Goal: Task Accomplishment & Management: Manage account settings

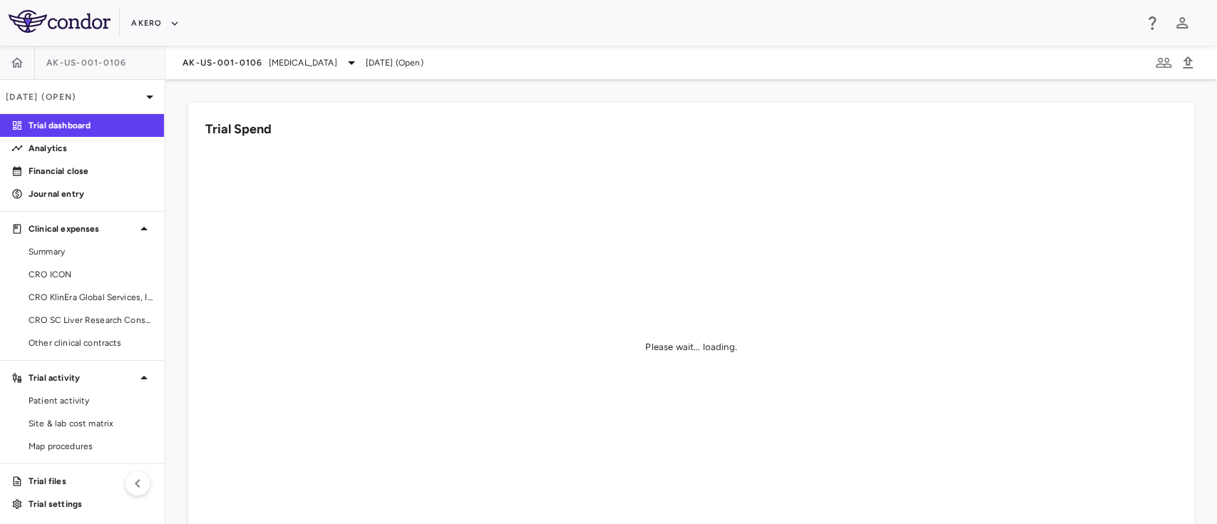
click at [270, 71] on div "AK-US-001-0106 Nonalcoholic Steatohepatitis Sep 2025 (Open)" at bounding box center [691, 63] width 1052 height 34
click at [301, 62] on span "Nonalcoholic Steatohepatitis" at bounding box center [303, 62] width 68 height 13
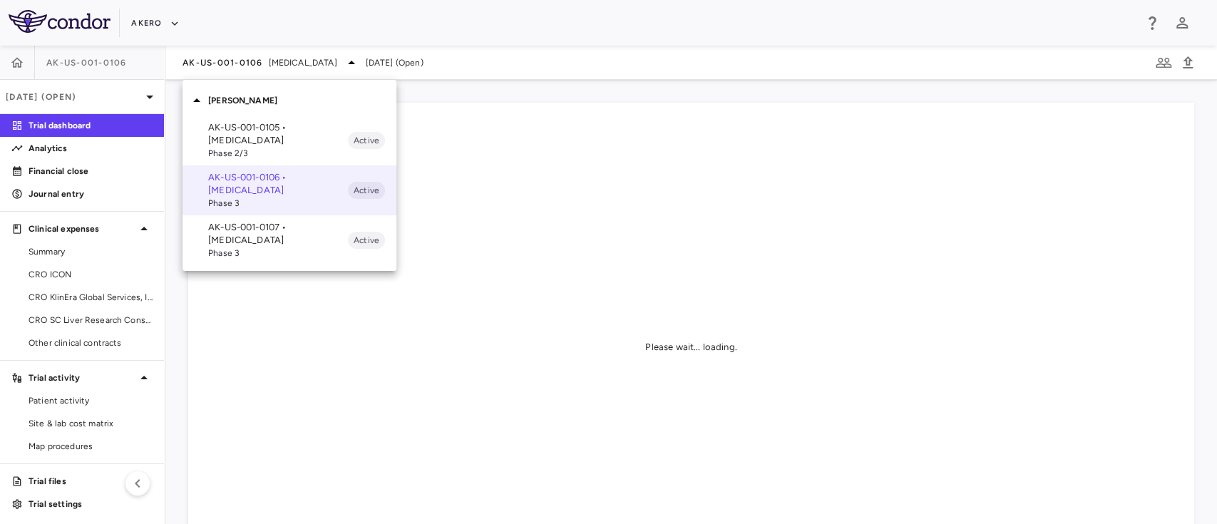
click at [245, 228] on p "AK-US-001-0107 • [MEDICAL_DATA]" at bounding box center [278, 234] width 140 height 26
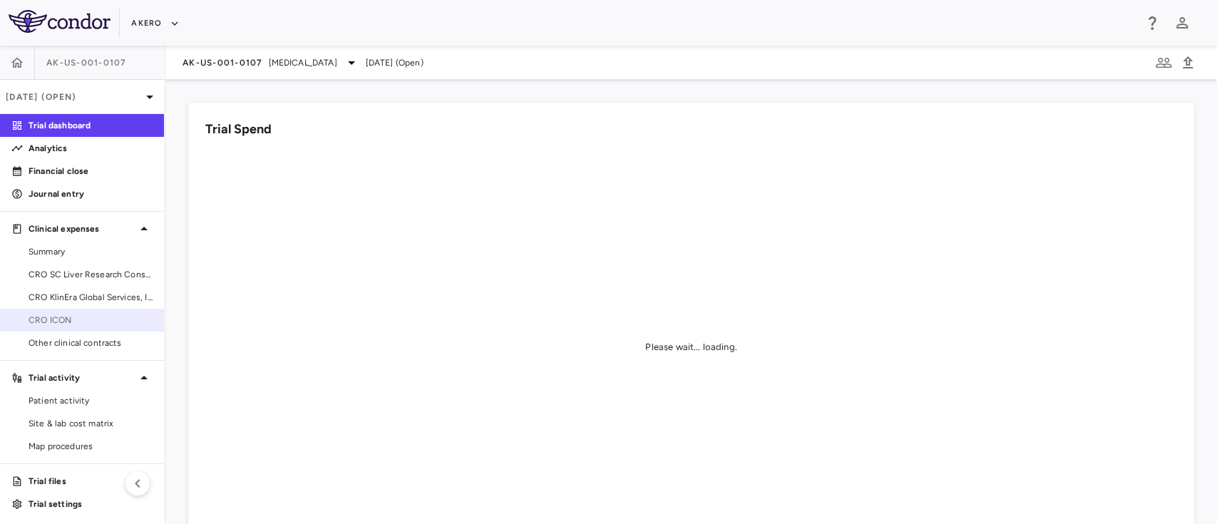
click at [73, 324] on span "CRO ICON" at bounding box center [91, 320] width 124 height 13
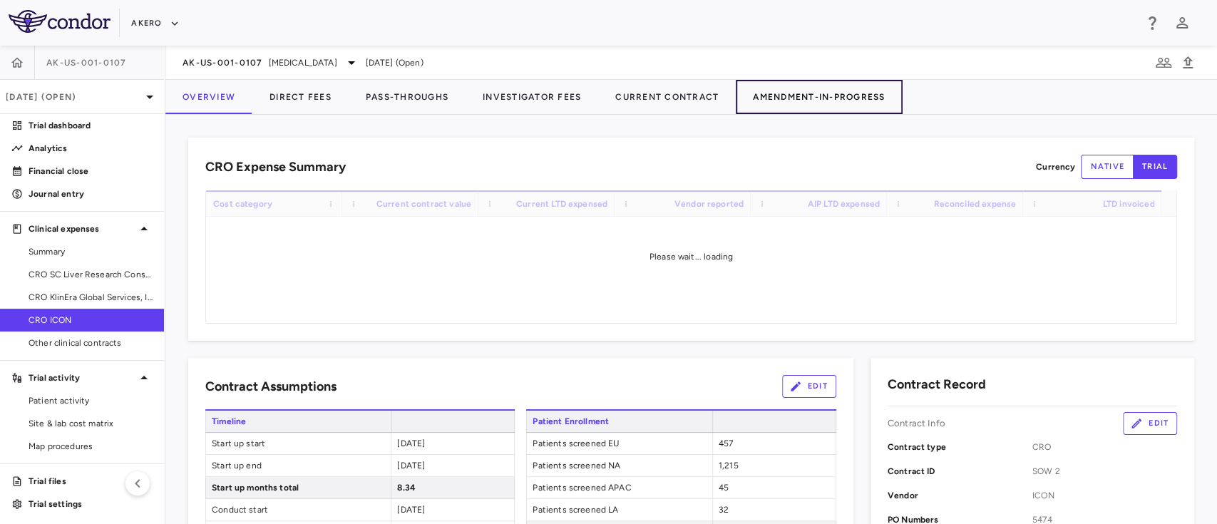
click at [836, 102] on button "Amendment-In-Progress" at bounding box center [819, 97] width 166 height 34
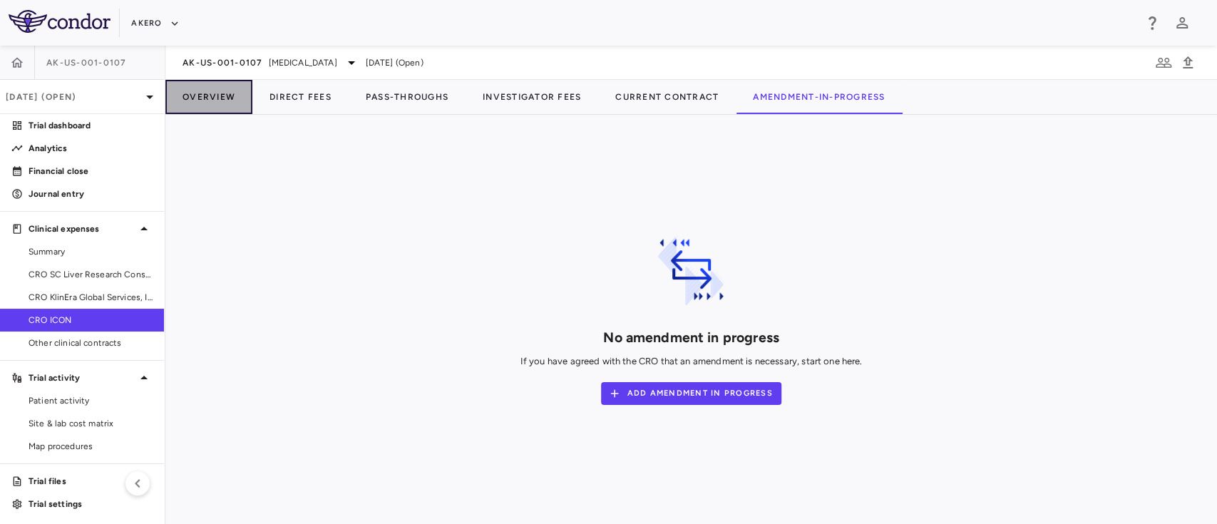
click at [205, 98] on button "Overview" at bounding box center [208, 97] width 87 height 34
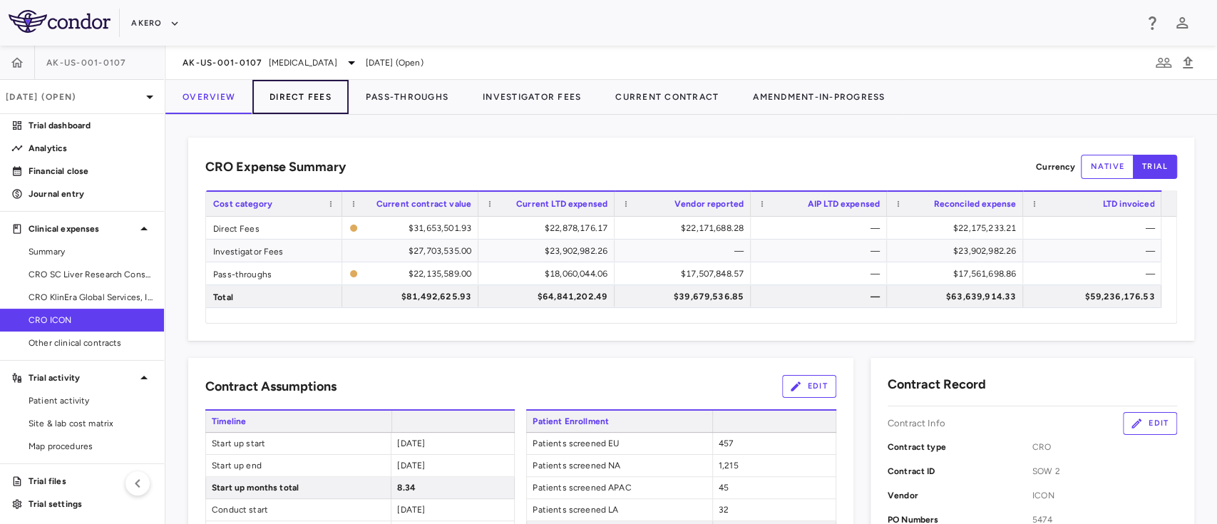
click at [299, 102] on button "Direct Fees" at bounding box center [300, 97] width 96 height 34
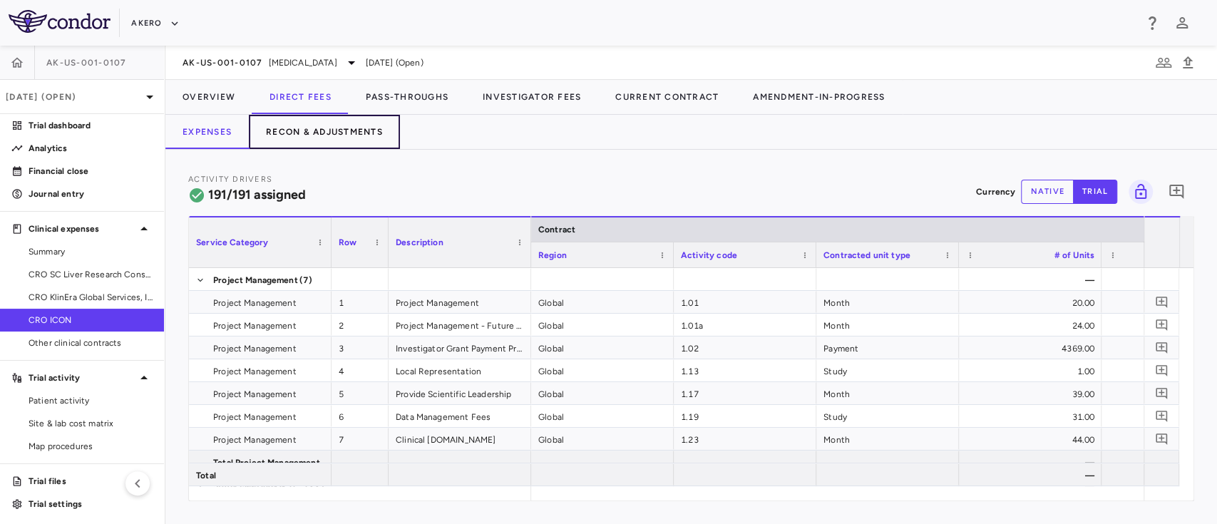
click at [301, 135] on button "Recon & Adjustments" at bounding box center [324, 132] width 151 height 34
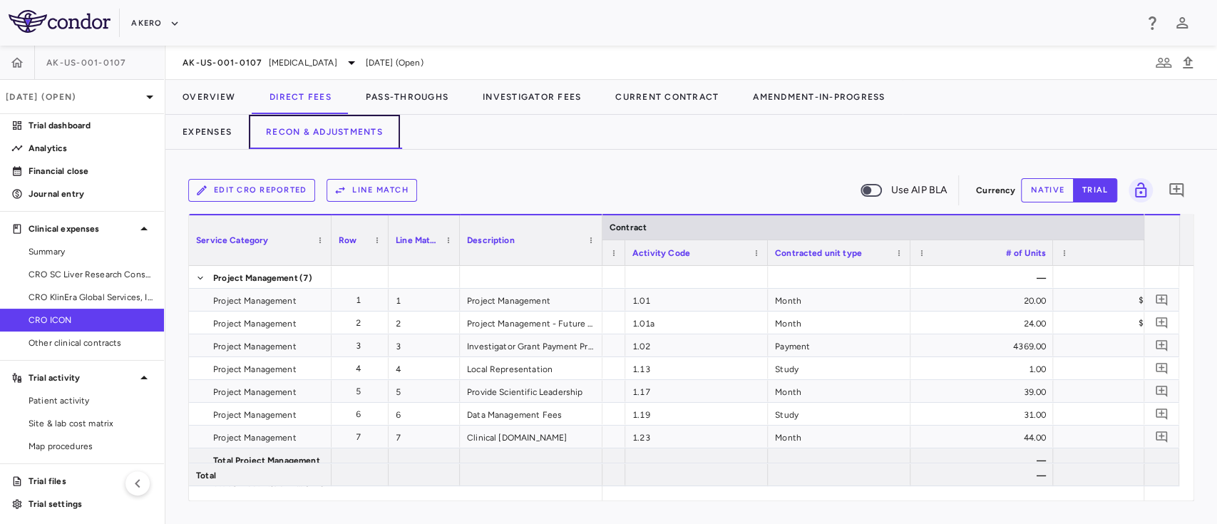
scroll to position [0, 128]
click at [650, 397] on div "1.17" at bounding box center [689, 391] width 143 height 22
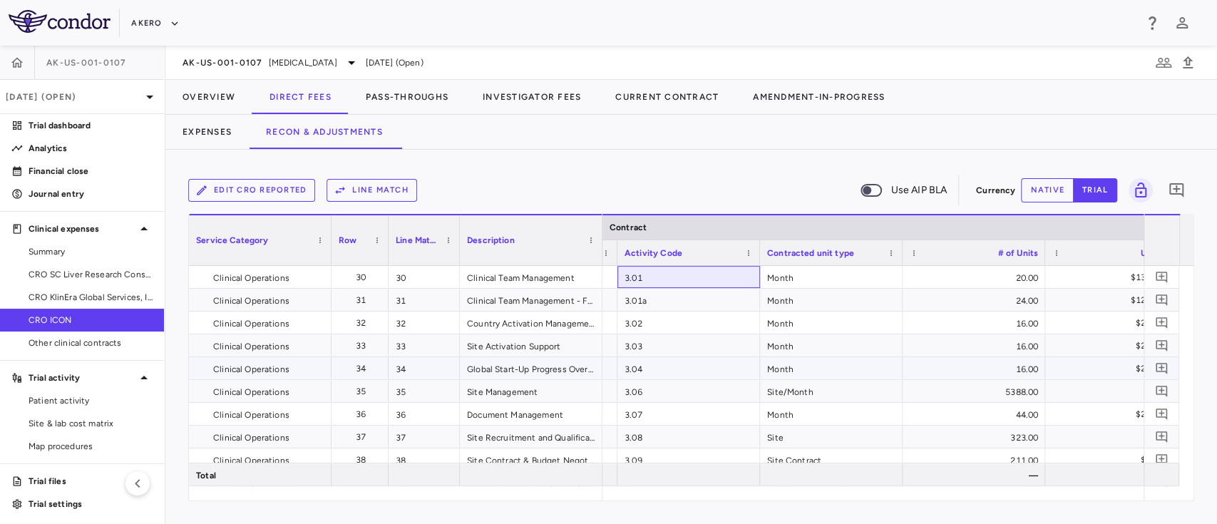
scroll to position [0, 0]
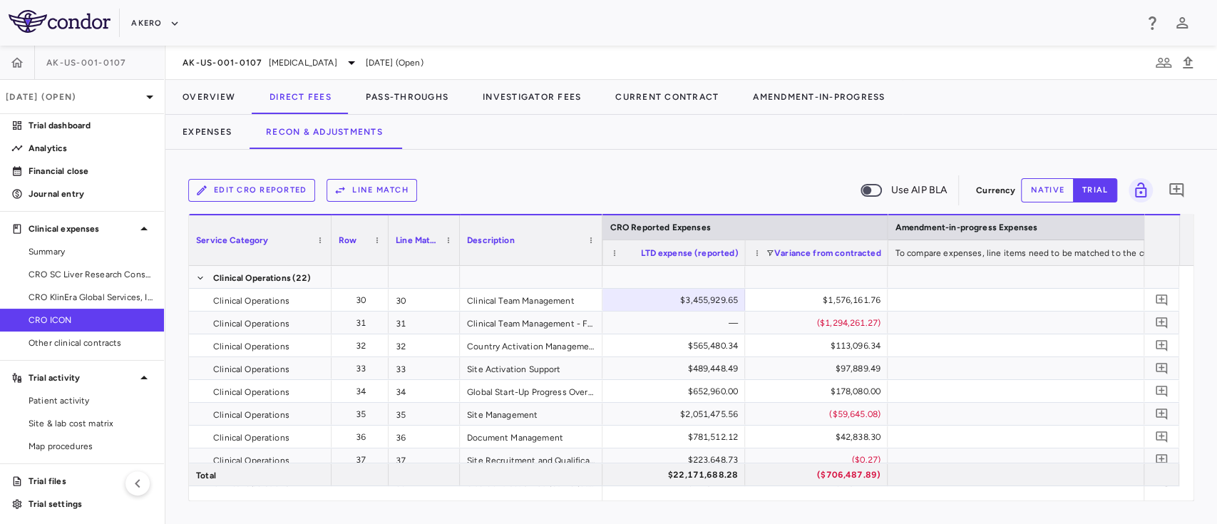
click at [1038, 192] on button "native" at bounding box center [1047, 190] width 53 height 24
click at [702, 300] on div "$3,455,929.65" at bounding box center [676, 300] width 123 height 23
click at [727, 300] on div "$3,455,929.65" at bounding box center [676, 300] width 123 height 23
click at [707, 302] on div "$3,455,929.65" at bounding box center [676, 300] width 123 height 23
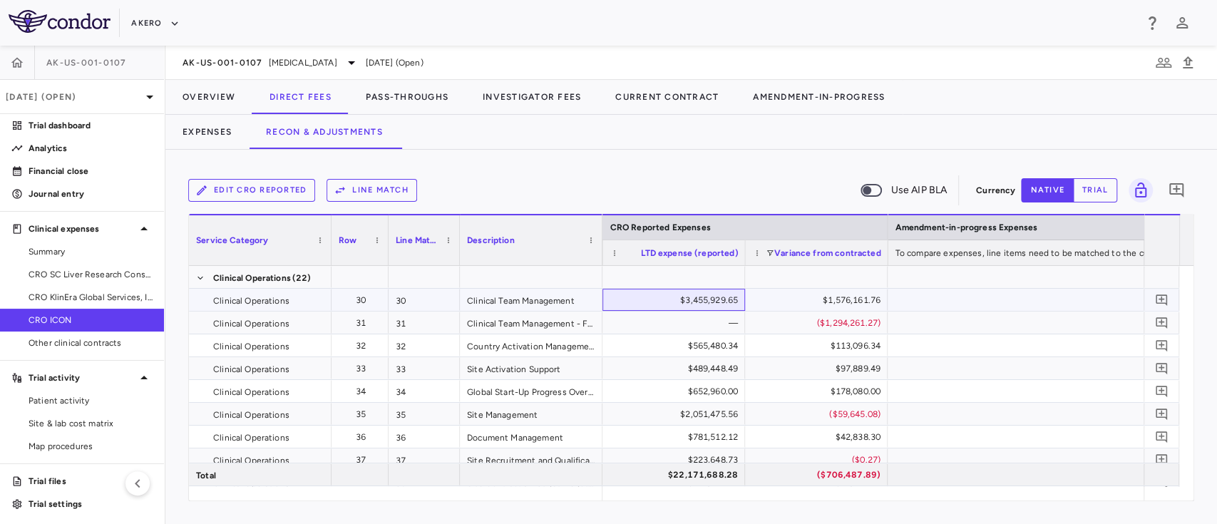
click at [707, 302] on div "$3,455,929.65" at bounding box center [676, 300] width 123 height 23
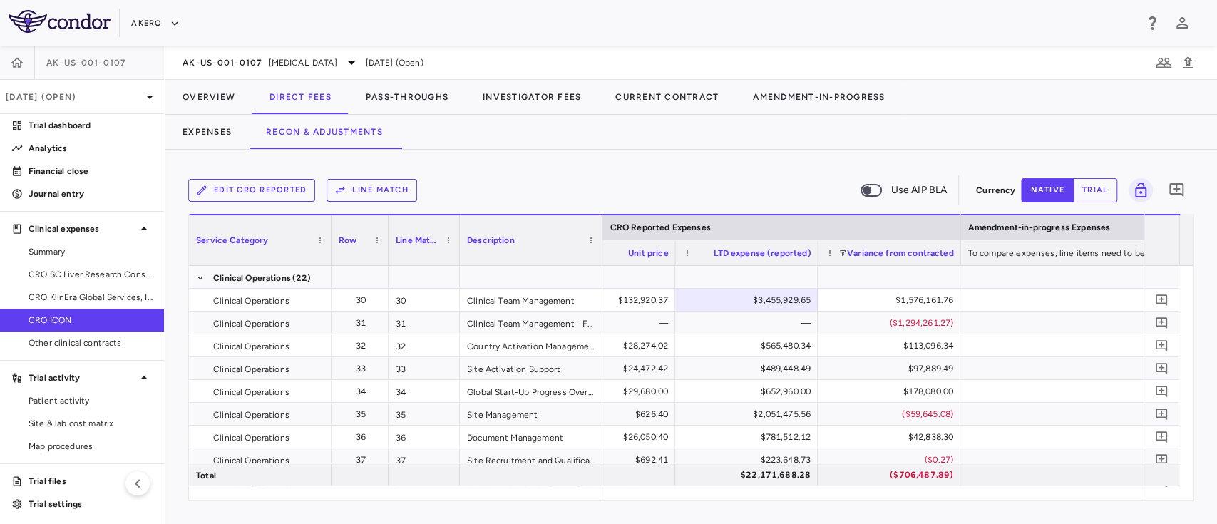
click at [1094, 183] on button "trial" at bounding box center [1095, 190] width 44 height 24
click at [769, 300] on div "$3,455,929.65" at bounding box center [749, 300] width 123 height 23
click at [1033, 188] on button "native" at bounding box center [1047, 190] width 53 height 24
click at [770, 308] on div "$3,455,929.65" at bounding box center [749, 300] width 123 height 23
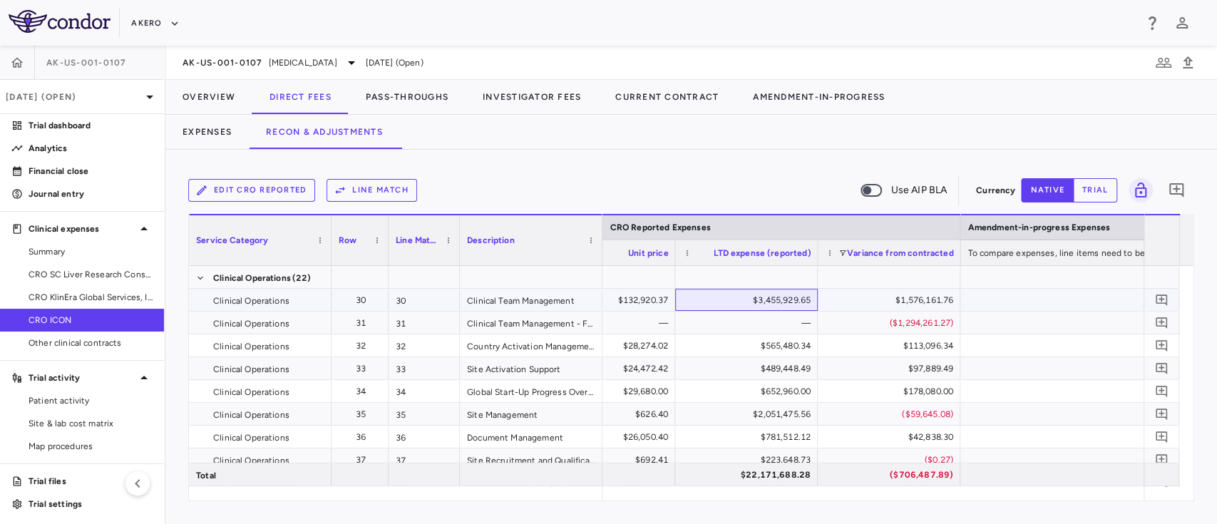
click at [770, 308] on div "$3,455,929.65" at bounding box center [749, 300] width 123 height 23
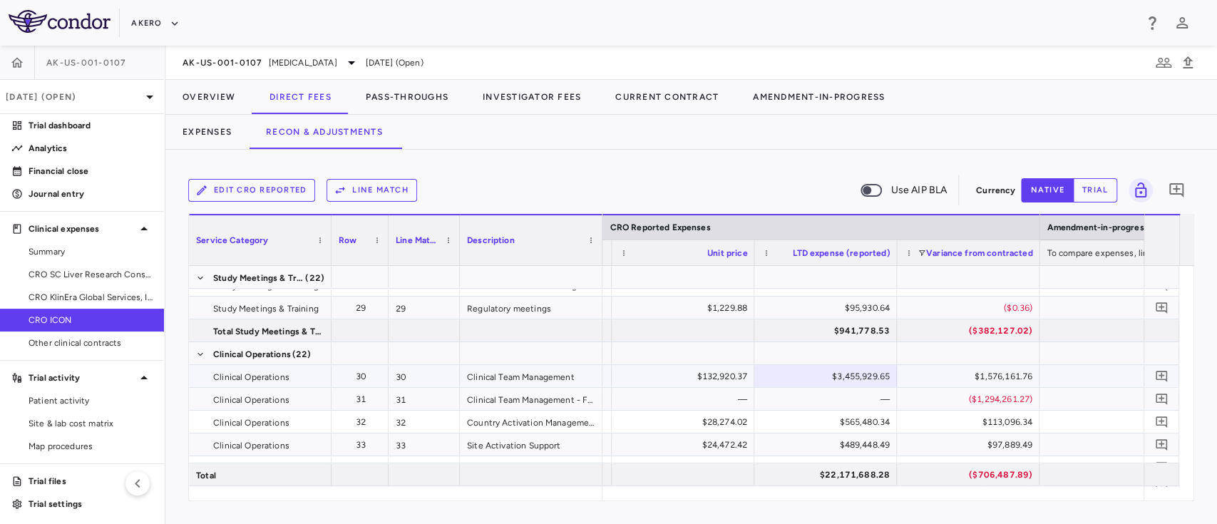
click at [844, 377] on div "$3,455,929.65" at bounding box center [828, 376] width 123 height 23
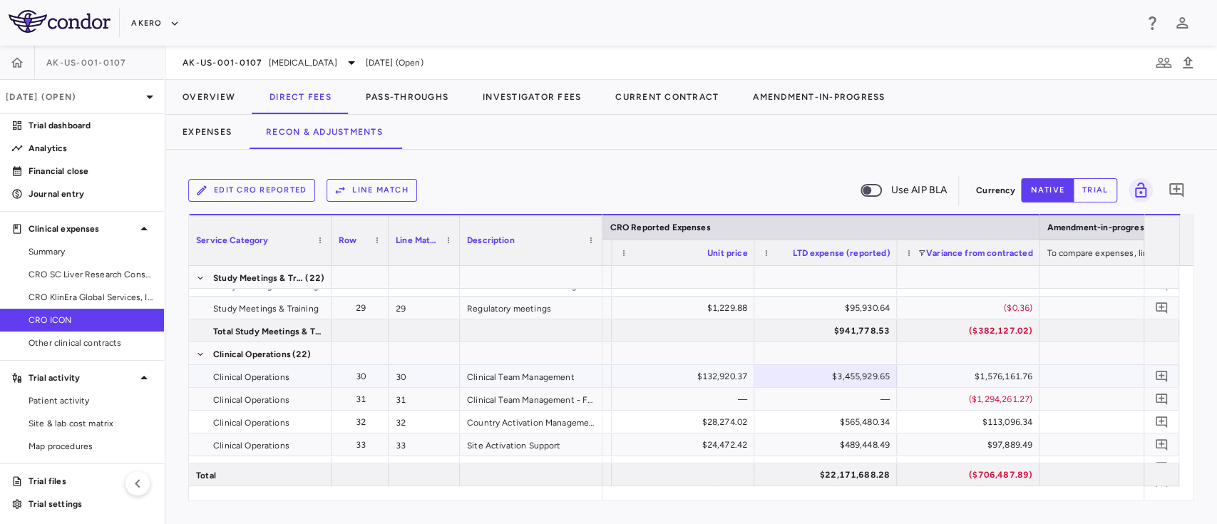
click at [844, 377] on div "$3,455,929.65" at bounding box center [828, 376] width 123 height 23
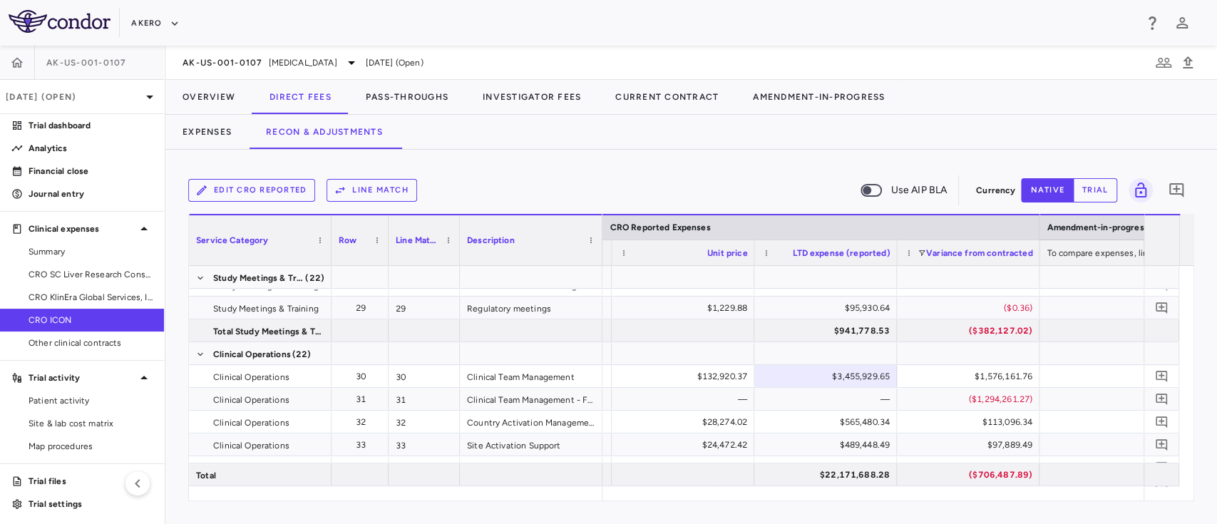
click at [267, 192] on button "Edit CRO reported" at bounding box center [251, 190] width 127 height 23
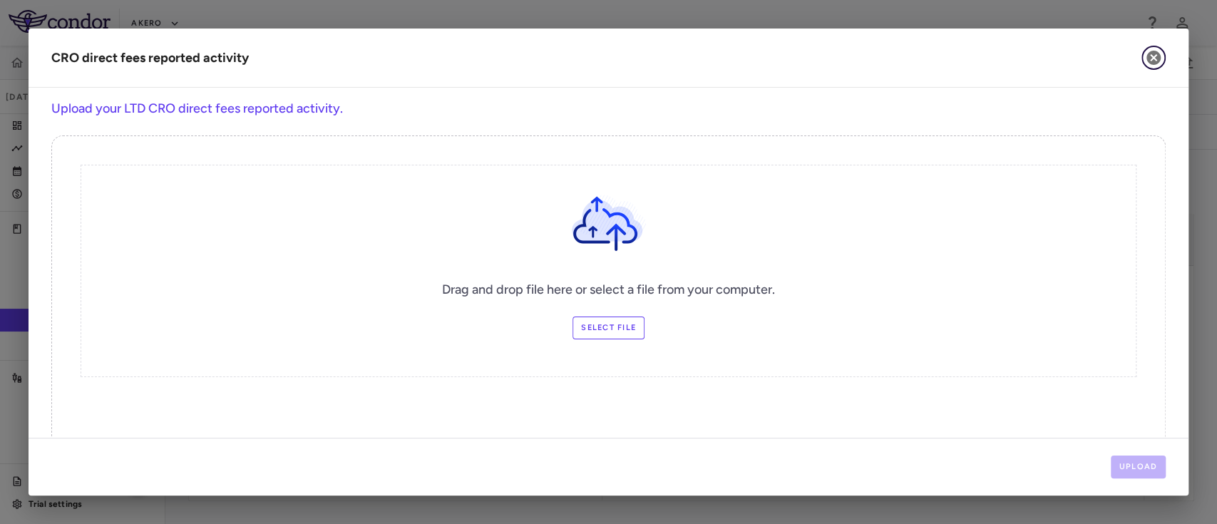
click at [1148, 53] on icon "button" at bounding box center [1153, 57] width 17 height 17
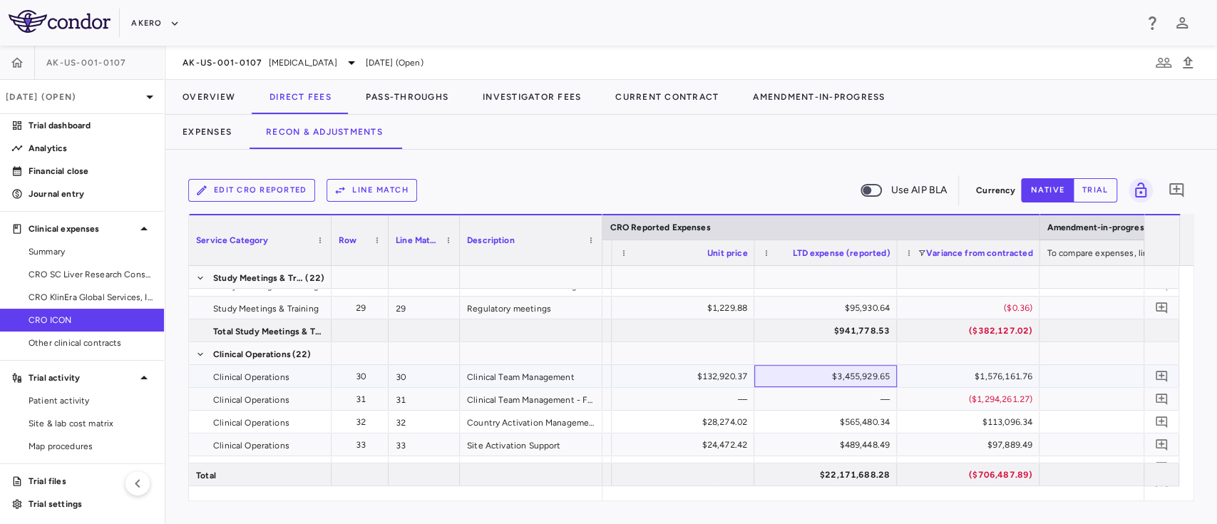
click at [836, 383] on div "$3,455,929.65" at bounding box center [828, 376] width 123 height 23
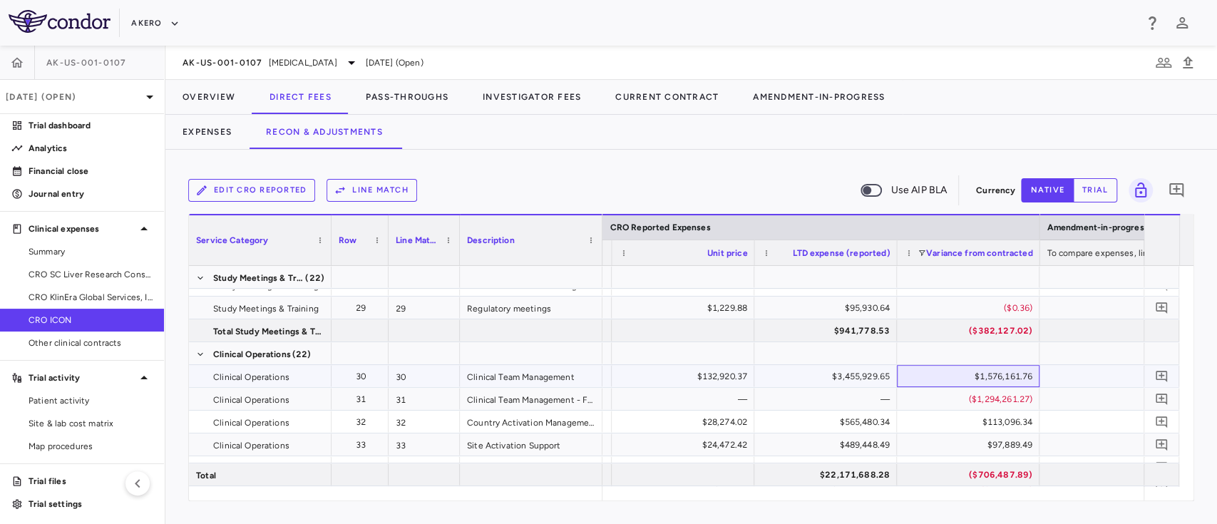
click at [976, 369] on div "$1,576,161.76" at bounding box center [971, 376] width 123 height 23
click at [847, 372] on div "$3,455,929.65" at bounding box center [828, 376] width 123 height 23
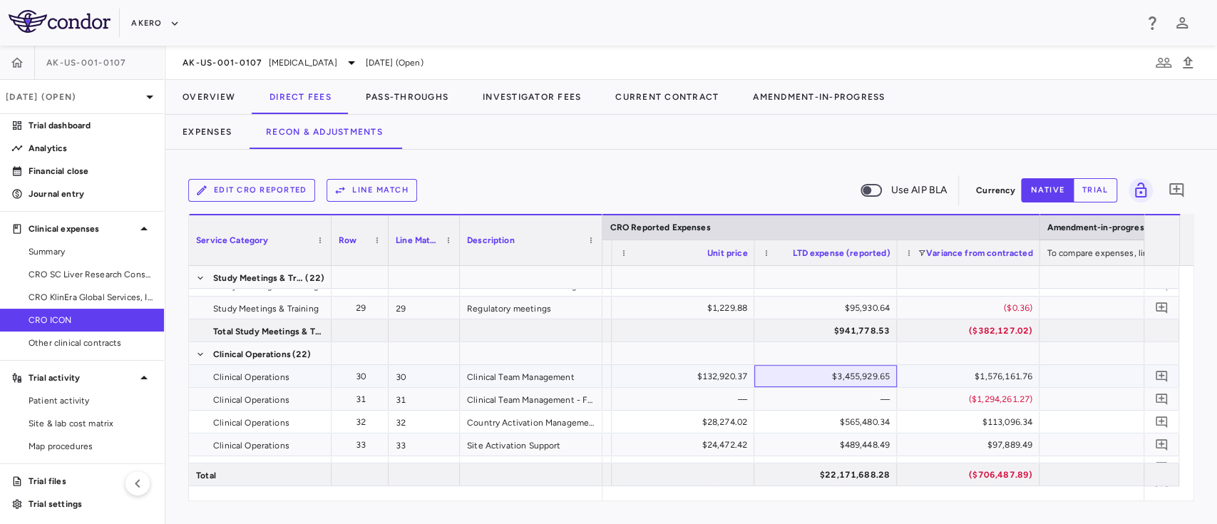
click at [847, 372] on div "$3,455,929.65" at bounding box center [828, 376] width 123 height 23
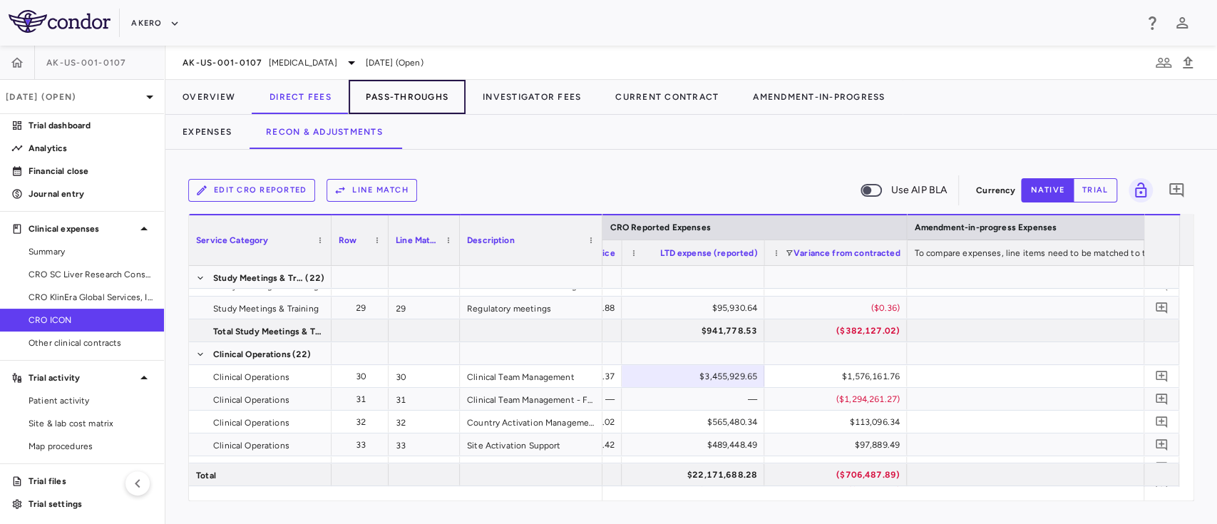
click at [394, 94] on button "Pass-Throughs" at bounding box center [407, 97] width 117 height 34
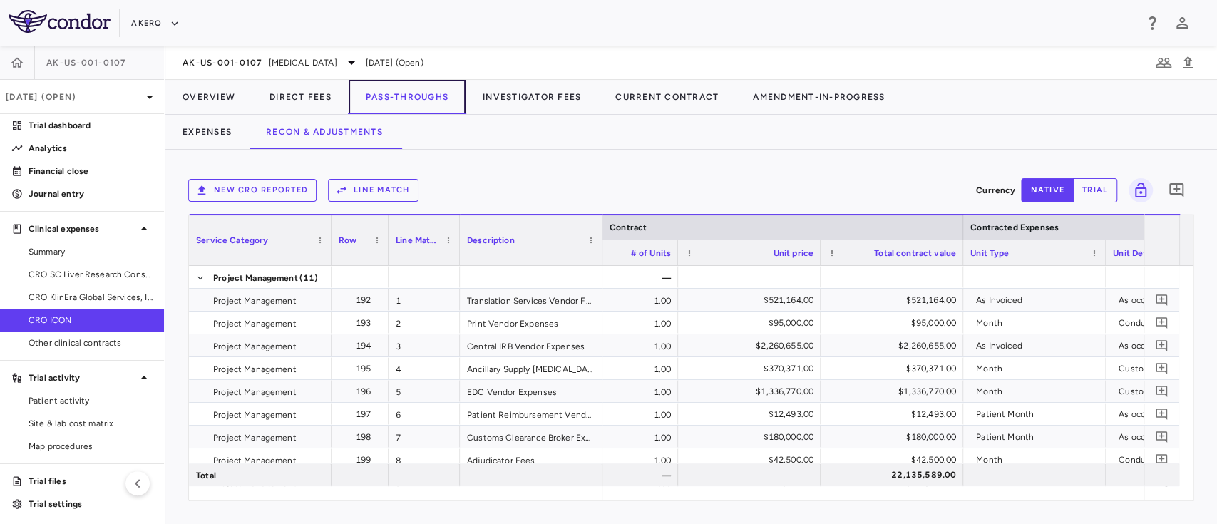
scroll to position [0, 914]
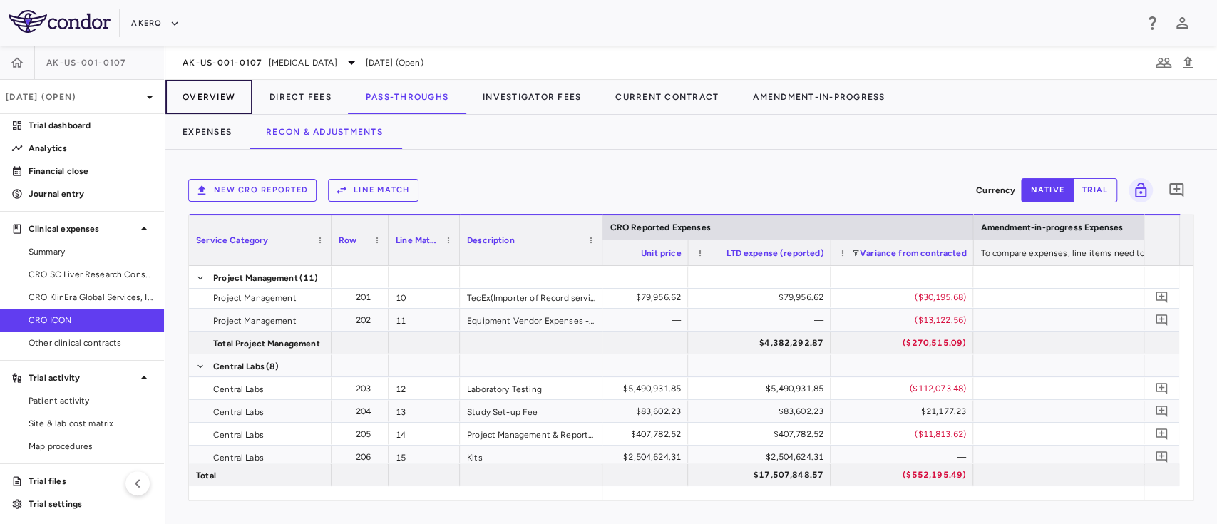
click at [215, 88] on button "Overview" at bounding box center [208, 97] width 87 height 34
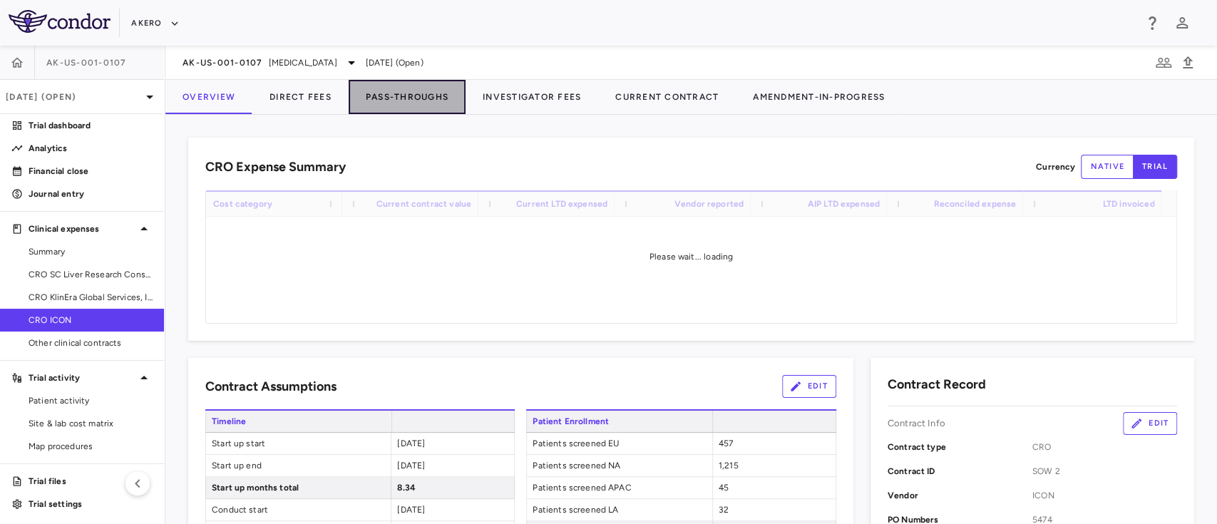
click at [421, 93] on button "Pass-Throughs" at bounding box center [407, 97] width 117 height 34
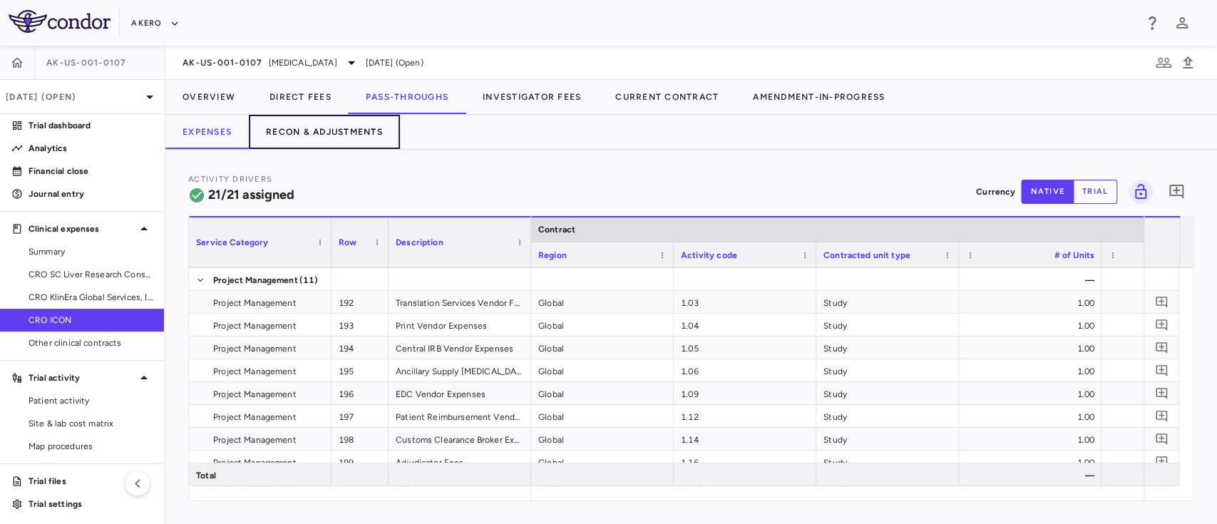
click at [337, 135] on button "Recon & Adjustments" at bounding box center [324, 132] width 151 height 34
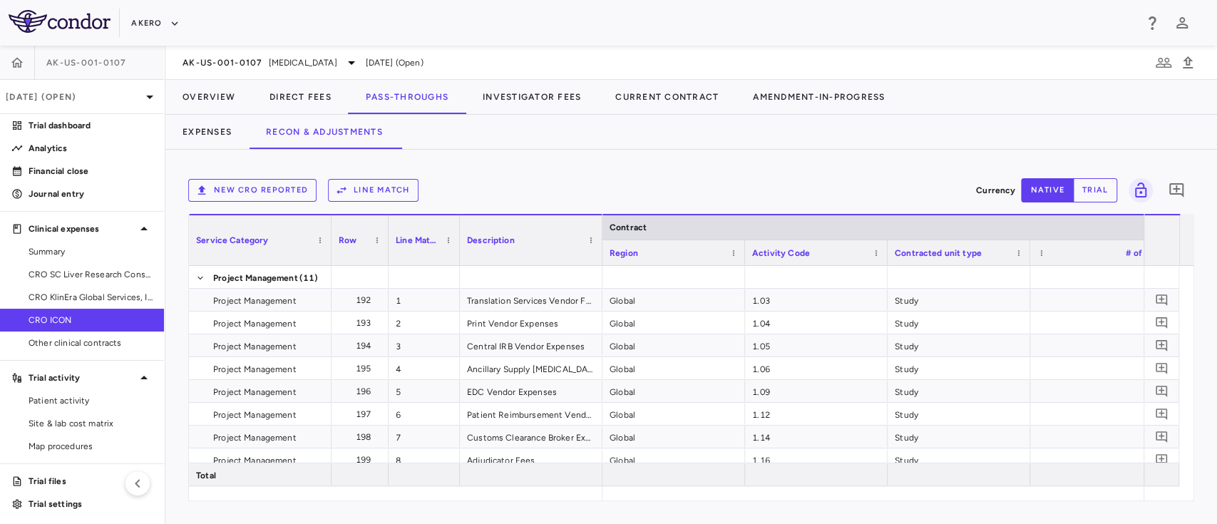
click at [357, 189] on button "Line Match" at bounding box center [373, 190] width 91 height 23
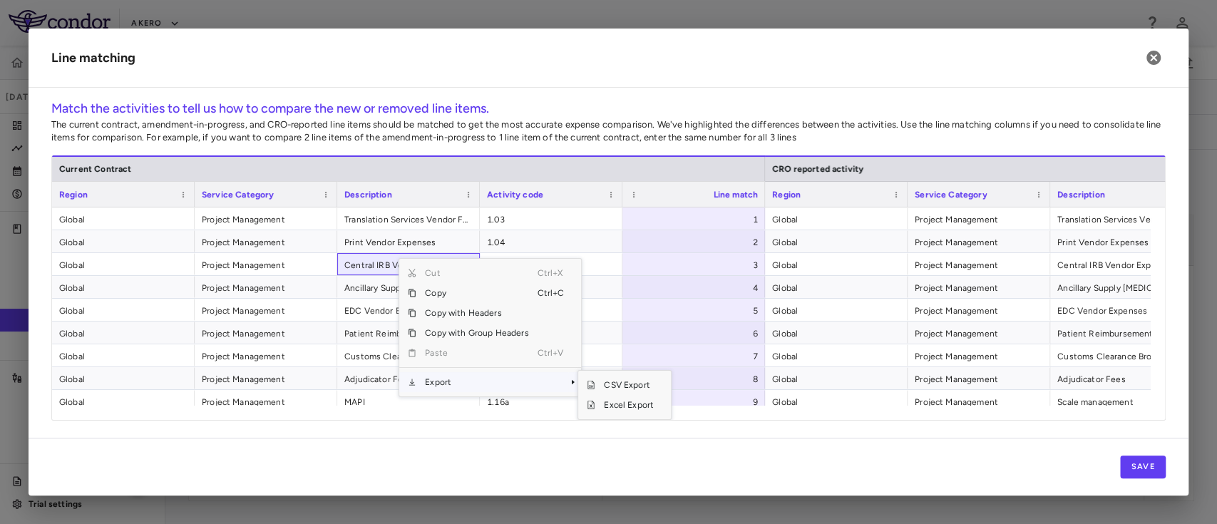
click at [448, 379] on span "Export" at bounding box center [477, 382] width 121 height 20
click at [632, 402] on span "Excel Export" at bounding box center [629, 405] width 67 height 20
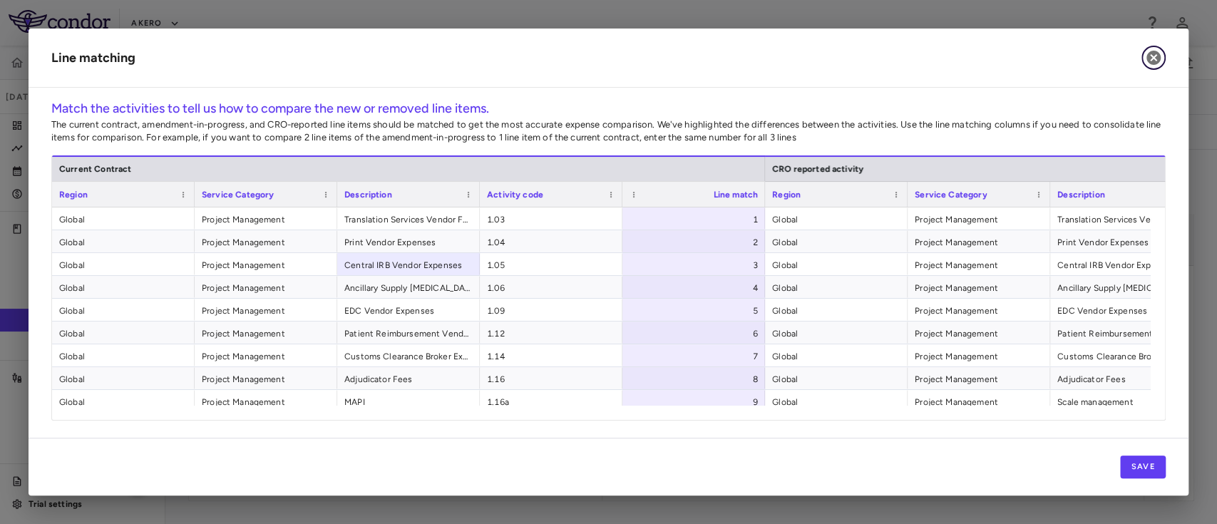
click at [1151, 64] on icon "button" at bounding box center [1154, 58] width 14 height 14
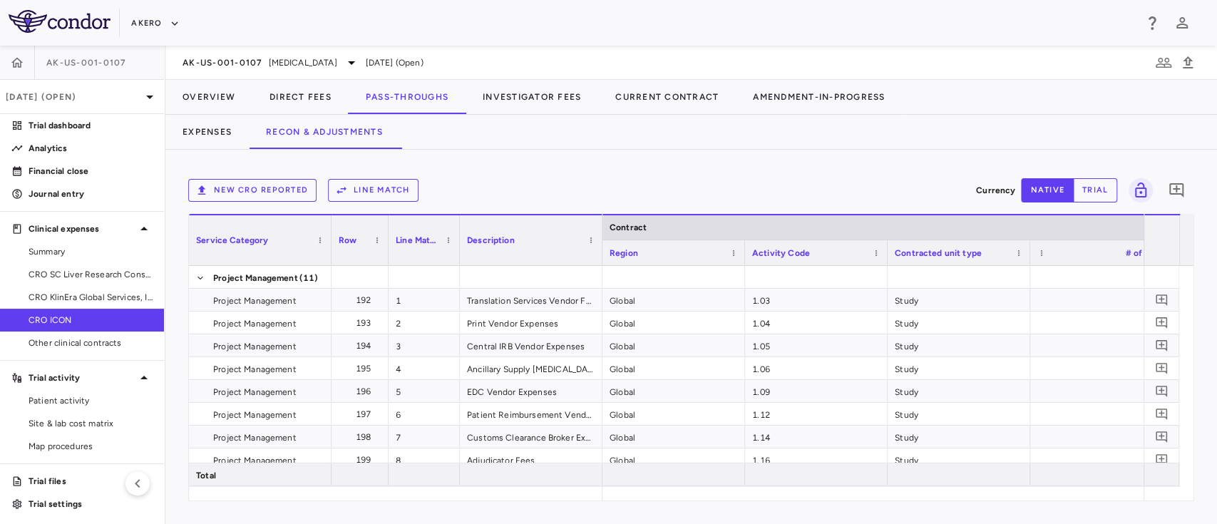
click at [261, 185] on button "New CRO reported" at bounding box center [252, 190] width 128 height 23
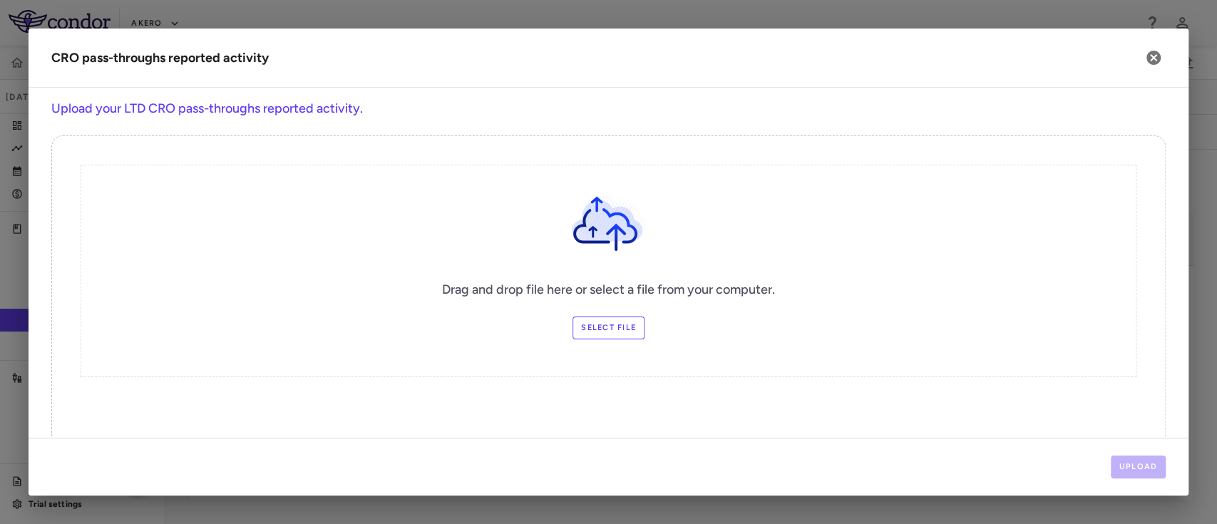
click at [573, 335] on label "Select file" at bounding box center [609, 328] width 72 height 23
click at [0, 0] on input "Select file" at bounding box center [0, 0] width 0 height 0
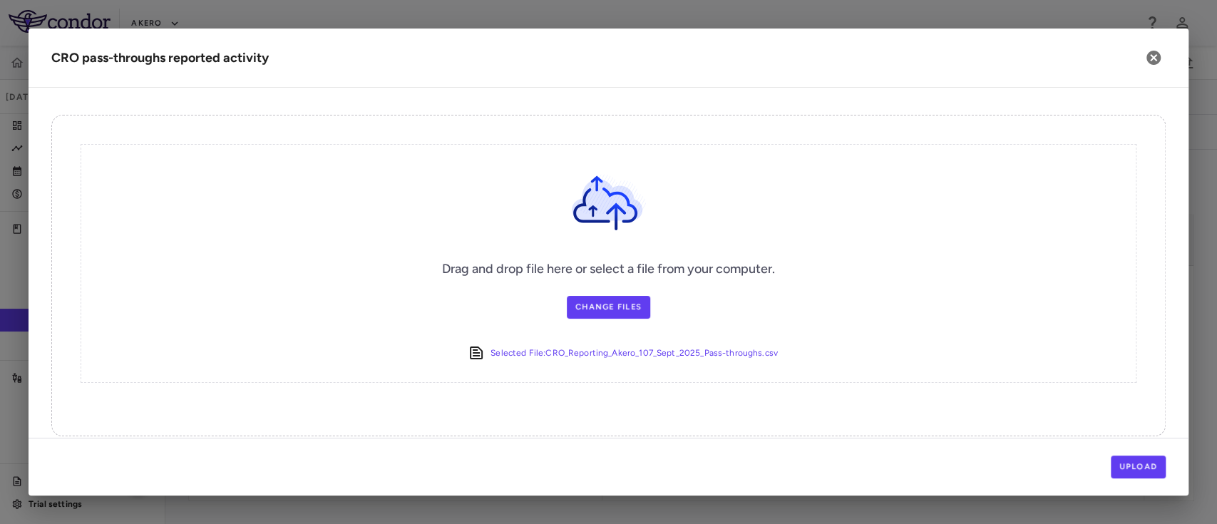
scroll to position [36, 0]
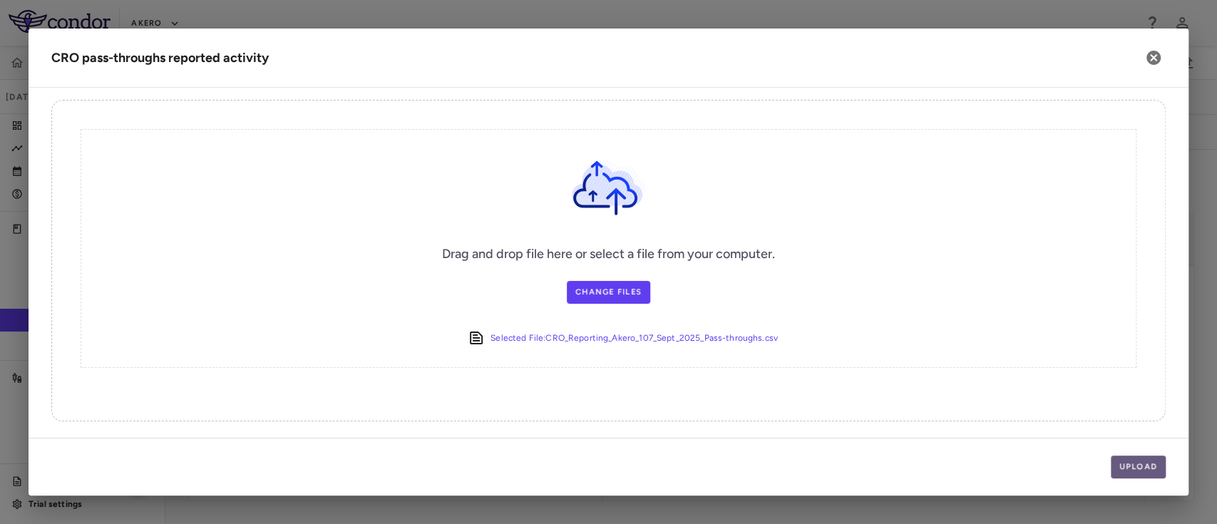
click at [1140, 459] on button "Upload" at bounding box center [1139, 467] width 56 height 23
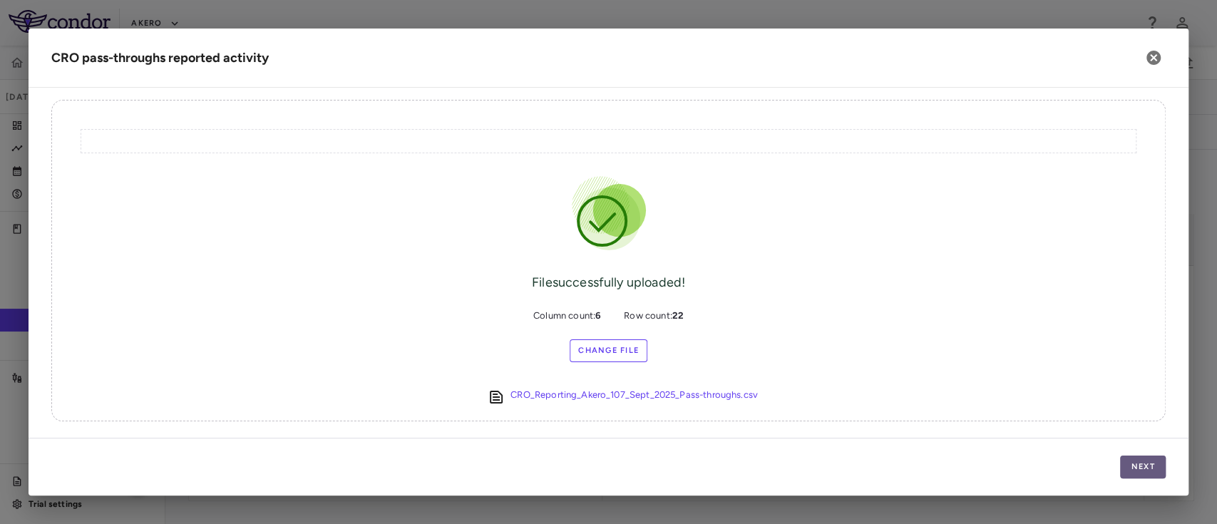
click at [1146, 467] on button "Next" at bounding box center [1143, 467] width 46 height 23
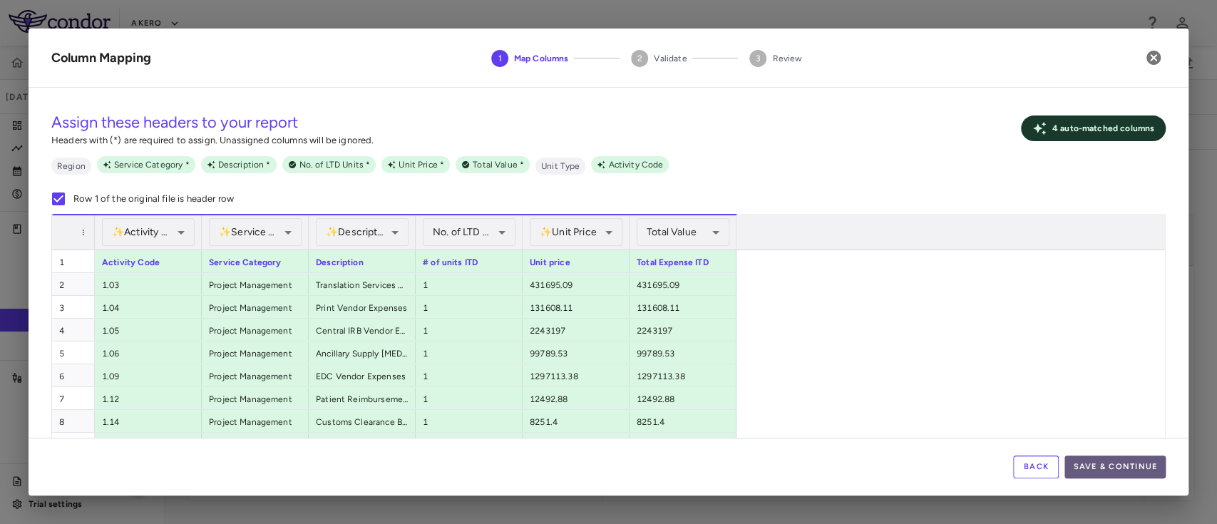
click at [1117, 467] on button "Save & Continue" at bounding box center [1115, 467] width 101 height 23
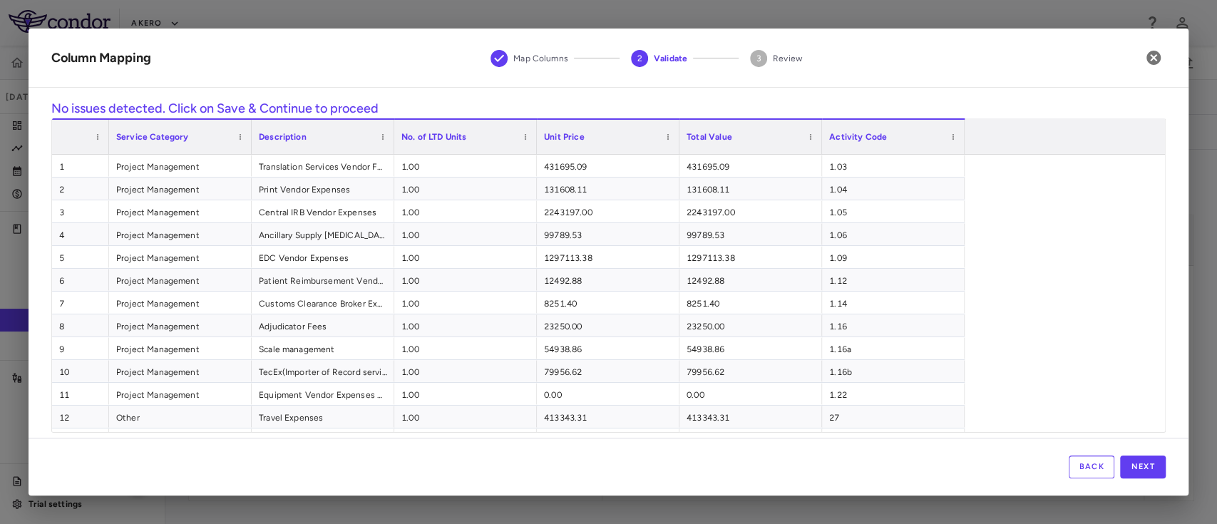
scroll to position [201, 0]
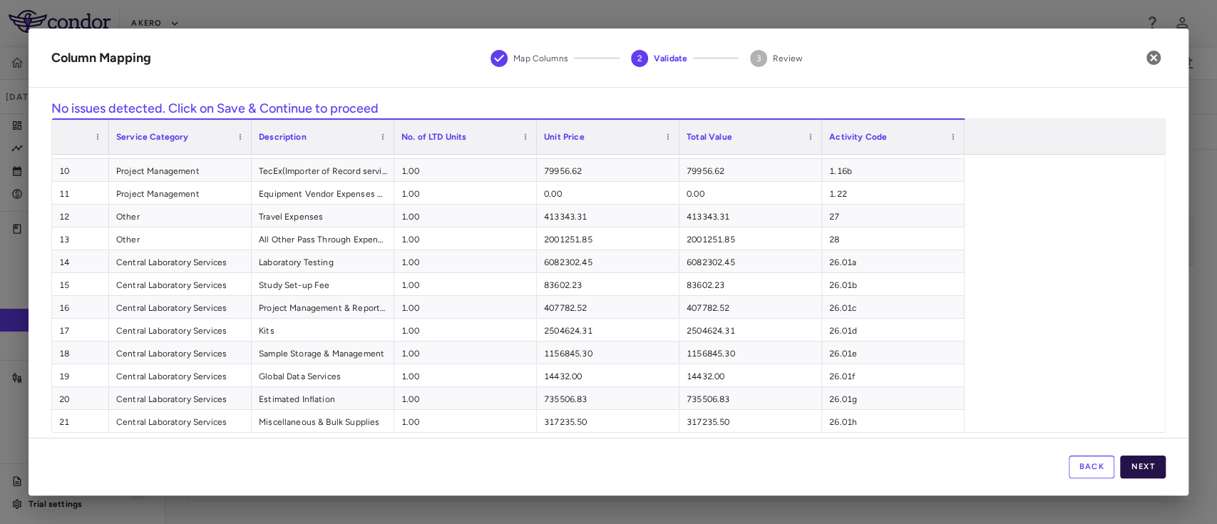
drag, startPoint x: 1146, startPoint y: 481, endPoint x: 1137, endPoint y: 455, distance: 27.3
click at [1137, 455] on div "Back Next" at bounding box center [609, 467] width 1160 height 58
click at [1137, 456] on button "Next" at bounding box center [1143, 467] width 46 height 23
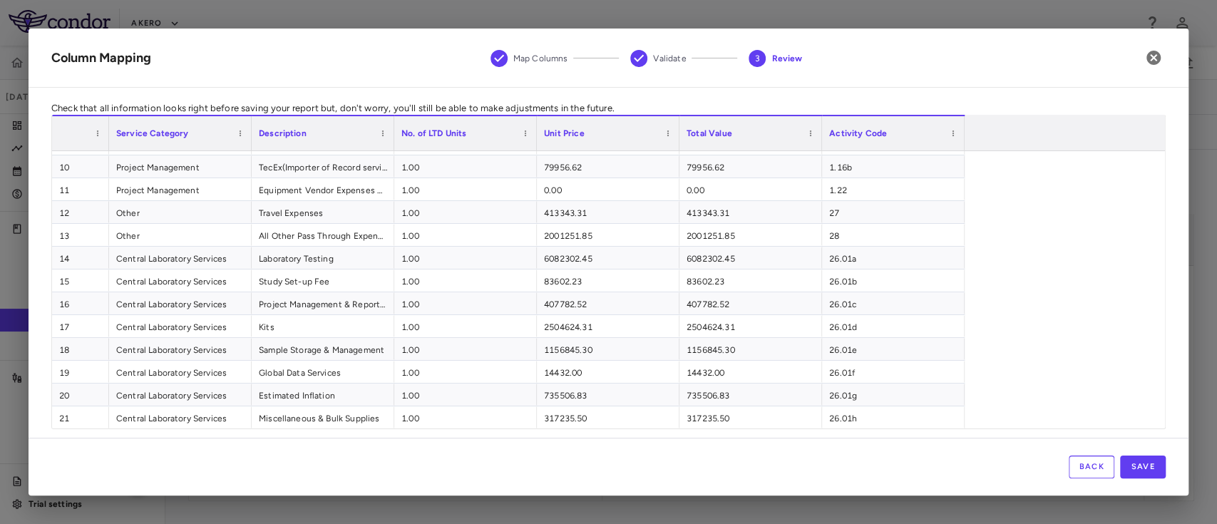
scroll to position [24, 0]
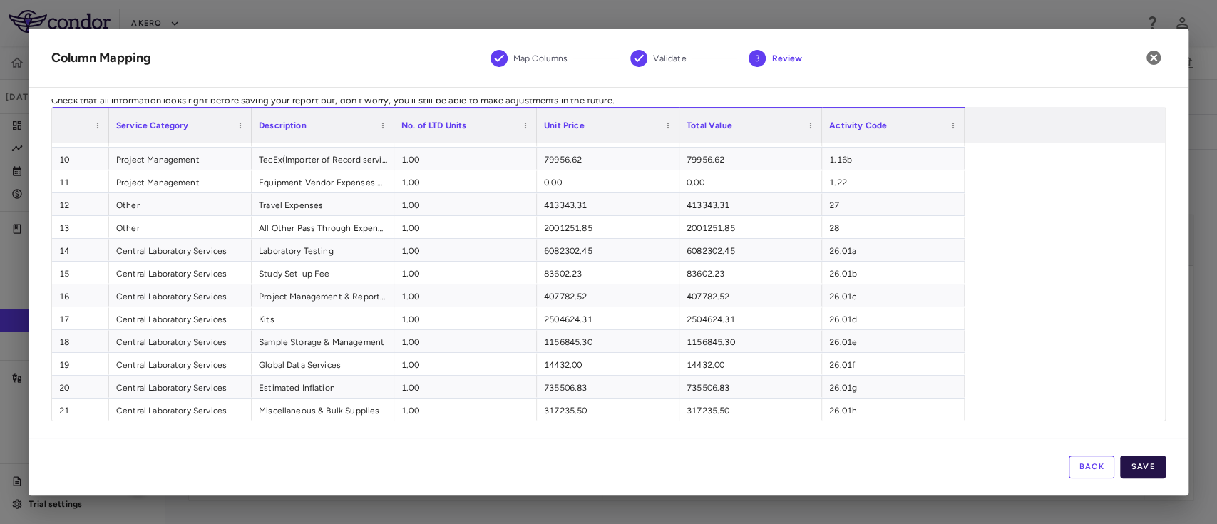
click at [1138, 459] on button "Save" at bounding box center [1143, 467] width 46 height 23
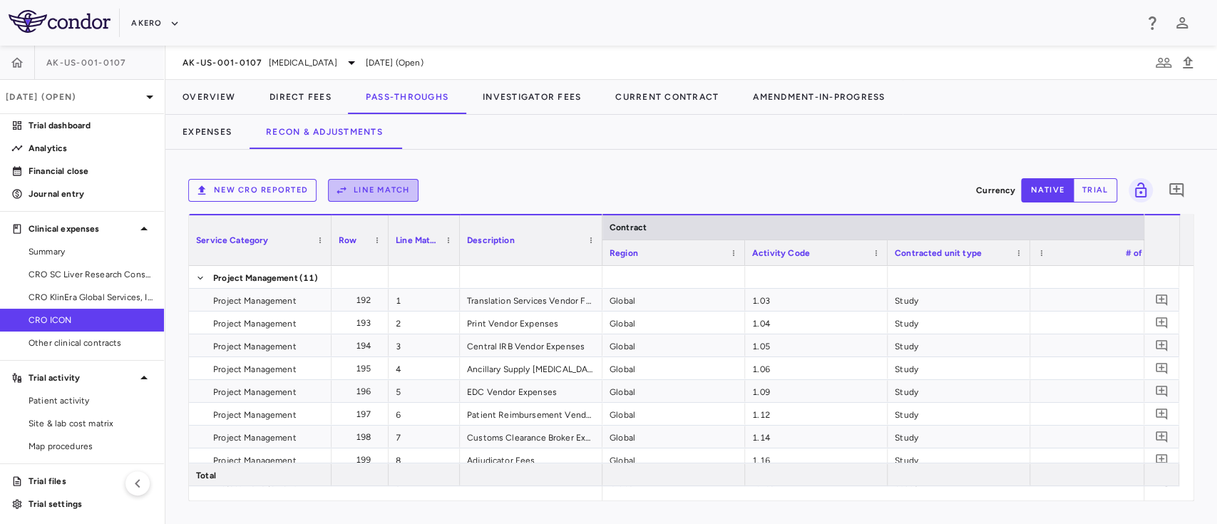
click at [366, 187] on button "Line Match" at bounding box center [373, 190] width 91 height 23
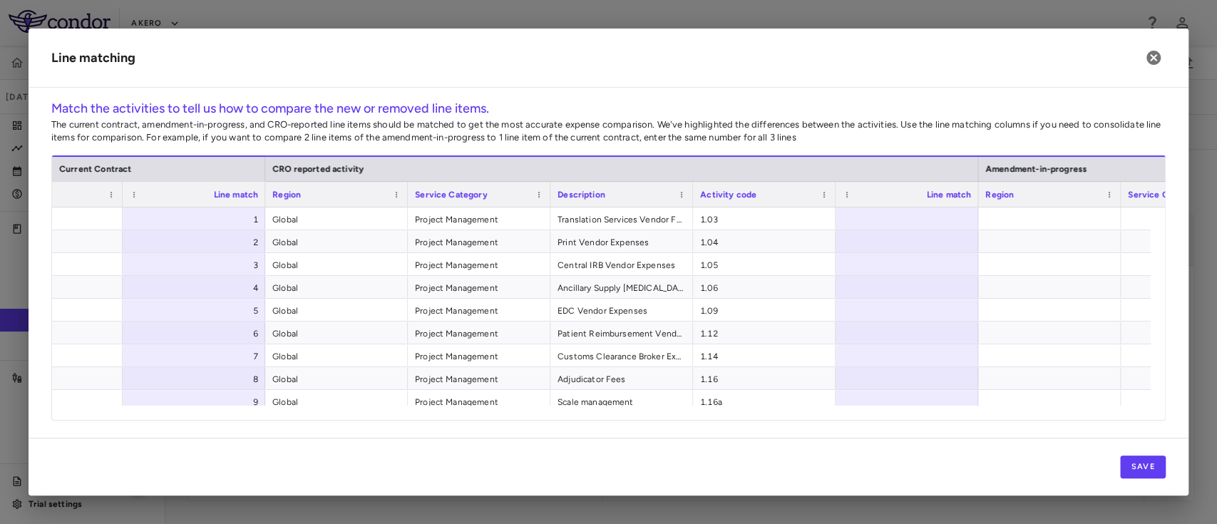
scroll to position [0, 794]
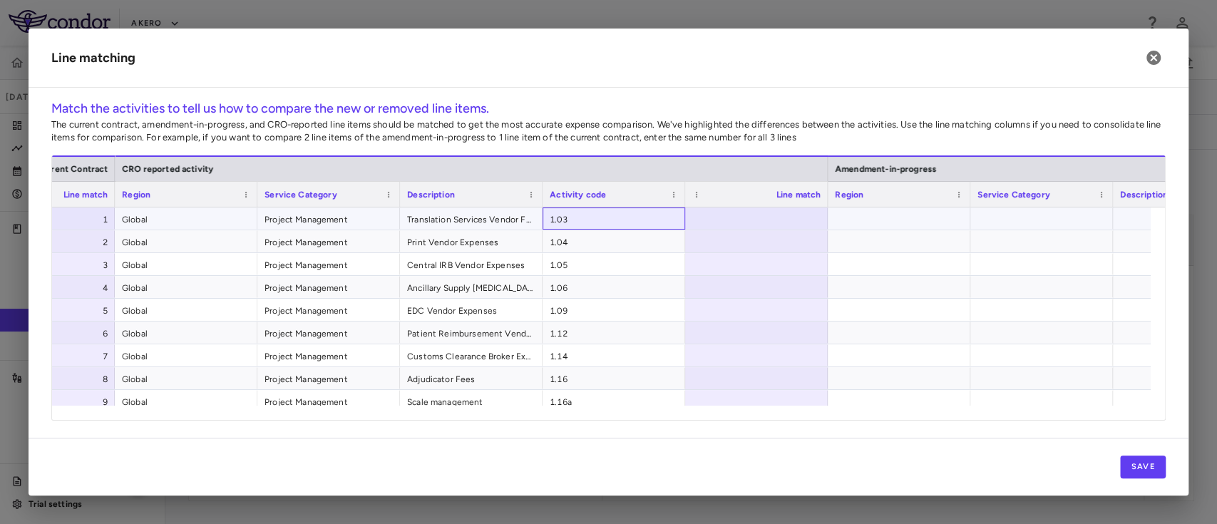
click at [619, 218] on span "1.03" at bounding box center [614, 219] width 128 height 23
click at [603, 217] on span "1.03" at bounding box center [614, 219] width 128 height 23
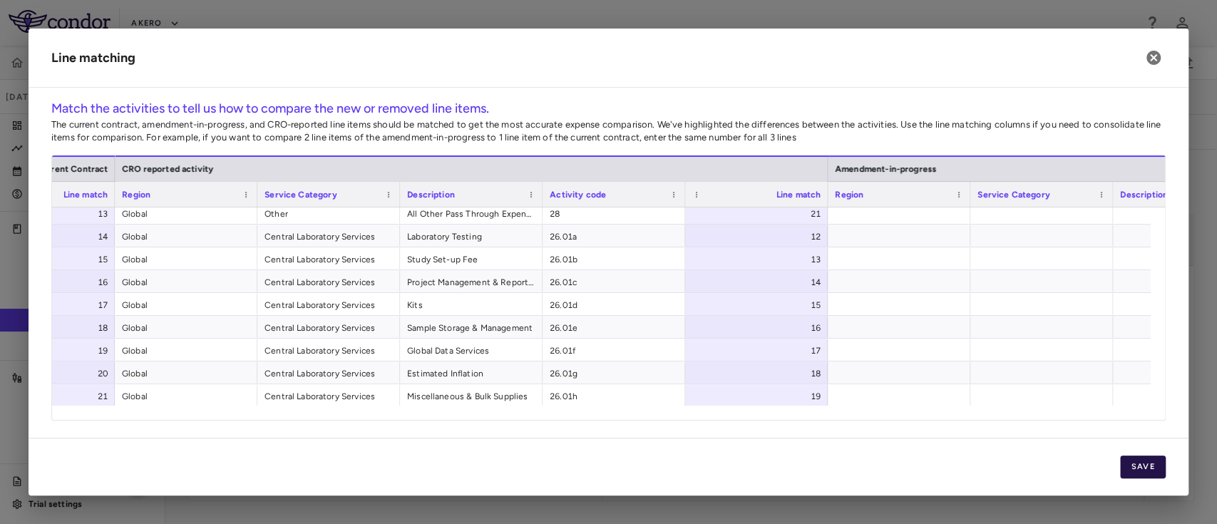
click at [1145, 464] on button "Save" at bounding box center [1143, 467] width 46 height 23
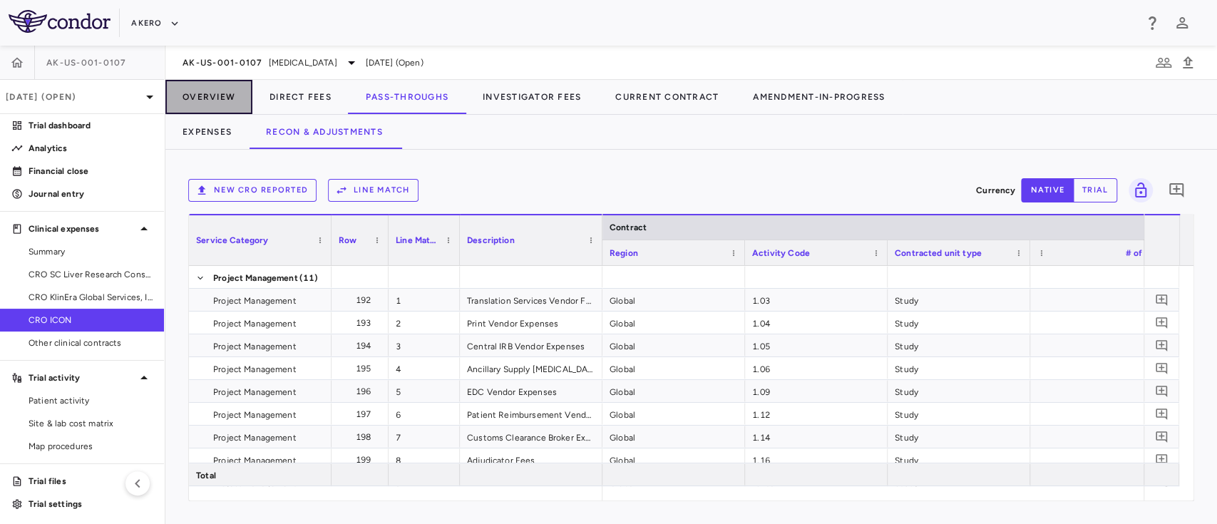
click at [206, 94] on button "Overview" at bounding box center [208, 97] width 87 height 34
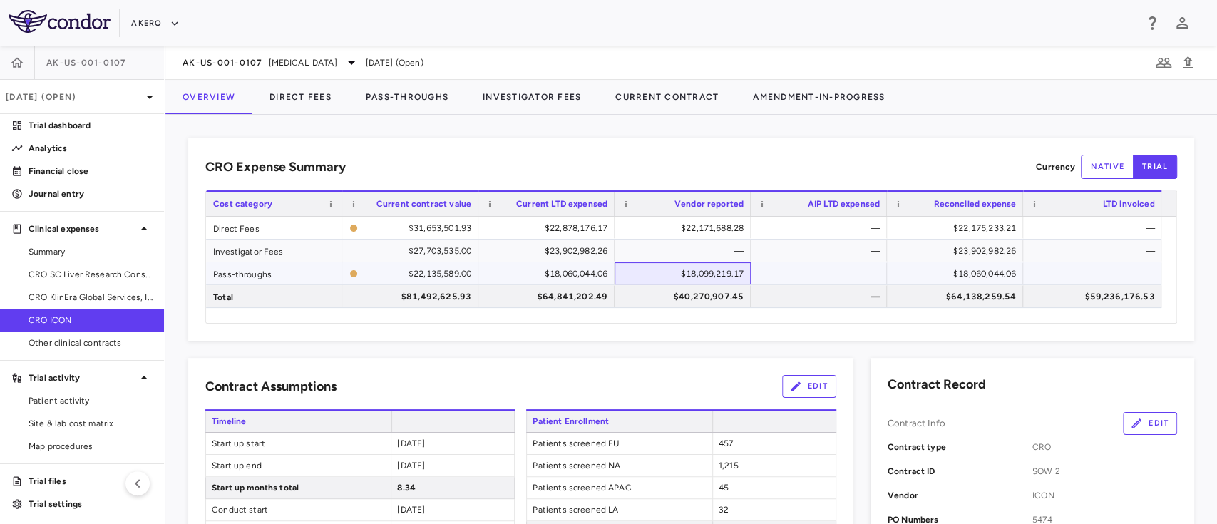
click at [715, 279] on div "$18,099,219.17" at bounding box center [686, 273] width 116 height 23
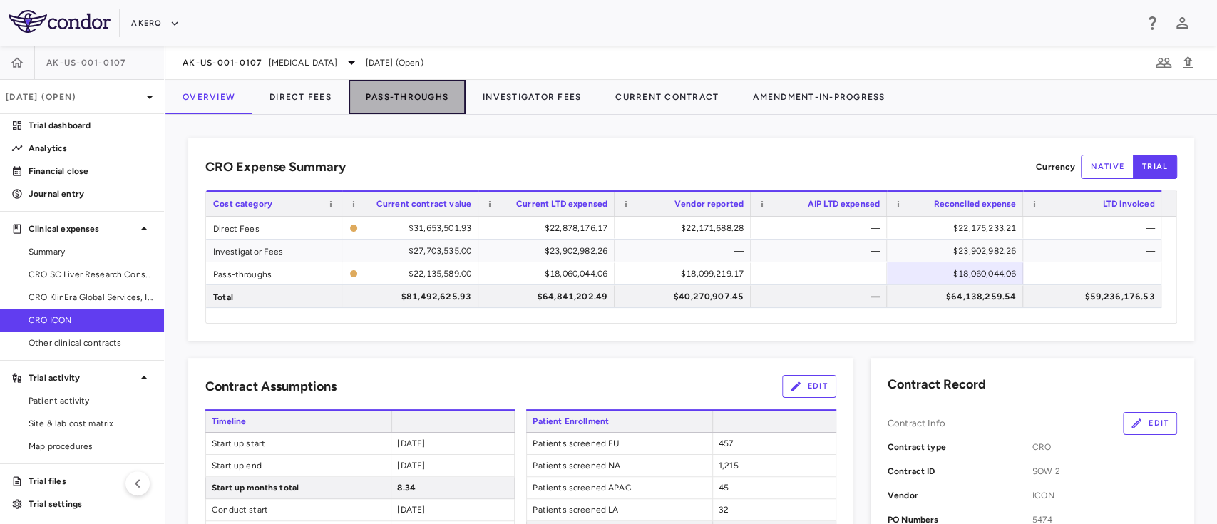
click at [394, 108] on button "Pass-Throughs" at bounding box center [407, 97] width 117 height 34
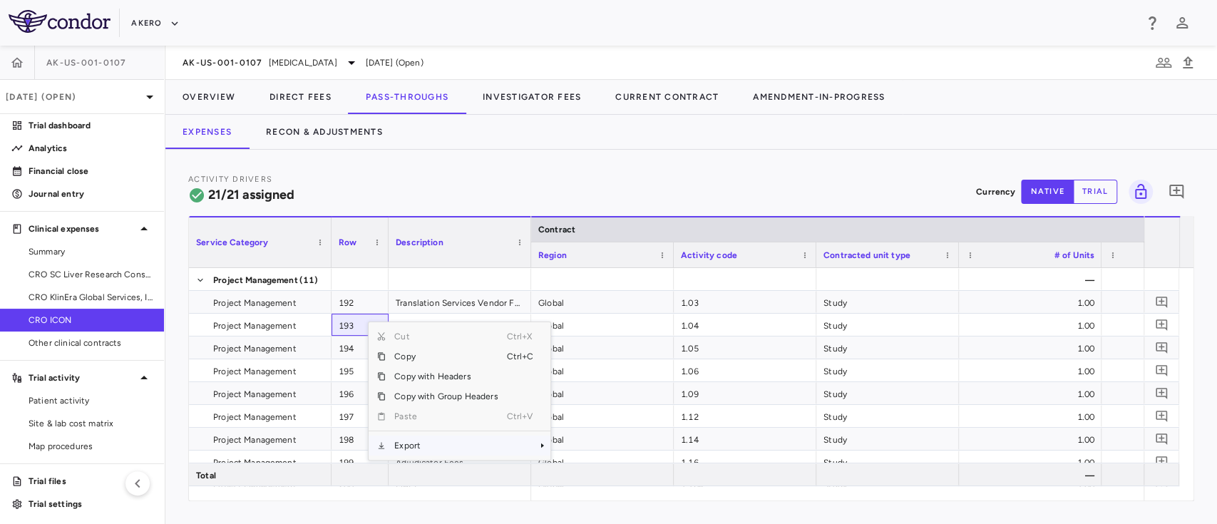
click at [422, 445] on span "Export" at bounding box center [446, 446] width 121 height 20
click at [580, 481] on div "CSV Export Excel Export" at bounding box center [594, 460] width 93 height 48
click at [585, 476] on span "Excel Export" at bounding box center [598, 471] width 67 height 20
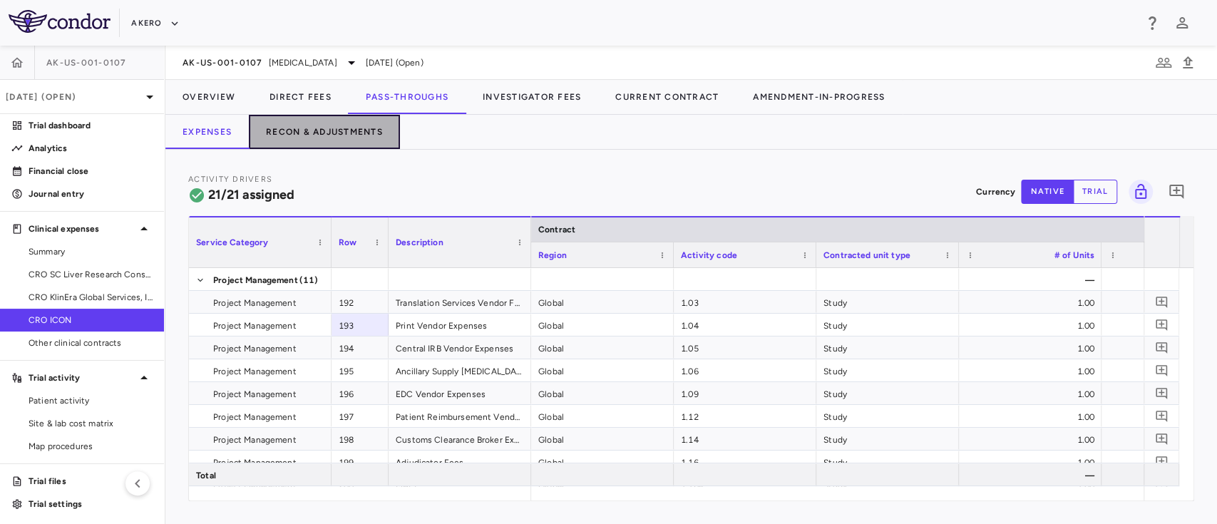
click at [335, 140] on button "Recon & Adjustments" at bounding box center [324, 132] width 151 height 34
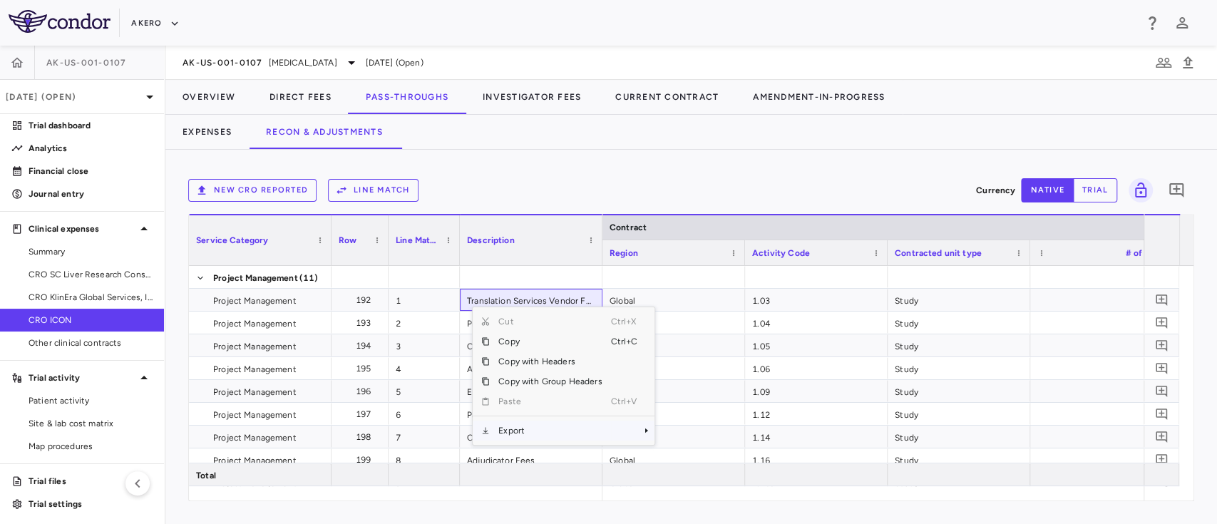
click at [543, 433] on span "Export" at bounding box center [550, 431] width 121 height 20
click at [678, 457] on span "Excel Export" at bounding box center [702, 456] width 67 height 20
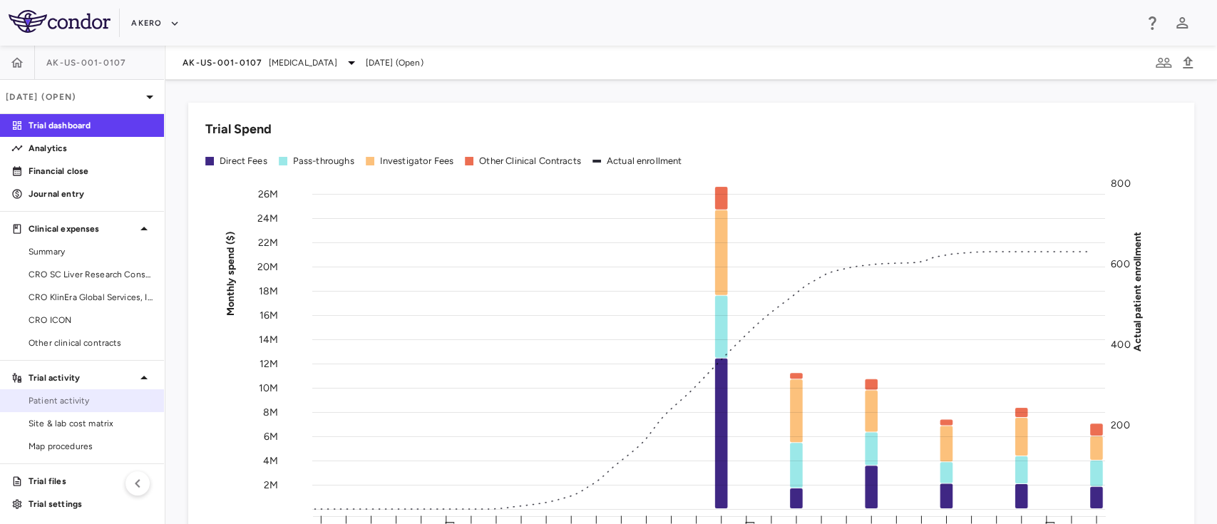
click at [58, 402] on span "Patient activity" at bounding box center [91, 400] width 124 height 13
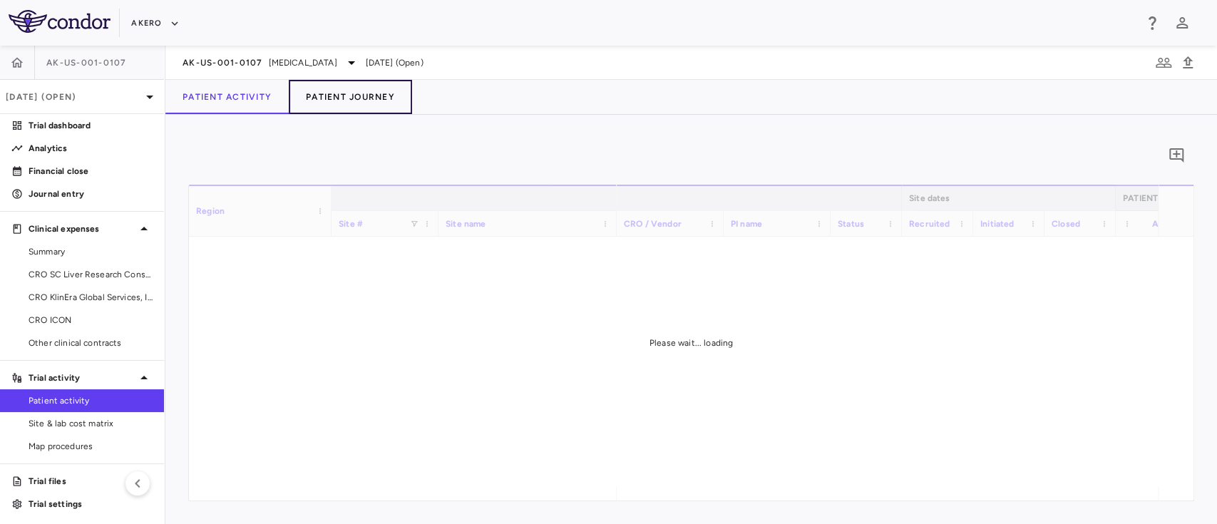
click at [334, 98] on button "Patient Journey" at bounding box center [350, 97] width 123 height 34
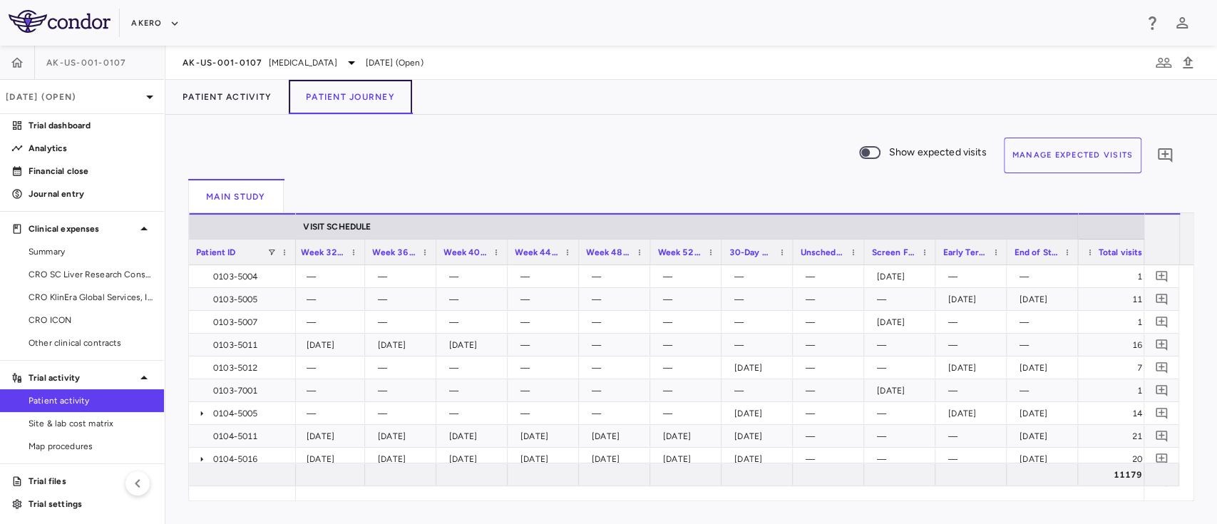
scroll to position [0, 1890]
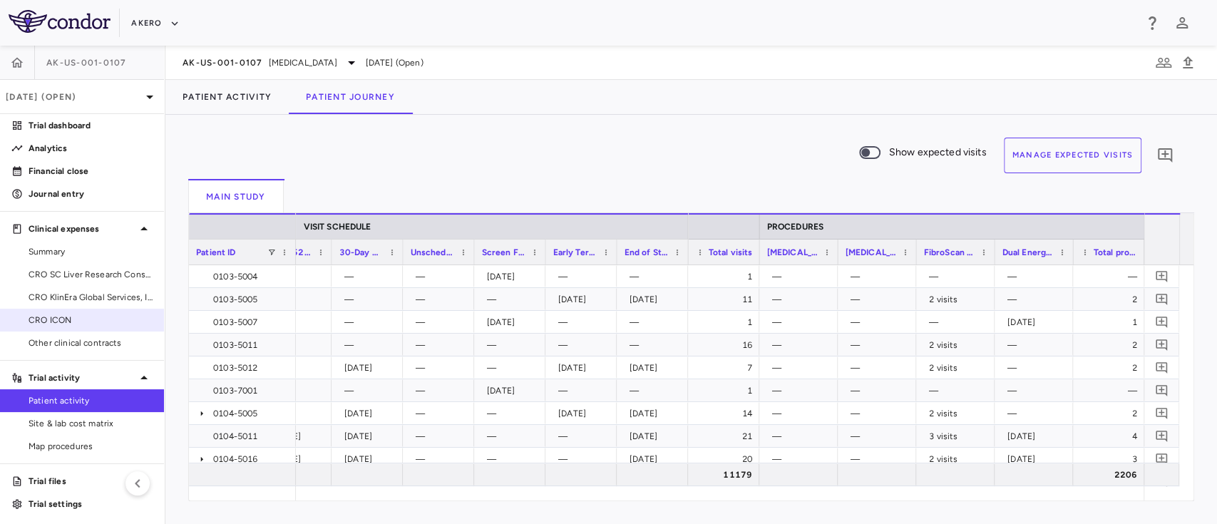
click at [86, 317] on span "CRO ICON" at bounding box center [91, 320] width 124 height 13
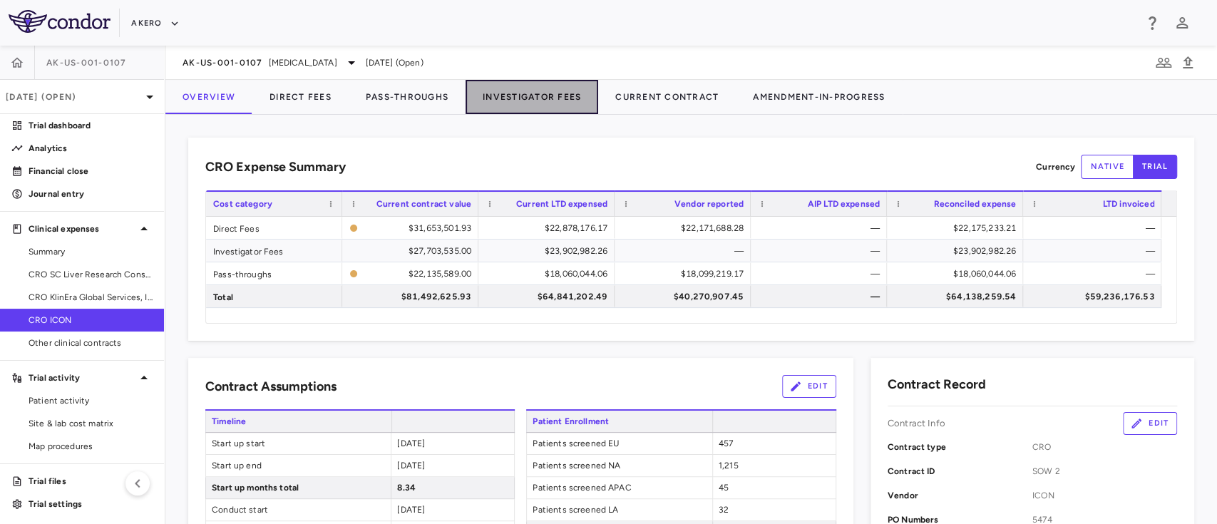
click at [518, 93] on button "Investigator Fees" at bounding box center [532, 97] width 133 height 34
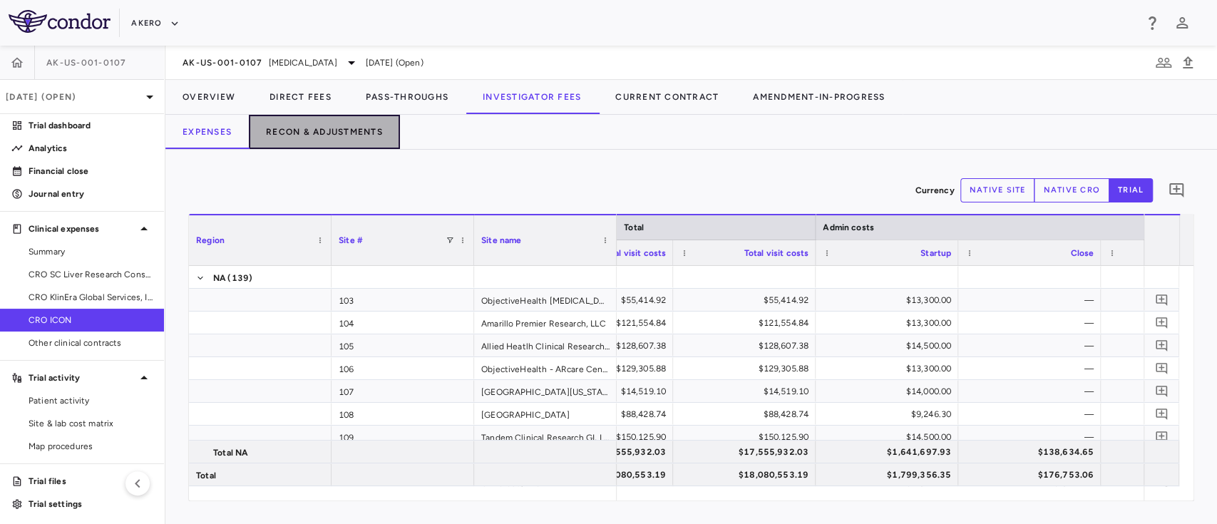
click at [362, 130] on button "Recon & Adjustments" at bounding box center [324, 132] width 151 height 34
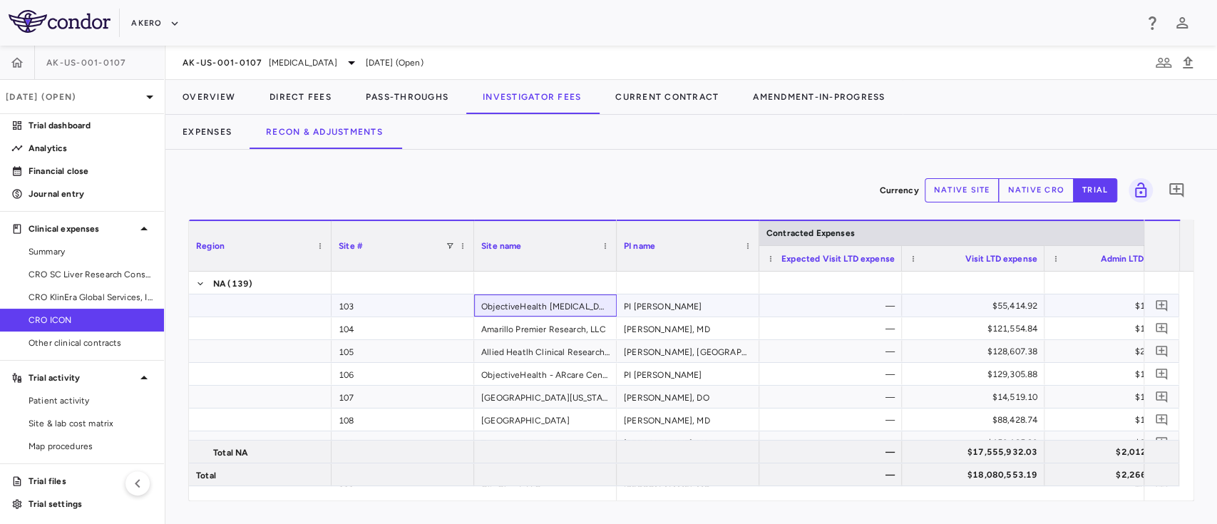
click at [532, 302] on div "ObjectiveHealth Gastrointestinal Specialists - Wadsworth Medical Clinic" at bounding box center [545, 306] width 143 height 22
click at [419, 96] on button "Pass-Throughs" at bounding box center [407, 97] width 117 height 34
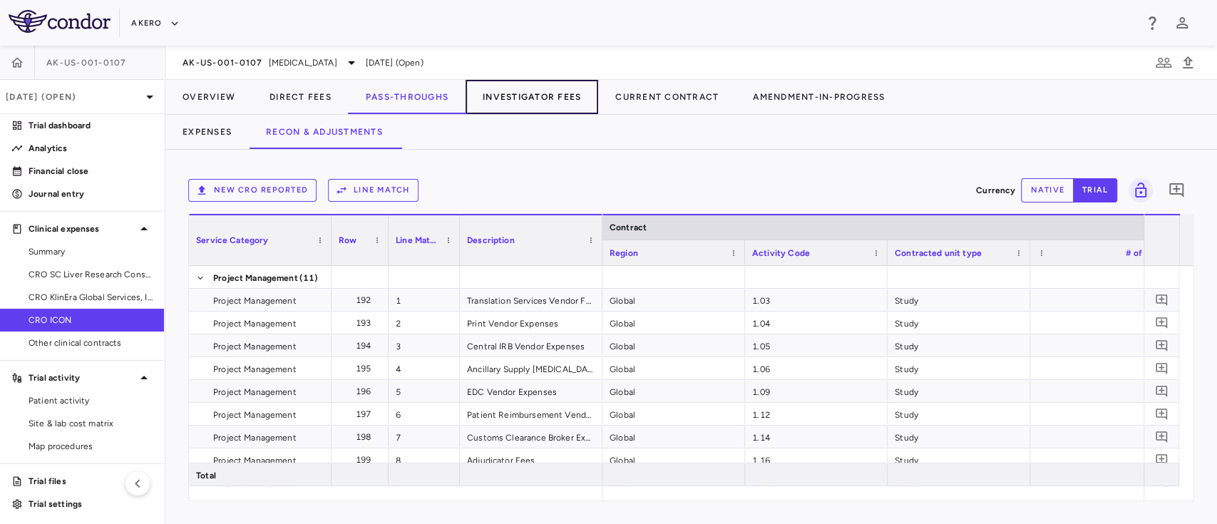
click at [535, 95] on button "Investigator Fees" at bounding box center [532, 97] width 133 height 34
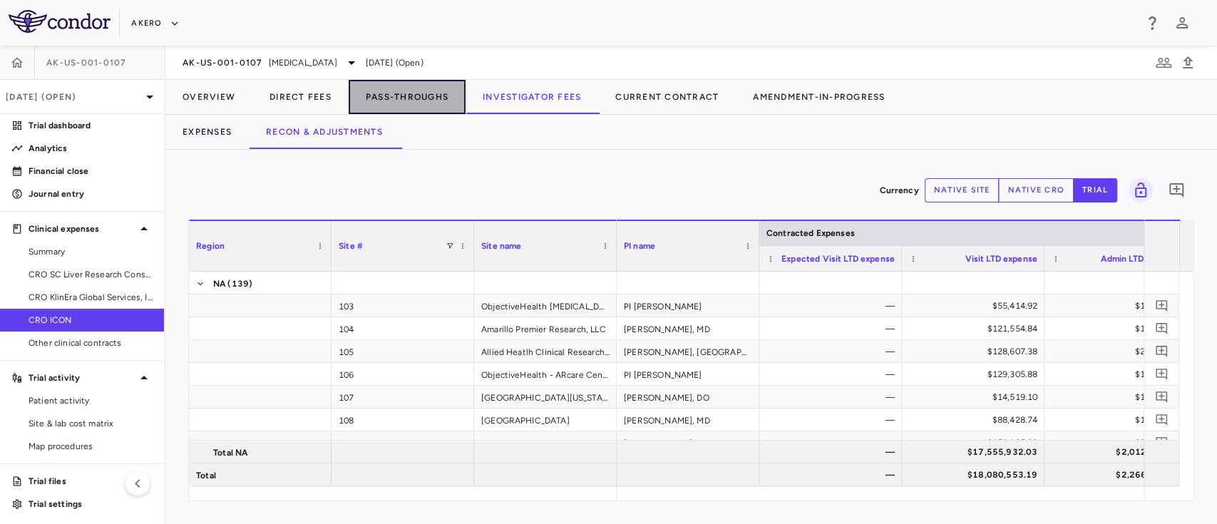
click at [409, 88] on button "Pass-Throughs" at bounding box center [407, 97] width 117 height 34
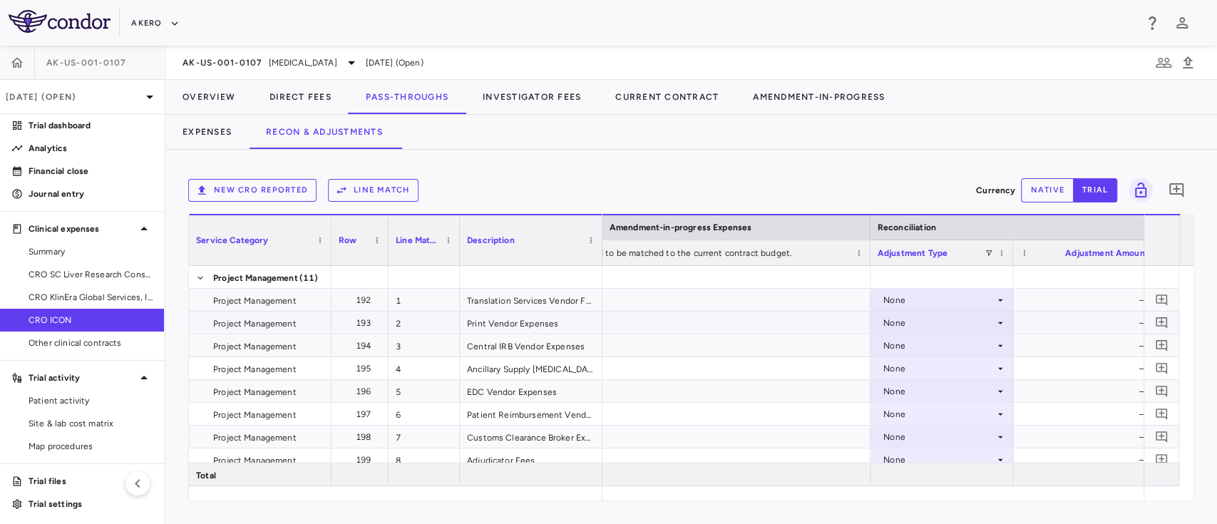
click at [926, 316] on div "None" at bounding box center [939, 323] width 111 height 23
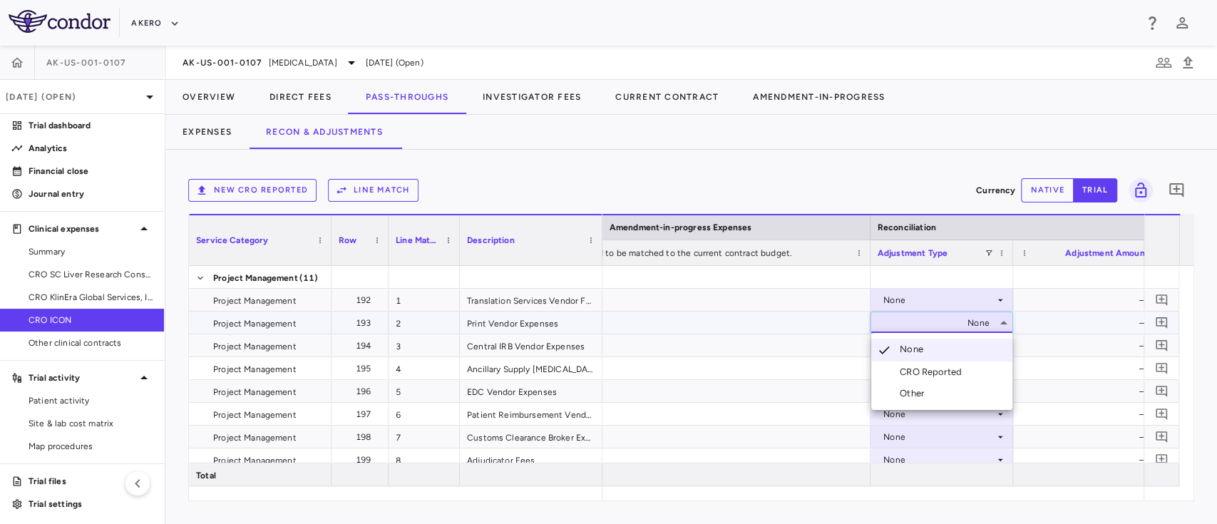
click at [944, 372] on div "CRO Reported" at bounding box center [934, 372] width 68 height 13
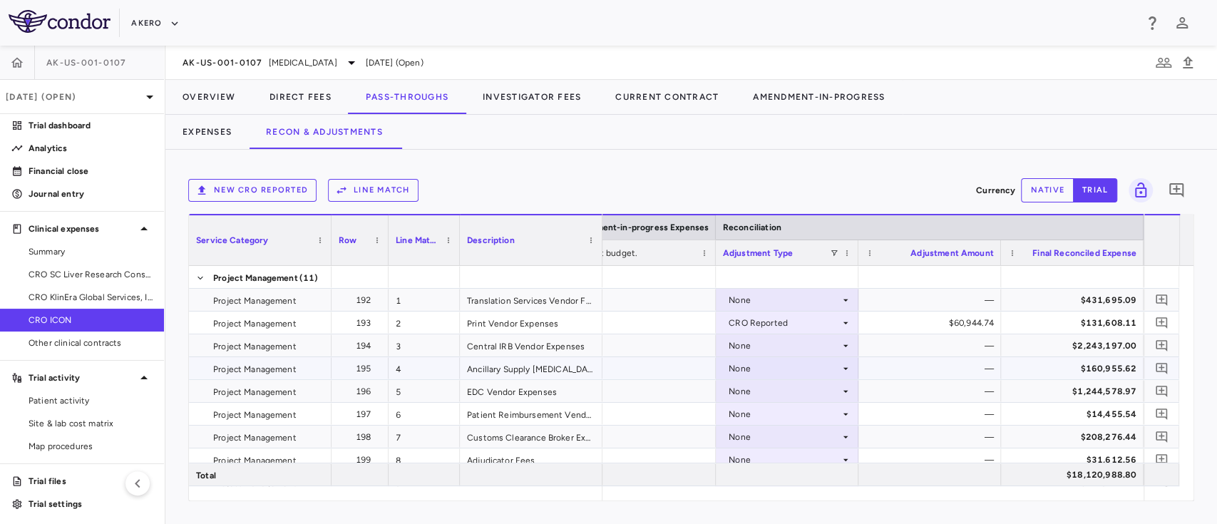
click at [770, 374] on div "None" at bounding box center [784, 368] width 111 height 23
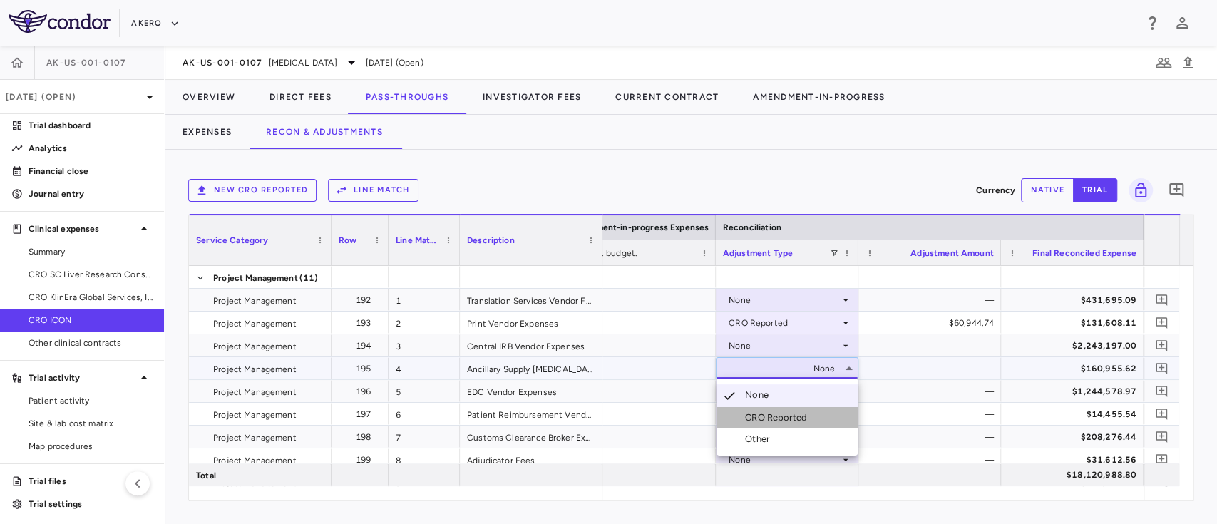
click at [767, 414] on div "CRO Reported" at bounding box center [779, 418] width 68 height 13
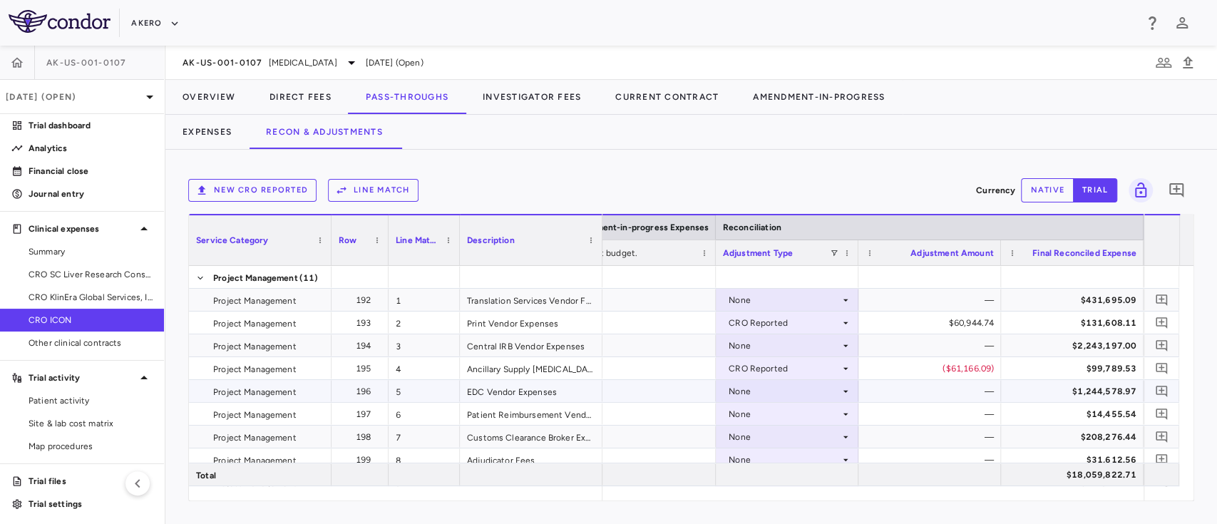
click at [770, 390] on div "None" at bounding box center [784, 391] width 111 height 23
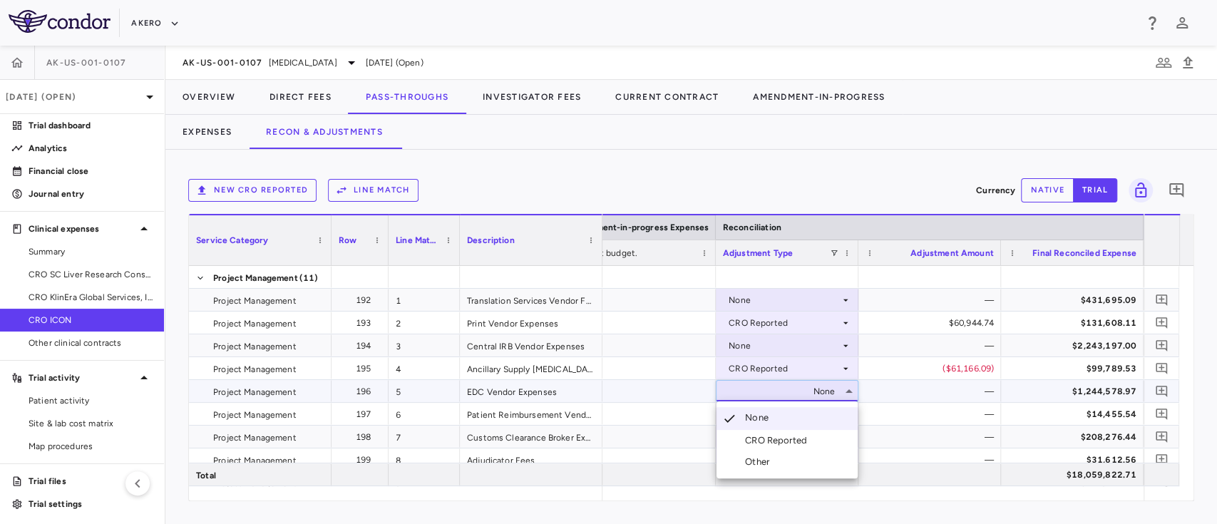
click at [754, 444] on div "CRO Reported" at bounding box center [779, 440] width 68 height 13
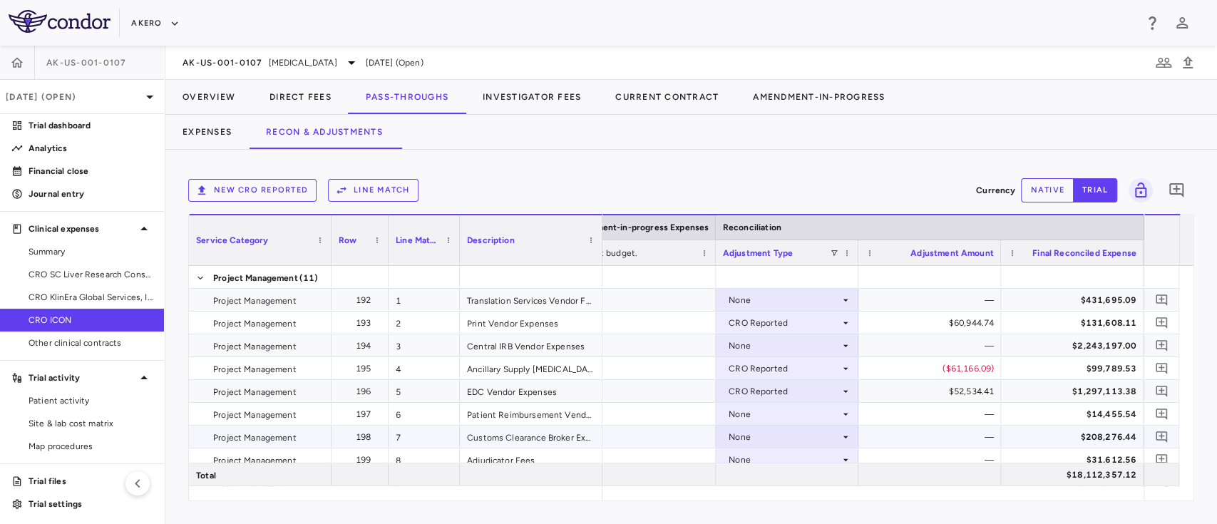
click at [758, 435] on div "None" at bounding box center [784, 437] width 111 height 23
click at [770, 469] on div "CRO Reported" at bounding box center [779, 475] width 68 height 13
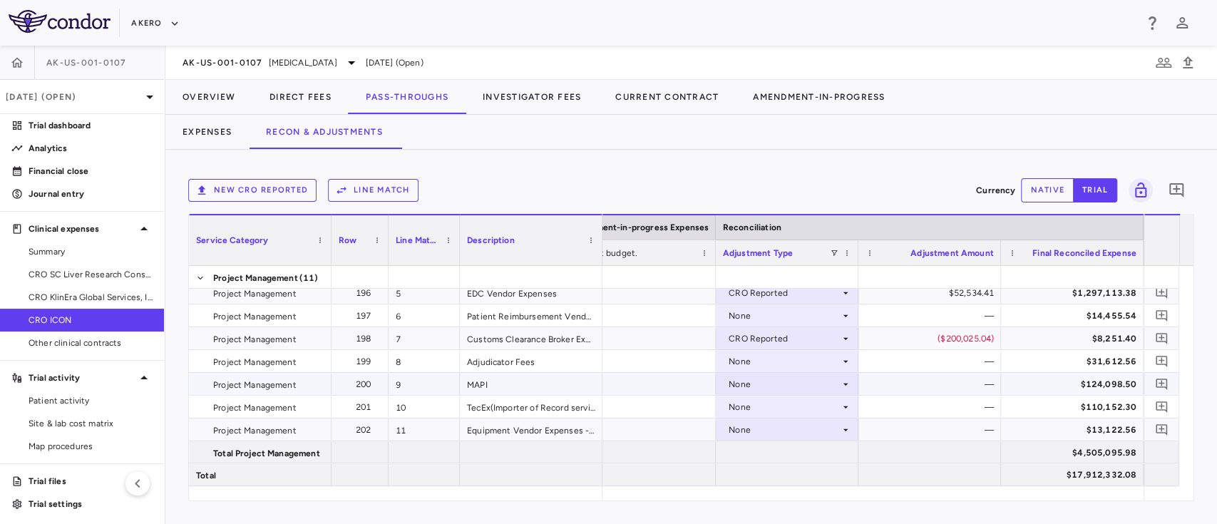
click at [776, 382] on div "None" at bounding box center [784, 384] width 111 height 23
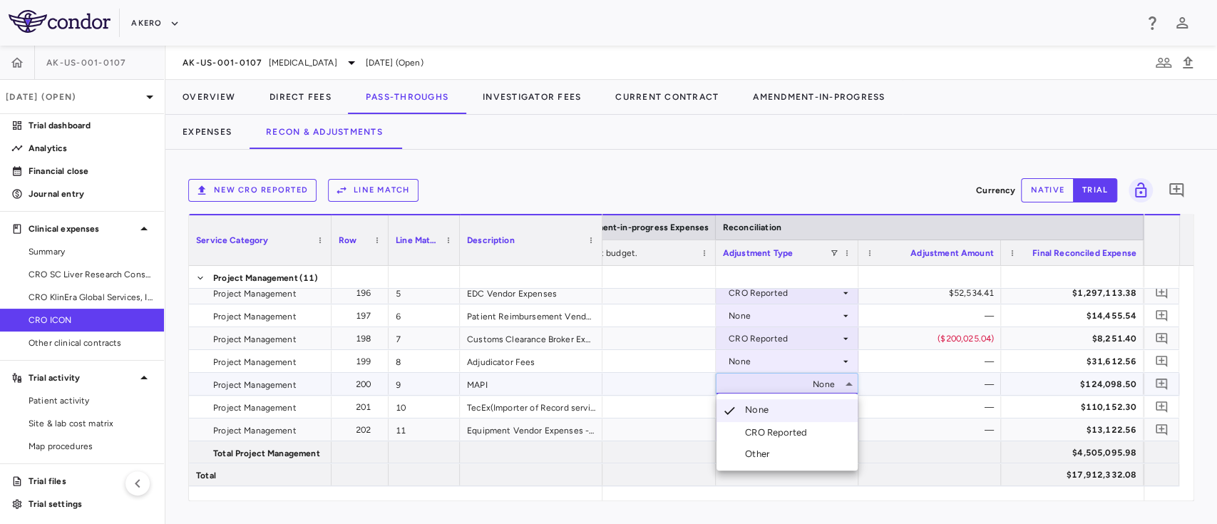
click at [757, 430] on div "CRO Reported" at bounding box center [779, 432] width 68 height 13
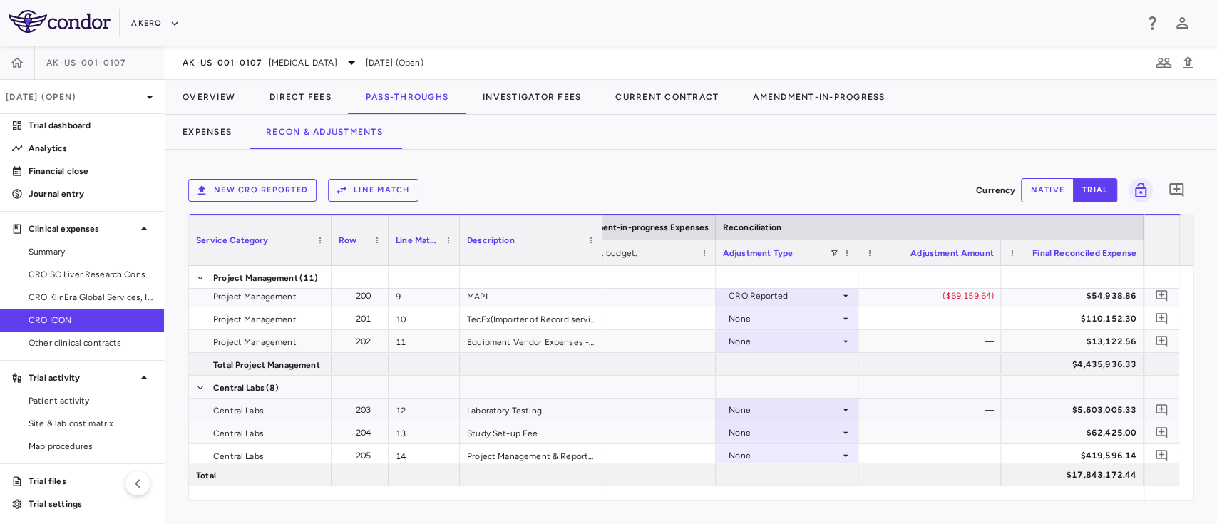
click at [747, 404] on div "None" at bounding box center [784, 410] width 111 height 23
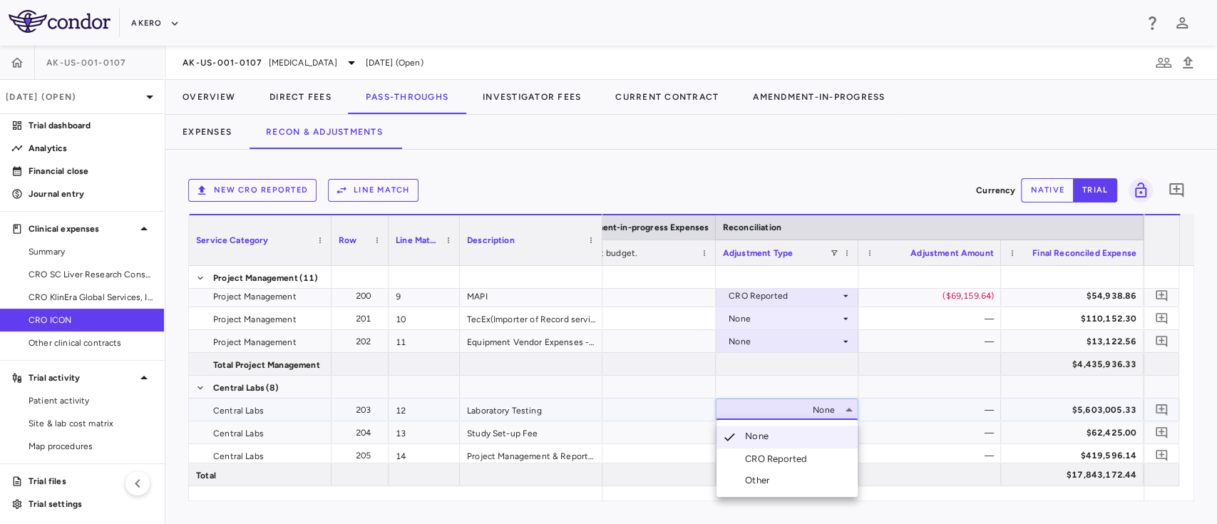
click at [775, 459] on div "CRO Reported" at bounding box center [779, 459] width 68 height 13
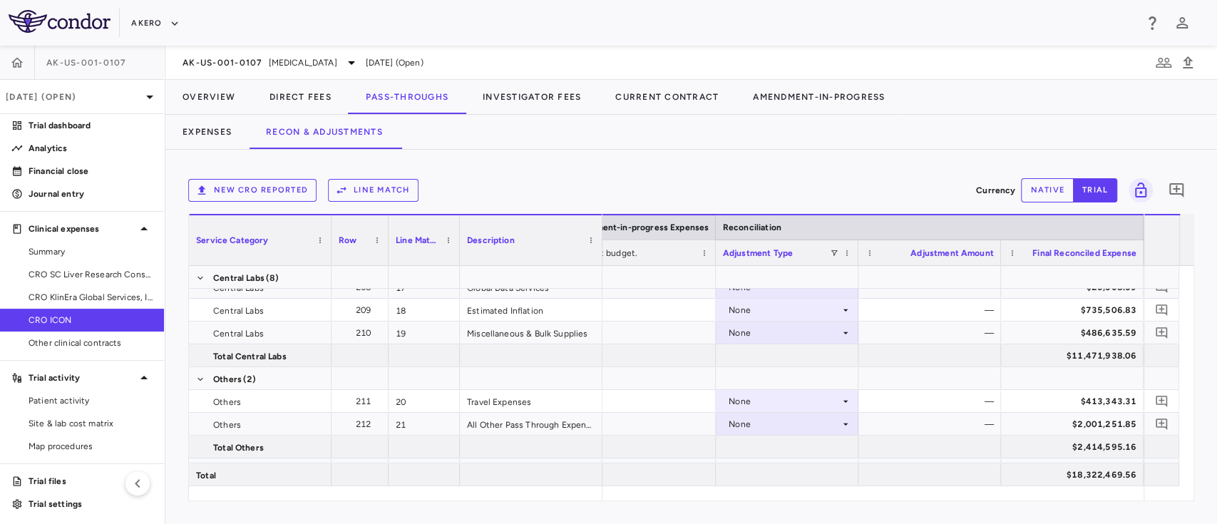
scroll to position [439, 0]
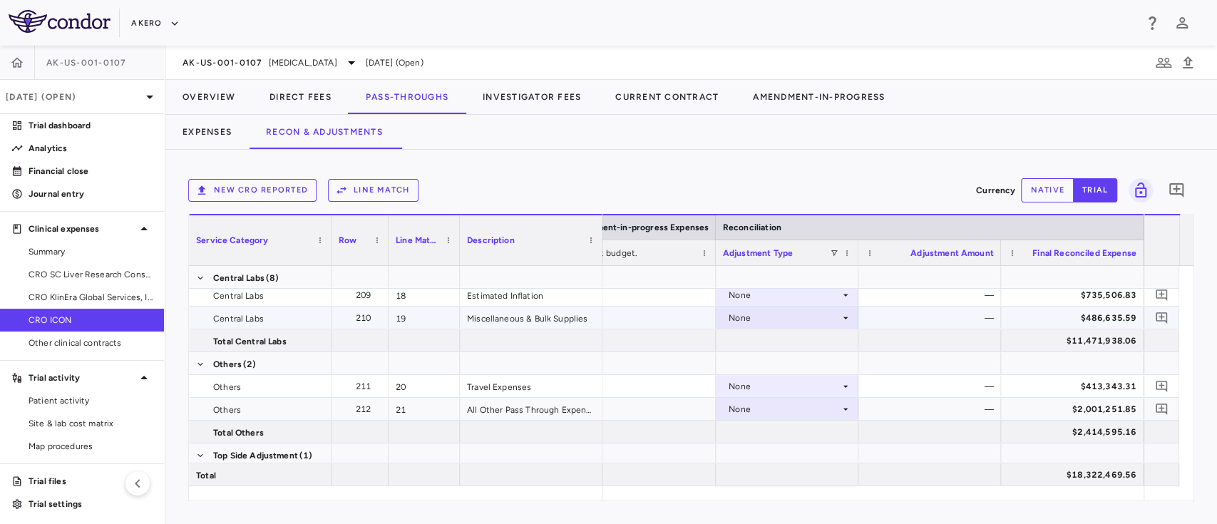
click at [730, 317] on div "None" at bounding box center [784, 318] width 111 height 23
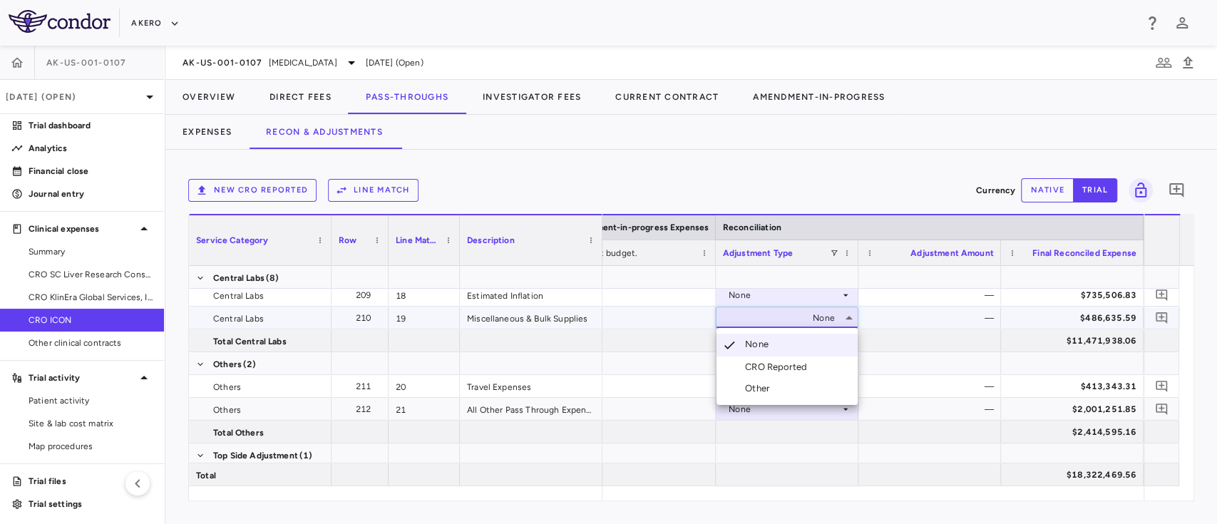
click at [765, 368] on div "CRO Reported" at bounding box center [779, 367] width 68 height 13
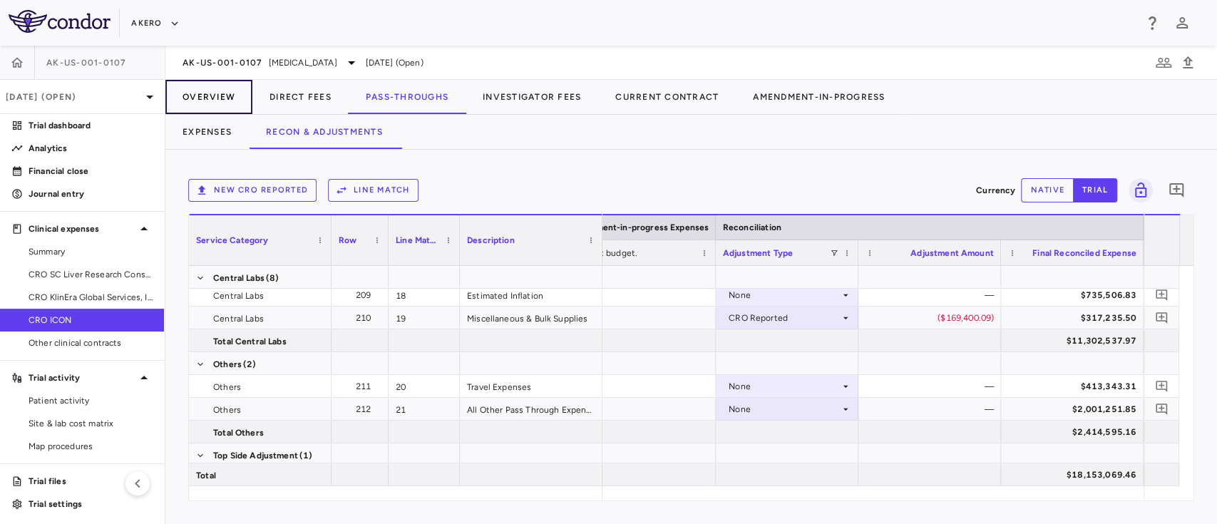
click at [200, 94] on button "Overview" at bounding box center [208, 97] width 87 height 34
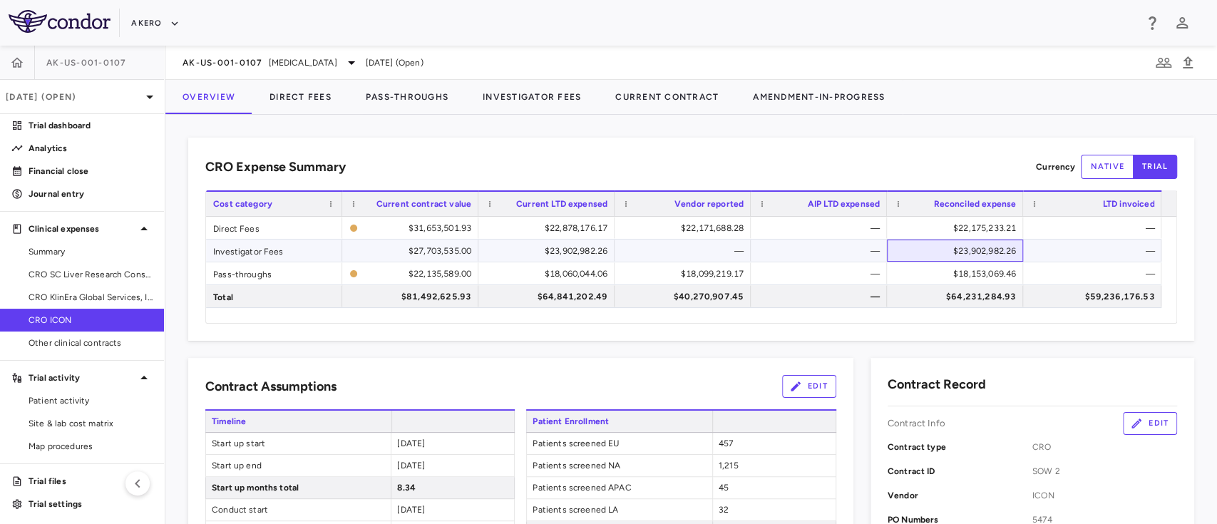
click at [959, 252] on div "$23,902,982.26" at bounding box center [958, 251] width 116 height 23
click at [305, 91] on button "Direct Fees" at bounding box center [300, 97] width 96 height 34
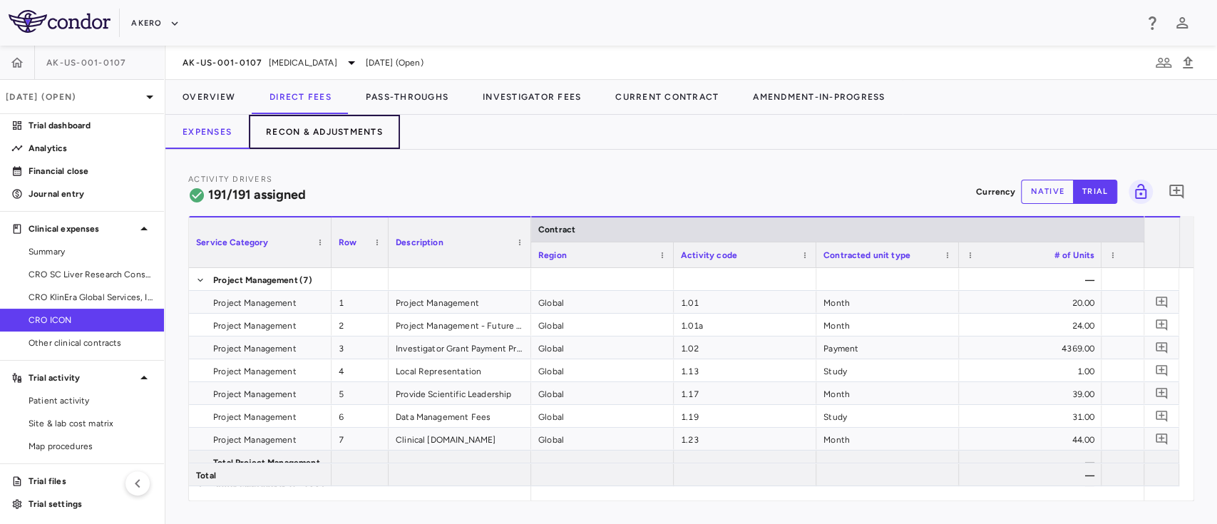
click at [331, 131] on button "Recon & Adjustments" at bounding box center [324, 132] width 151 height 34
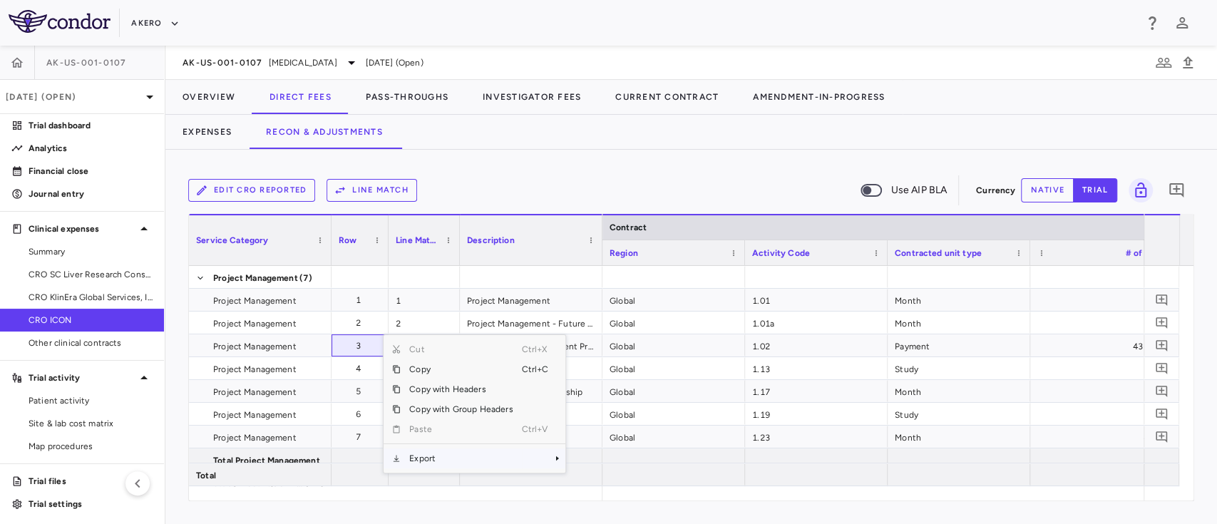
click at [431, 452] on span "Export" at bounding box center [461, 459] width 121 height 20
click at [593, 482] on span "Excel Export" at bounding box center [613, 484] width 67 height 20
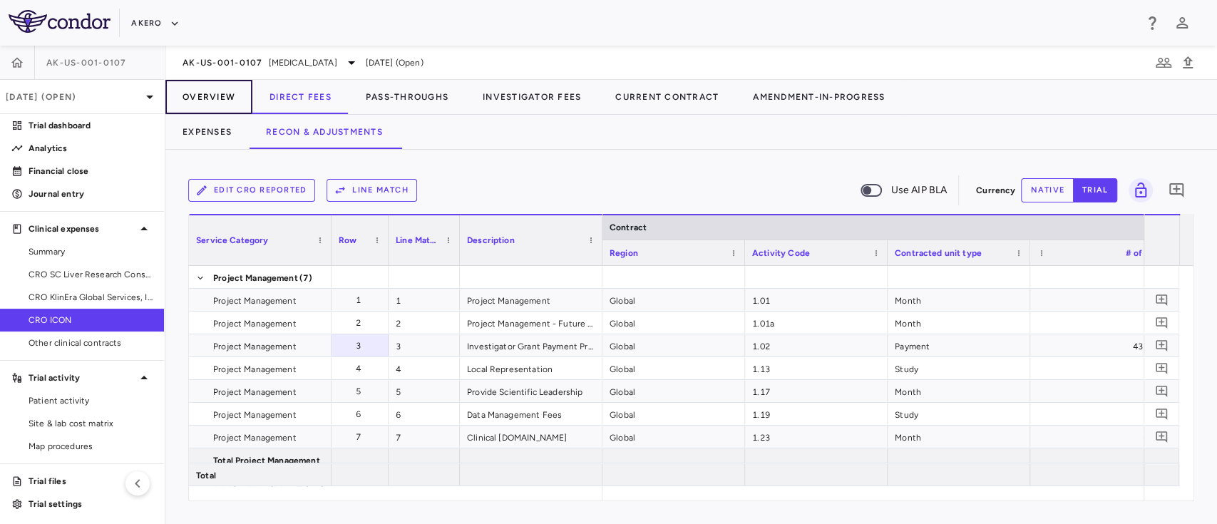
click at [215, 91] on button "Overview" at bounding box center [208, 97] width 87 height 34
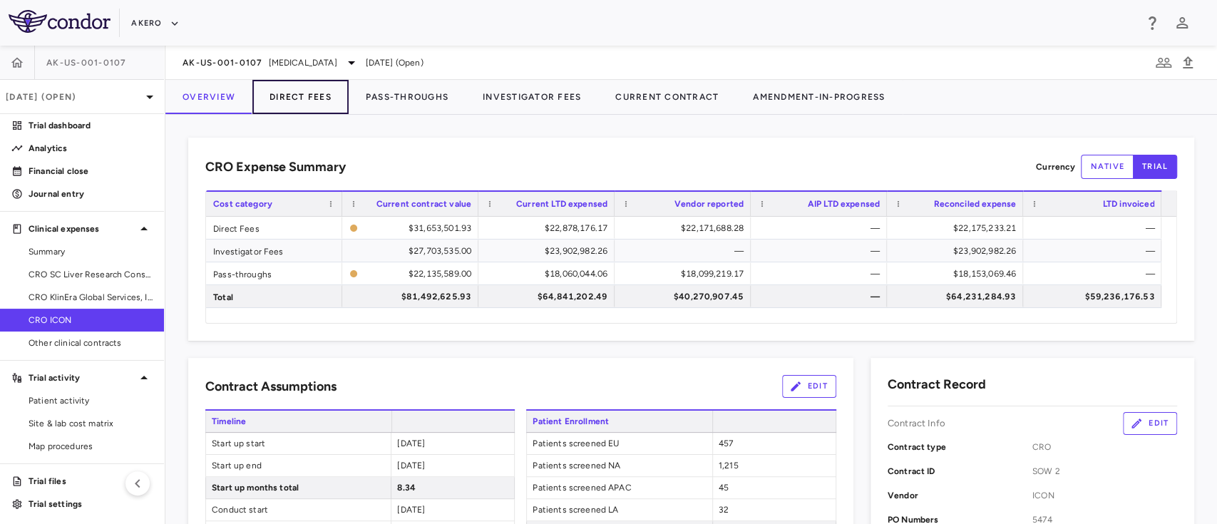
click at [302, 95] on button "Direct Fees" at bounding box center [300, 97] width 96 height 34
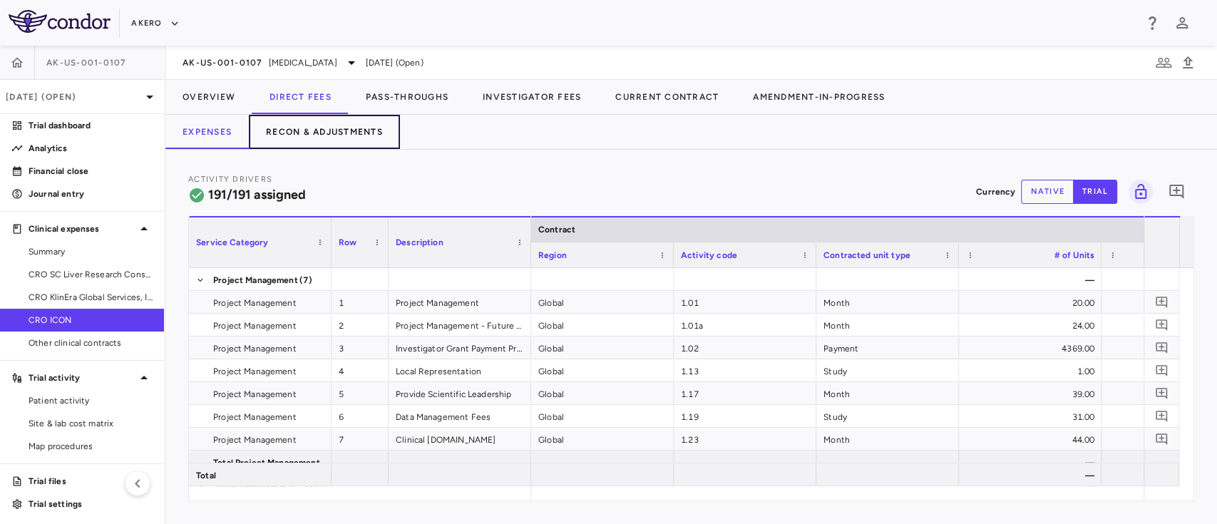
click at [319, 128] on button "Recon & Adjustments" at bounding box center [324, 132] width 151 height 34
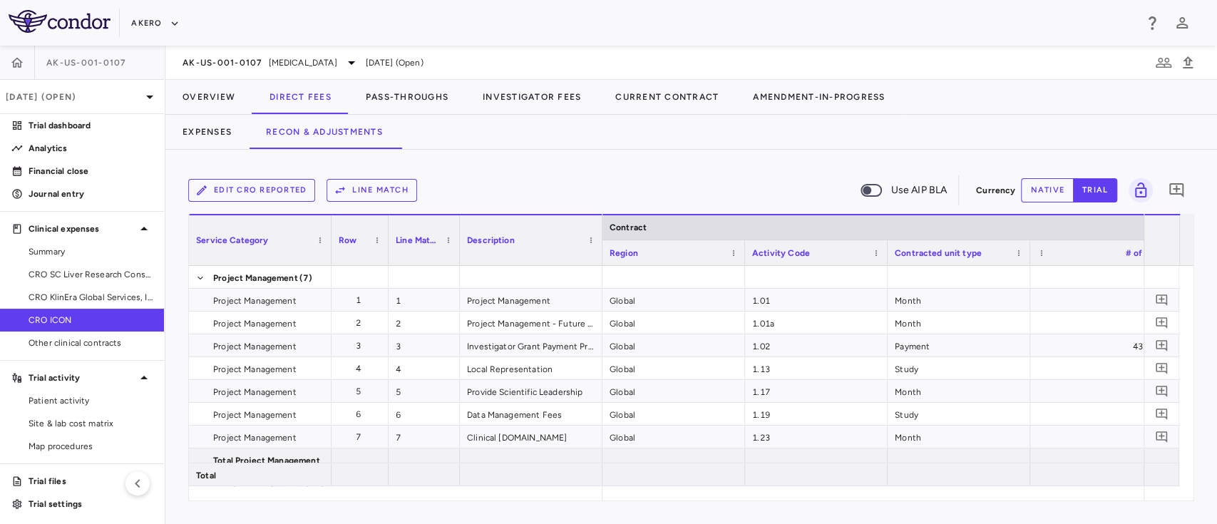
click at [393, 190] on button "Line Match" at bounding box center [372, 190] width 91 height 23
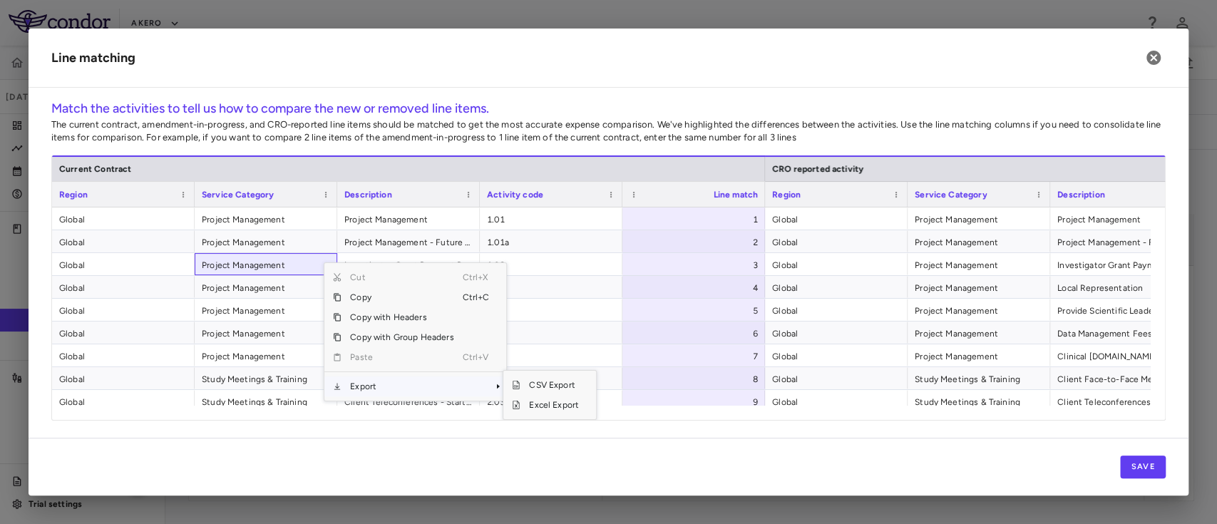
click at [374, 381] on span "Export" at bounding box center [402, 387] width 121 height 20
click at [545, 404] on span "Excel Export" at bounding box center [554, 405] width 67 height 20
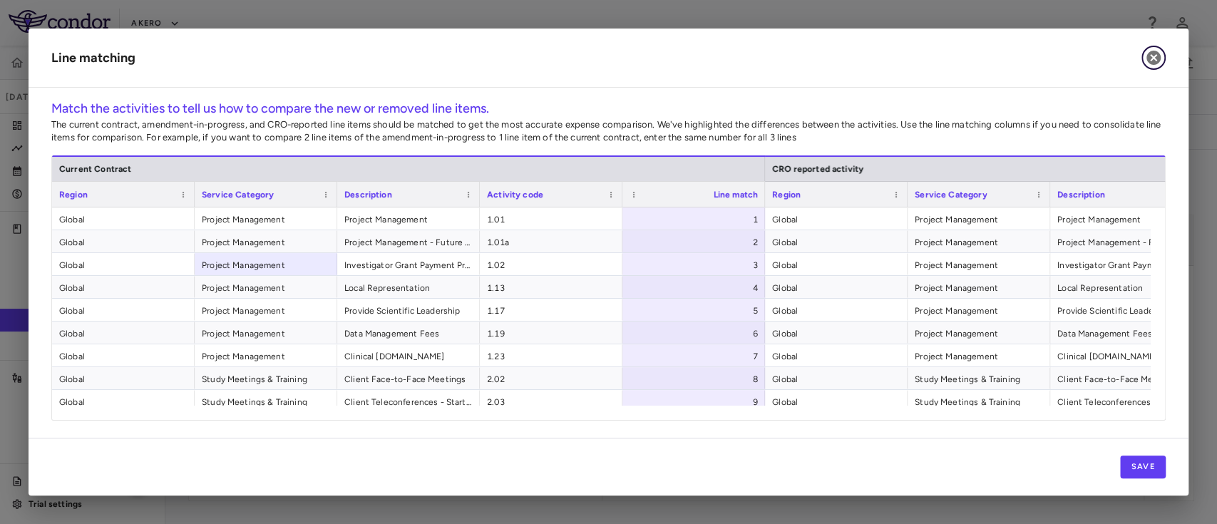
click at [1153, 56] on icon "button" at bounding box center [1154, 58] width 14 height 14
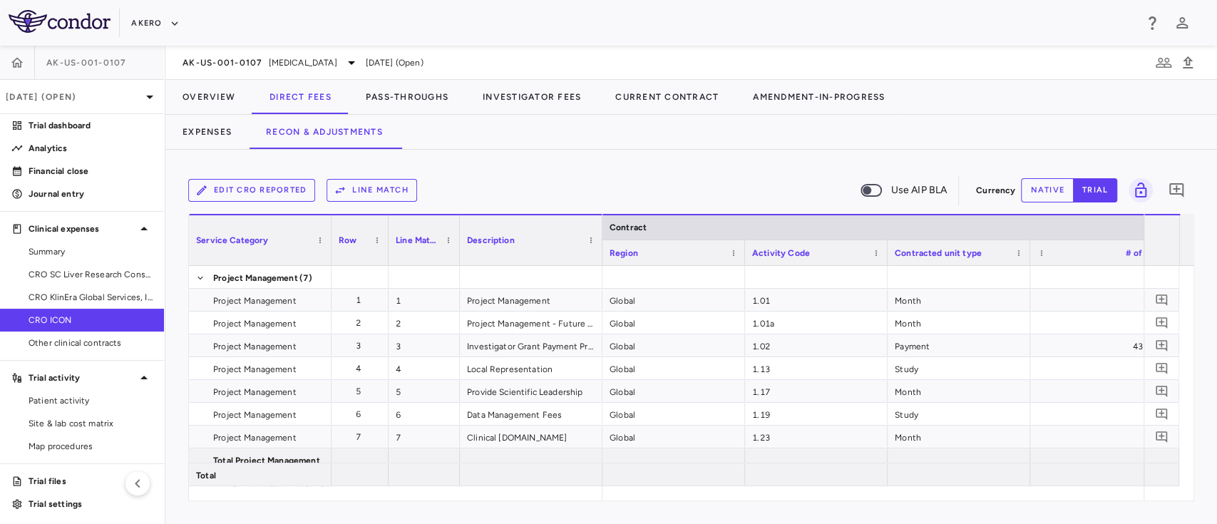
click at [257, 190] on button "Edit CRO reported" at bounding box center [251, 190] width 127 height 23
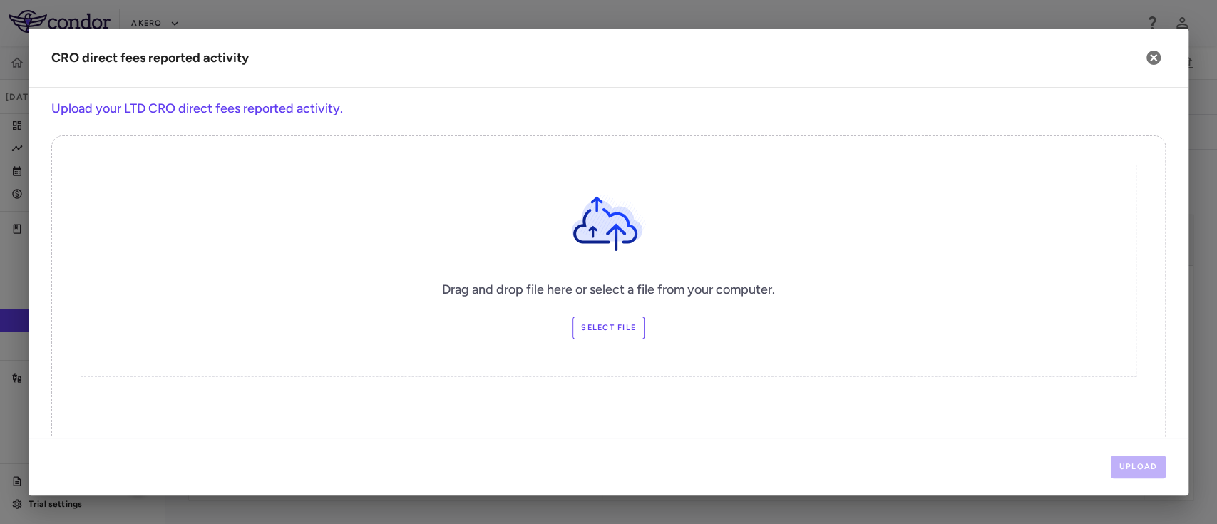
click at [595, 332] on label "Select file" at bounding box center [609, 328] width 72 height 23
click at [0, 0] on input "Select file" at bounding box center [0, 0] width 0 height 0
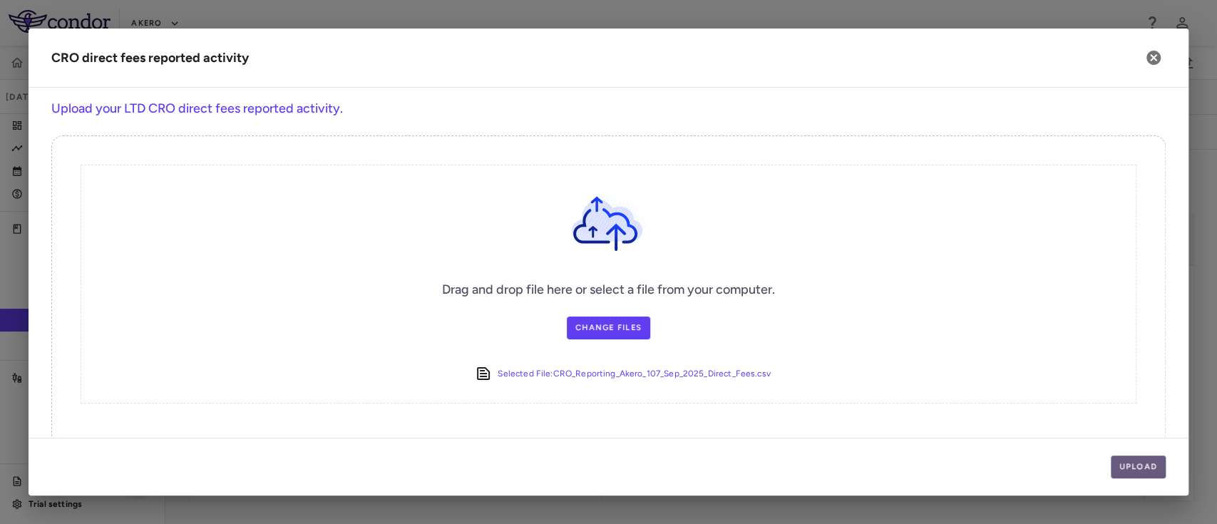
click at [1123, 469] on button "Upload" at bounding box center [1139, 467] width 56 height 23
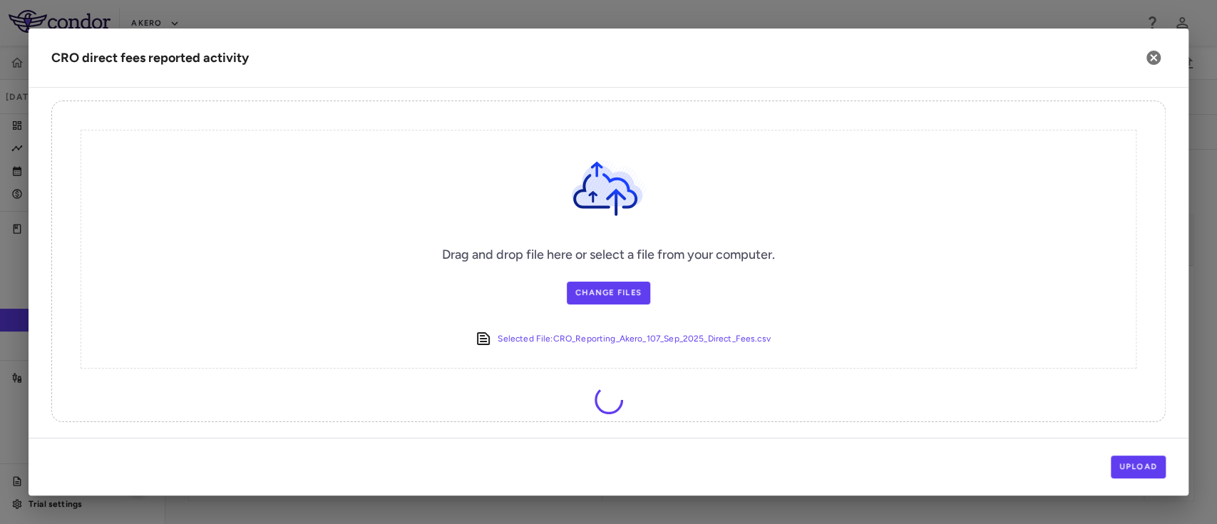
scroll to position [36, 0]
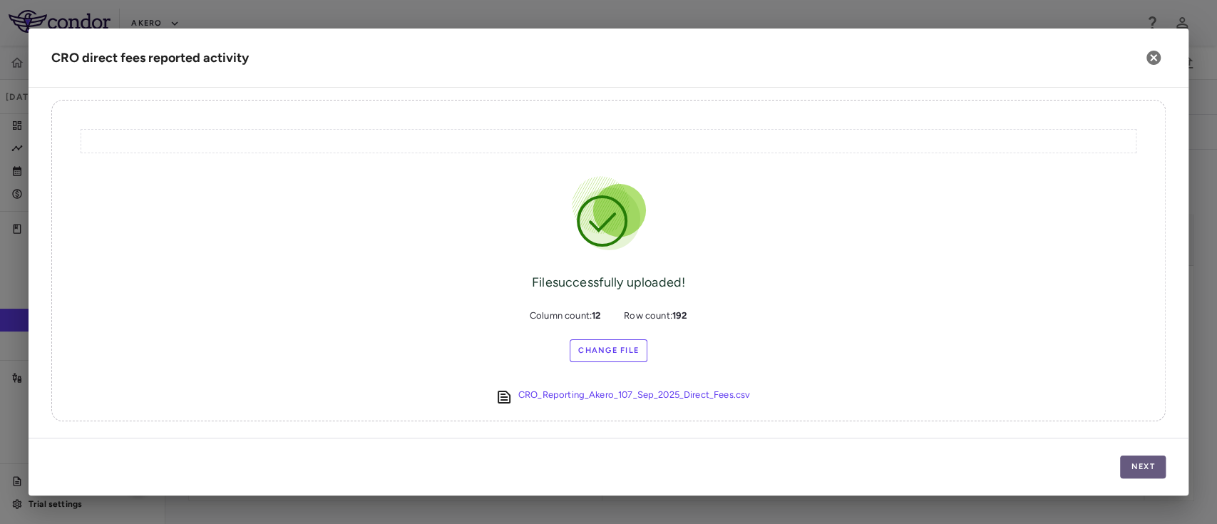
click at [1130, 462] on button "Next" at bounding box center [1143, 467] width 46 height 23
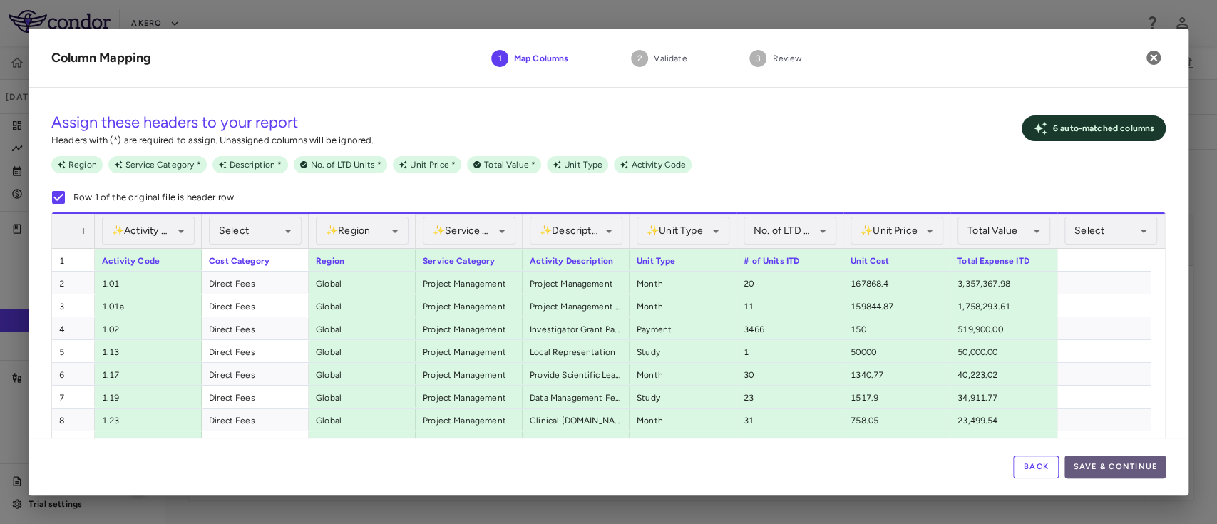
click at [1110, 471] on button "Save & Continue" at bounding box center [1115, 467] width 101 height 23
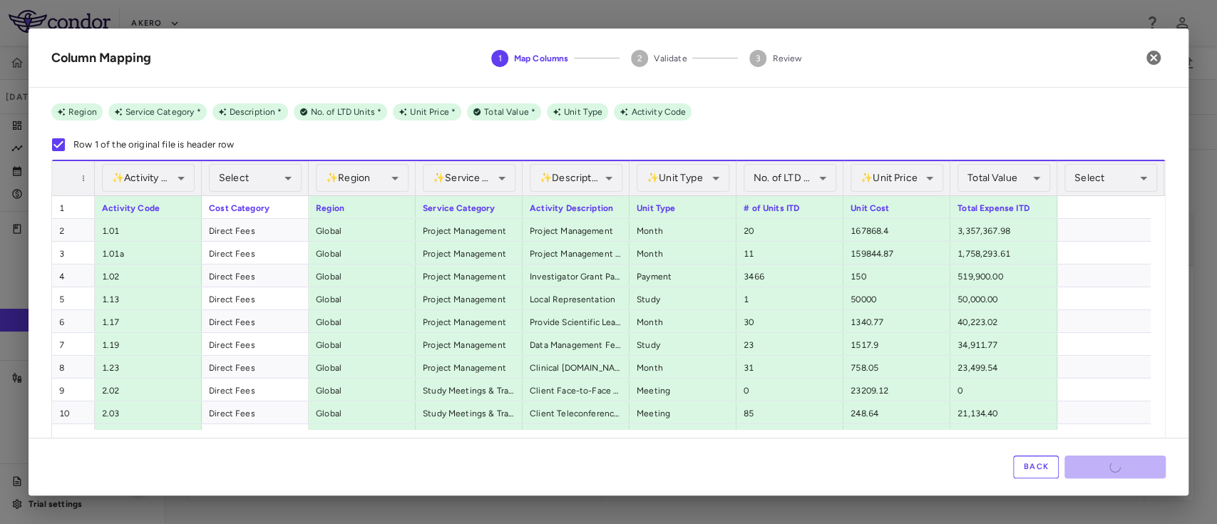
scroll to position [76, 0]
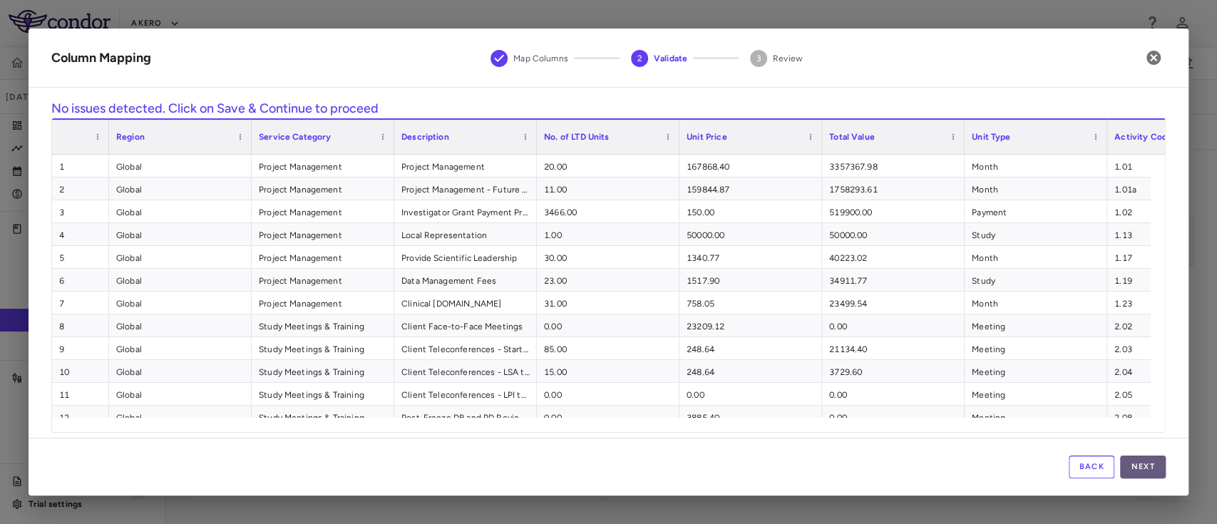
click at [1131, 463] on button "Next" at bounding box center [1143, 467] width 46 height 23
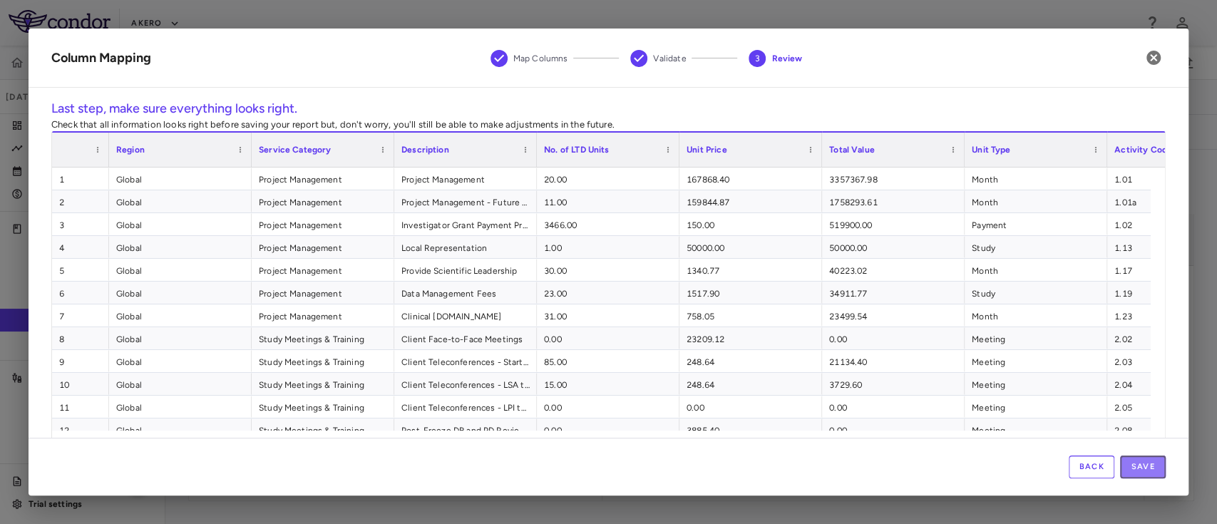
click at [1131, 463] on button "Save" at bounding box center [1143, 467] width 46 height 23
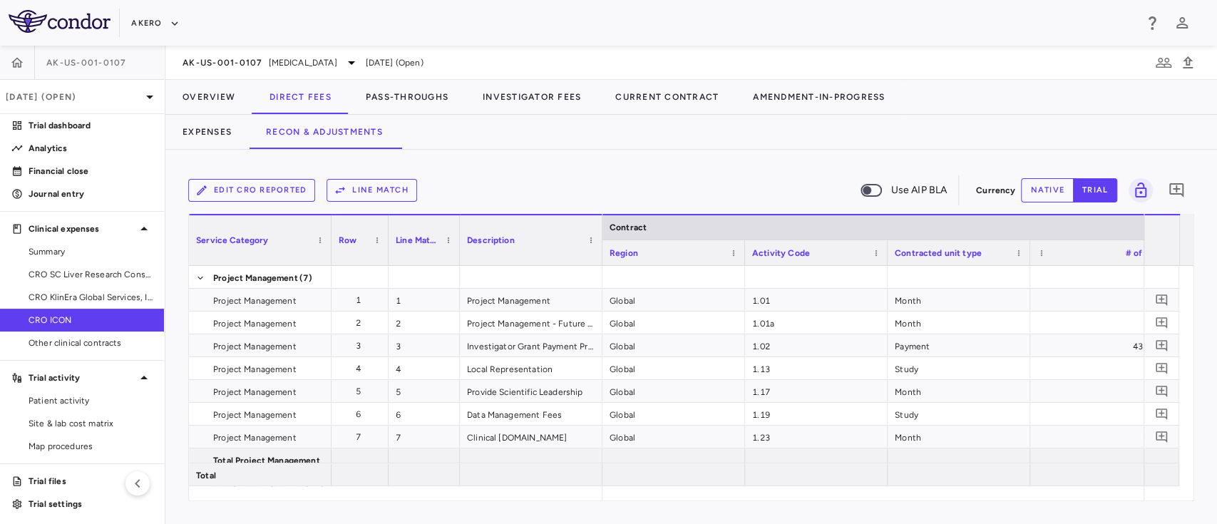
click at [366, 190] on button "Line Match" at bounding box center [372, 190] width 91 height 23
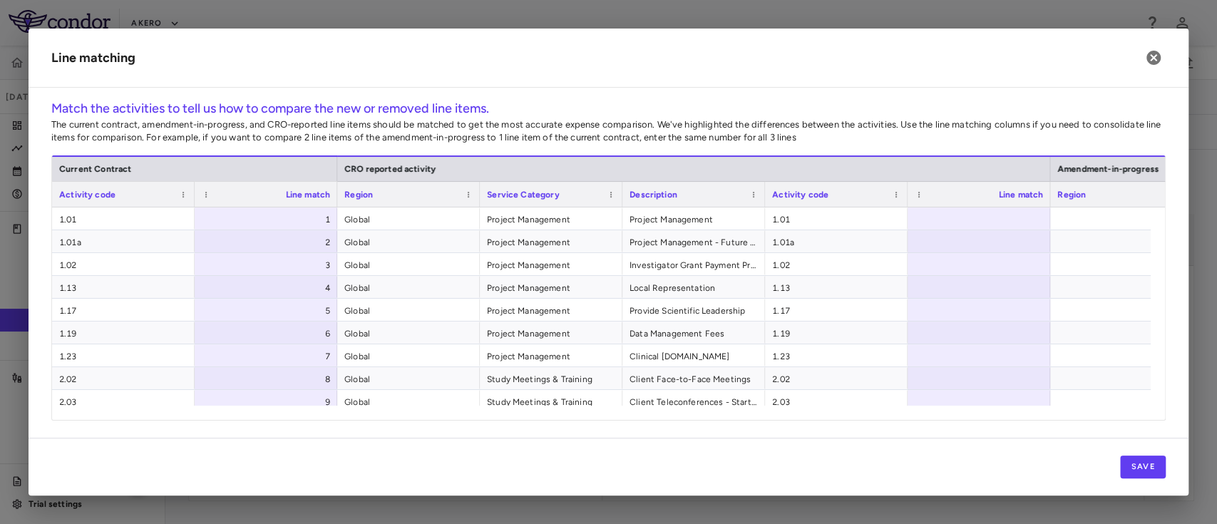
scroll to position [0, 458]
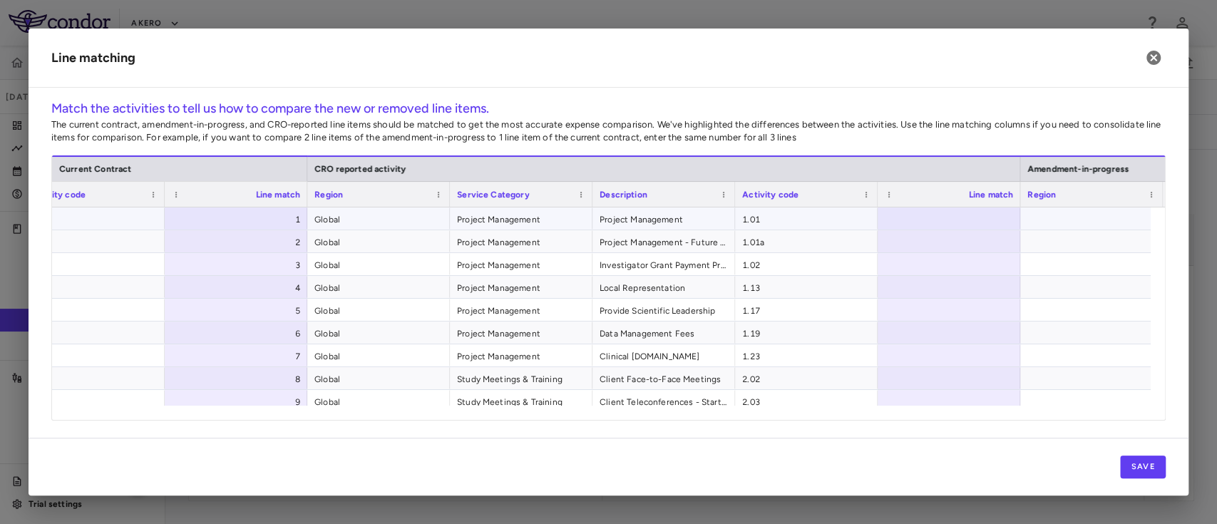
click at [793, 223] on span "1.01" at bounding box center [806, 219] width 128 height 23
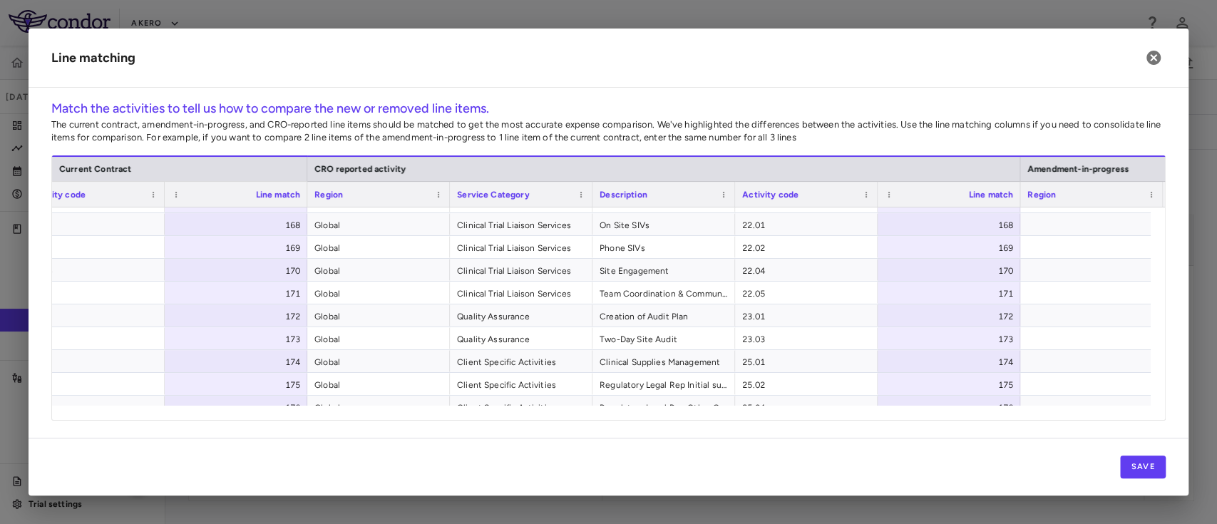
scroll to position [4159, 0]
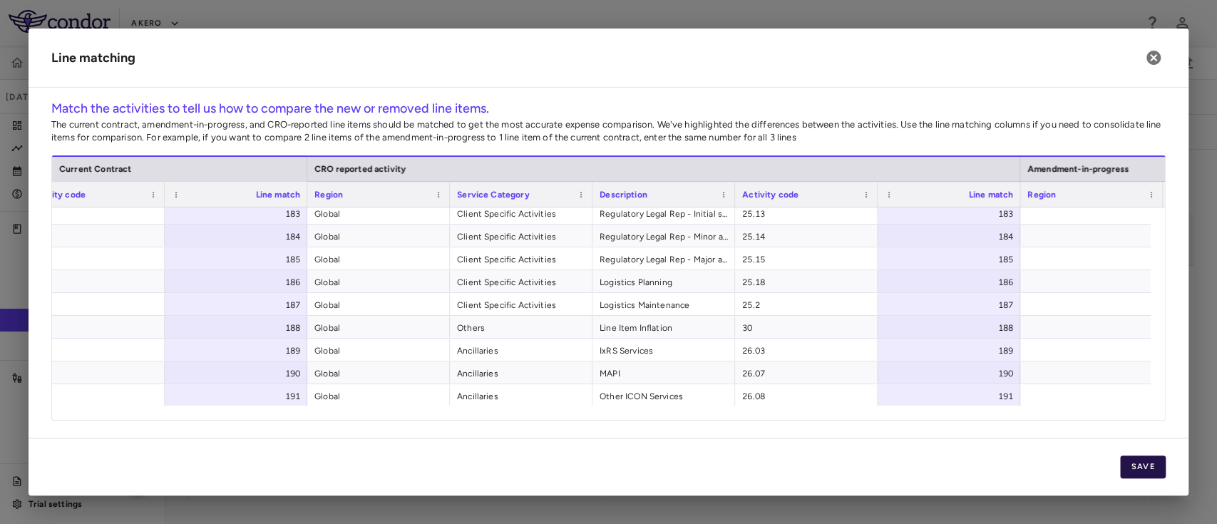
click at [1143, 470] on button "Save" at bounding box center [1143, 467] width 46 height 23
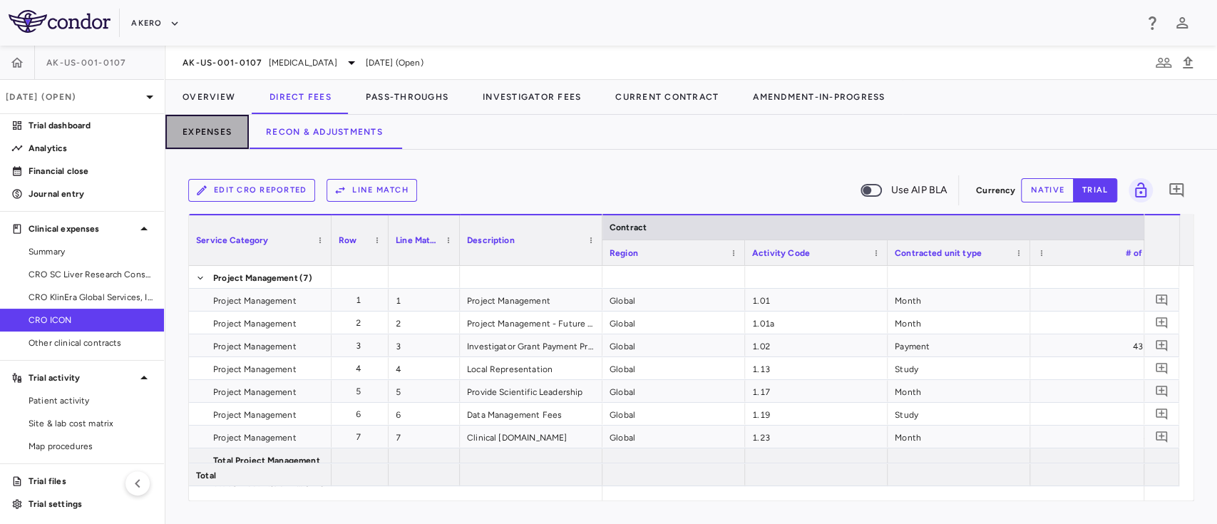
click at [203, 131] on button "Expenses" at bounding box center [206, 132] width 83 height 34
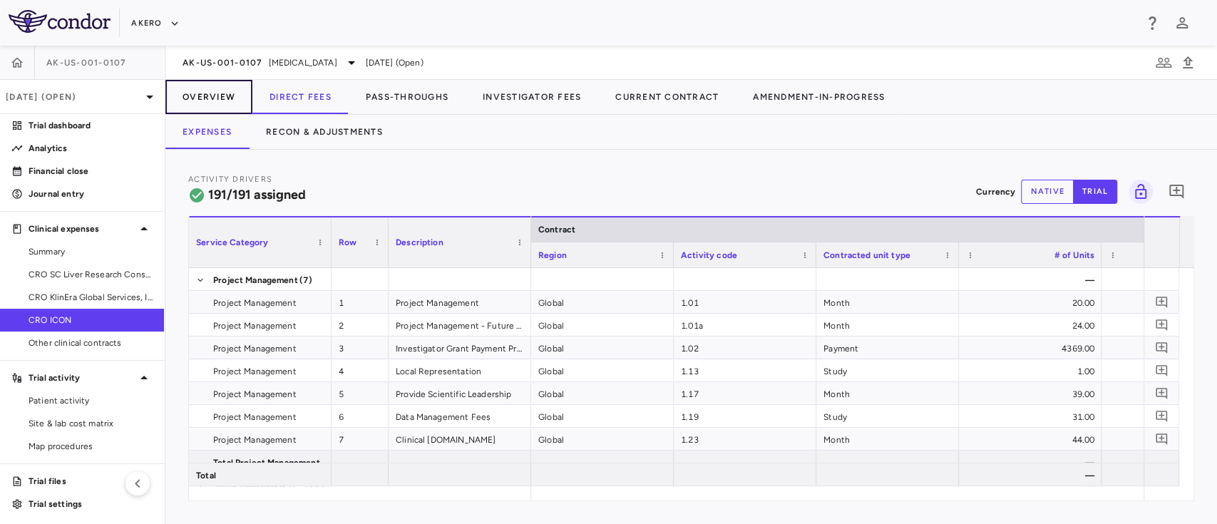
click at [200, 84] on button "Overview" at bounding box center [208, 97] width 87 height 34
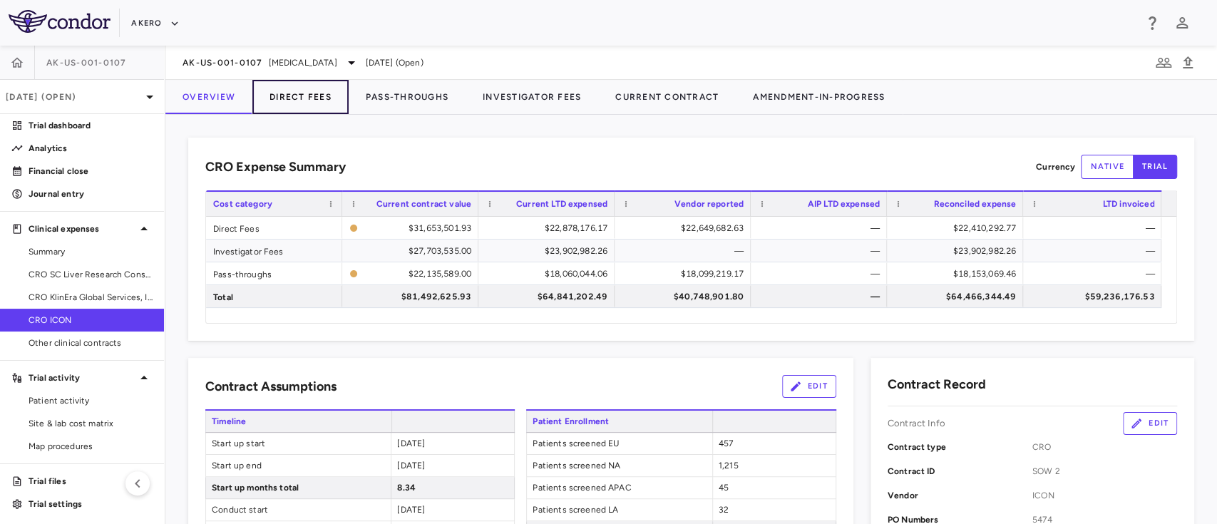
click at [296, 89] on button "Direct Fees" at bounding box center [300, 97] width 96 height 34
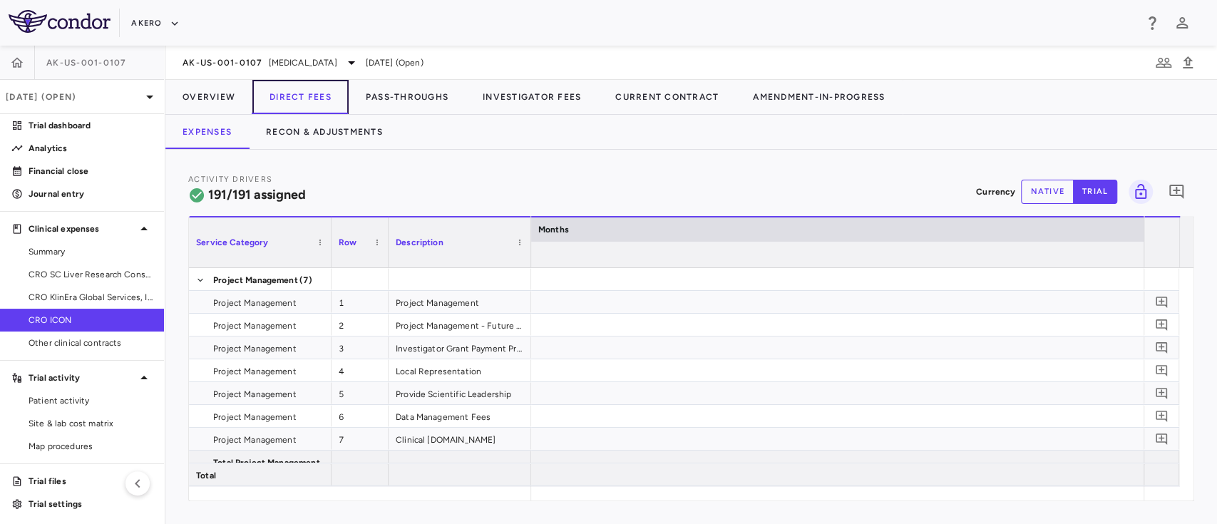
scroll to position [0, 5288]
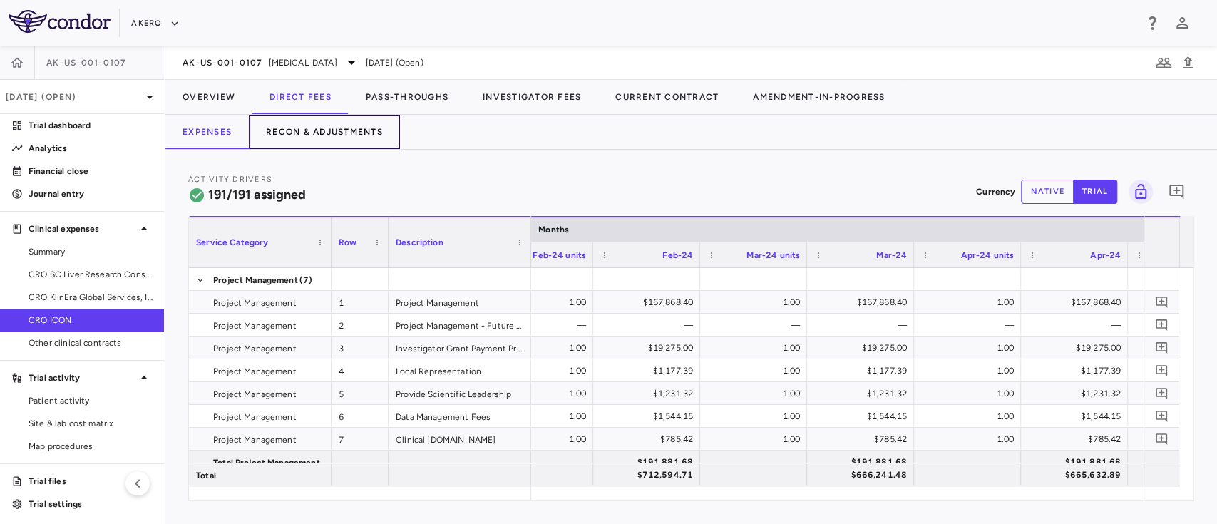
click at [338, 133] on button "Recon & Adjustments" at bounding box center [324, 132] width 151 height 34
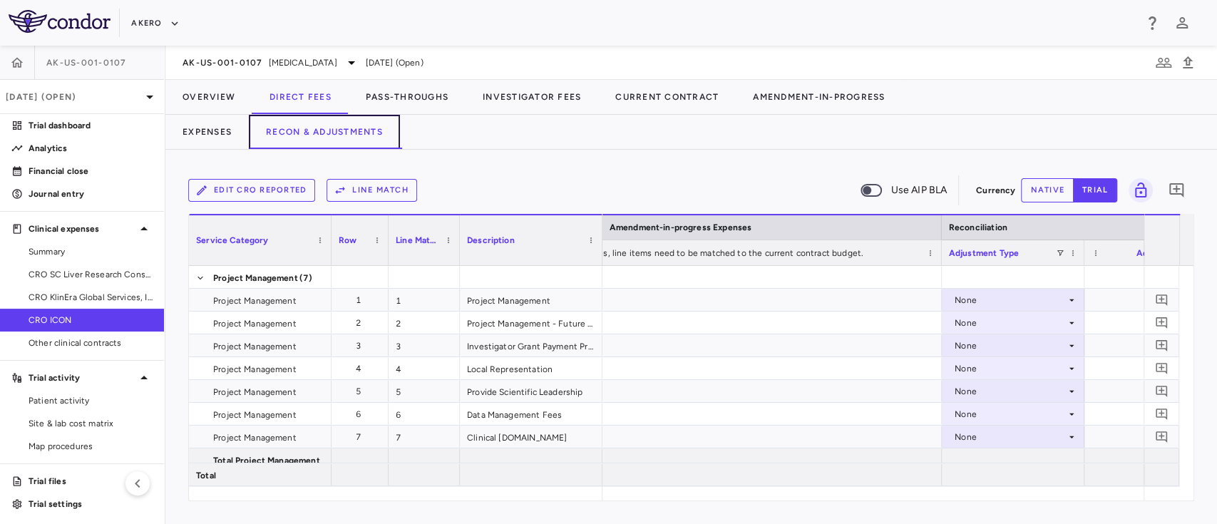
scroll to position [0, 2715]
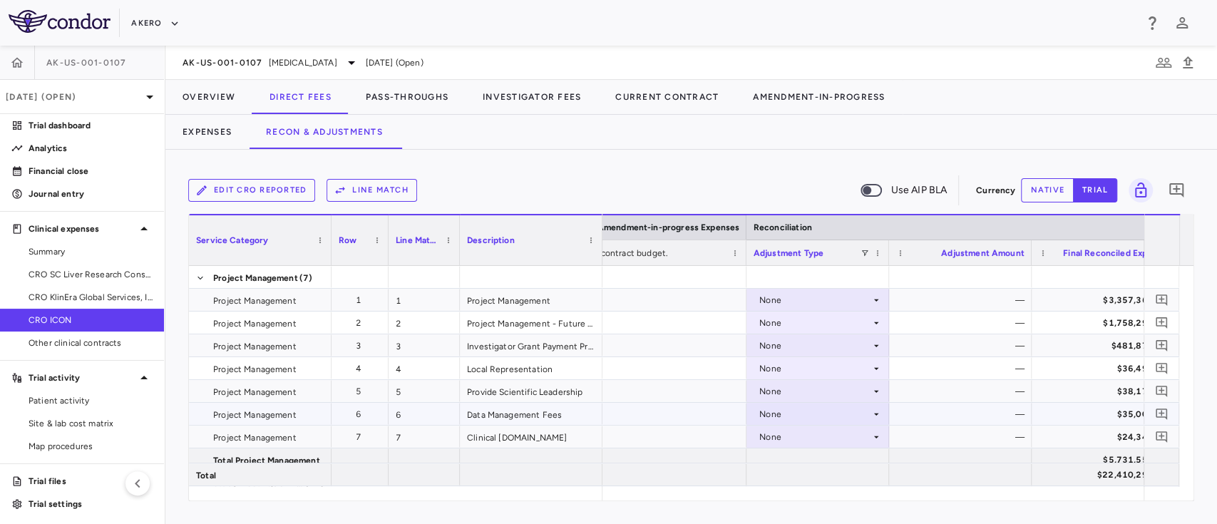
click at [467, 405] on div "Data Management Fees" at bounding box center [531, 414] width 143 height 22
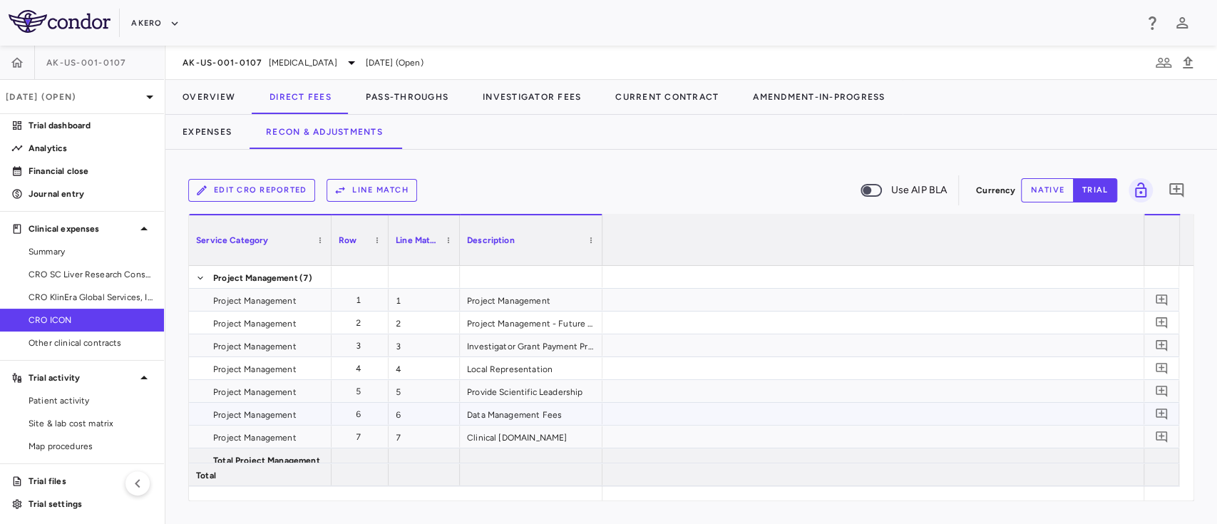
scroll to position [0, 0]
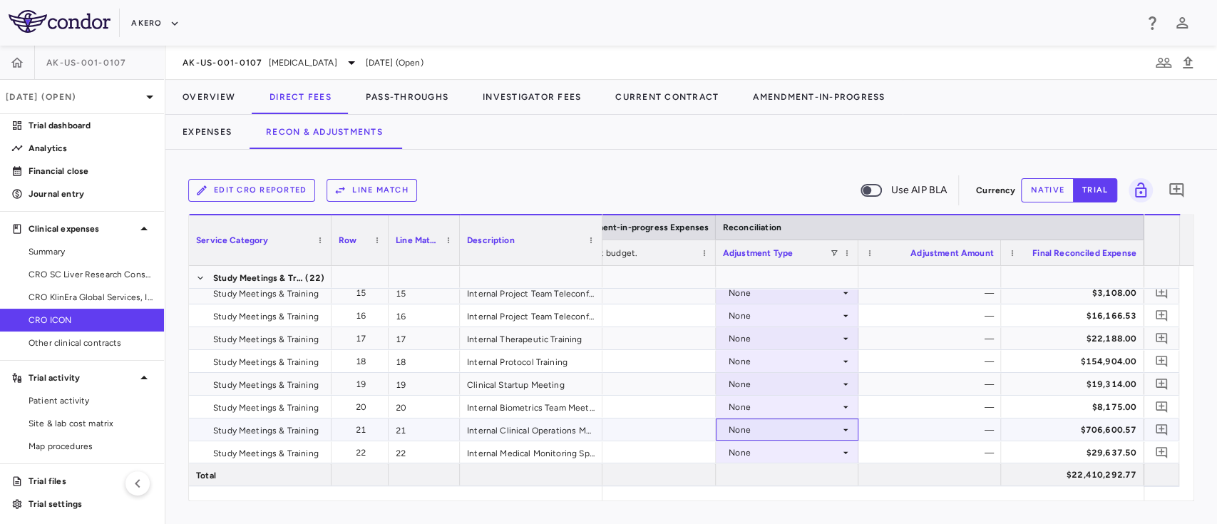
click at [782, 429] on div "None" at bounding box center [784, 430] width 111 height 23
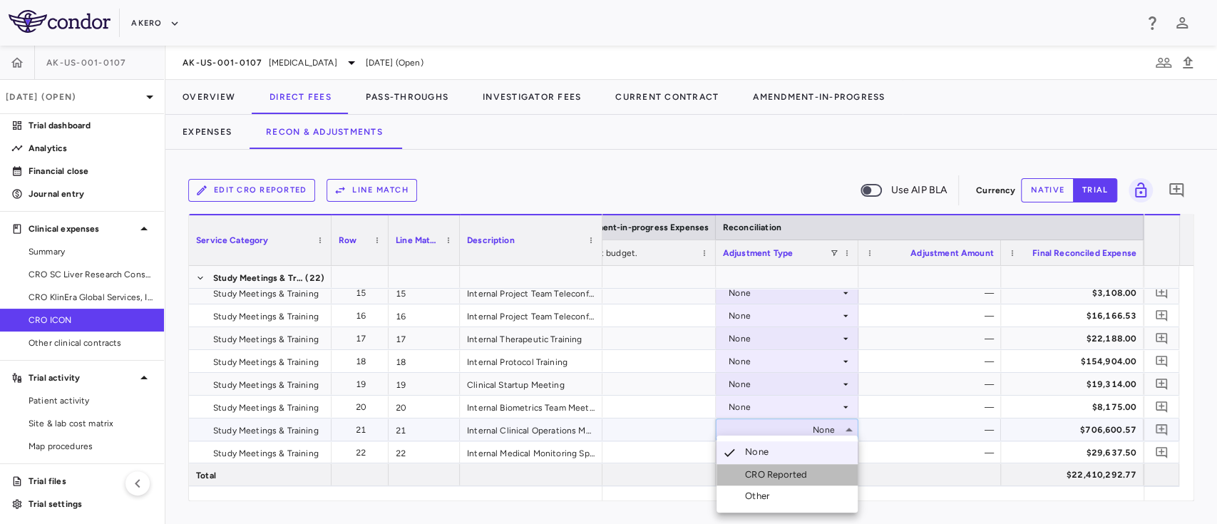
click at [772, 469] on div "CRO Reported" at bounding box center [779, 475] width 68 height 13
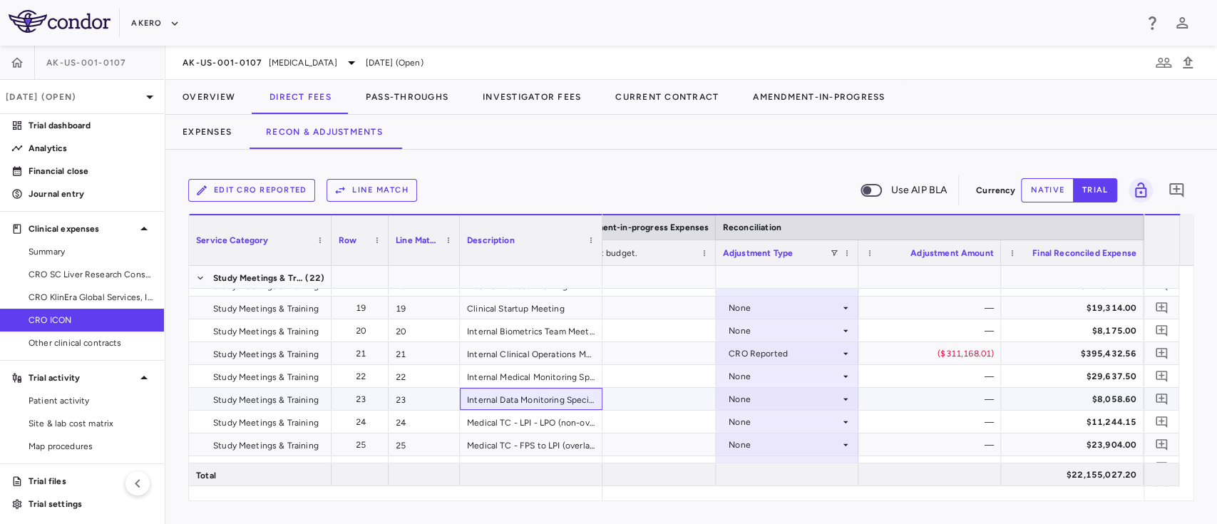
click at [541, 399] on div "Internal Data Monitoring Specific Meetings" at bounding box center [531, 399] width 143 height 22
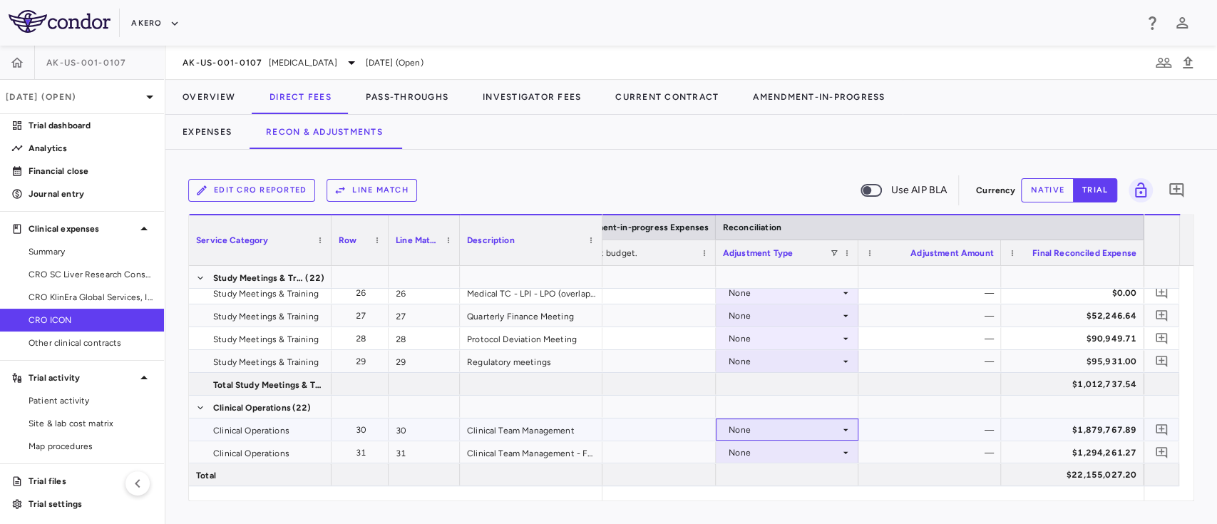
click at [743, 425] on div "None" at bounding box center [784, 430] width 111 height 23
click at [757, 471] on div "CRO Reported" at bounding box center [779, 475] width 68 height 13
click at [771, 453] on div "None" at bounding box center [784, 452] width 111 height 23
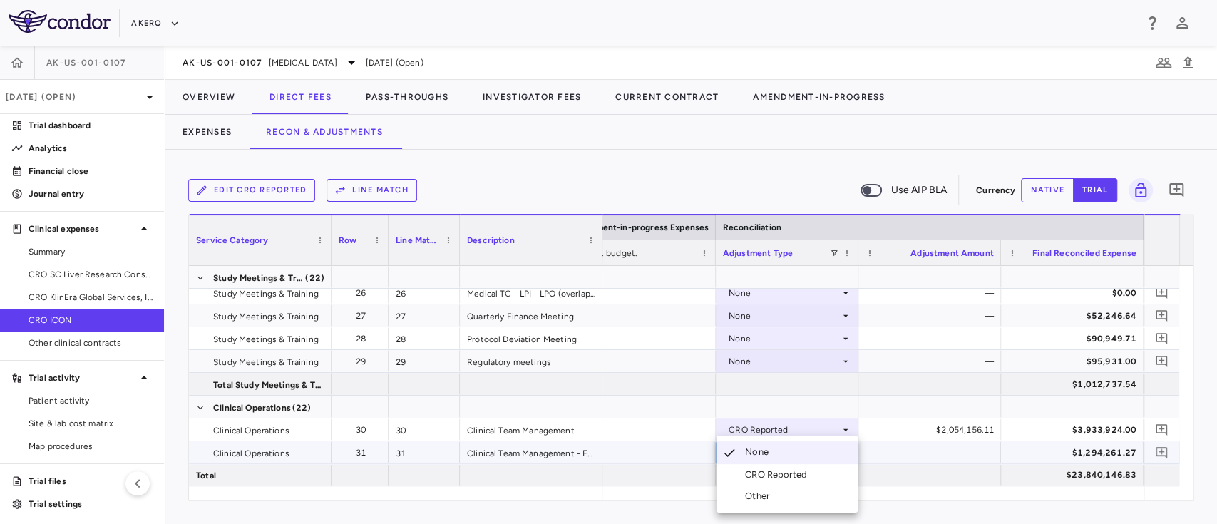
click at [776, 474] on div "CRO Reported" at bounding box center [779, 475] width 68 height 13
click at [687, 449] on div at bounding box center [502, 452] width 428 height 22
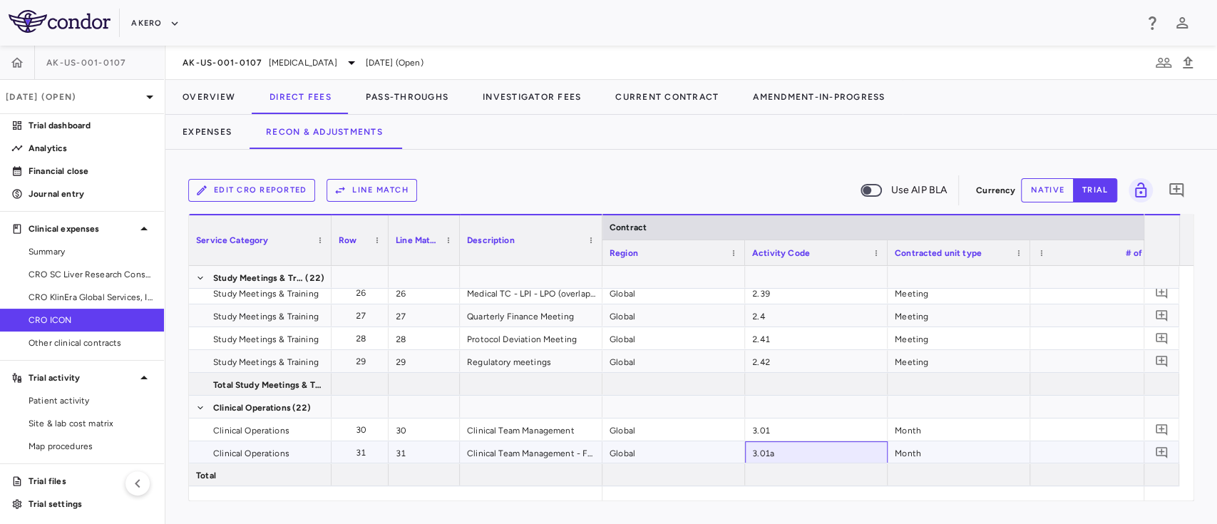
click at [765, 441] on div "3.01a" at bounding box center [816, 452] width 143 height 22
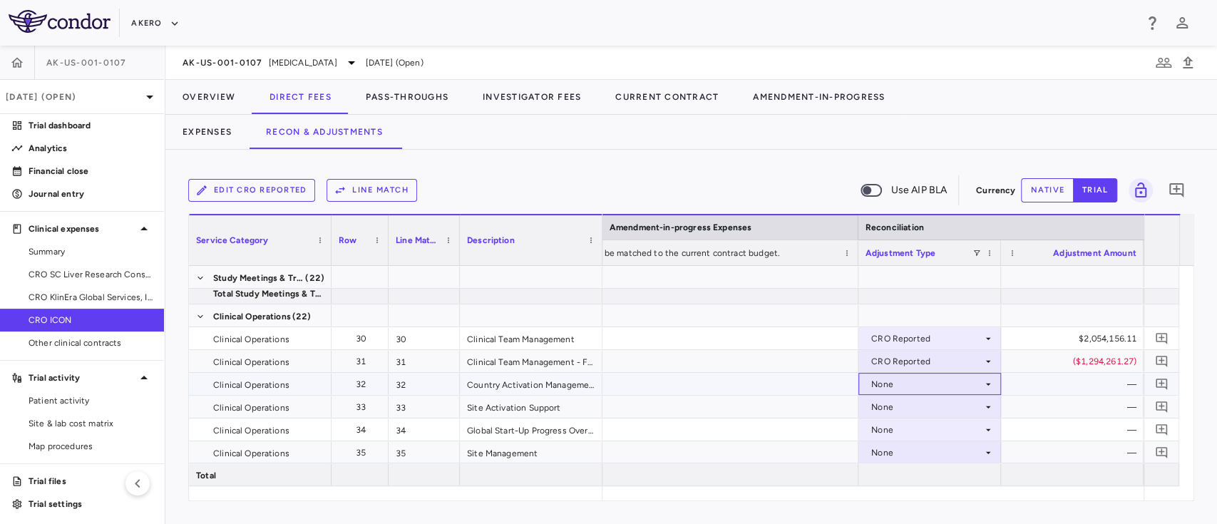
click at [900, 383] on div "None" at bounding box center [927, 384] width 111 height 23
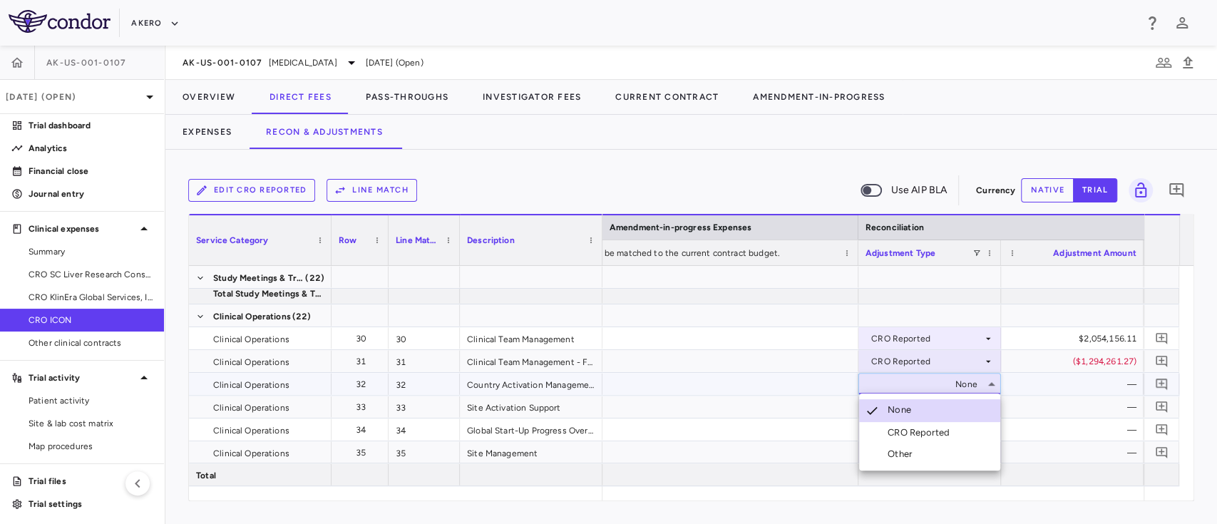
click at [901, 426] on div "CRO Reported" at bounding box center [922, 432] width 68 height 13
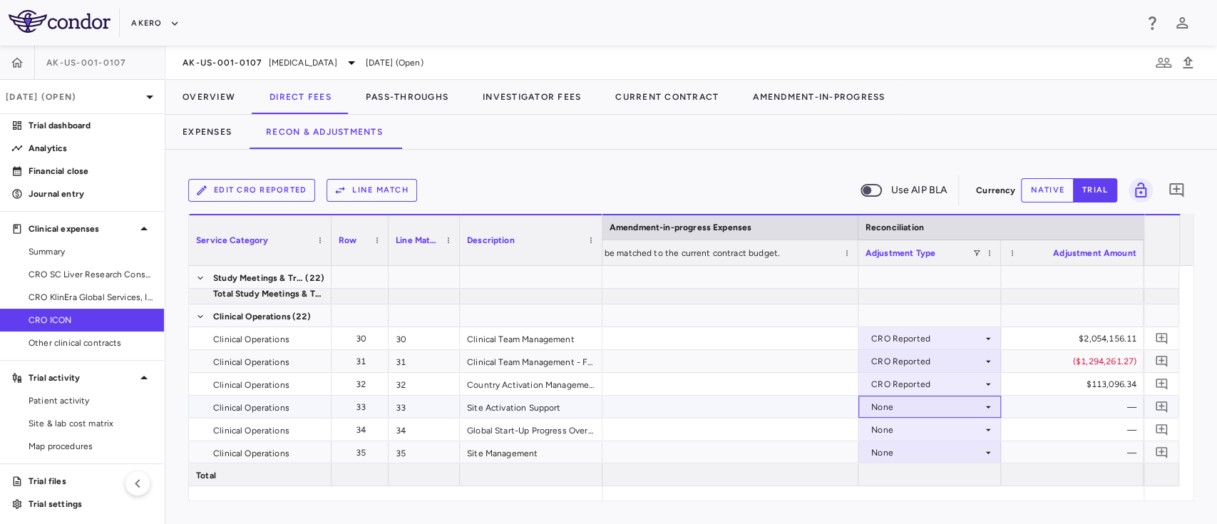
click at [914, 406] on div "None" at bounding box center [927, 407] width 111 height 23
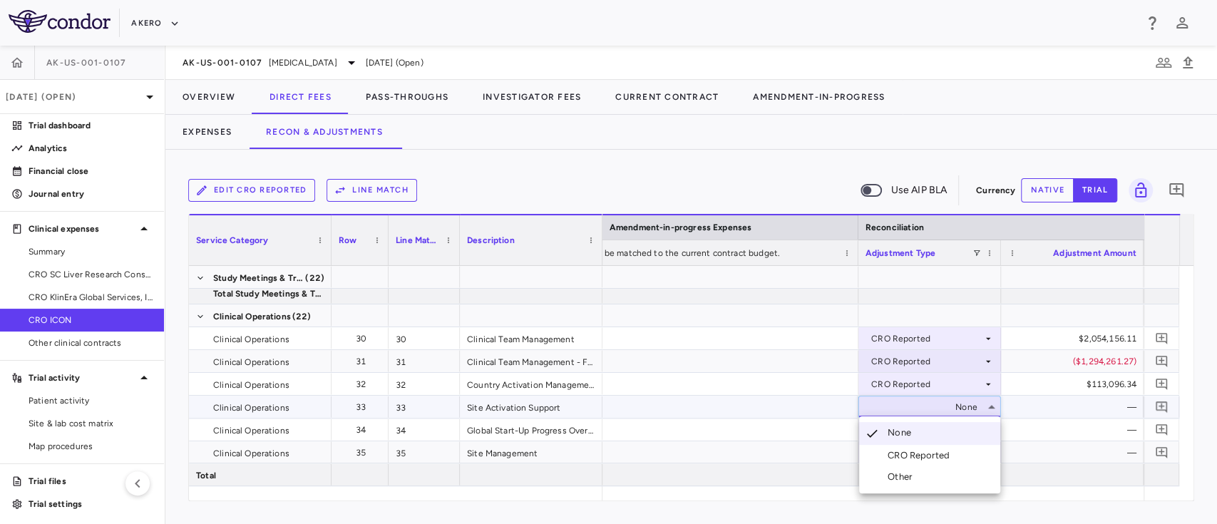
click at [908, 454] on div "CRO Reported" at bounding box center [922, 455] width 68 height 13
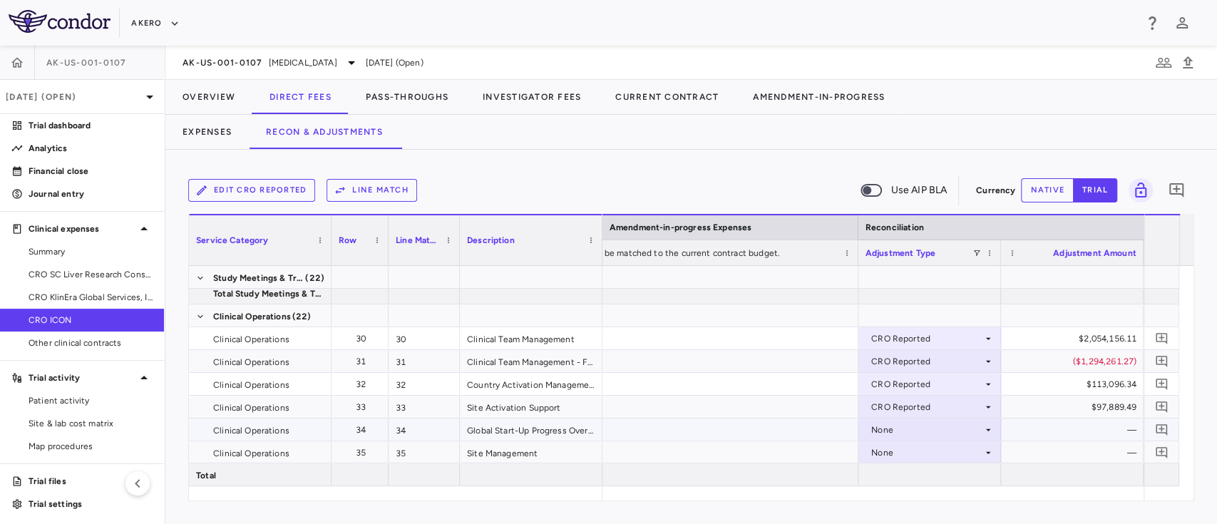
click at [905, 431] on div "None" at bounding box center [927, 430] width 111 height 23
click at [904, 474] on div "CRO Reported" at bounding box center [922, 475] width 68 height 13
click at [914, 458] on div "None" at bounding box center [927, 452] width 111 height 23
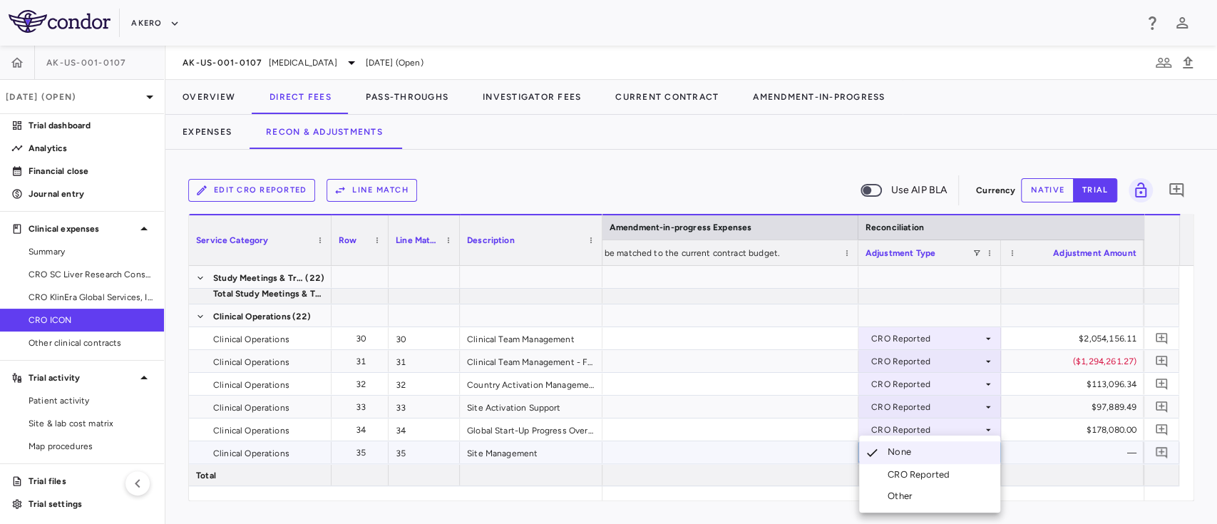
click at [912, 472] on div "CRO Reported" at bounding box center [922, 475] width 68 height 13
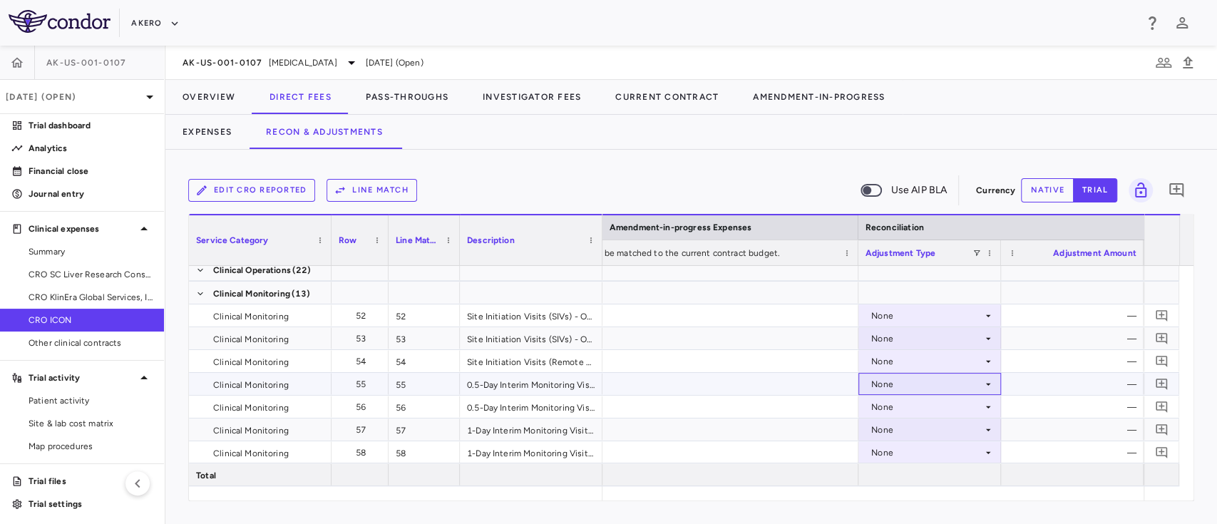
click at [949, 382] on div "None" at bounding box center [927, 384] width 111 height 23
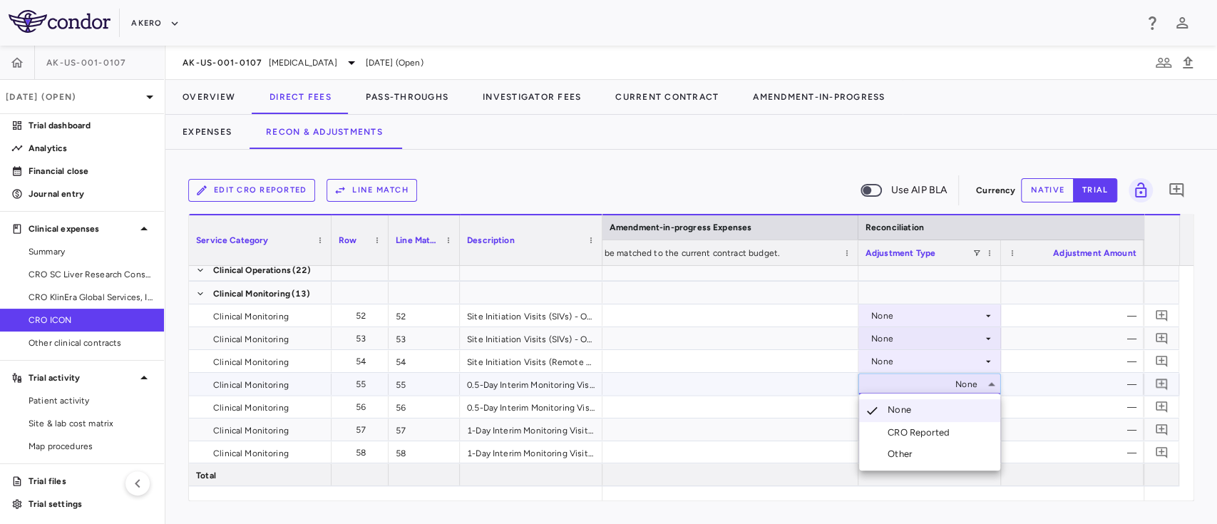
click at [919, 427] on div "CRO Reported" at bounding box center [922, 432] width 68 height 13
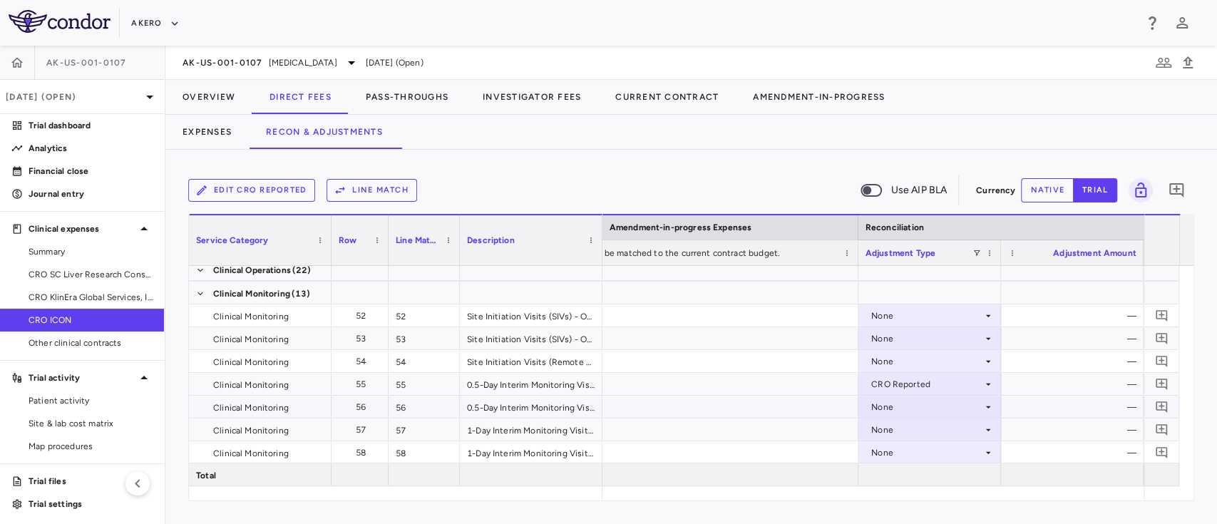
click at [908, 408] on div "None" at bounding box center [927, 407] width 111 height 23
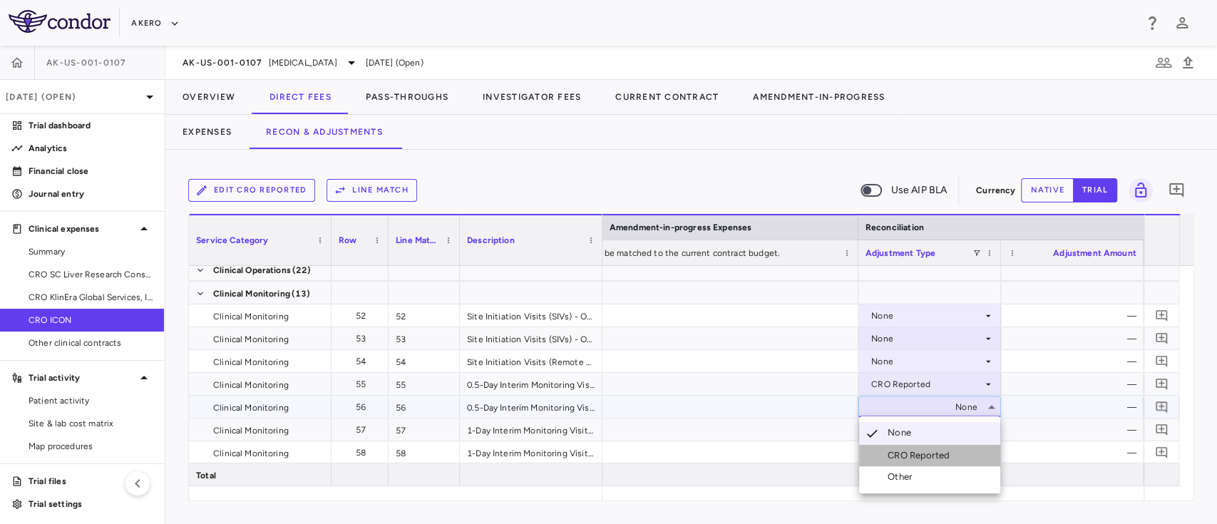
click at [905, 450] on div "CRO Reported" at bounding box center [922, 455] width 68 height 13
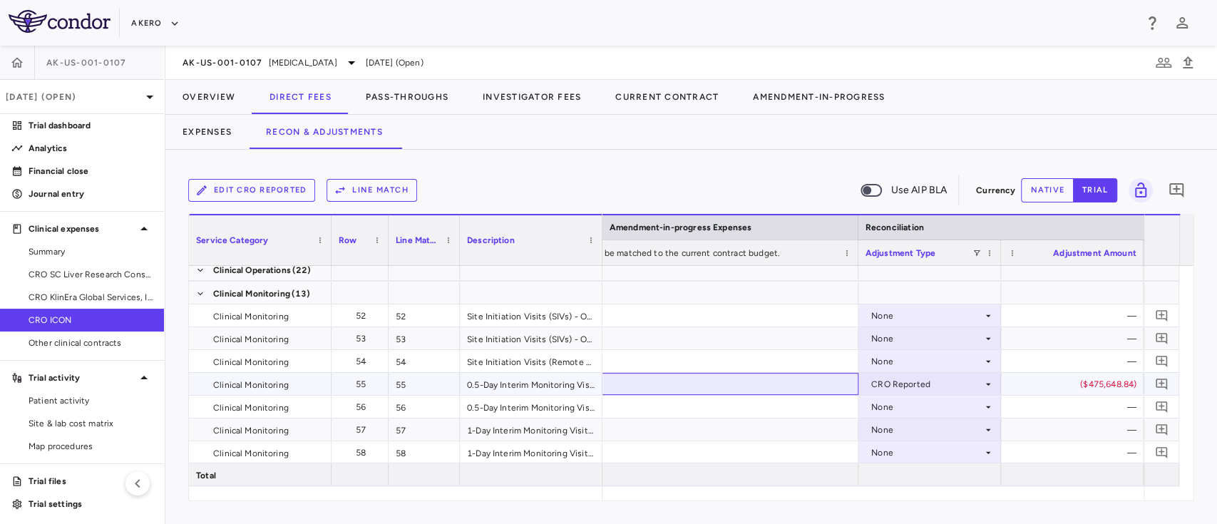
click at [703, 382] on div at bounding box center [645, 384] width 428 height 22
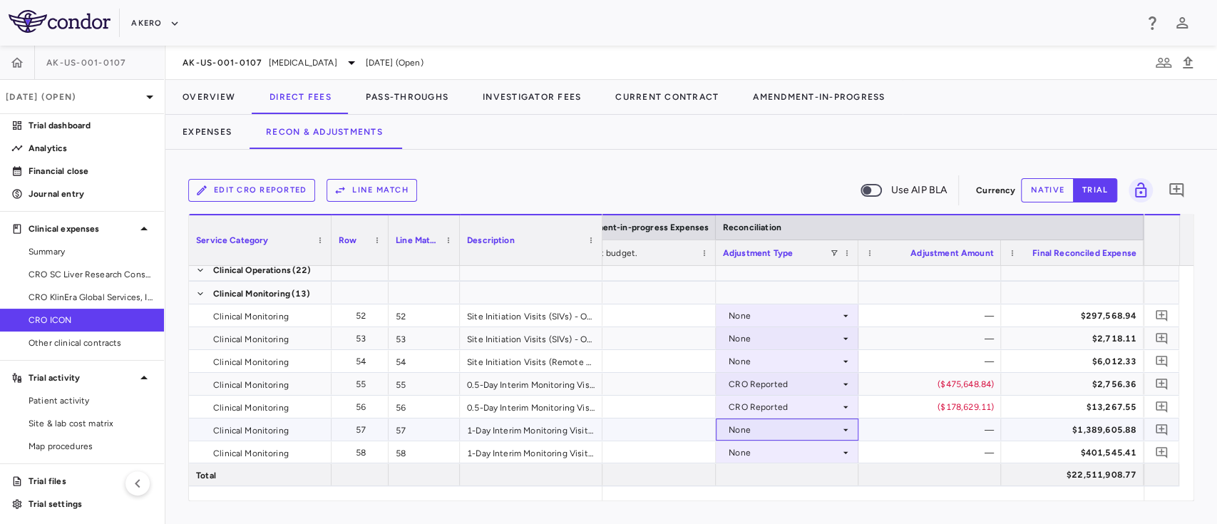
click at [782, 428] on div "None" at bounding box center [784, 430] width 111 height 23
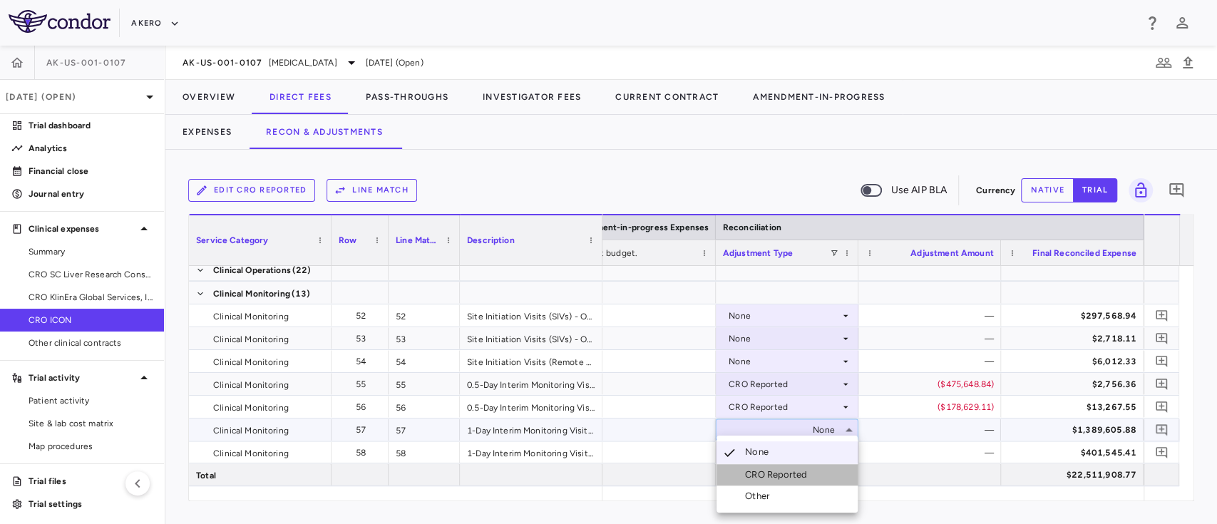
click at [770, 471] on div "CRO Reported" at bounding box center [779, 475] width 68 height 13
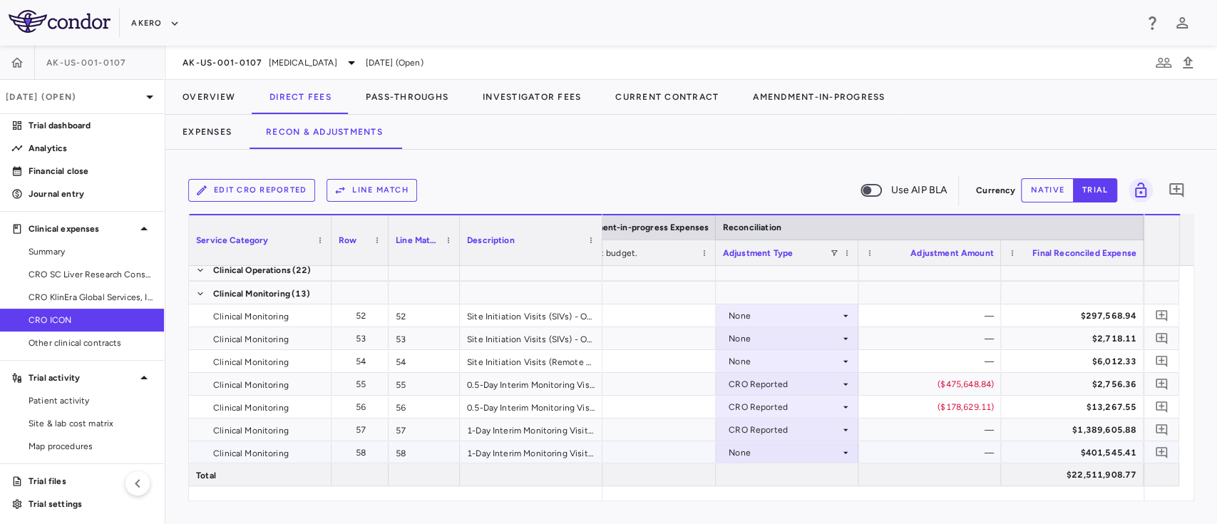
click at [752, 449] on div "None" at bounding box center [784, 452] width 111 height 23
click at [761, 478] on div "CRO Reported" at bounding box center [779, 475] width 68 height 13
click at [200, 88] on button "Overview" at bounding box center [208, 97] width 87 height 34
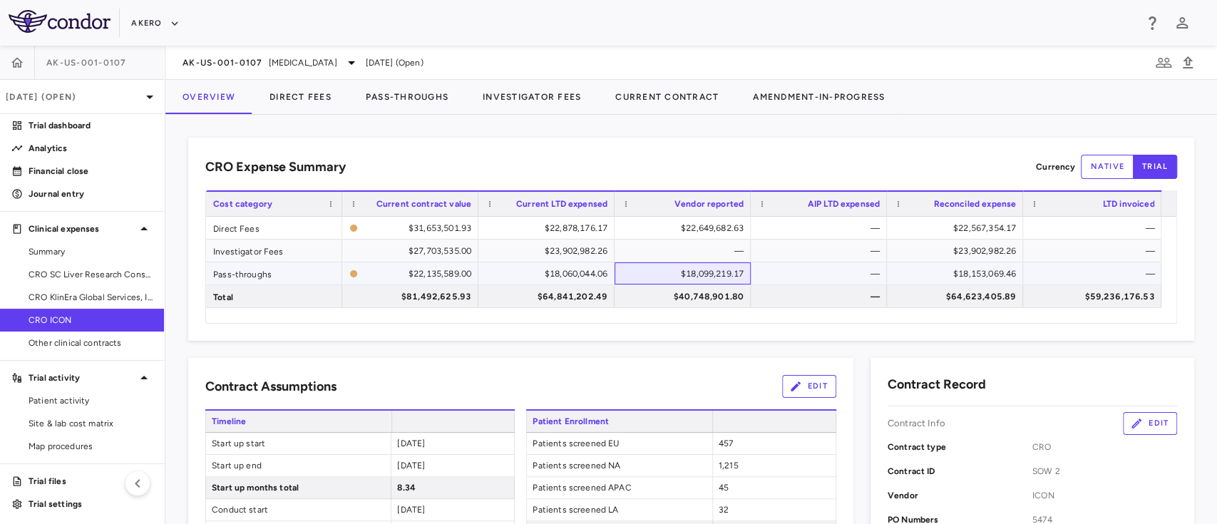
click at [690, 274] on div "$18,099,219.17" at bounding box center [686, 273] width 116 height 23
click at [698, 226] on div "$22,649,682.63" at bounding box center [686, 228] width 116 height 23
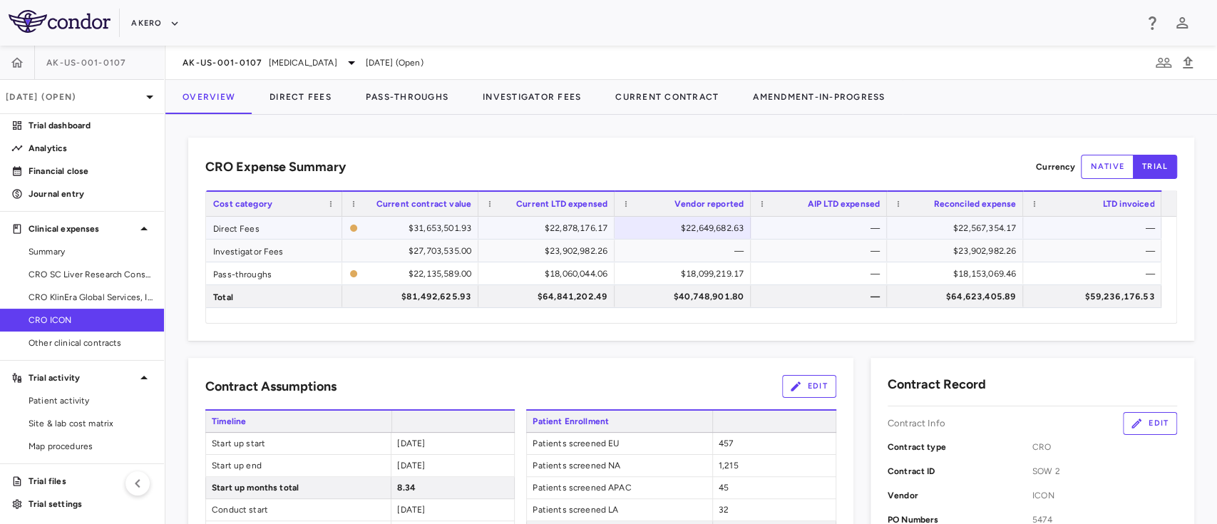
click at [955, 232] on div "$22,567,354.17" at bounding box center [958, 228] width 116 height 23
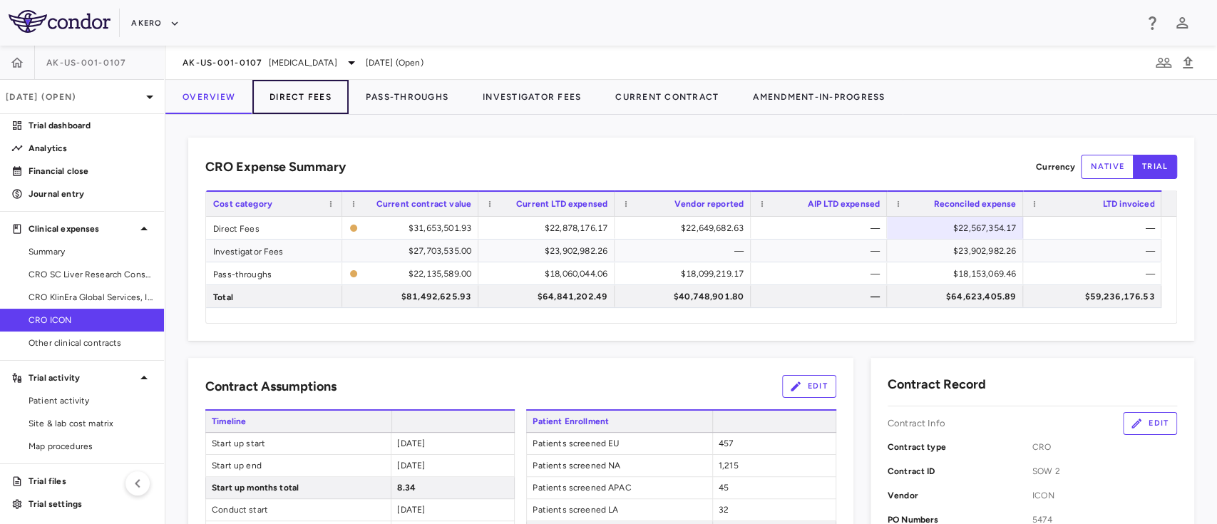
click at [307, 97] on button "Direct Fees" at bounding box center [300, 97] width 96 height 34
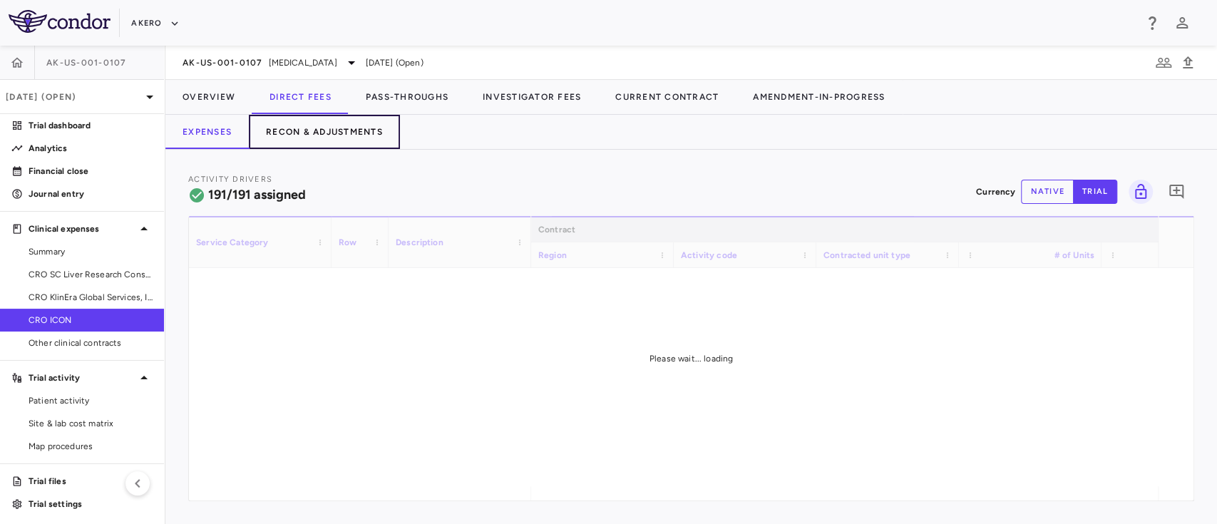
click at [315, 122] on button "Recon & Adjustments" at bounding box center [324, 132] width 151 height 34
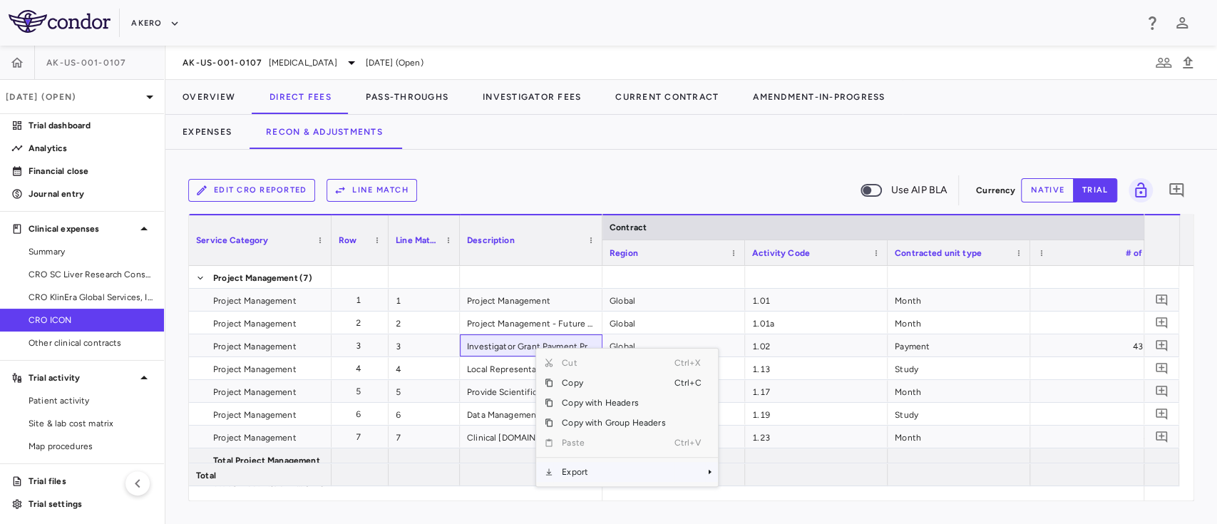
click at [601, 474] on span "Export" at bounding box center [613, 472] width 121 height 20
click at [750, 488] on span "Excel Export" at bounding box center [765, 486] width 67 height 20
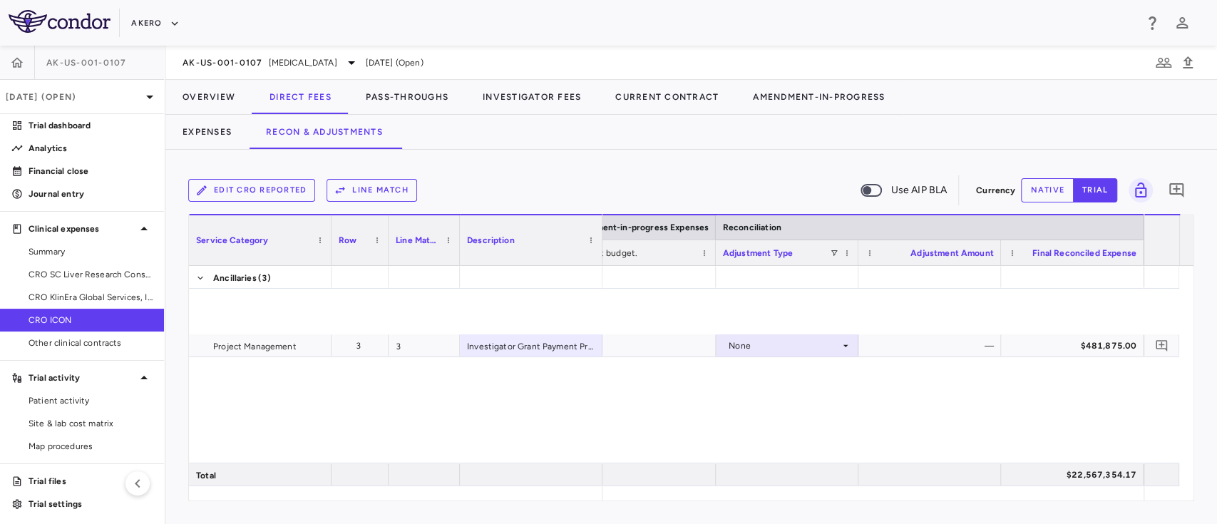
scroll to position [5119, 0]
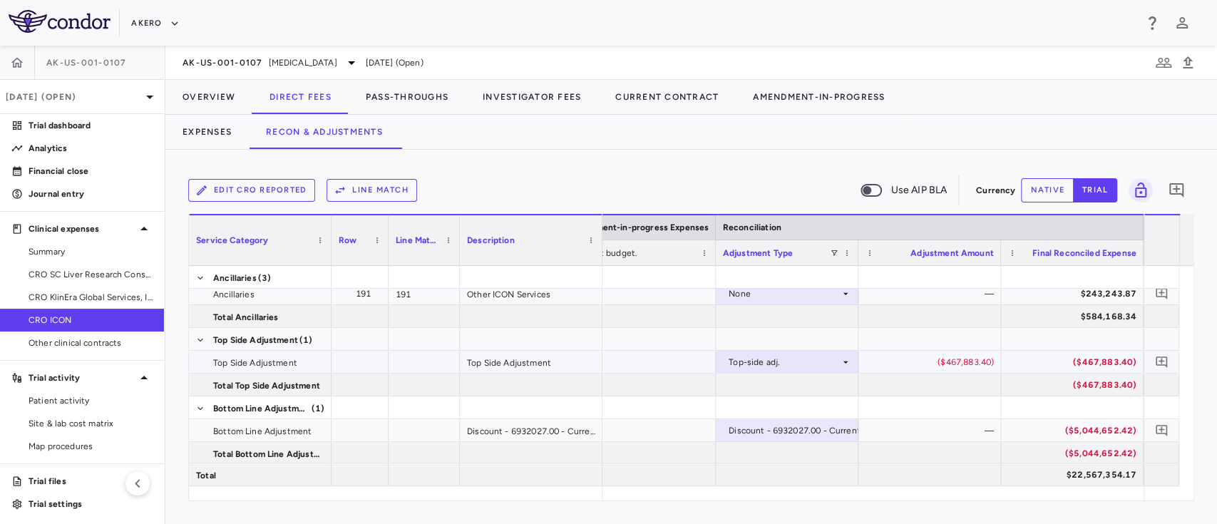
click at [1095, 360] on div "($467,883.40)" at bounding box center [1075, 362] width 123 height 23
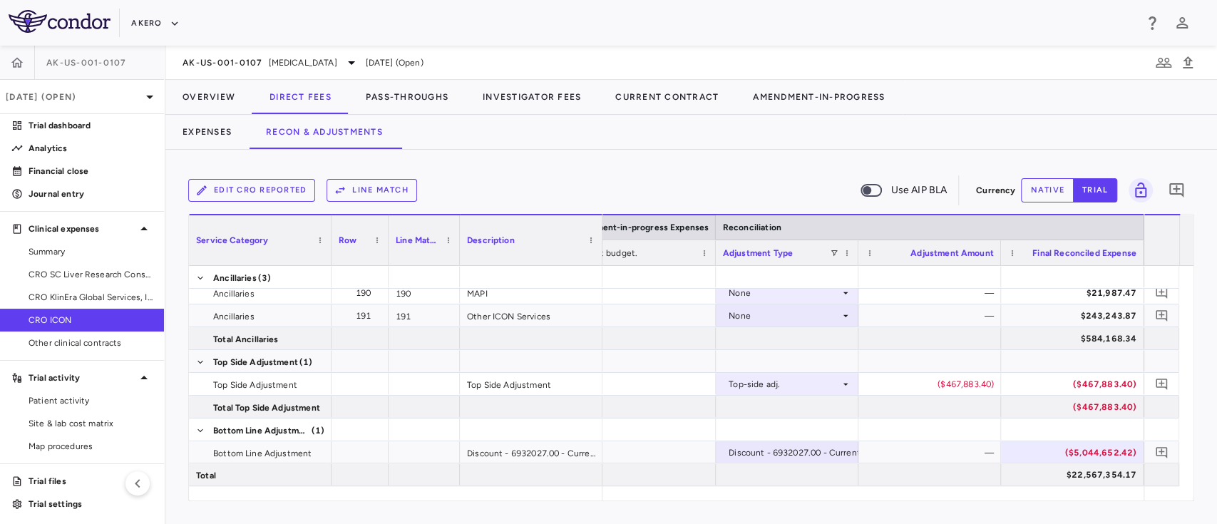
scroll to position [5119, 0]
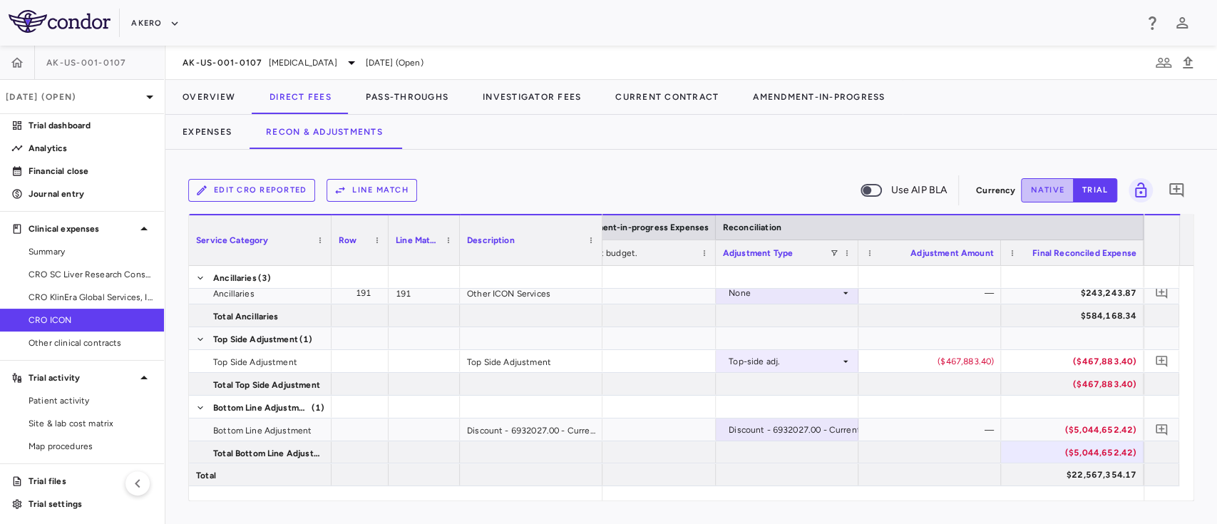
click at [1046, 198] on button "native" at bounding box center [1047, 190] width 53 height 24
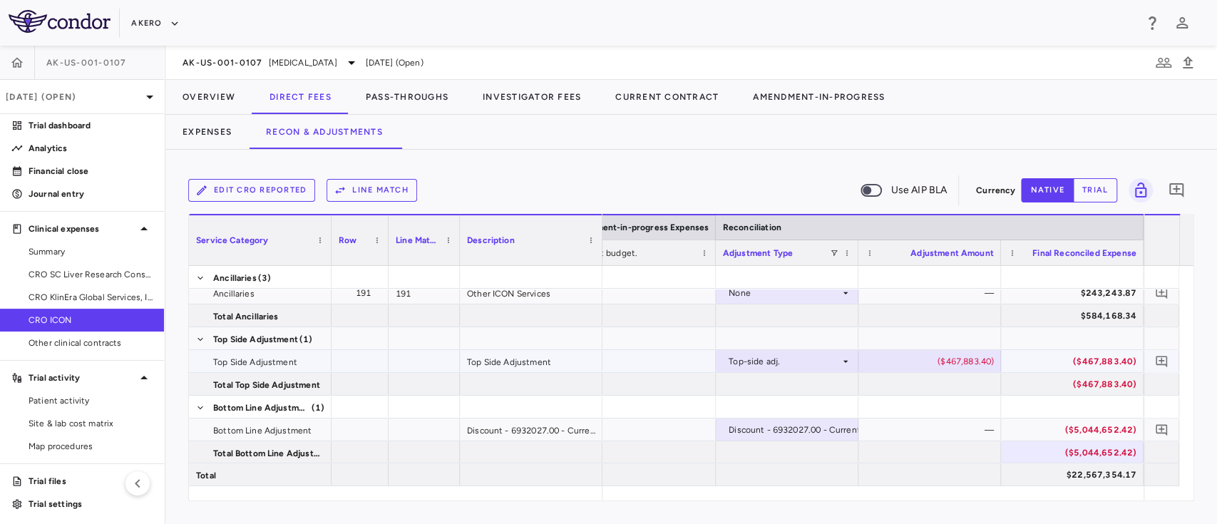
click at [964, 364] on div "($467,883.40)" at bounding box center [933, 361] width 123 height 23
click at [964, 364] on input "*********" at bounding box center [941, 363] width 120 height 24
type input "**********"
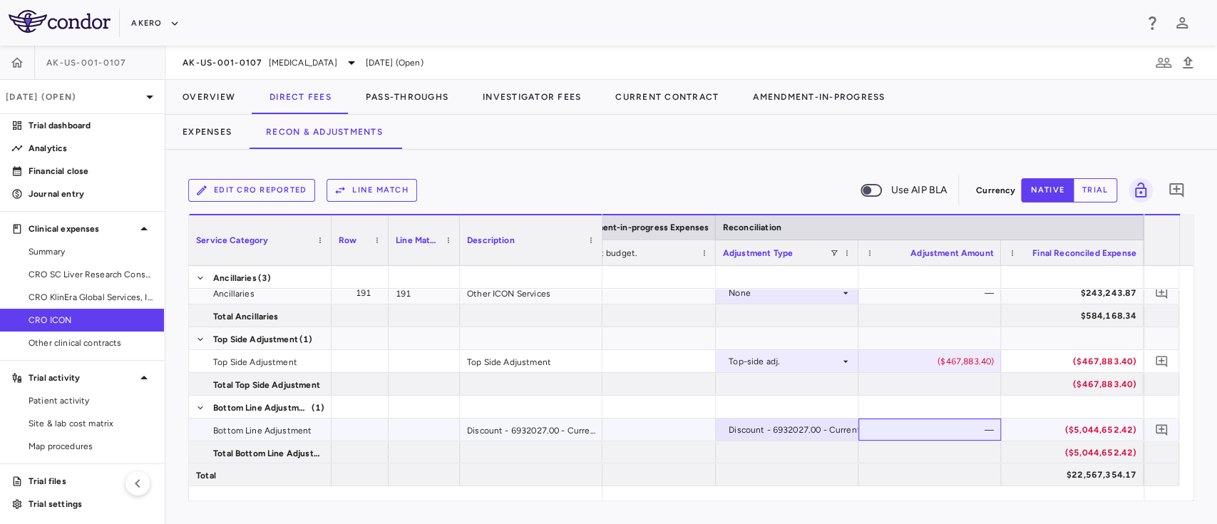
click at [931, 428] on div "—" at bounding box center [933, 430] width 123 height 23
click at [200, 85] on button "Overview" at bounding box center [208, 97] width 87 height 34
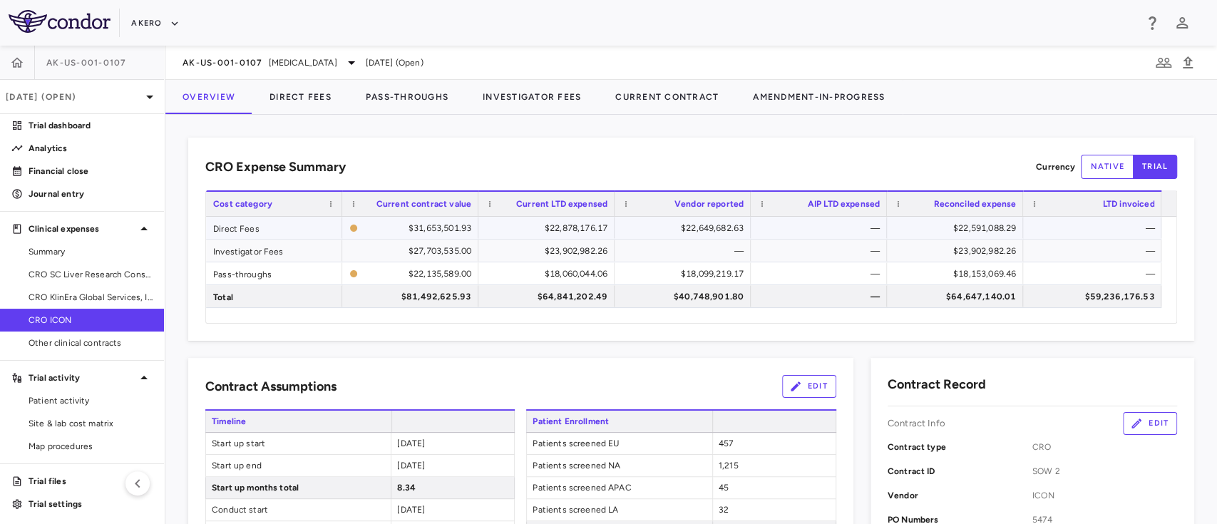
click at [975, 223] on div "$22,591,088.29" at bounding box center [958, 228] width 116 height 23
click at [336, 117] on div "CRO Expense Summary Currency native trial Drag here to set row groups Drag here…" at bounding box center [691, 319] width 1052 height 409
click at [310, 101] on button "Direct Fees" at bounding box center [300, 97] width 96 height 34
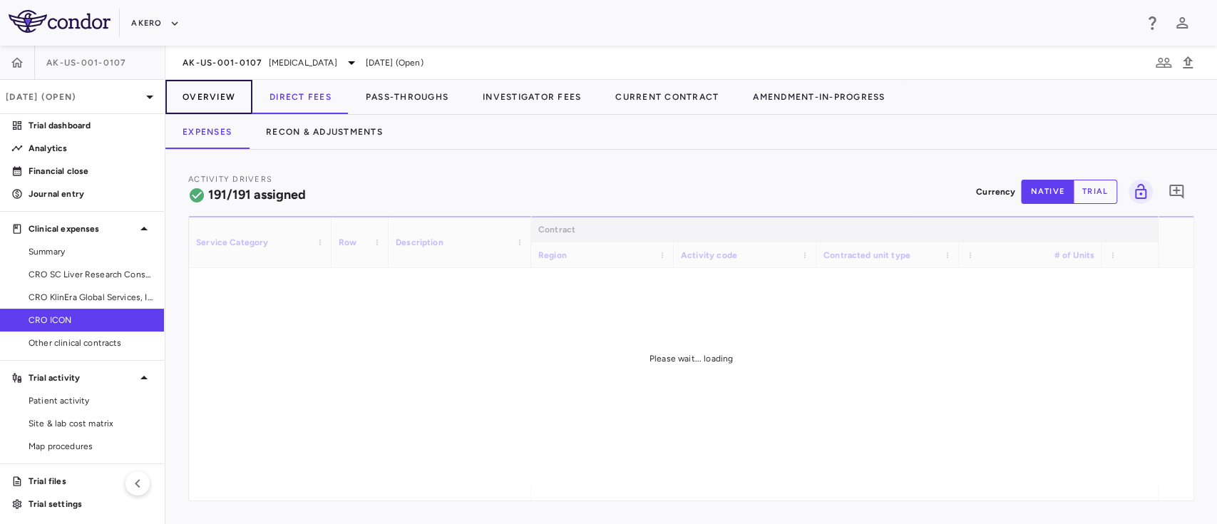
click at [223, 95] on button "Overview" at bounding box center [208, 97] width 87 height 34
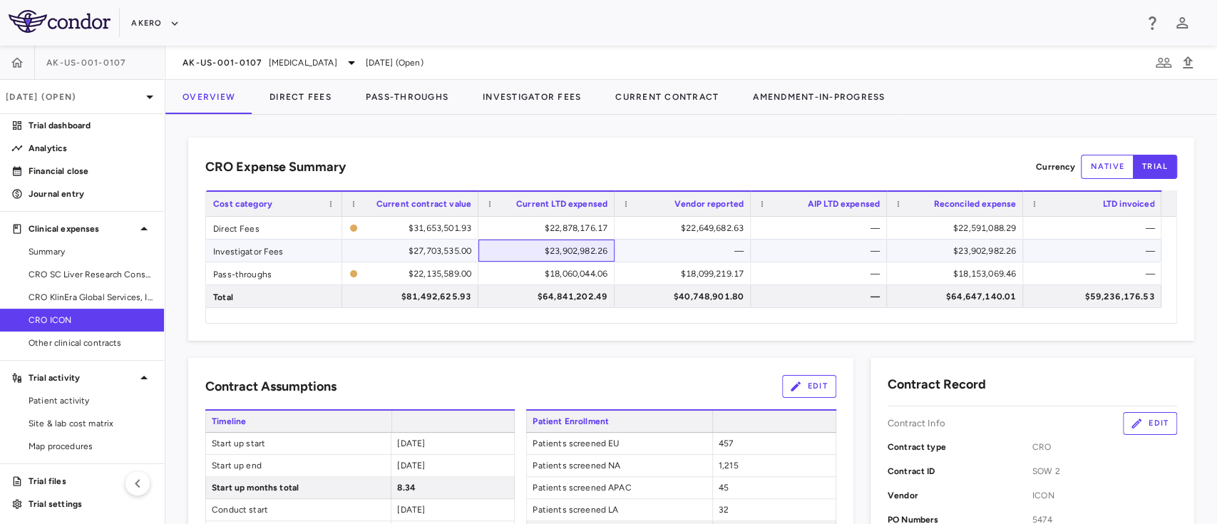
click at [583, 254] on div "$23,902,982.26" at bounding box center [549, 251] width 116 height 23
click at [247, 60] on span "AK-US-001-0107" at bounding box center [223, 62] width 81 height 11
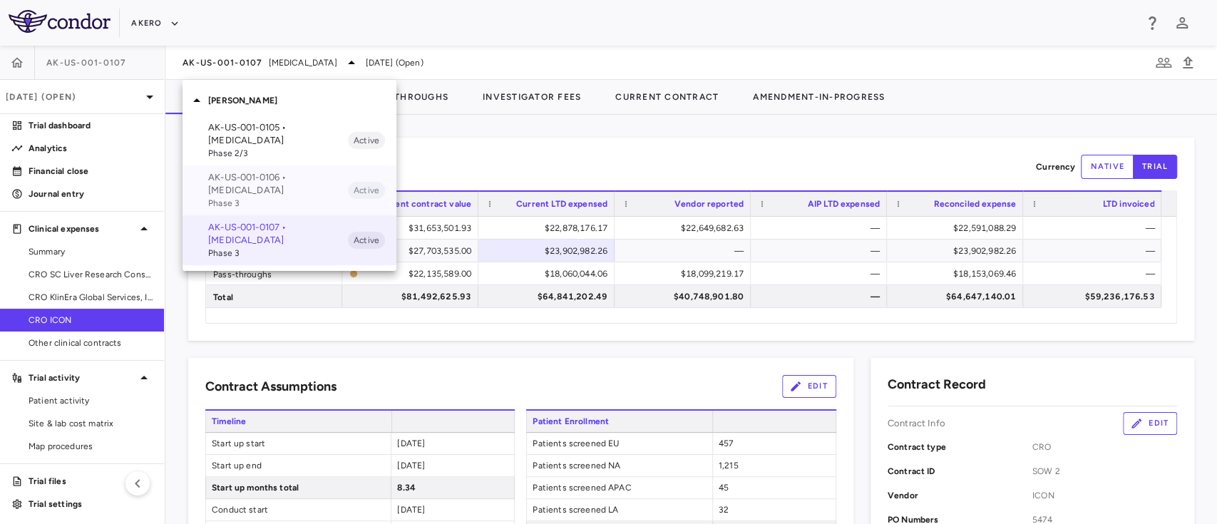
click at [257, 168] on div "AK-US-001-0106 • Nonalcoholic Steatohepatitis Phase 3 Active" at bounding box center [290, 190] width 214 height 50
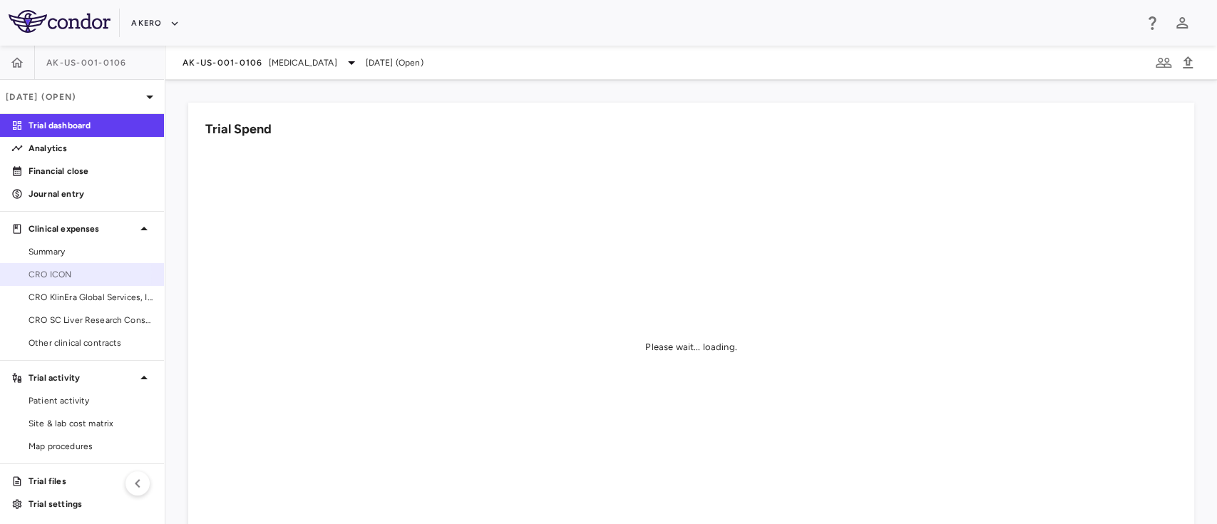
click at [65, 272] on span "CRO ICON" at bounding box center [91, 274] width 124 height 13
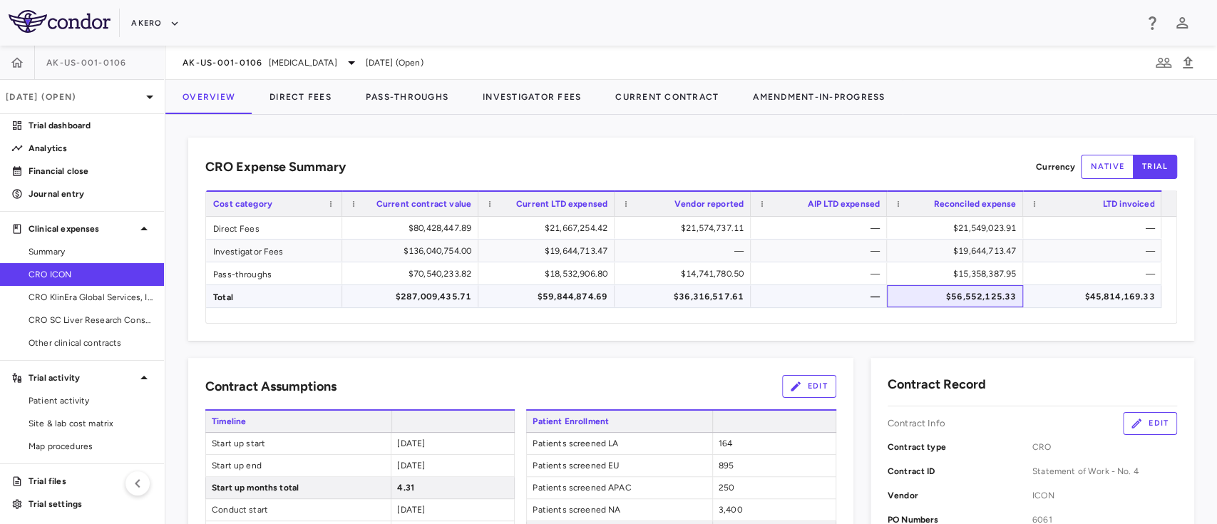
click at [963, 297] on div "$56,552,125.33" at bounding box center [958, 296] width 116 height 23
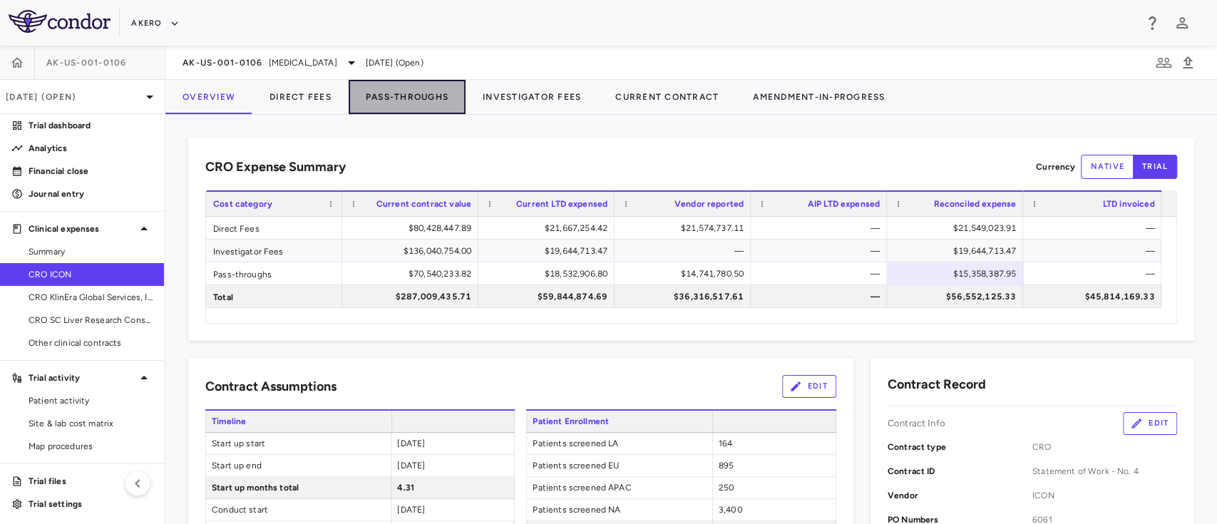
click at [394, 96] on button "Pass-Throughs" at bounding box center [407, 97] width 117 height 34
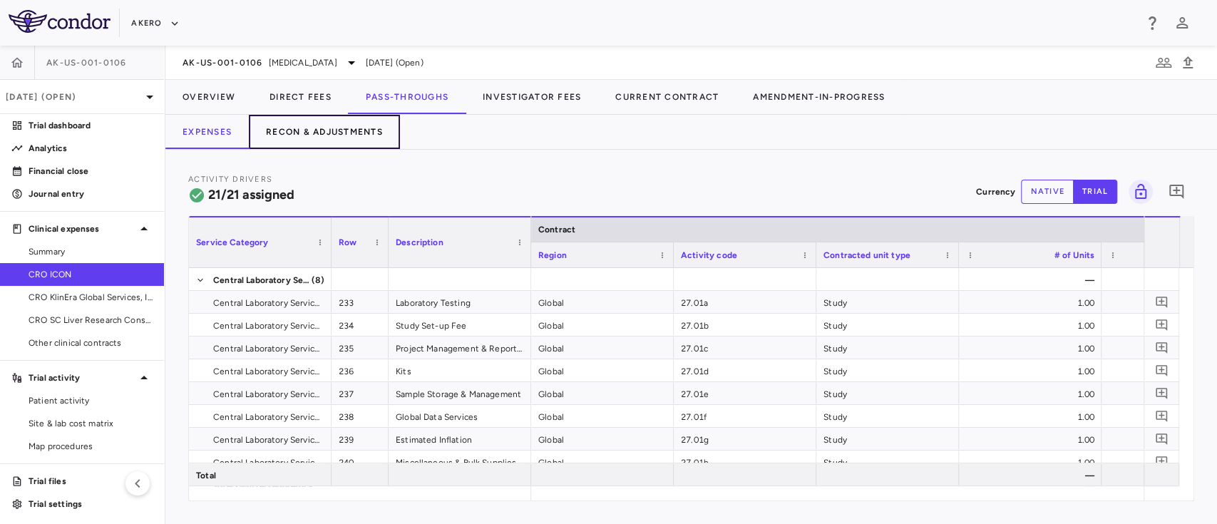
click at [311, 132] on button "Recon & Adjustments" at bounding box center [324, 132] width 151 height 34
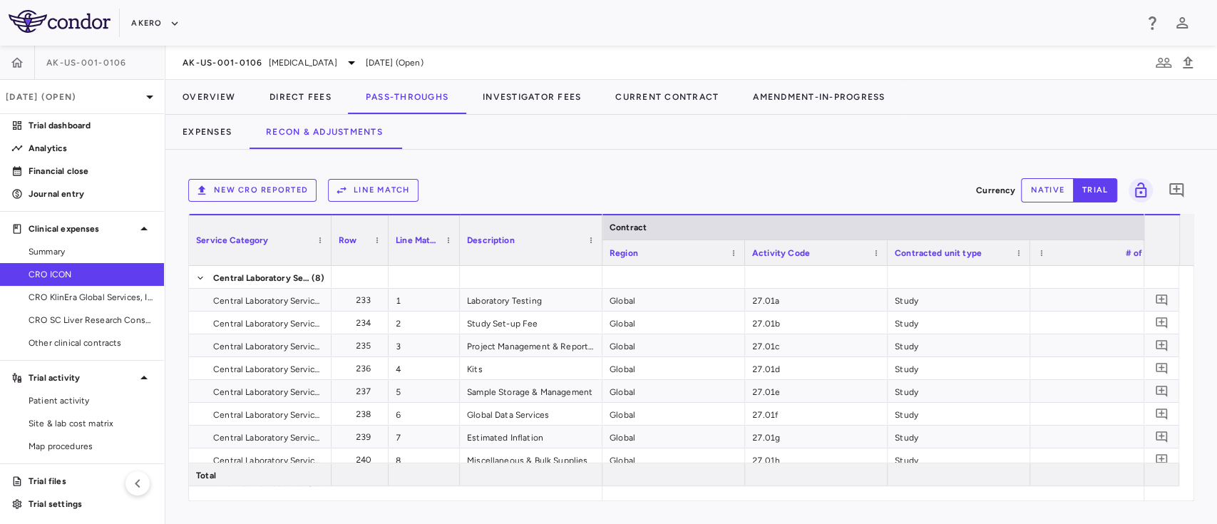
drag, startPoint x: 650, startPoint y: 494, endPoint x: 807, endPoint y: 494, distance: 156.9
click at [807, 494] on div "Service Category Row Line Match" at bounding box center [691, 357] width 1005 height 287
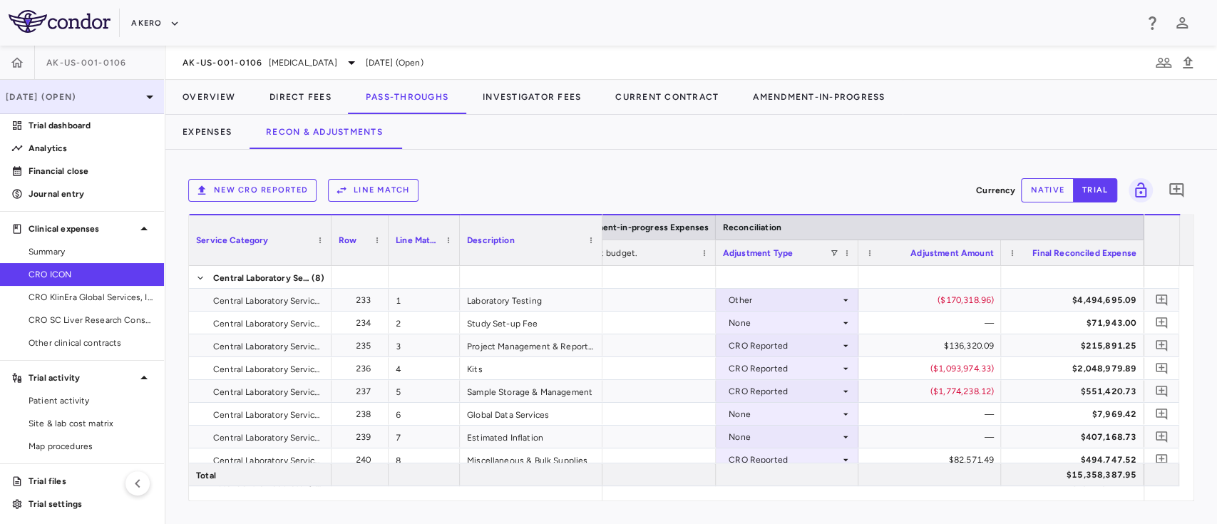
click at [93, 102] on p "Sep 2025 (Open)" at bounding box center [74, 97] width 136 height 13
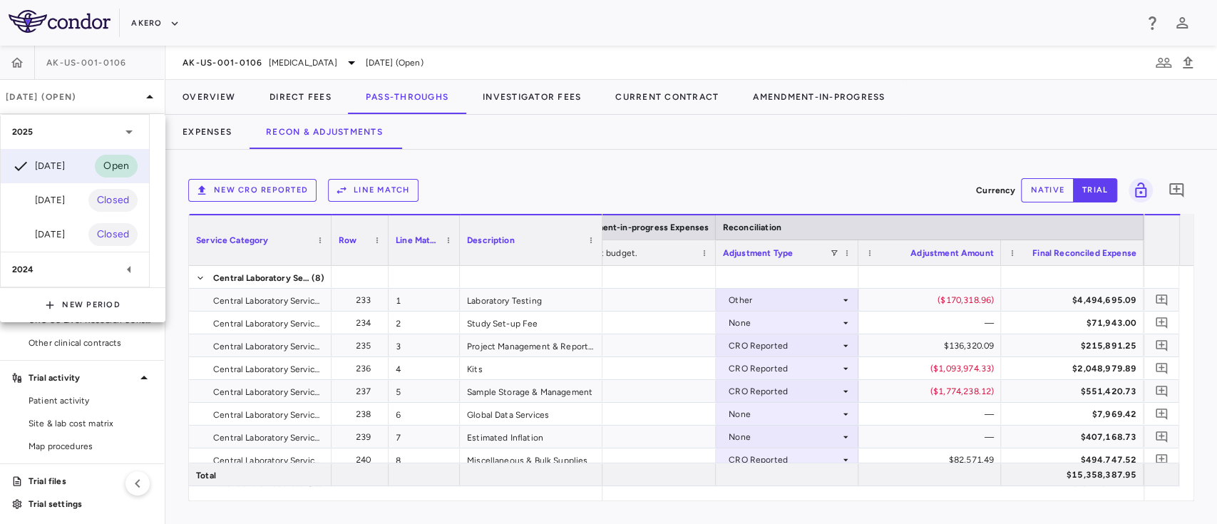
click at [355, 21] on div at bounding box center [608, 262] width 1217 height 524
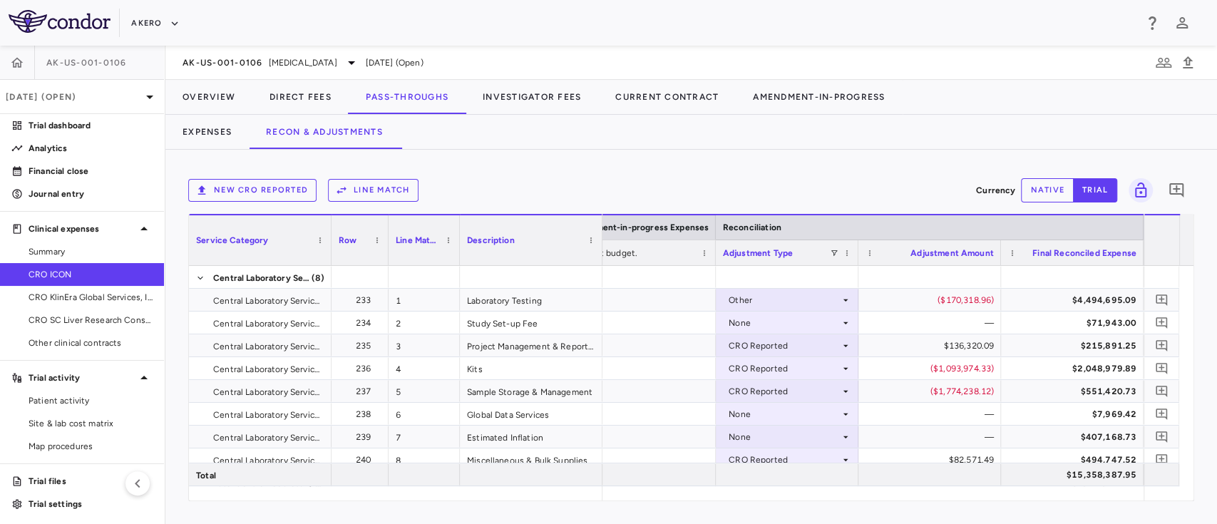
click at [64, 17] on img at bounding box center [60, 21] width 102 height 23
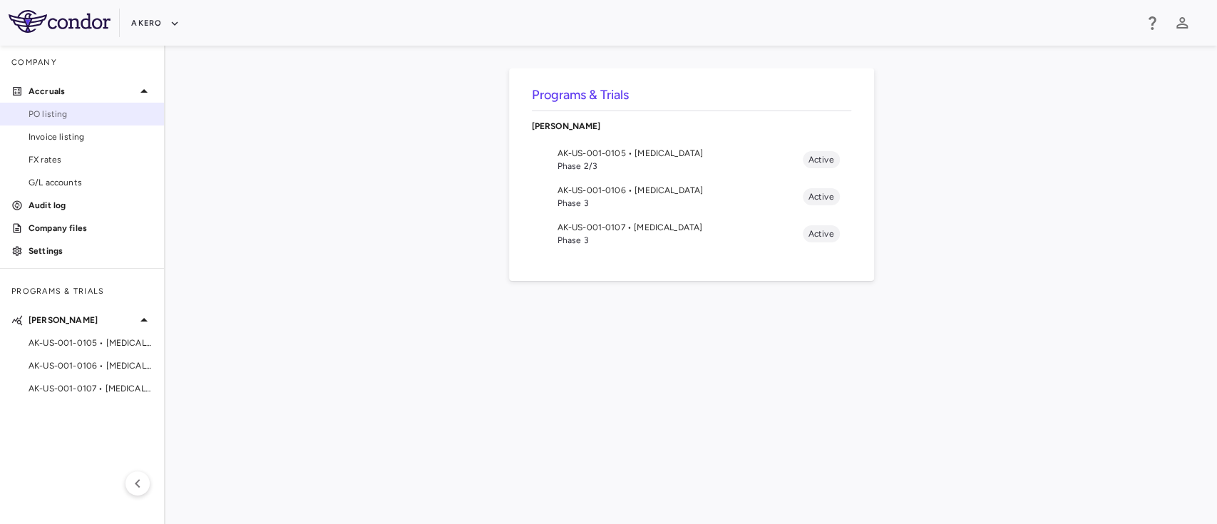
click at [93, 117] on span "PO listing" at bounding box center [91, 114] width 124 height 13
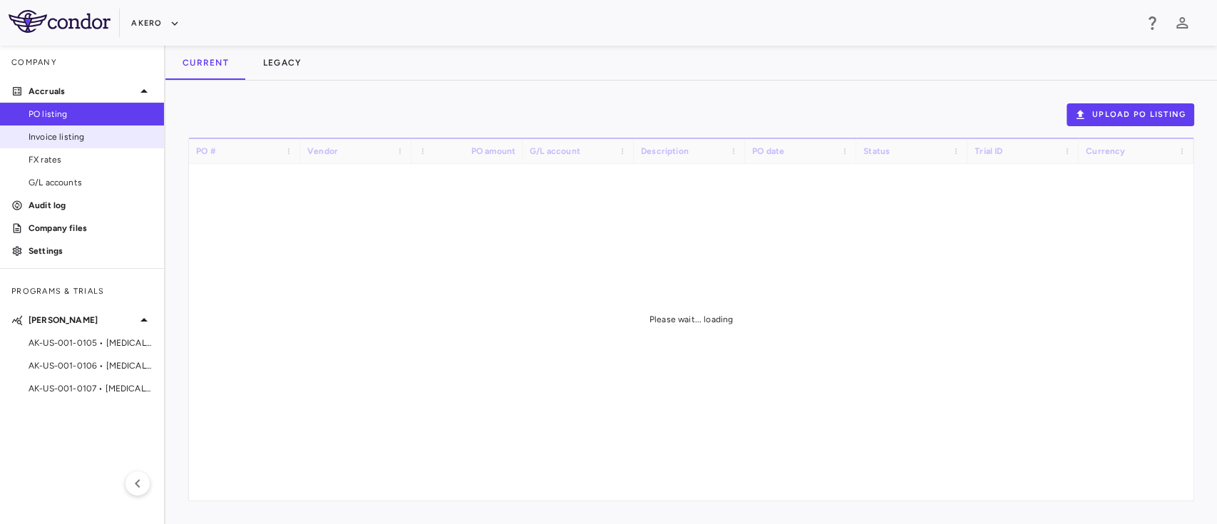
click at [74, 143] on link "Invoice listing" at bounding box center [82, 136] width 164 height 21
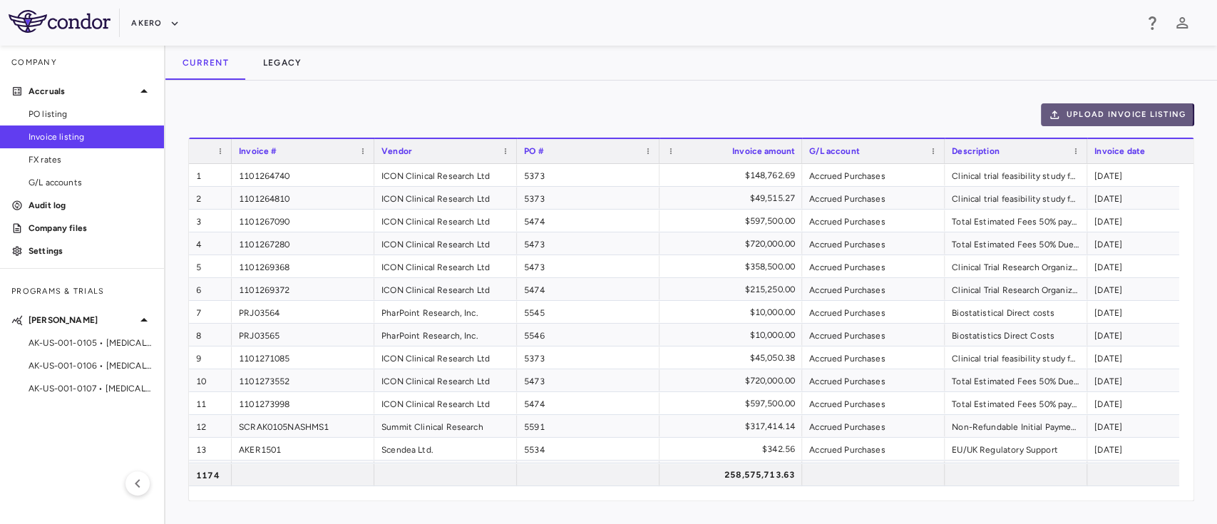
click at [1081, 115] on button "Upload invoice listing" at bounding box center [1118, 114] width 154 height 23
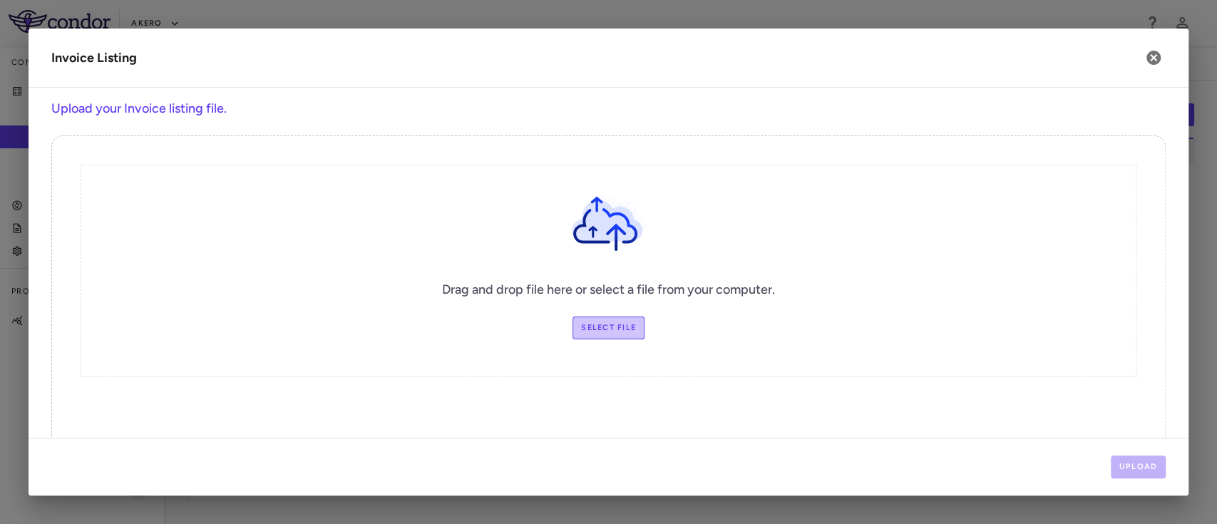
click at [618, 325] on label "Select file" at bounding box center [609, 328] width 72 height 23
click at [0, 0] on input "Select file" at bounding box center [0, 0] width 0 height 0
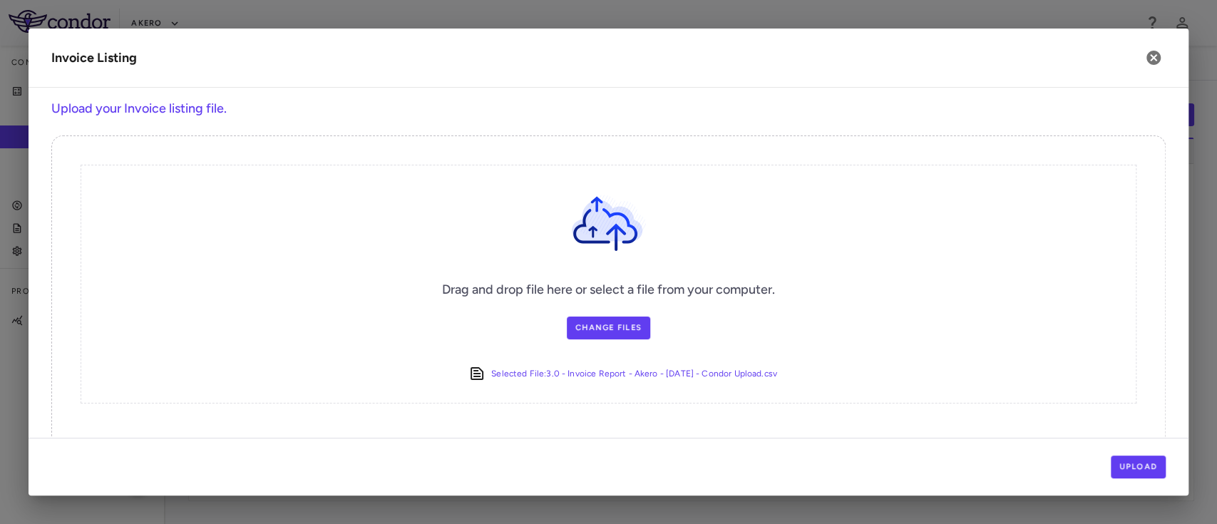
scroll to position [36, 0]
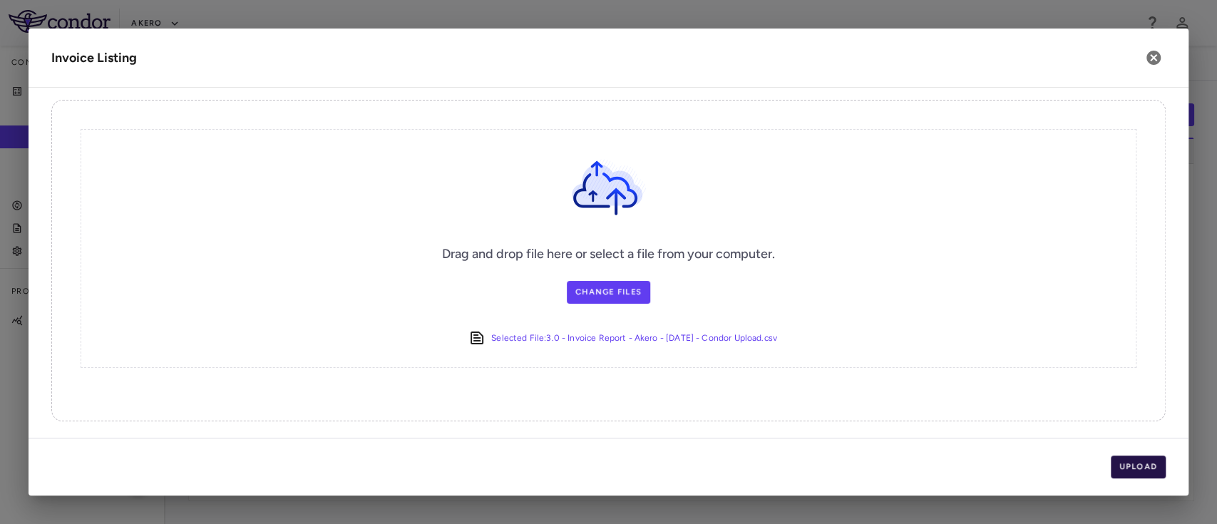
click at [1148, 459] on button "Upload" at bounding box center [1139, 467] width 56 height 23
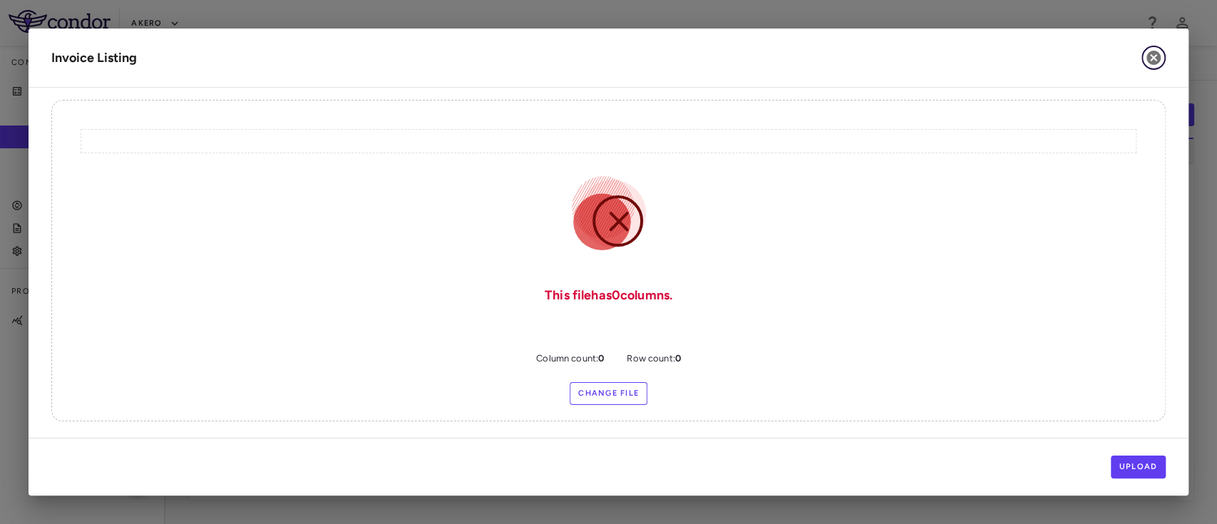
click at [1145, 61] on icon "button" at bounding box center [1153, 57] width 17 height 17
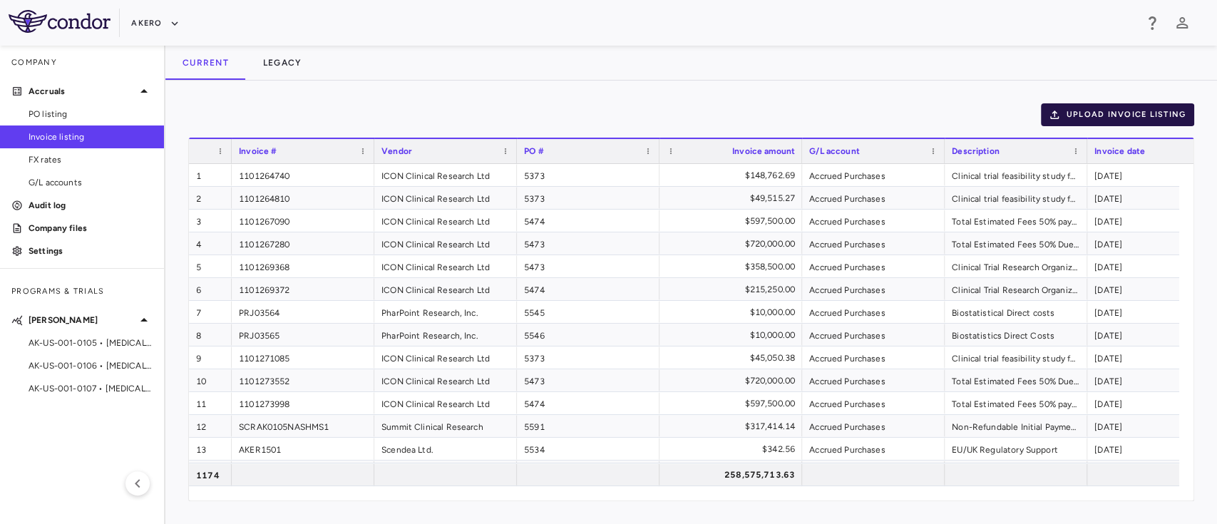
click at [1095, 119] on button "Upload invoice listing" at bounding box center [1118, 114] width 154 height 23
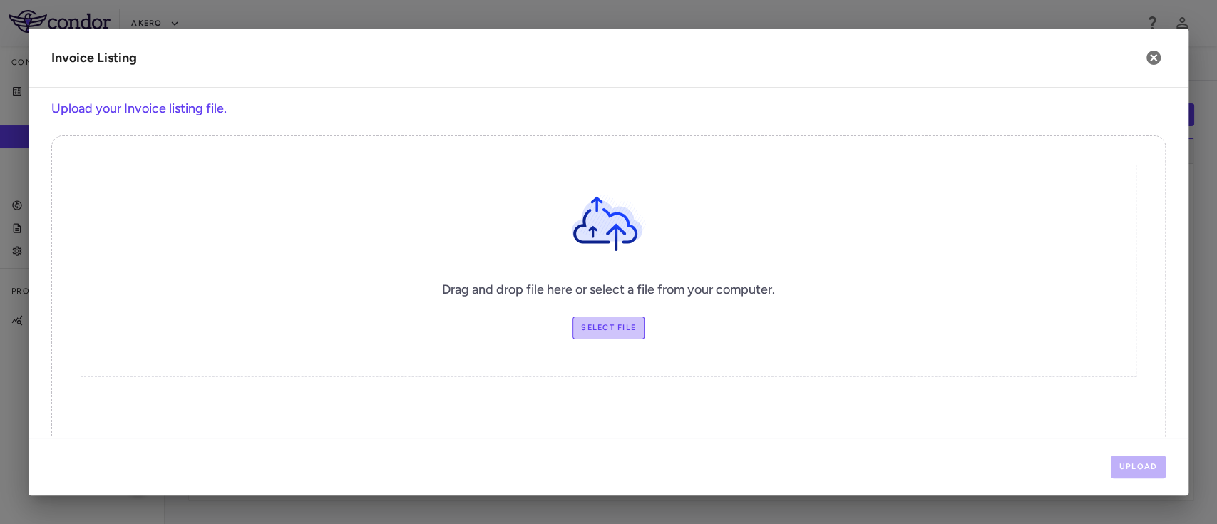
click at [587, 328] on label "Select file" at bounding box center [609, 328] width 72 height 23
click at [0, 0] on input "Select file" at bounding box center [0, 0] width 0 height 0
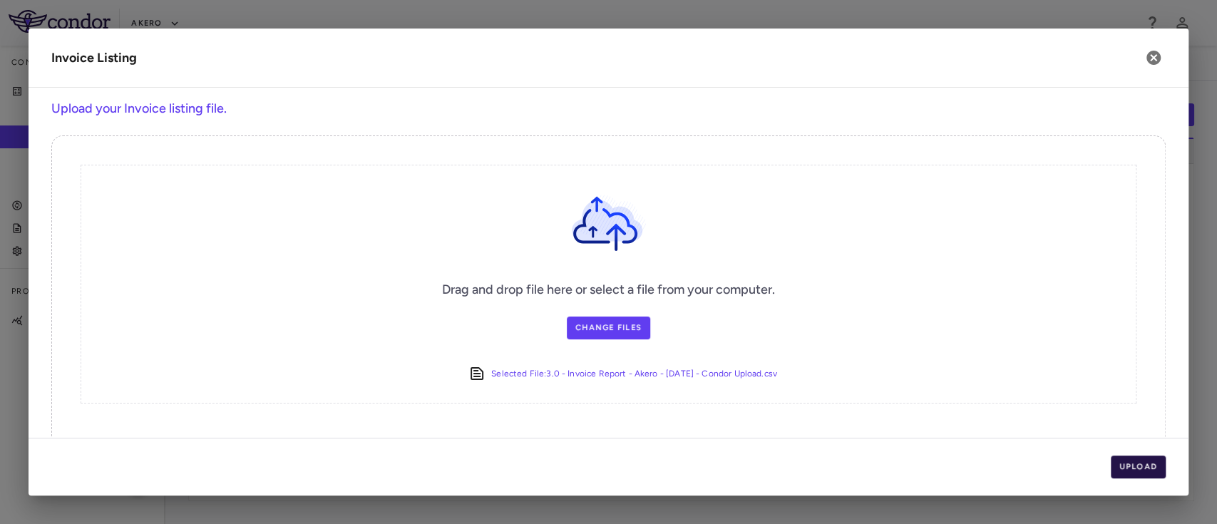
click at [1144, 468] on button "Upload" at bounding box center [1139, 467] width 56 height 23
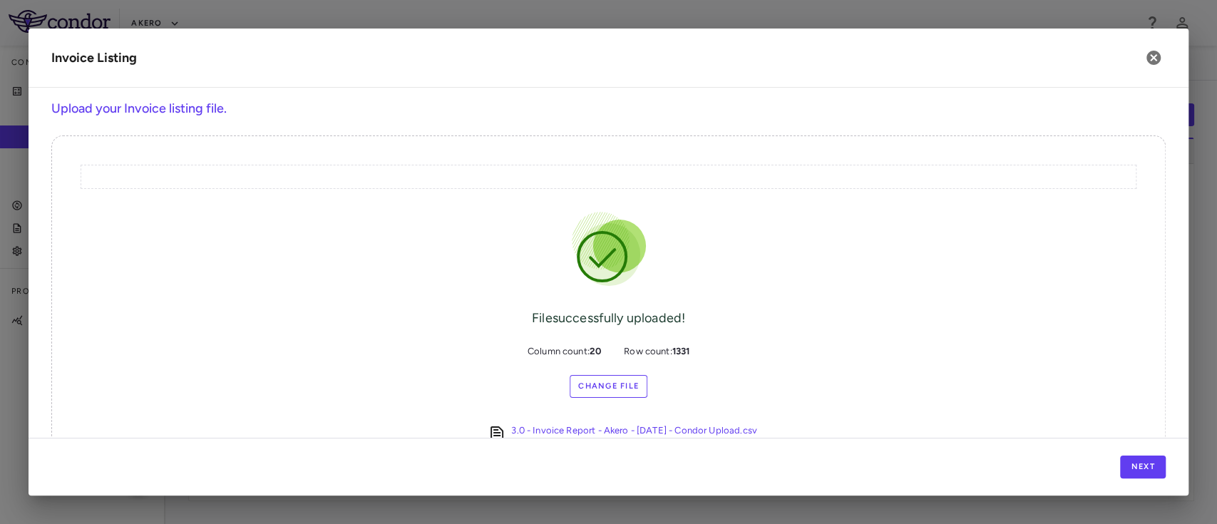
scroll to position [36, 0]
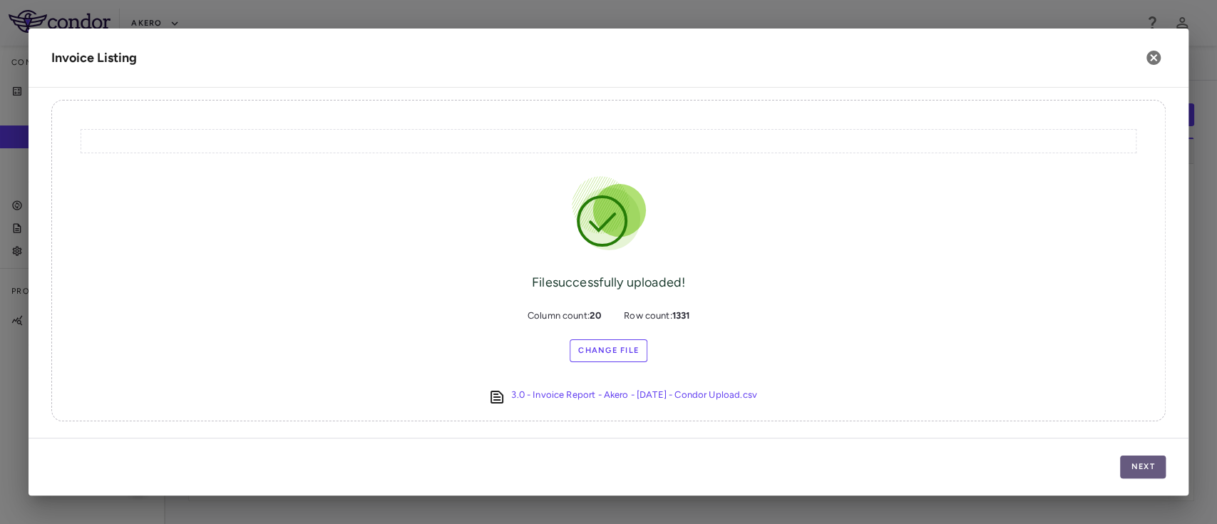
click at [1142, 465] on button "Next" at bounding box center [1143, 467] width 46 height 23
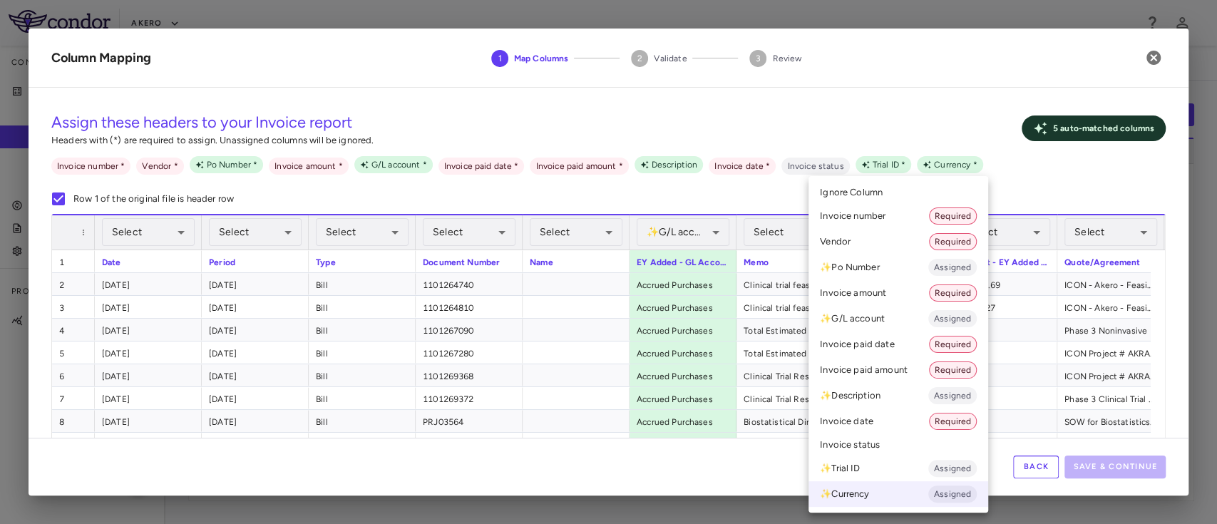
click at [147, 240] on div at bounding box center [608, 262] width 1217 height 524
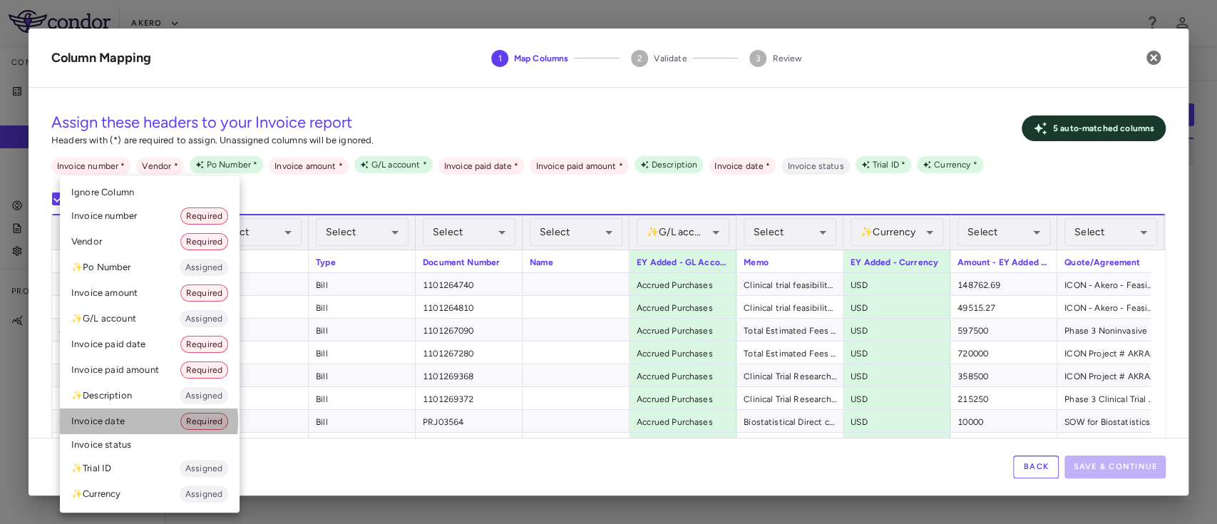
click at [125, 421] on li "Invoice date Required" at bounding box center [150, 422] width 180 height 26
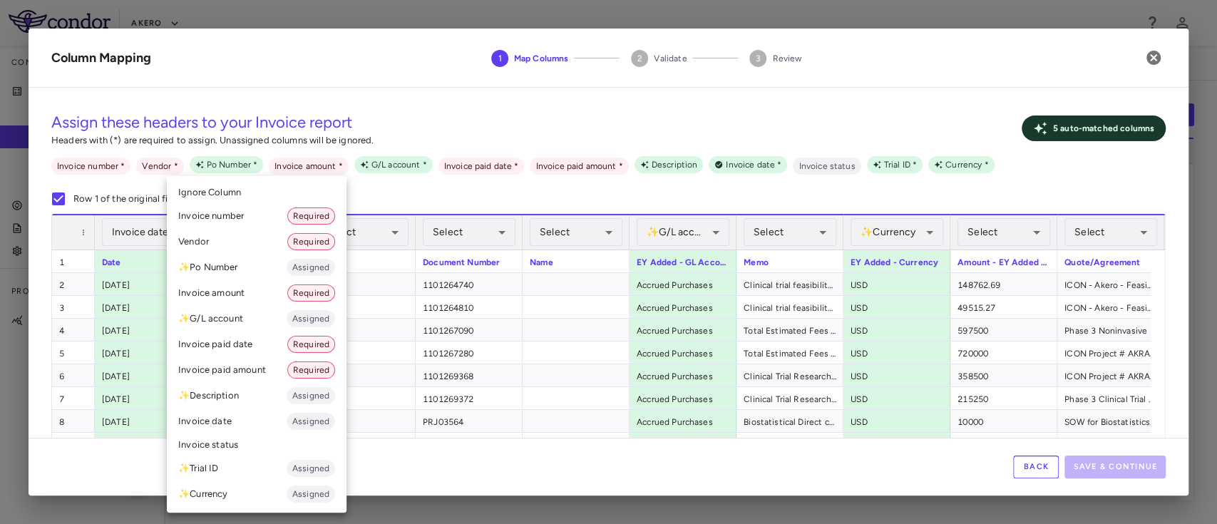
click at [434, 202] on div at bounding box center [608, 262] width 1217 height 524
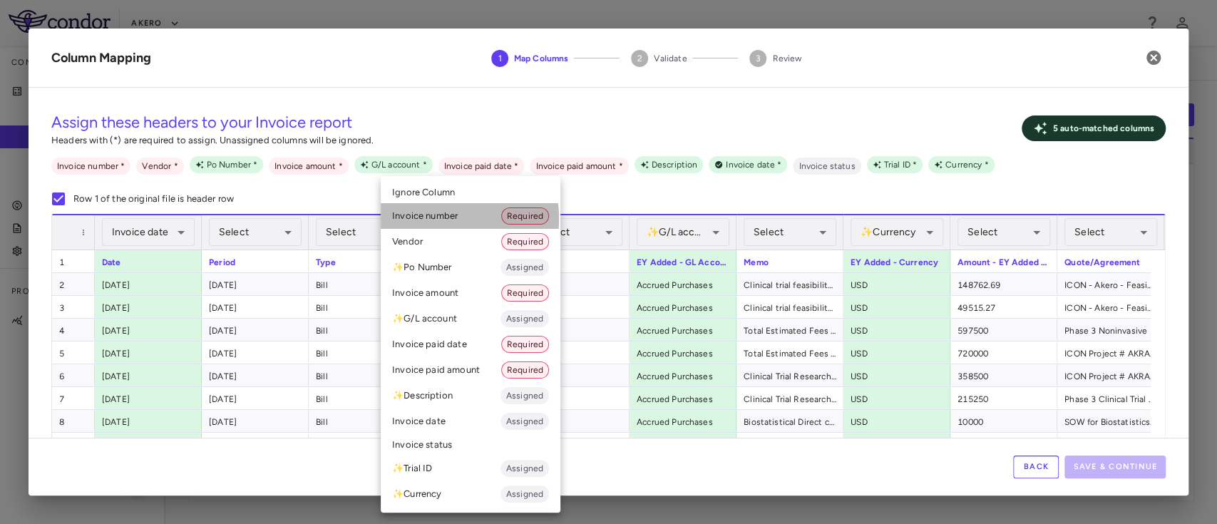
click at [416, 219] on li "Invoice number Required" at bounding box center [471, 216] width 180 height 26
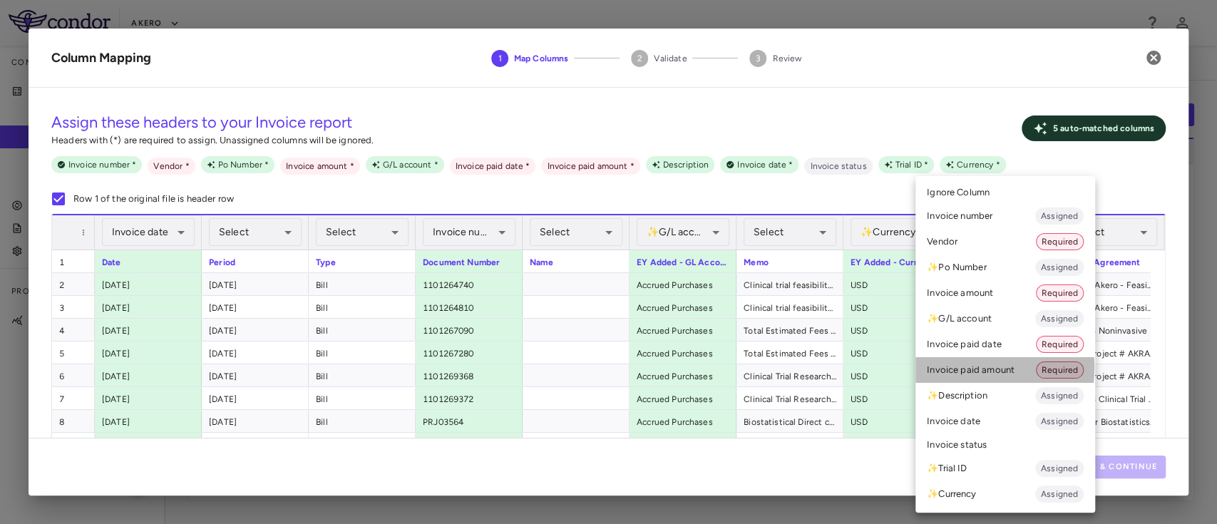
click at [969, 367] on li "Invoice paid amount Required" at bounding box center [1006, 370] width 180 height 26
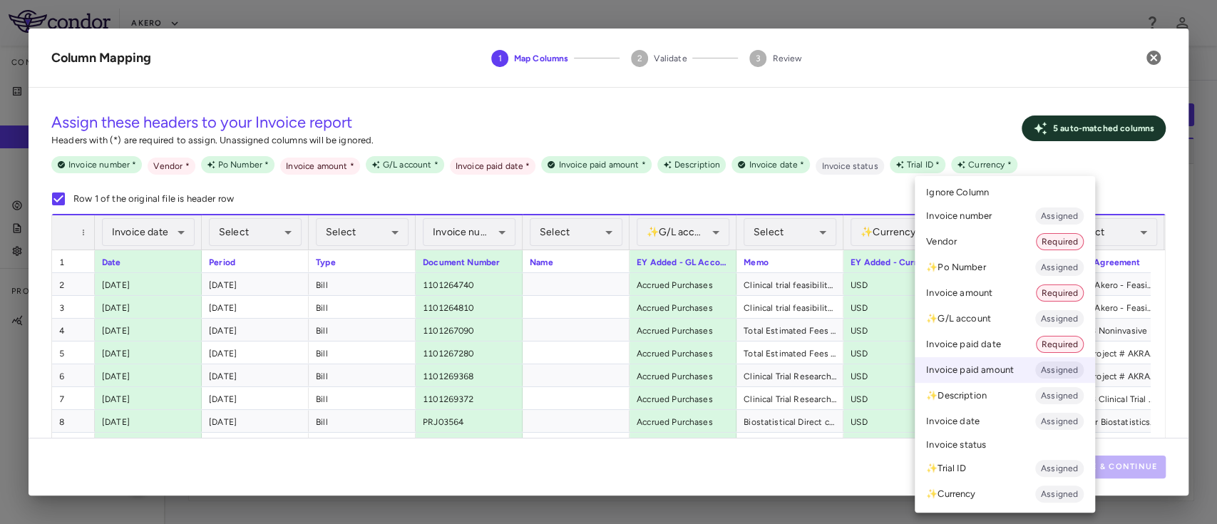
click at [974, 290] on li "Invoice amount Required" at bounding box center [1005, 293] width 180 height 26
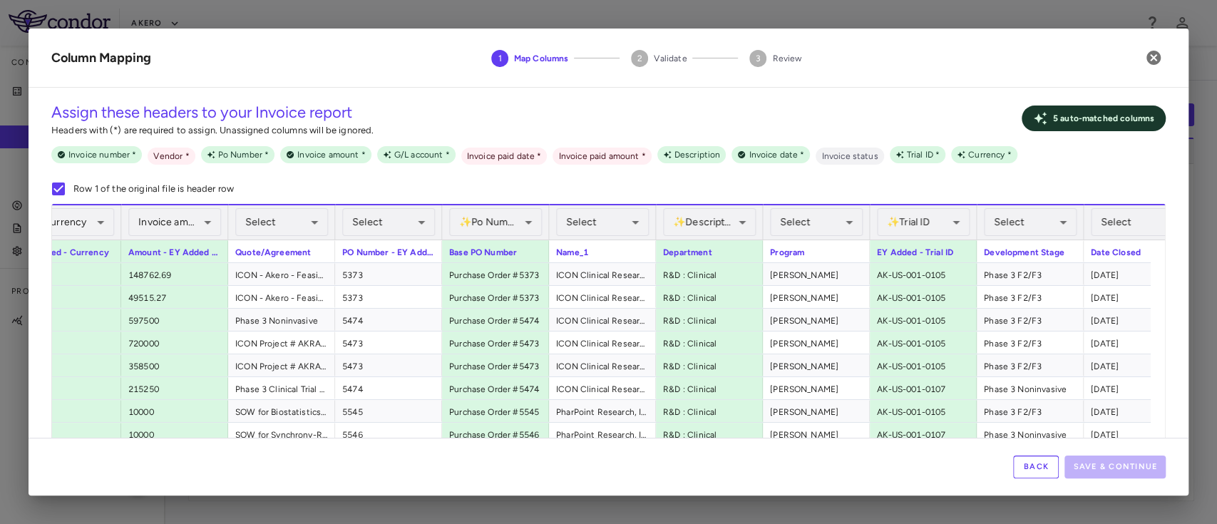
scroll to position [0, 0]
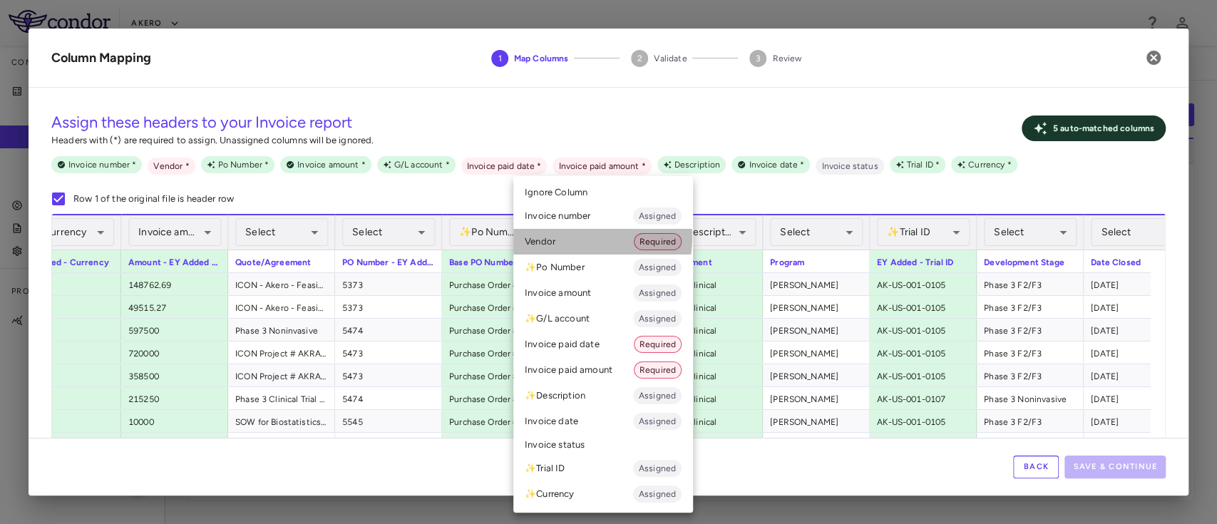
click at [581, 237] on li "Vendor Required" at bounding box center [603, 242] width 180 height 26
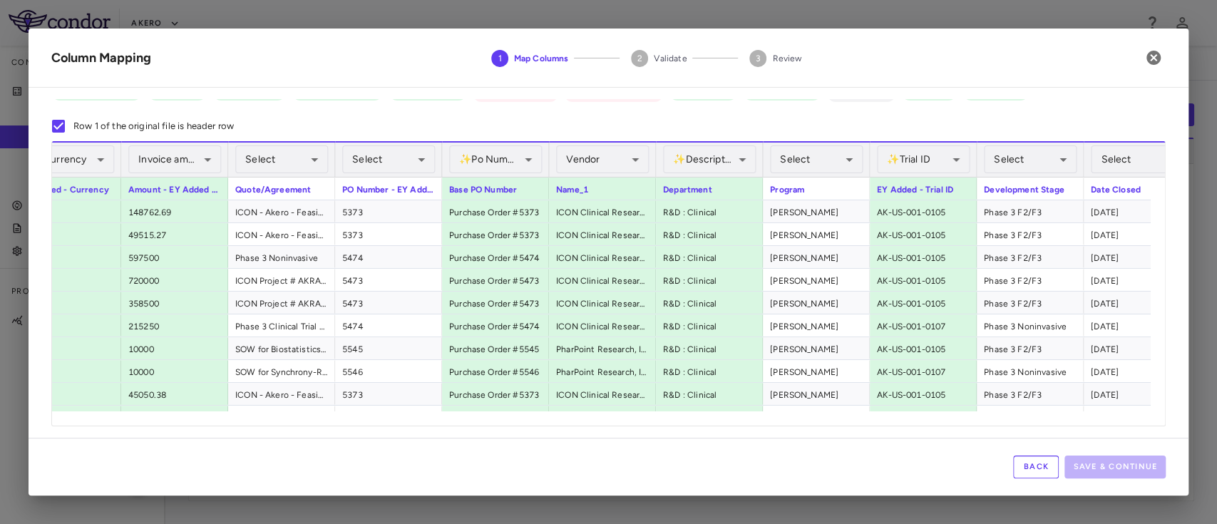
scroll to position [0, 1098]
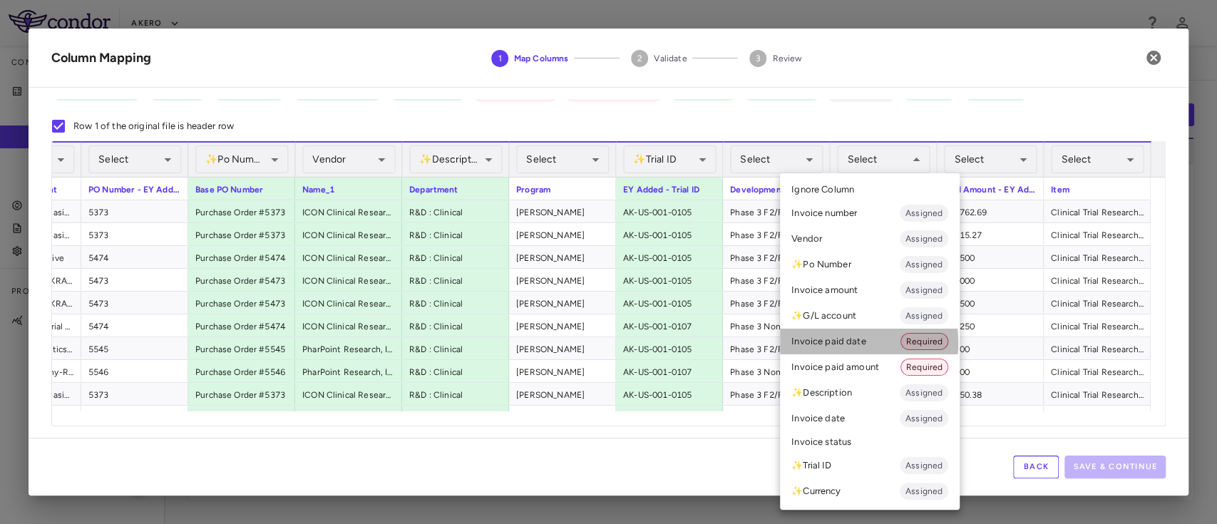
click at [829, 343] on li "Invoice paid date Required" at bounding box center [870, 342] width 180 height 26
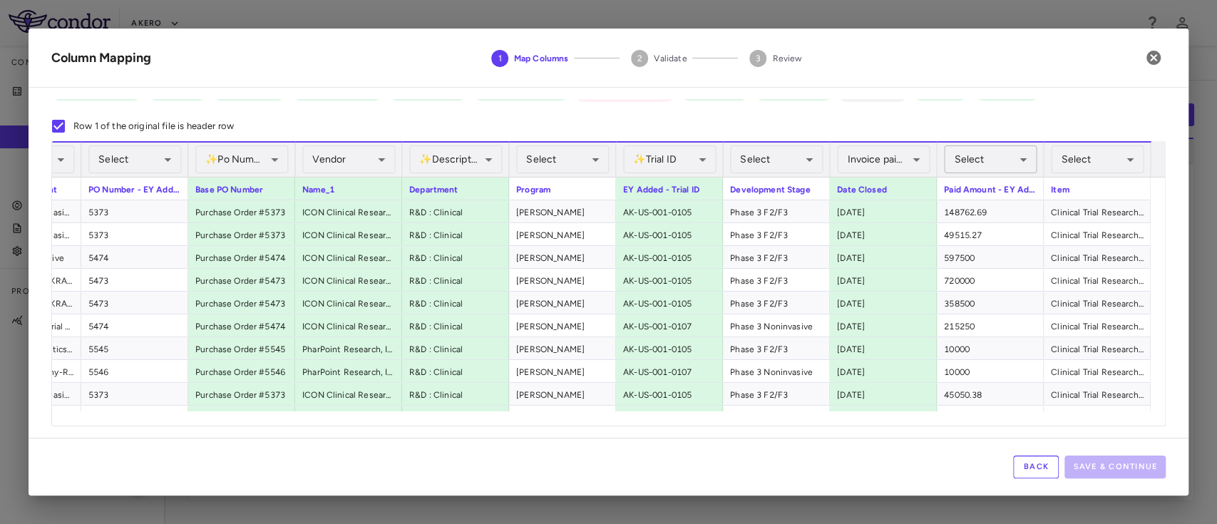
click at [971, 159] on div "Select" at bounding box center [990, 159] width 93 height 28
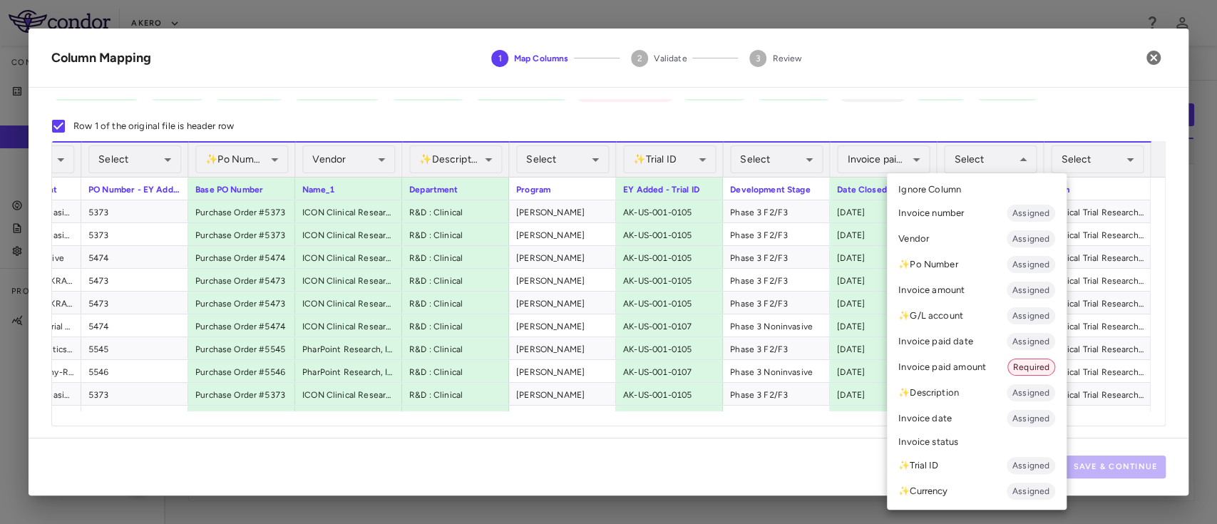
click at [947, 363] on li "Invoice paid amount Required" at bounding box center [977, 367] width 180 height 26
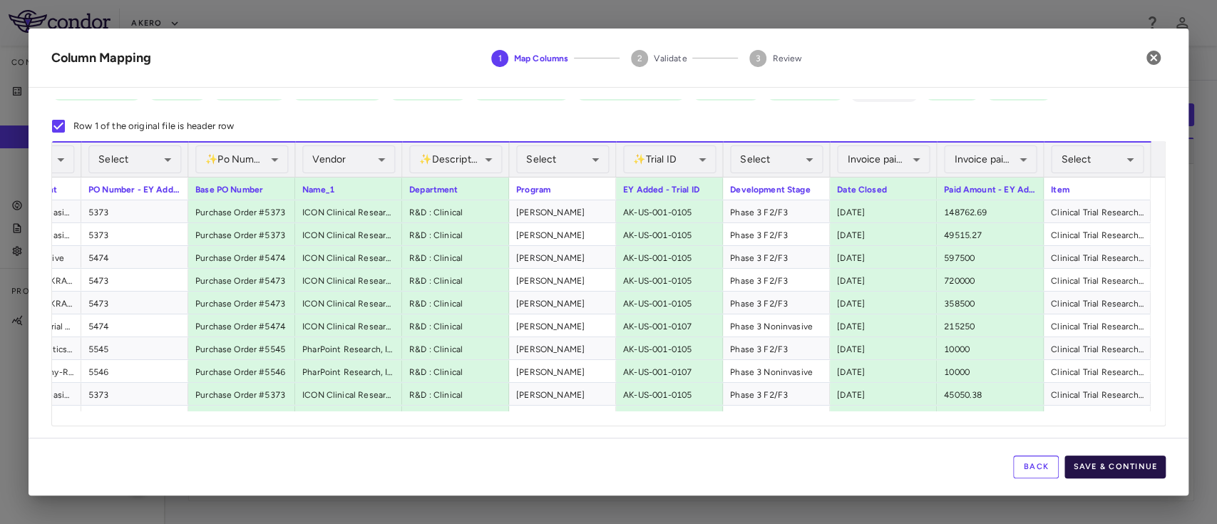
click at [1101, 459] on button "Save & Continue" at bounding box center [1115, 467] width 101 height 23
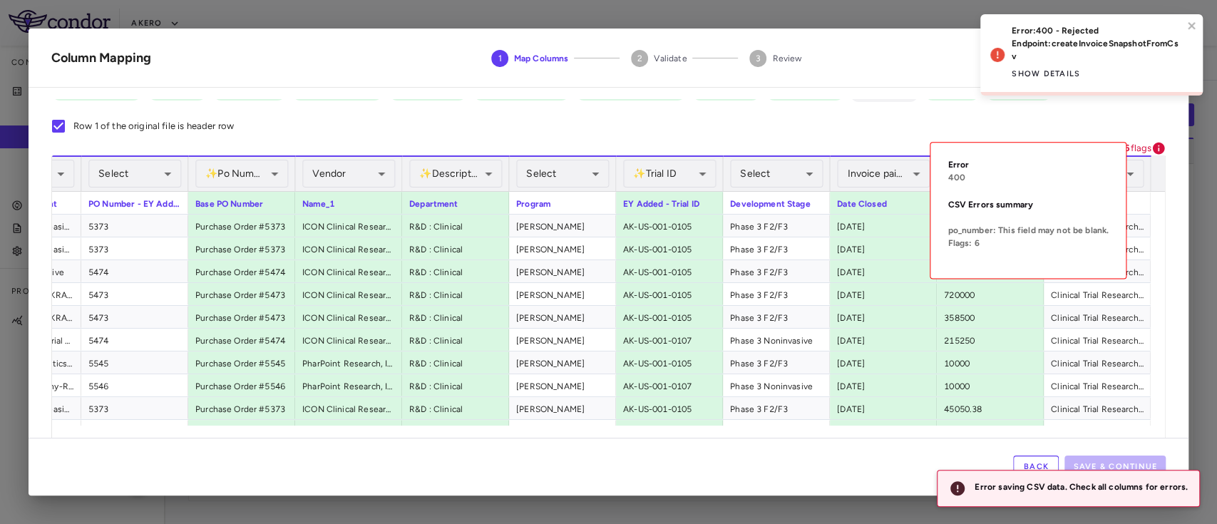
click at [1153, 151] on icon at bounding box center [1159, 149] width 12 height 12
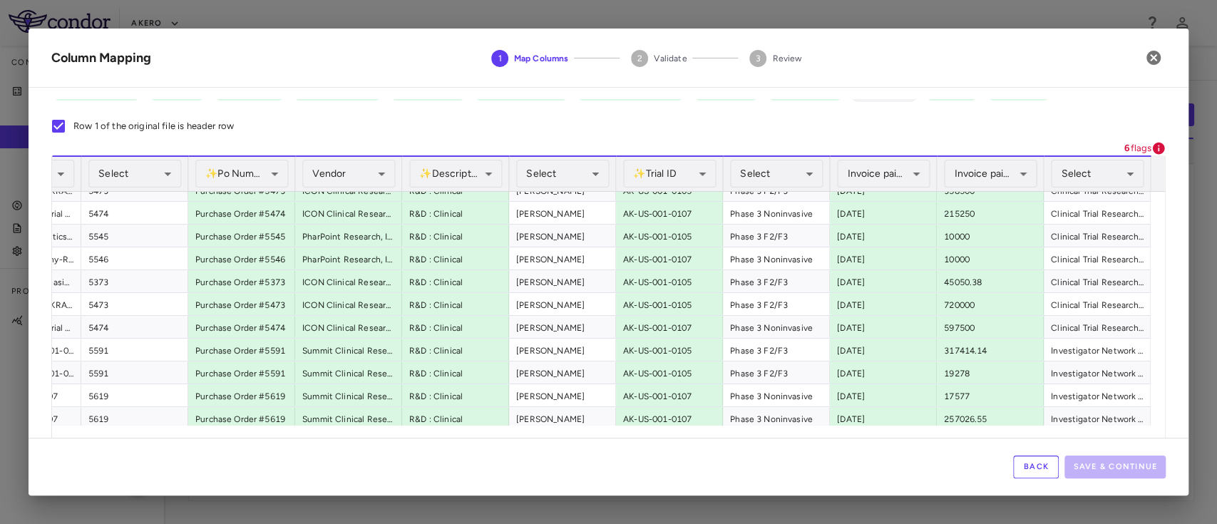
scroll to position [188, 0]
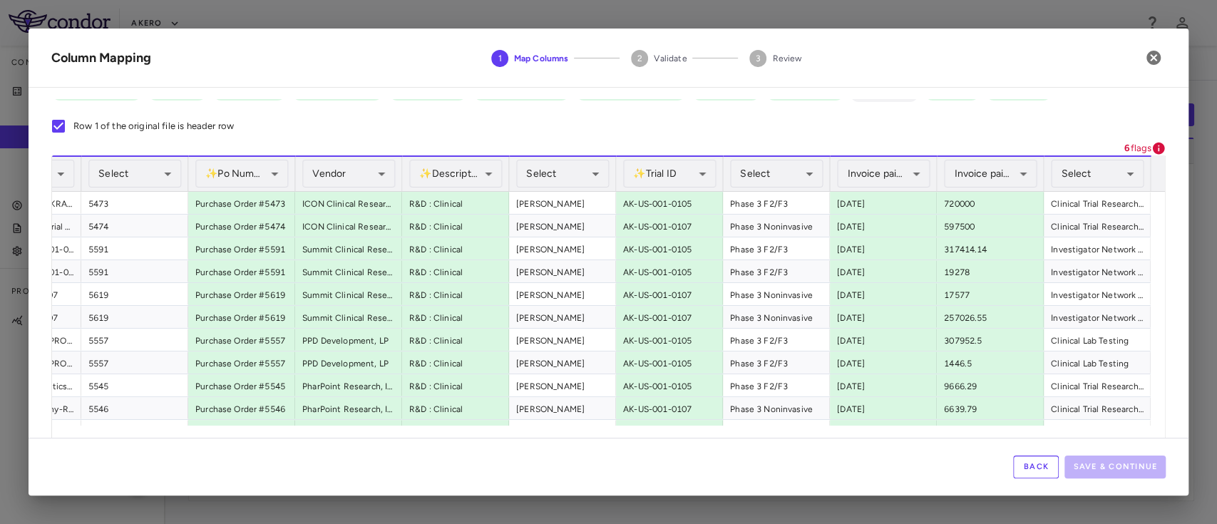
click at [1152, 151] on icon at bounding box center [1159, 148] width 14 height 14
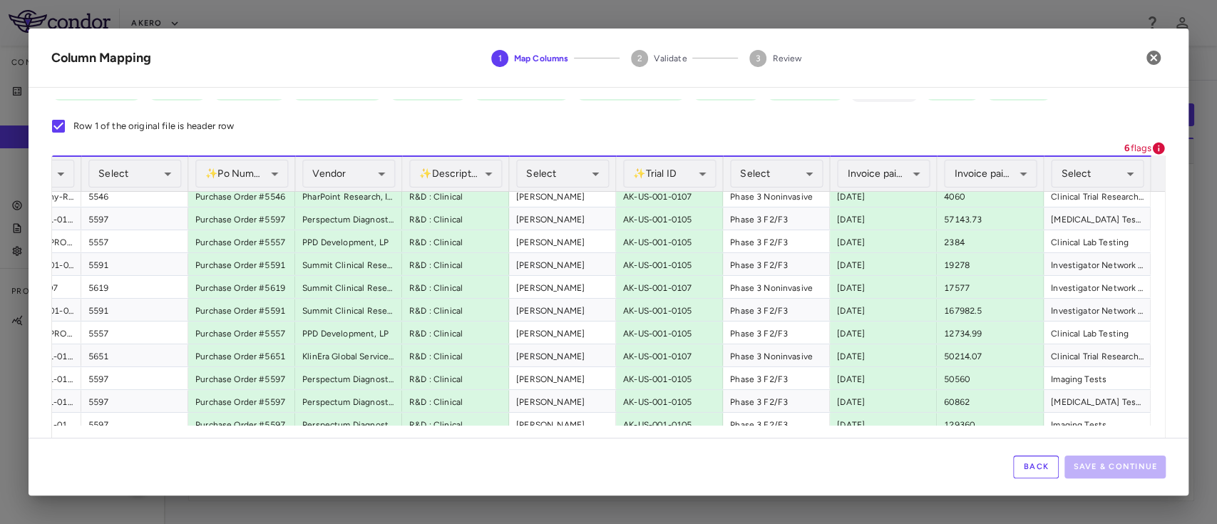
scroll to position [1974, 0]
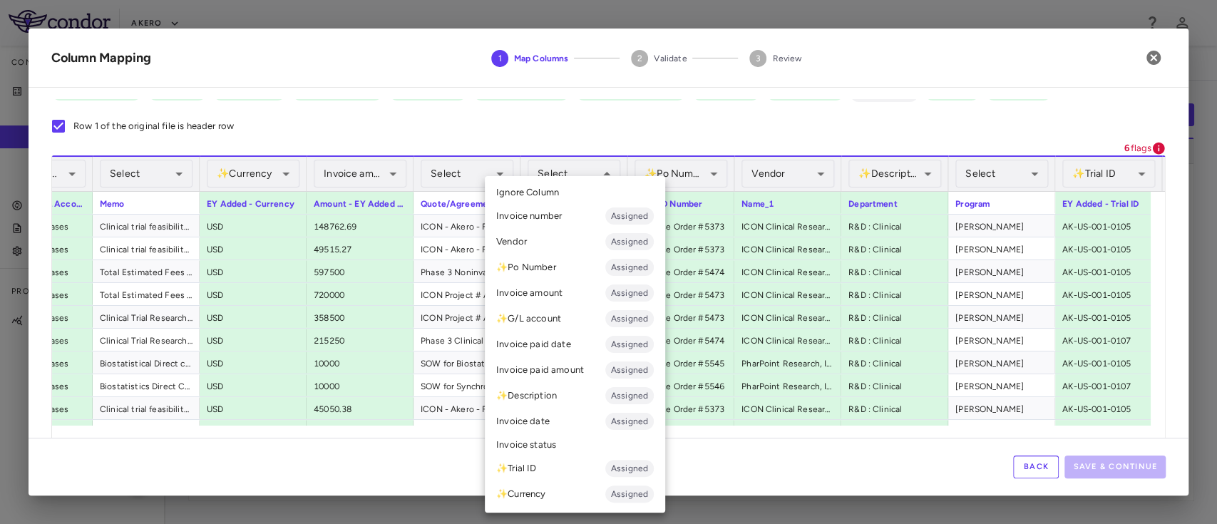
click at [558, 268] on li "✨ Po Number Assigned" at bounding box center [575, 268] width 180 height 26
click at [548, 267] on li "✨ Po Number Assigned" at bounding box center [575, 268] width 180 height 26
click at [561, 266] on li "✨ Po Number Assigned" at bounding box center [575, 268] width 180 height 26
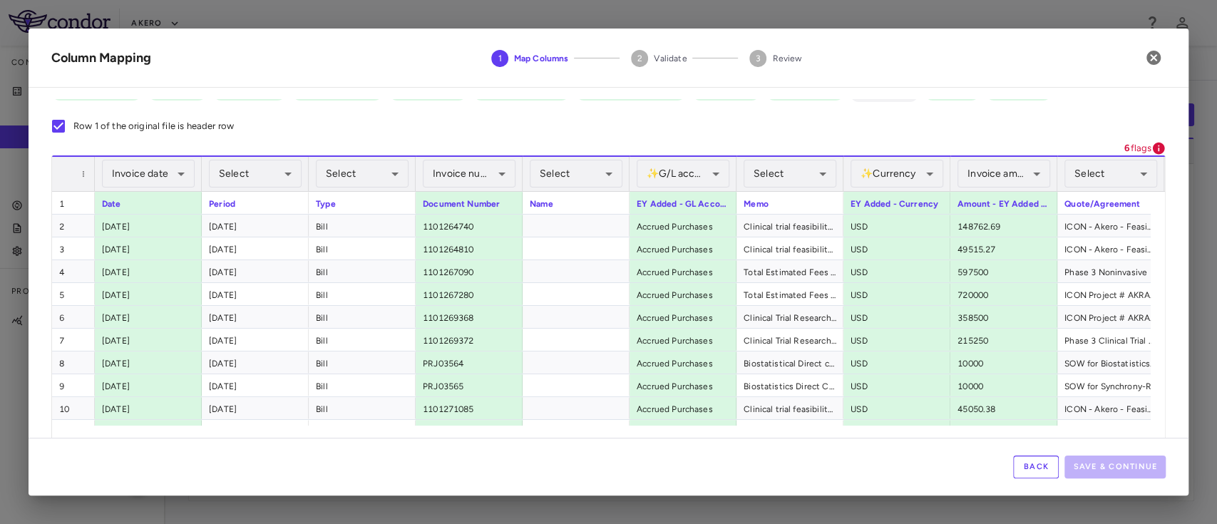
click at [1027, 464] on button "Back" at bounding box center [1036, 467] width 46 height 23
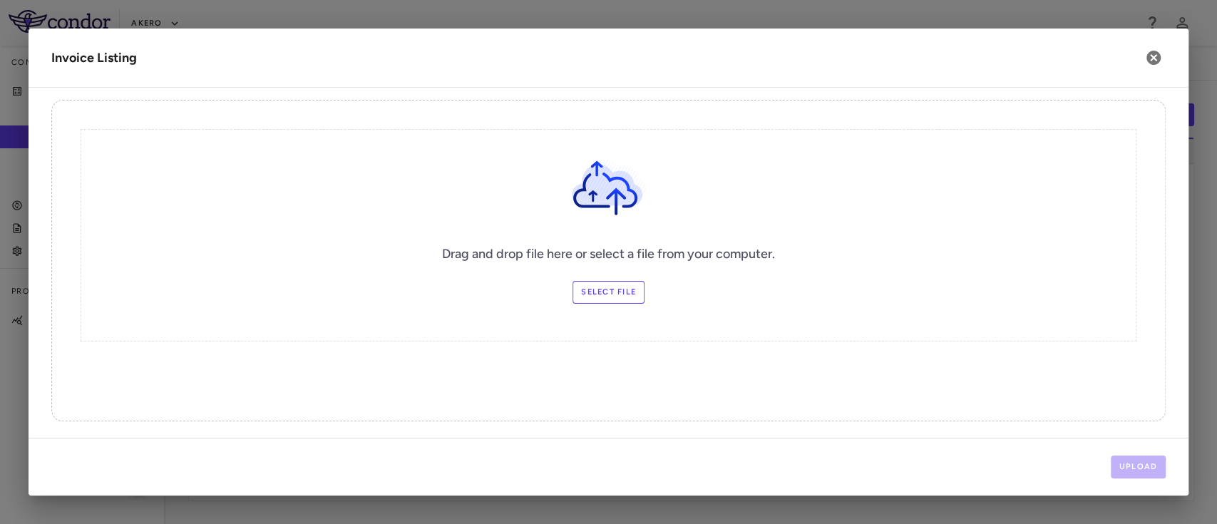
click at [596, 282] on label "Select file" at bounding box center [609, 292] width 72 height 23
click at [0, 0] on input "Select file" at bounding box center [0, 0] width 0 height 0
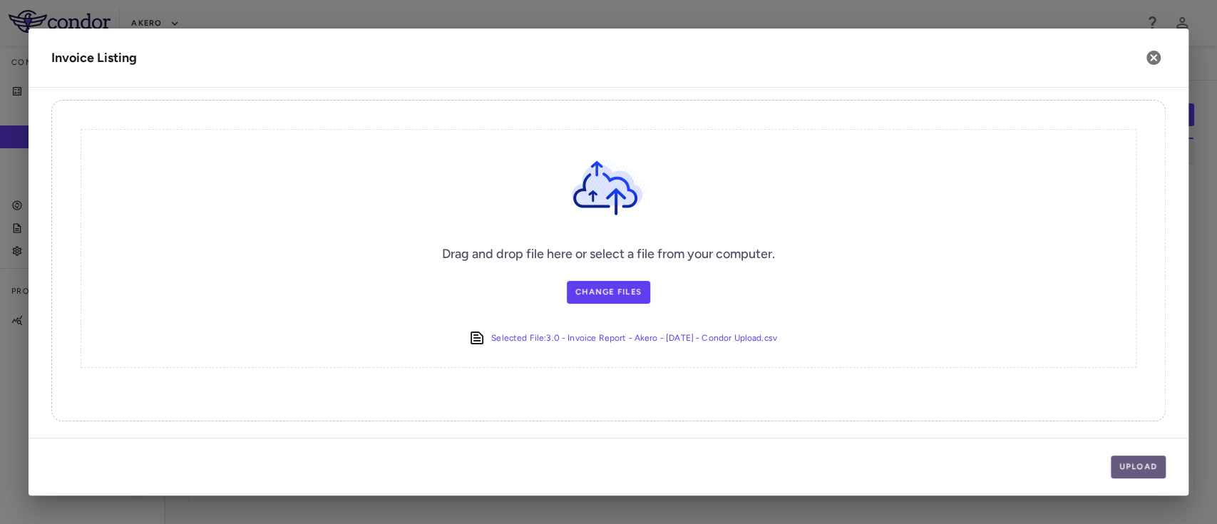
click at [1138, 465] on button "Upload" at bounding box center [1139, 467] width 56 height 23
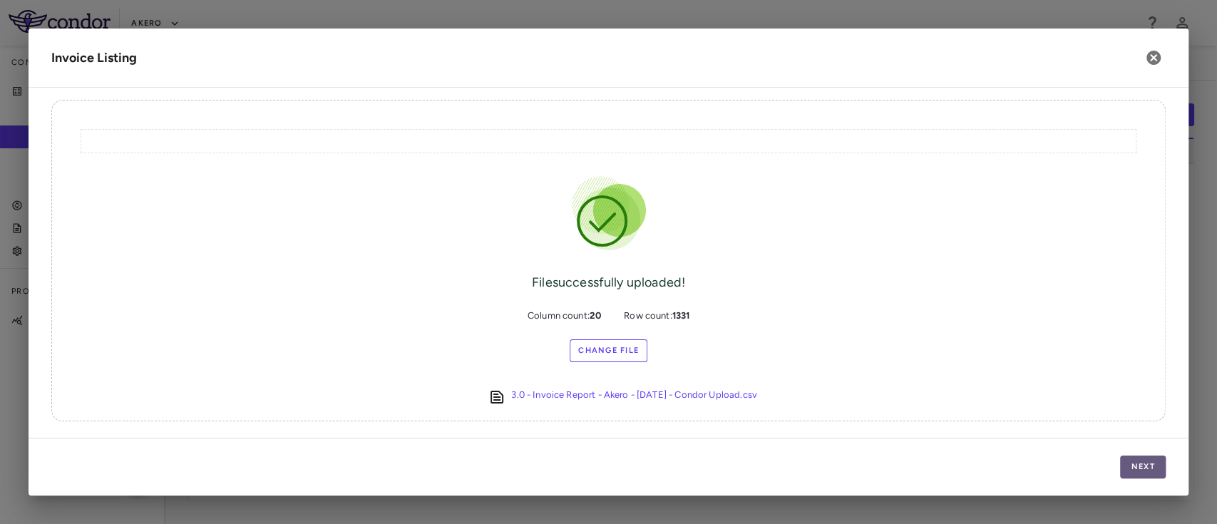
click at [1138, 465] on button "Next" at bounding box center [1143, 467] width 46 height 23
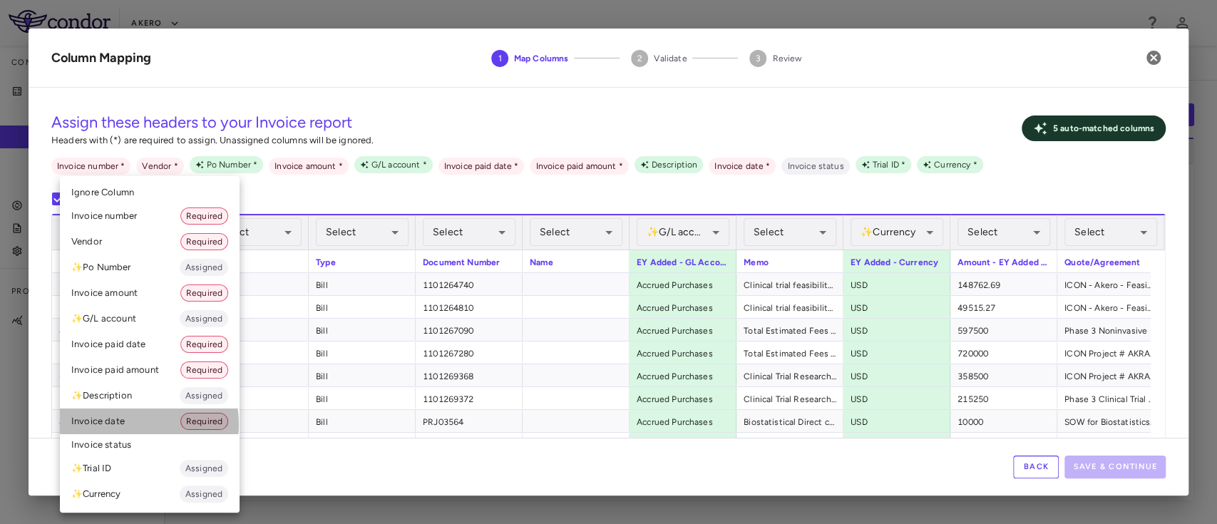
click at [127, 424] on li "Invoice date Required" at bounding box center [150, 422] width 180 height 26
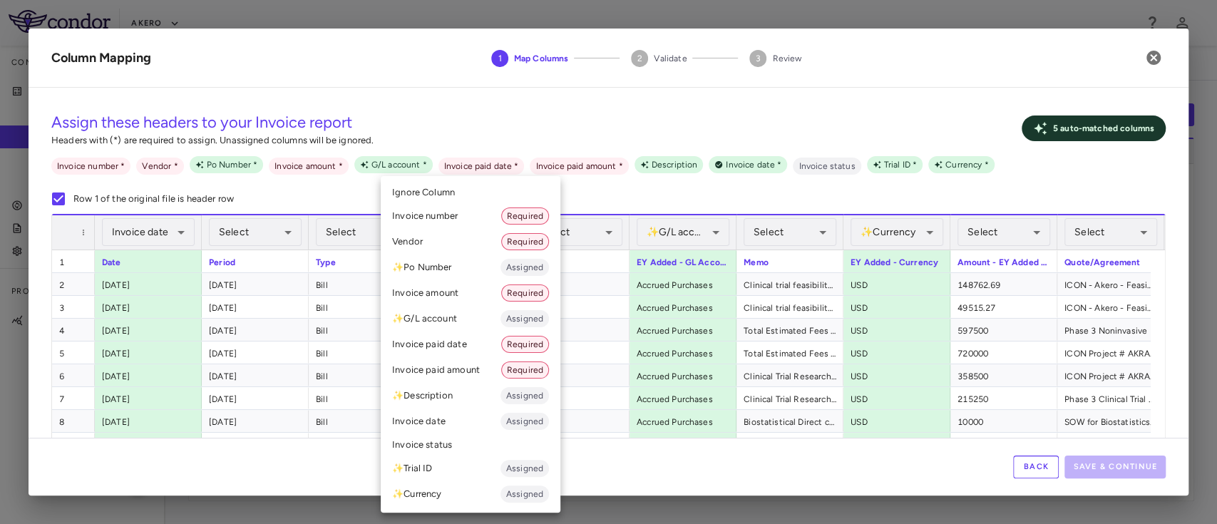
click at [430, 220] on li "Invoice number Required" at bounding box center [471, 216] width 180 height 26
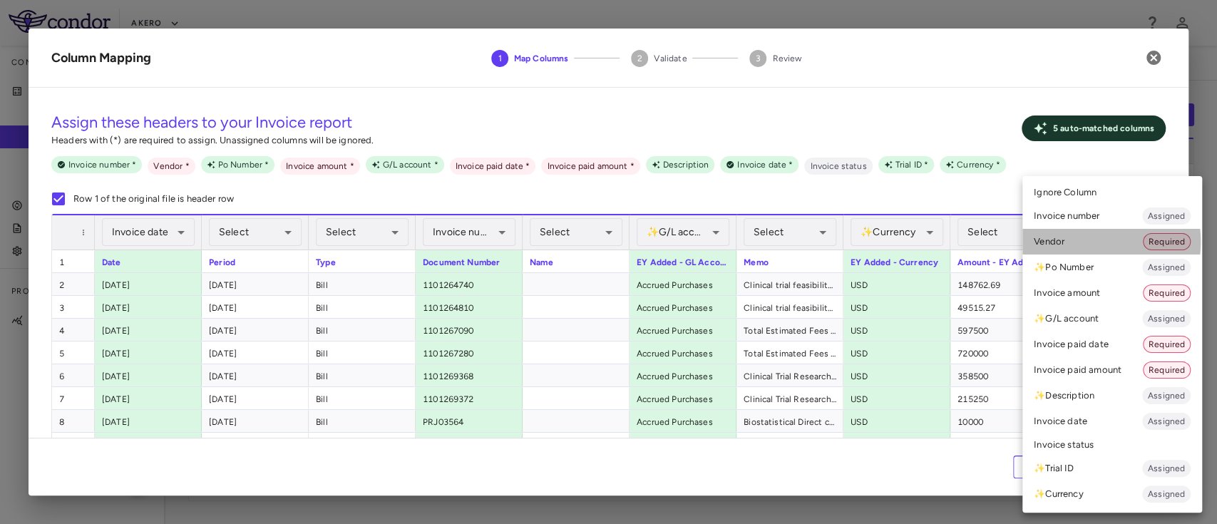
click at [1074, 242] on li "Vendor Required" at bounding box center [1113, 242] width 180 height 26
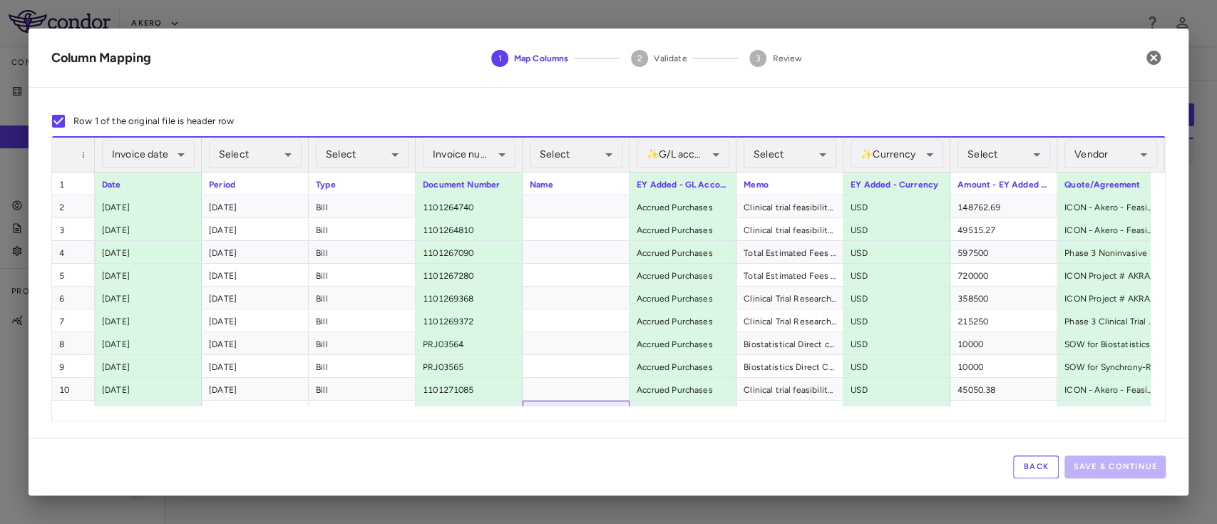
drag, startPoint x: 552, startPoint y: 404, endPoint x: 577, endPoint y: 412, distance: 26.2
click at [577, 412] on div "**********" at bounding box center [608, 278] width 1113 height 285
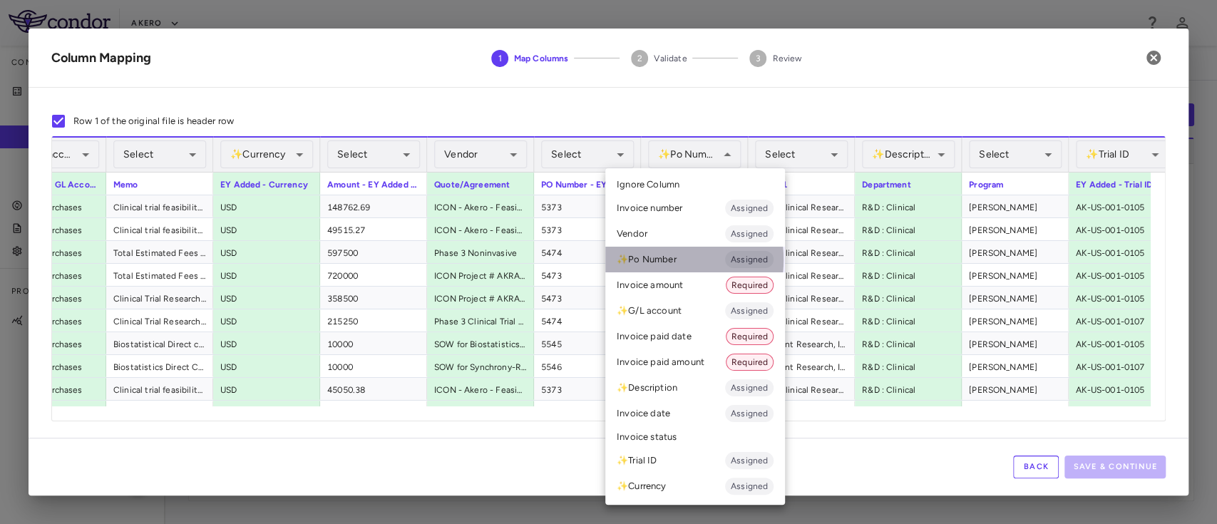
click at [655, 260] on li "✨ Po Number Assigned" at bounding box center [695, 260] width 180 height 26
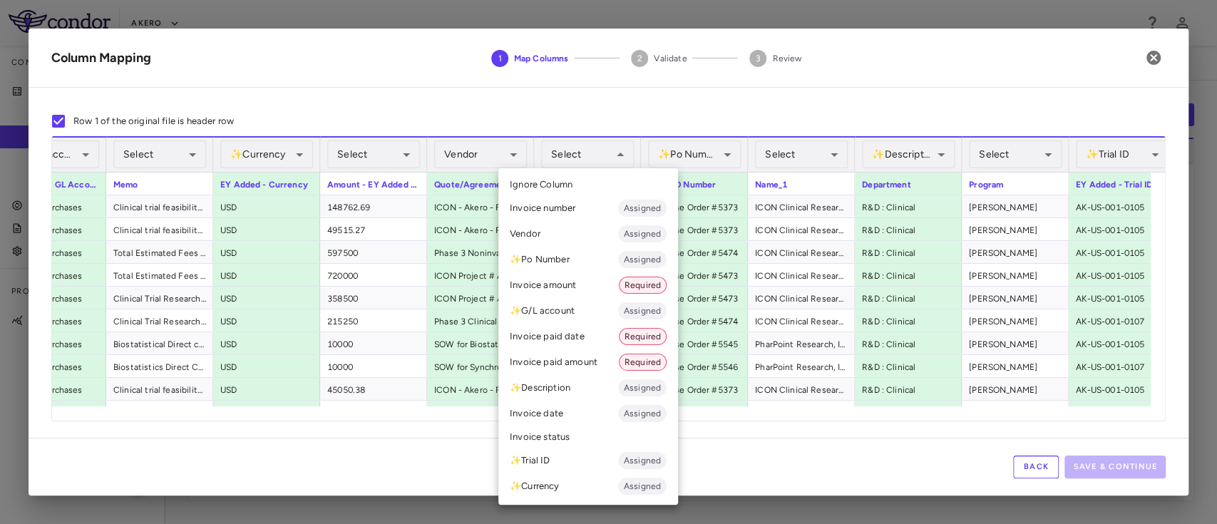
click at [561, 262] on li "✨ Po Number Assigned" at bounding box center [589, 260] width 180 height 26
click at [557, 254] on li "✨ Po Number Assigned" at bounding box center [589, 260] width 180 height 26
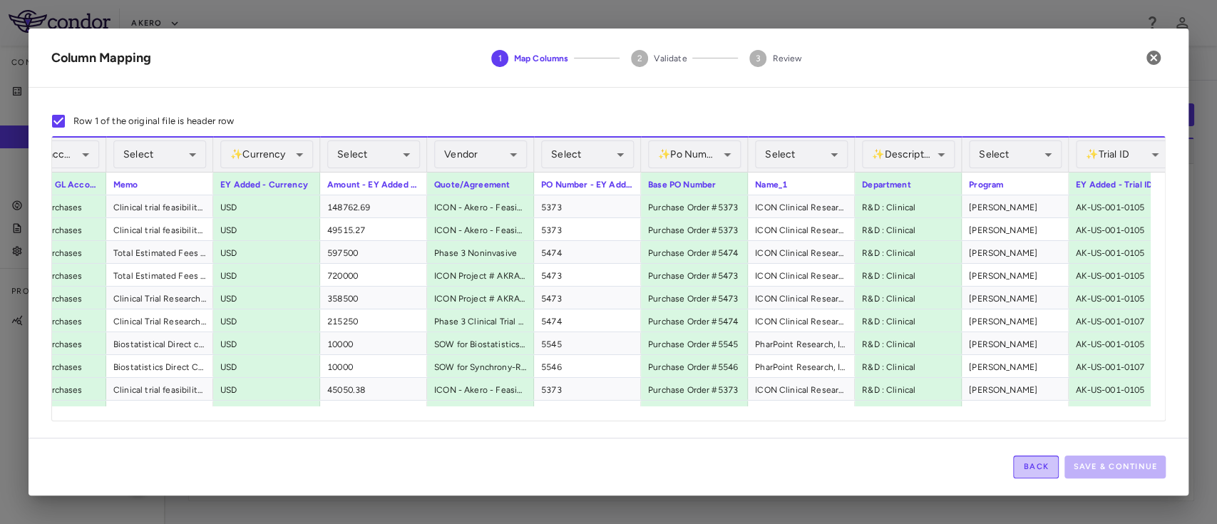
click at [1026, 462] on button "Back" at bounding box center [1036, 467] width 46 height 23
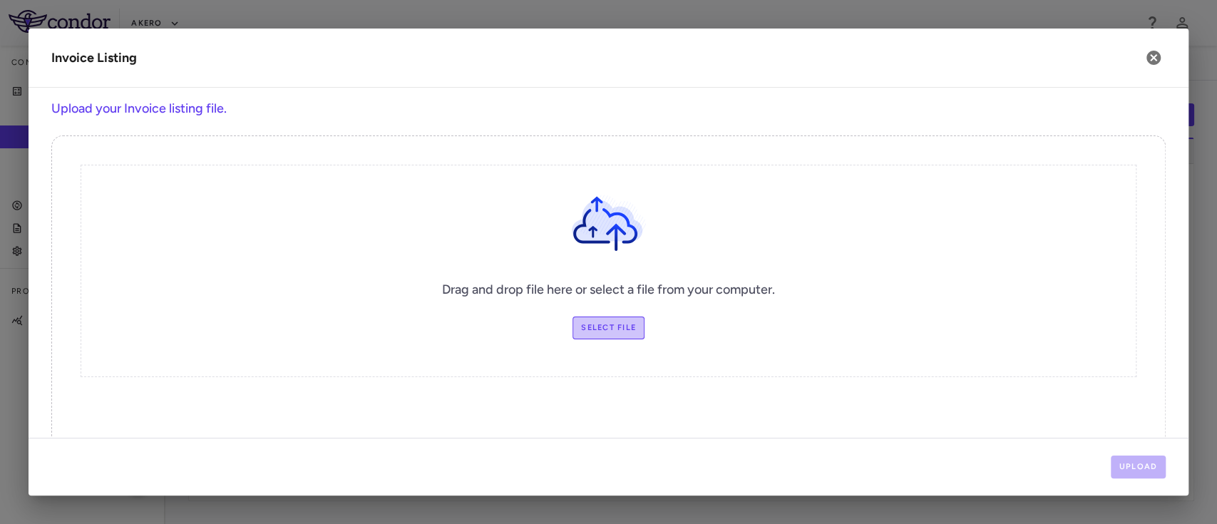
click at [582, 324] on label "Select file" at bounding box center [609, 328] width 72 height 23
click at [0, 0] on input "Select file" at bounding box center [0, 0] width 0 height 0
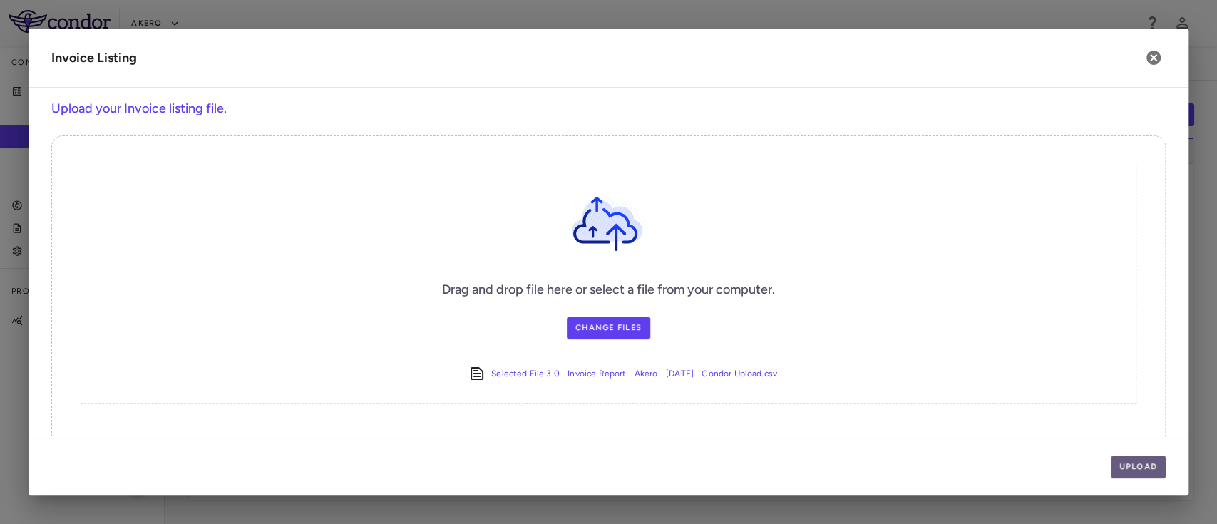
click at [1142, 463] on button "Upload" at bounding box center [1139, 467] width 56 height 23
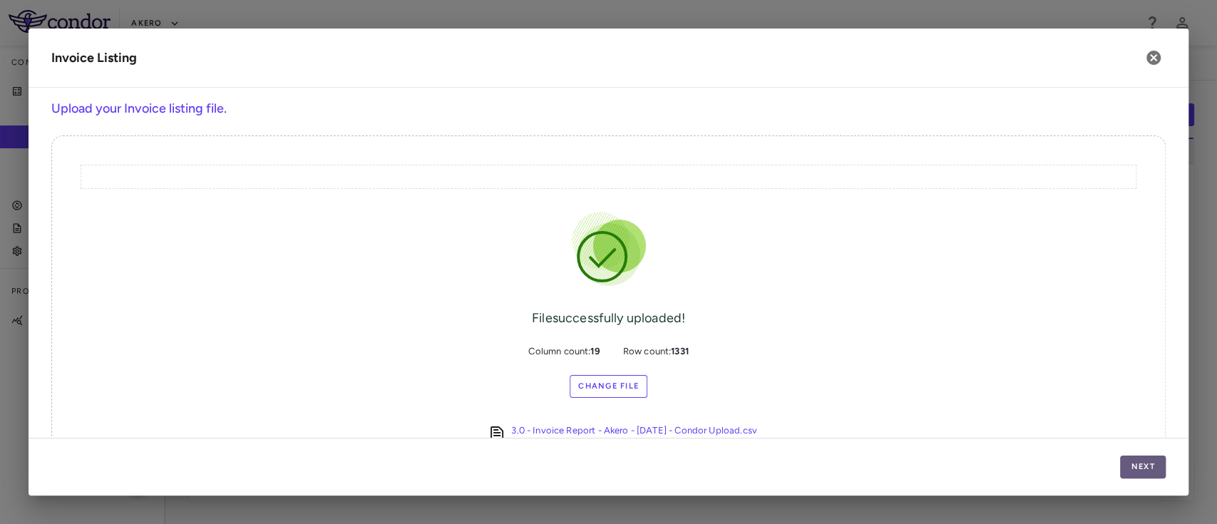
click at [1148, 476] on button "Next" at bounding box center [1143, 467] width 46 height 23
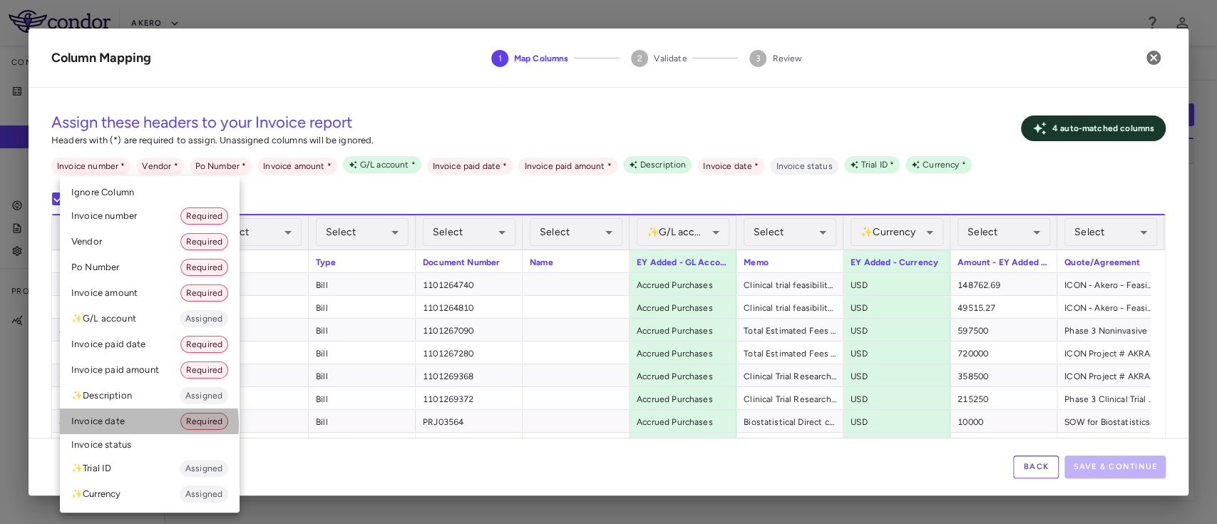
click at [125, 425] on li "Invoice date Required" at bounding box center [150, 422] width 180 height 26
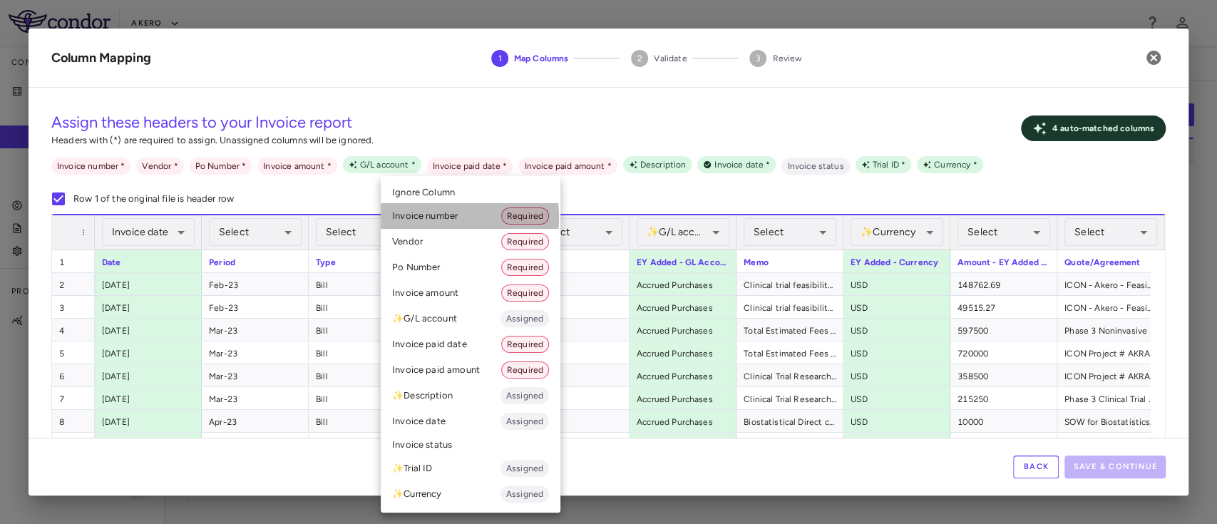
click at [428, 218] on li "Invoice number Required" at bounding box center [471, 216] width 180 height 26
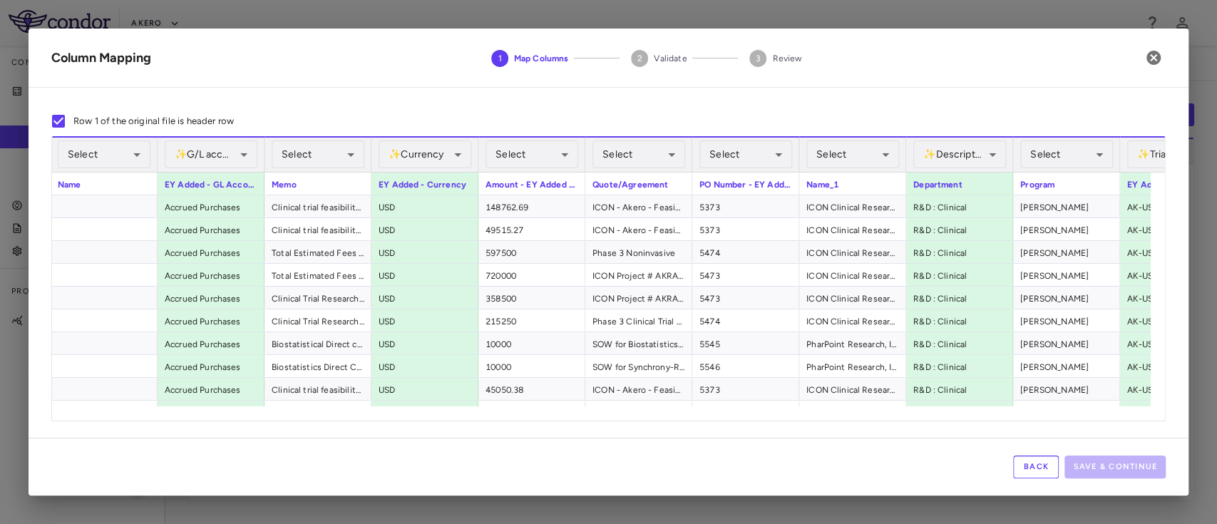
scroll to position [0, 675]
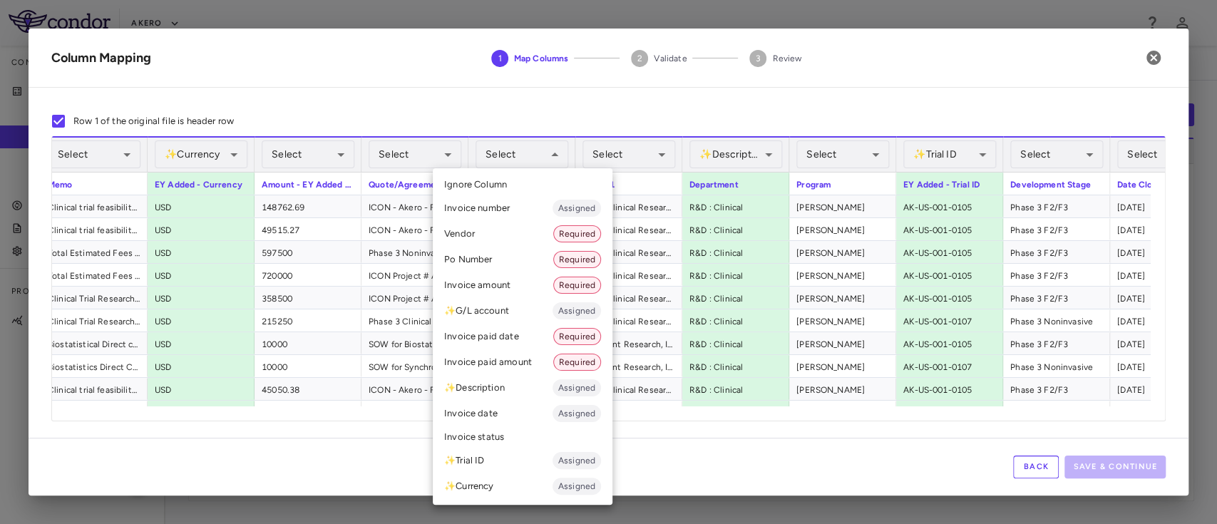
click at [476, 257] on li "Po Number Required" at bounding box center [523, 260] width 180 height 26
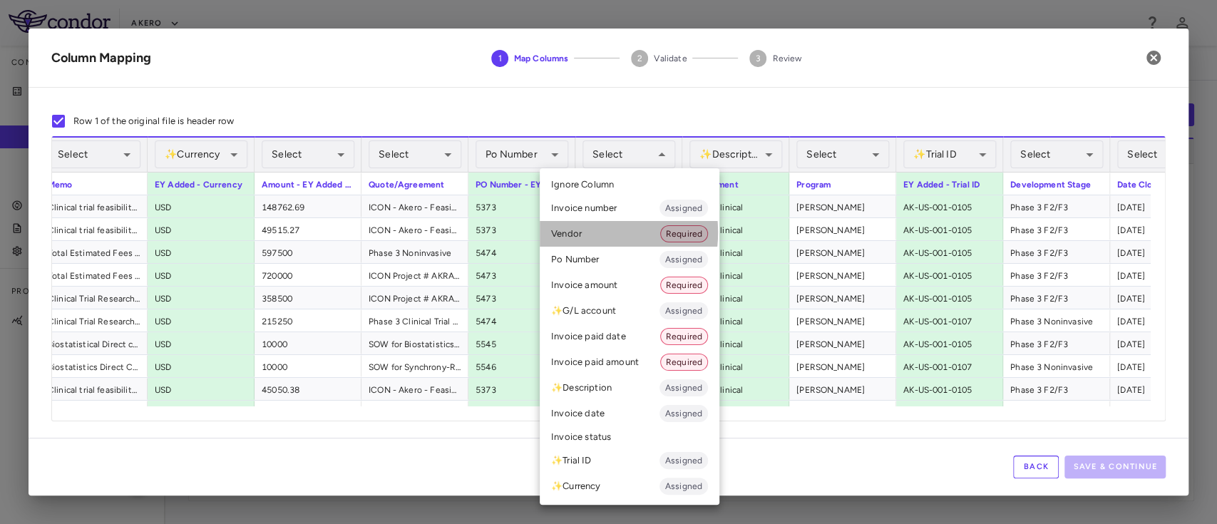
click at [575, 232] on li "Vendor Required" at bounding box center [630, 234] width 180 height 26
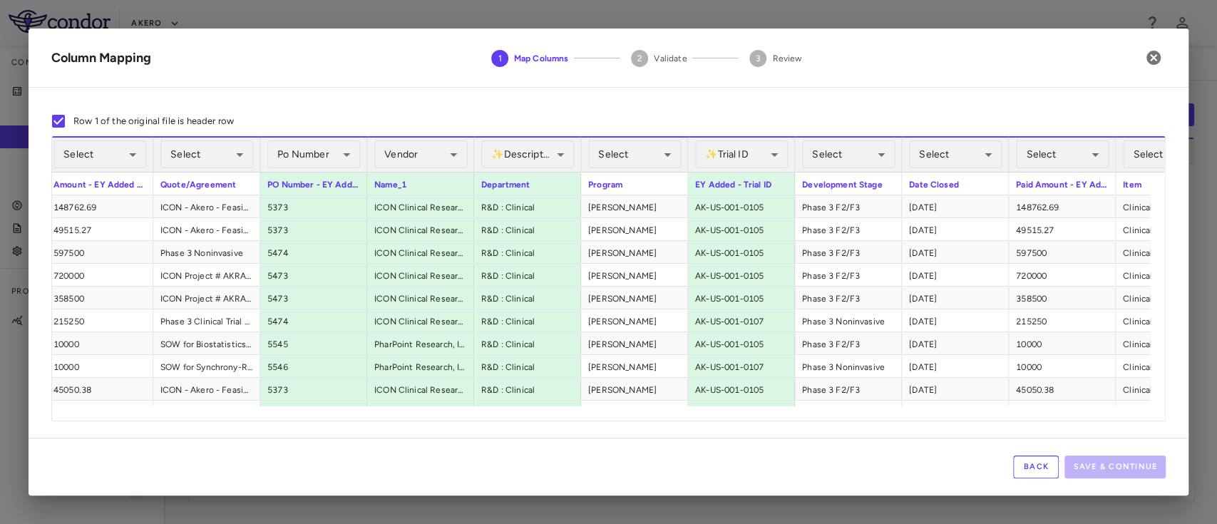
scroll to position [0, 991]
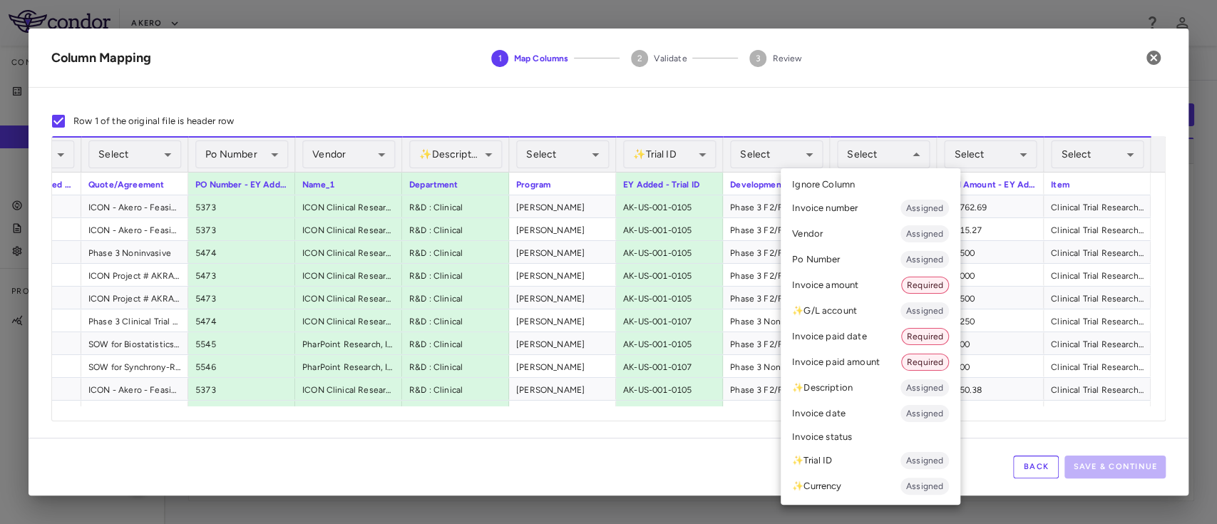
click at [835, 334] on li "Invoice paid date Required" at bounding box center [871, 337] width 180 height 26
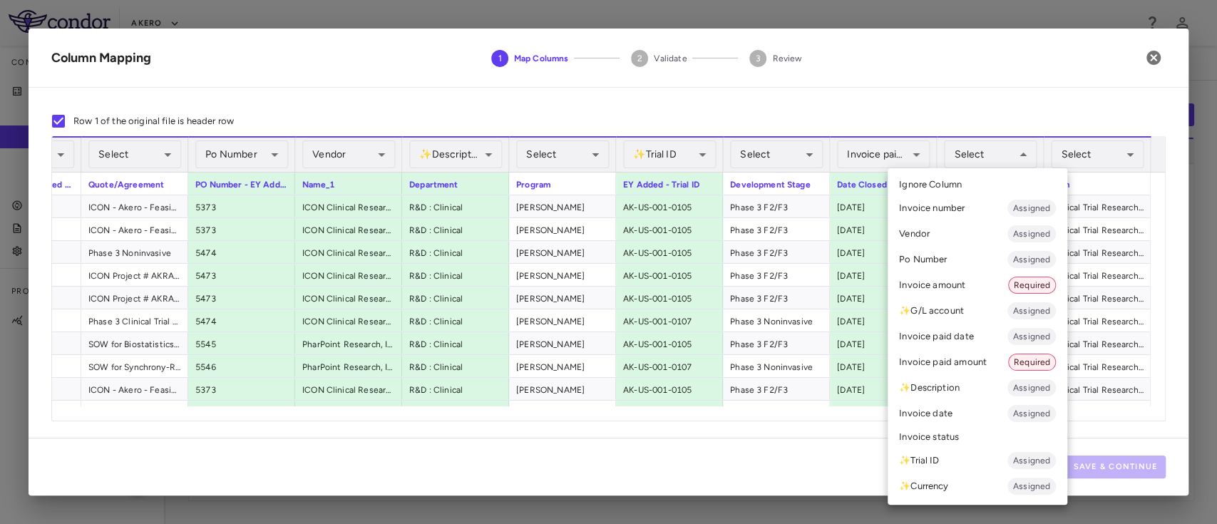
click at [945, 362] on li "Invoice paid amount Required" at bounding box center [978, 362] width 180 height 26
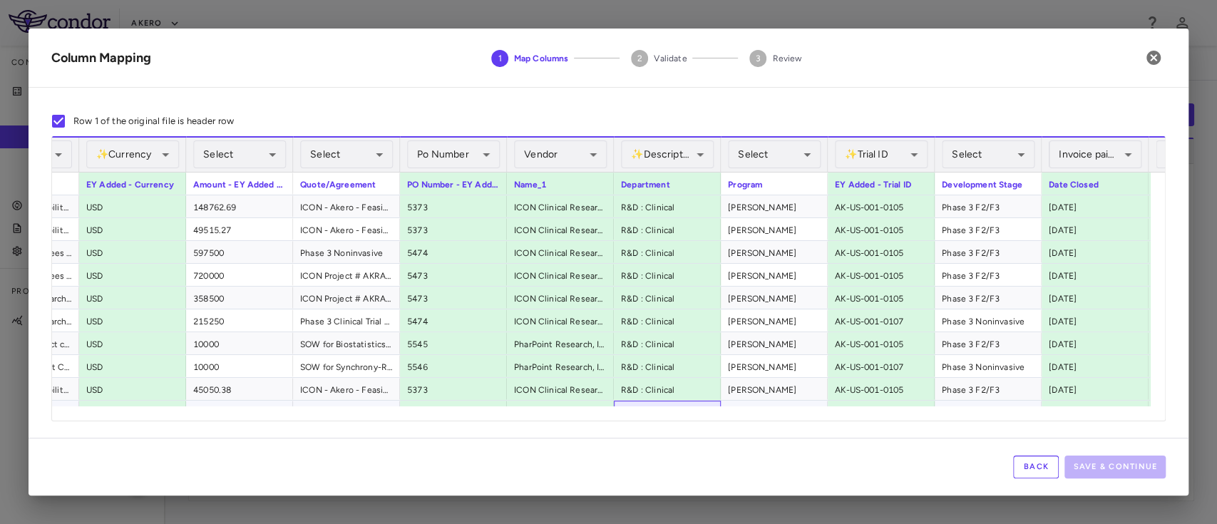
drag, startPoint x: 628, startPoint y: 400, endPoint x: 553, endPoint y: 394, distance: 75.2
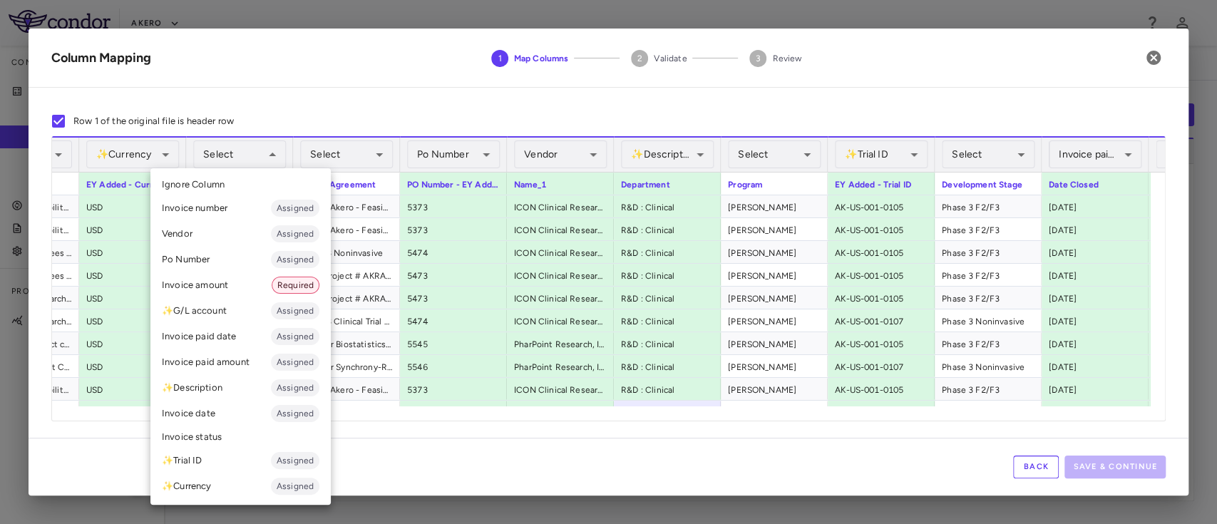
click at [206, 284] on li "Invoice amount Required" at bounding box center [240, 285] width 180 height 26
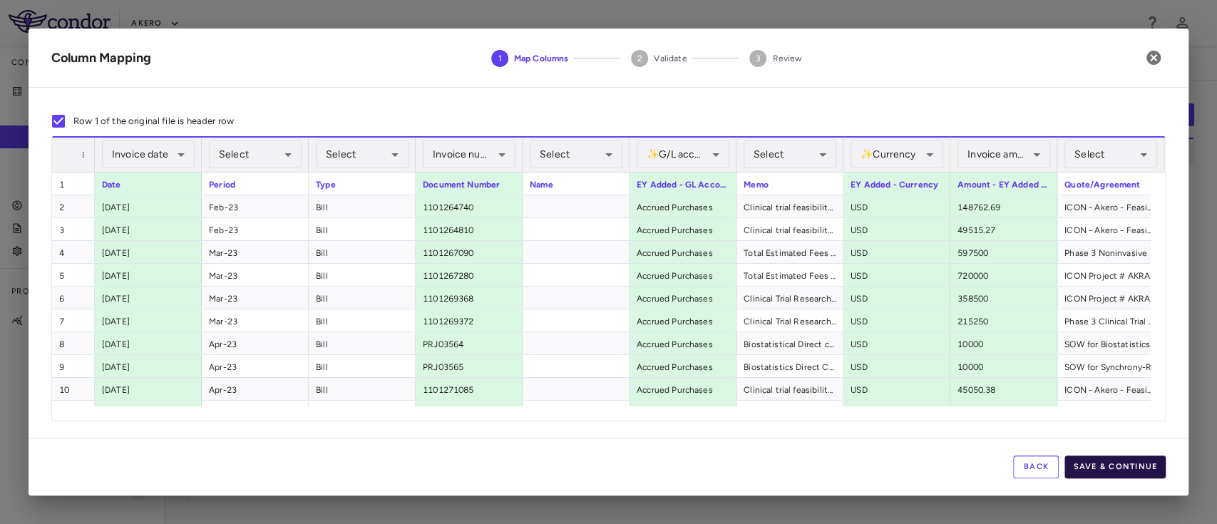
click at [1100, 466] on button "Save & Continue" at bounding box center [1115, 467] width 101 height 23
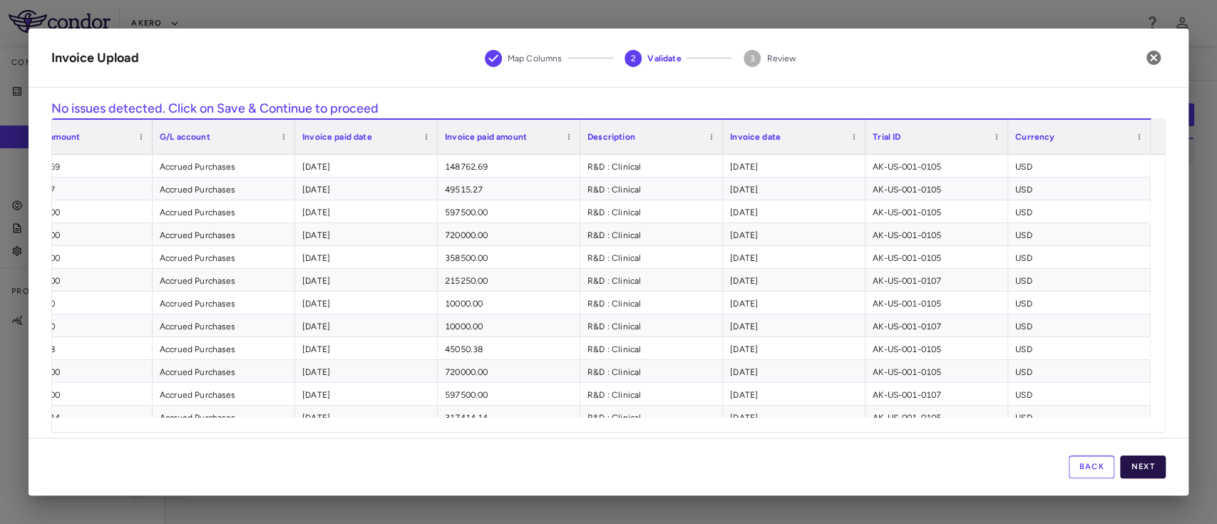
click at [1134, 466] on button "Next" at bounding box center [1143, 467] width 46 height 23
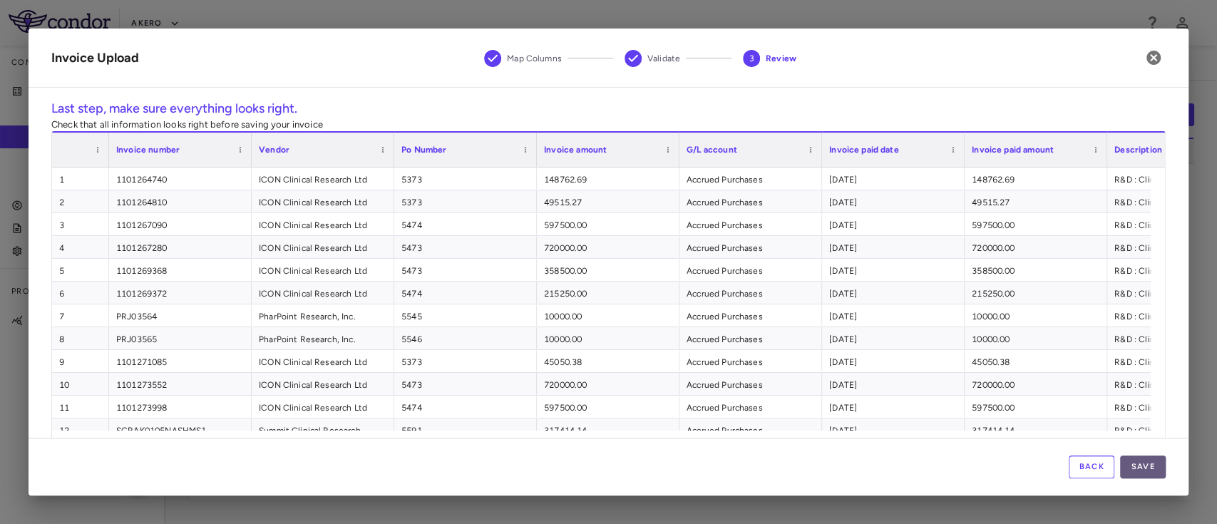
click at [1143, 471] on button "Save" at bounding box center [1143, 467] width 46 height 23
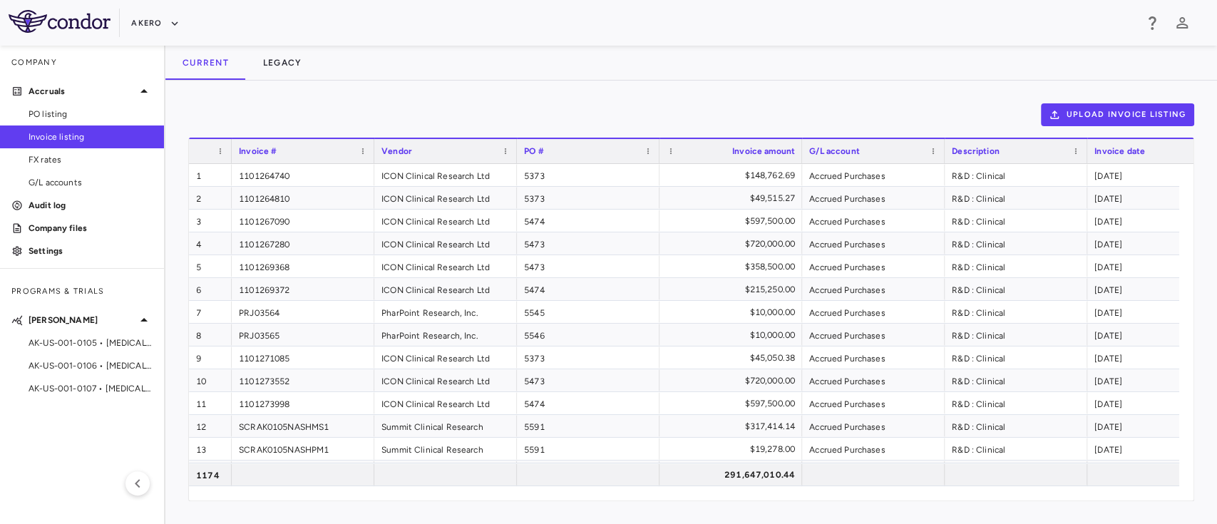
click at [93, 26] on img at bounding box center [60, 21] width 102 height 23
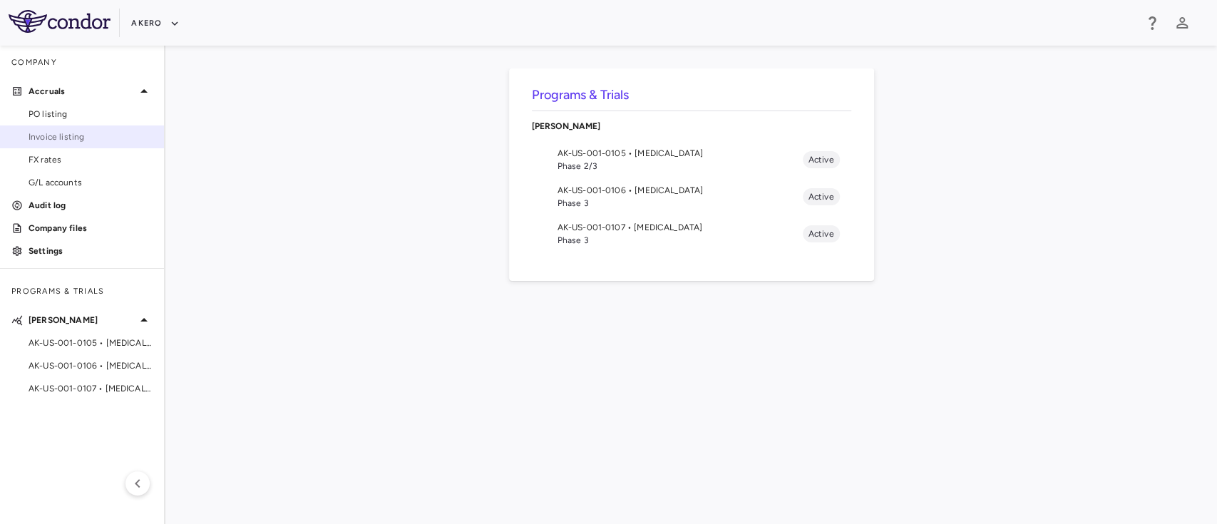
click at [61, 134] on span "Invoice listing" at bounding box center [91, 137] width 124 height 13
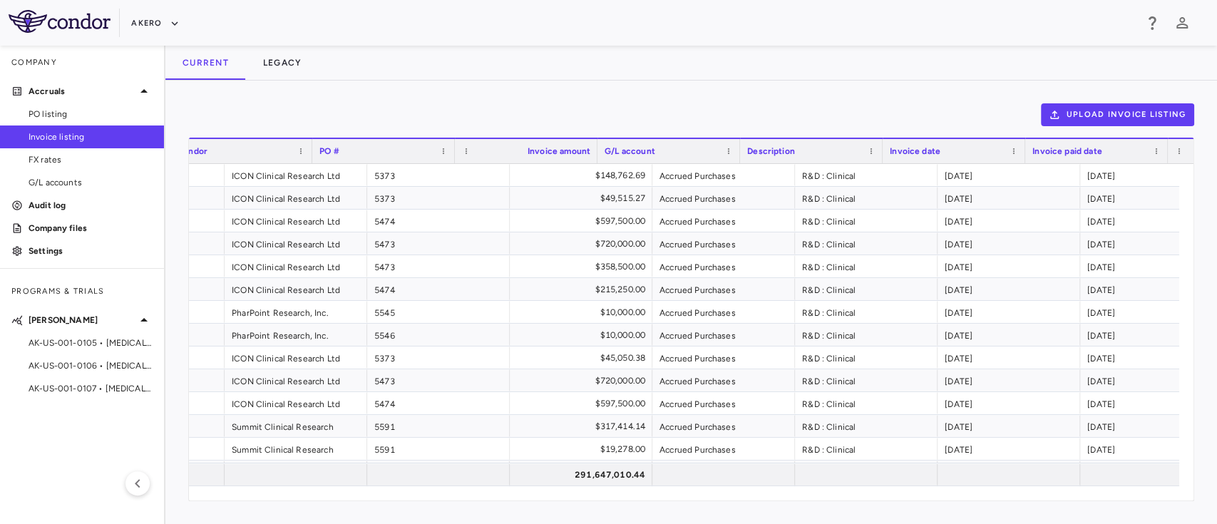
scroll to position [0, 205]
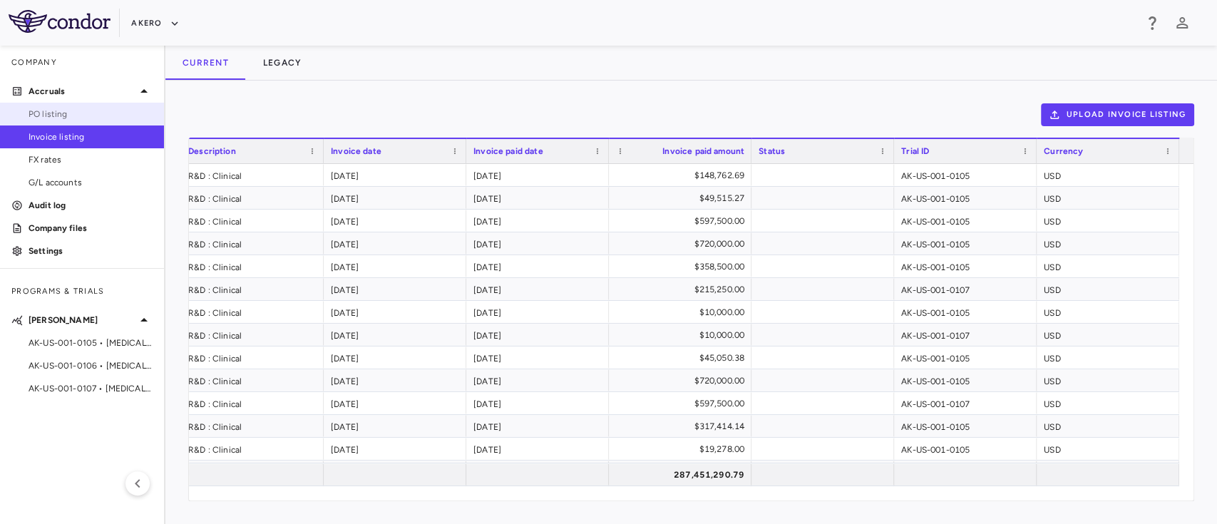
click at [67, 118] on span "PO listing" at bounding box center [91, 114] width 124 height 13
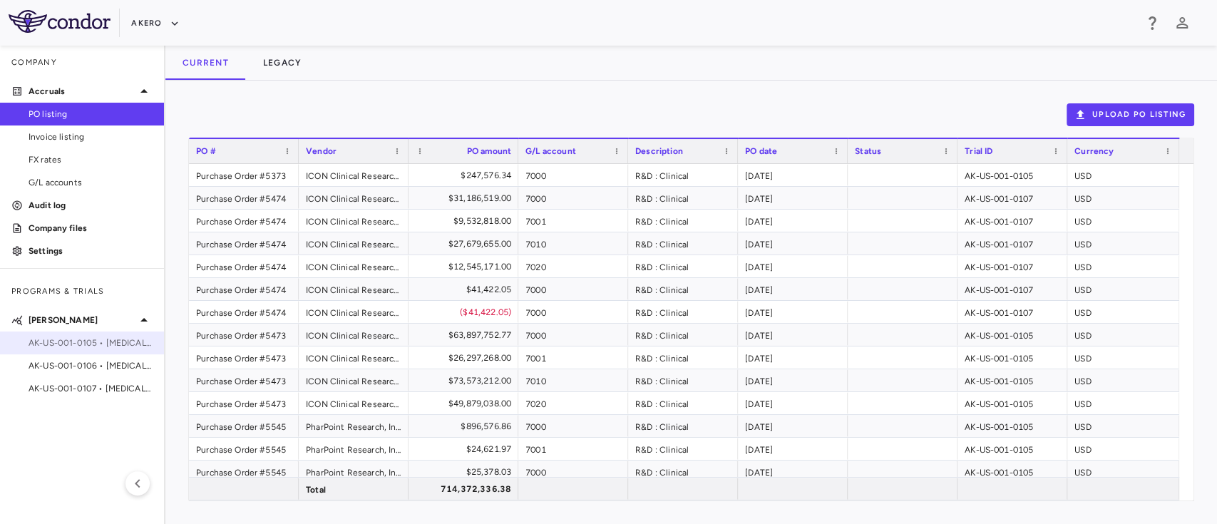
click at [88, 352] on div "AK-US-001-0105 • [MEDICAL_DATA]" at bounding box center [82, 342] width 164 height 21
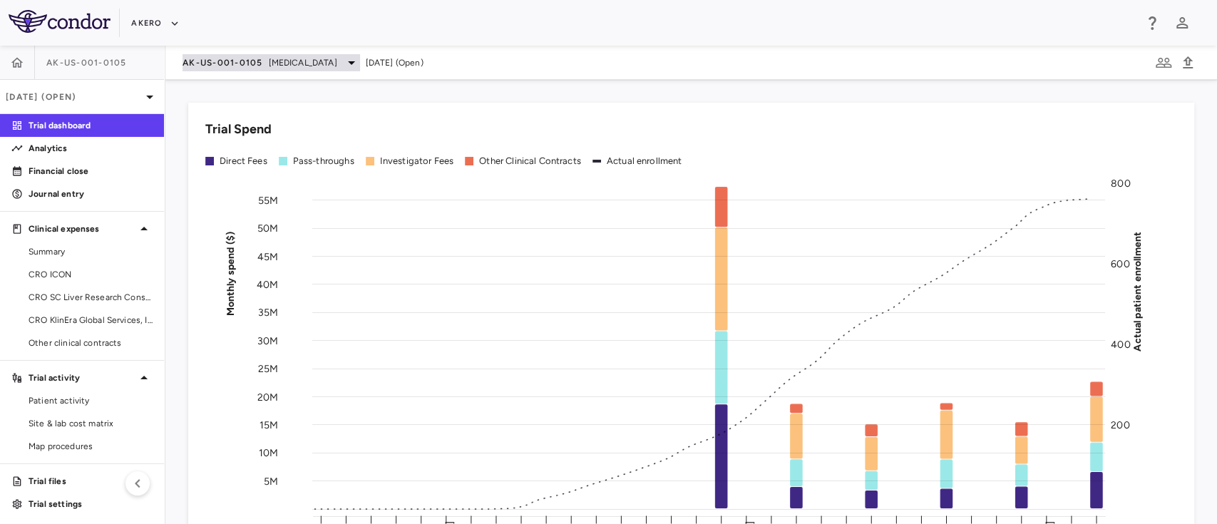
click at [257, 58] on span "AK-US-001-0105" at bounding box center [223, 62] width 81 height 11
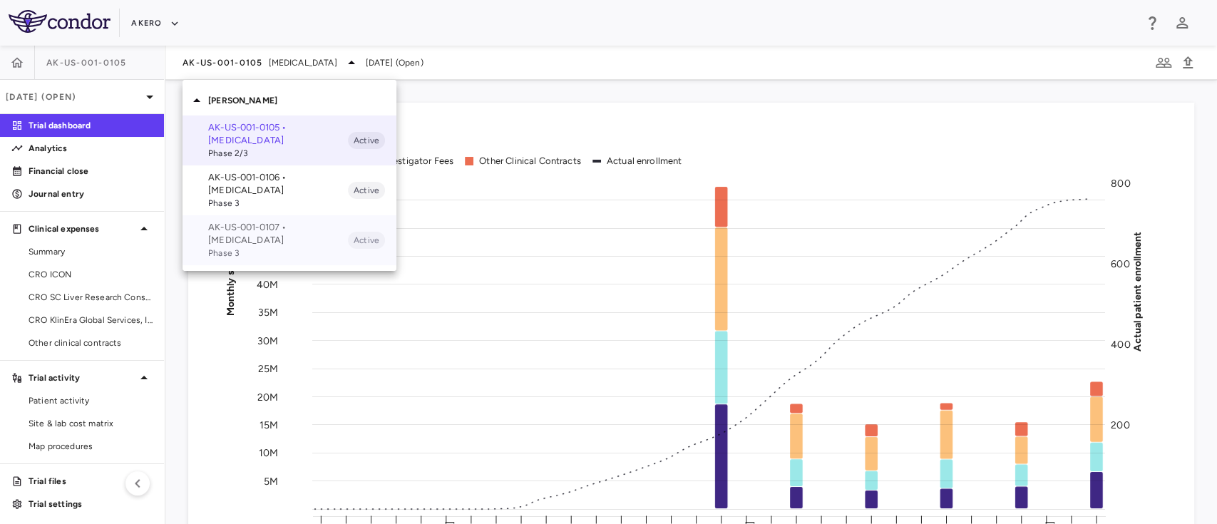
click at [235, 238] on p "AK-US-001-0107 • [MEDICAL_DATA]" at bounding box center [278, 234] width 140 height 26
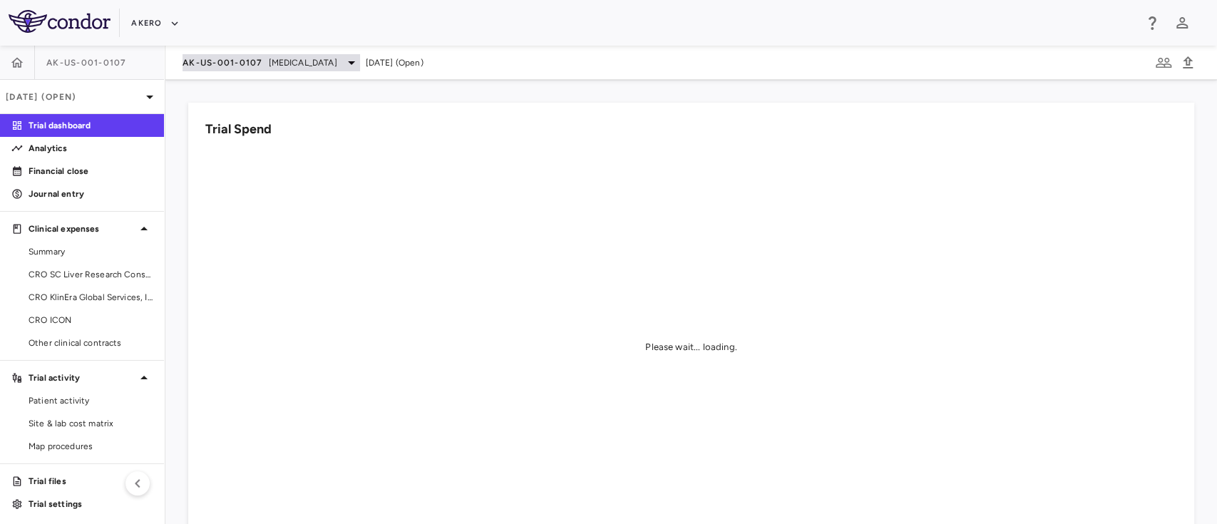
click at [337, 58] on span "[MEDICAL_DATA]" at bounding box center [303, 62] width 68 height 13
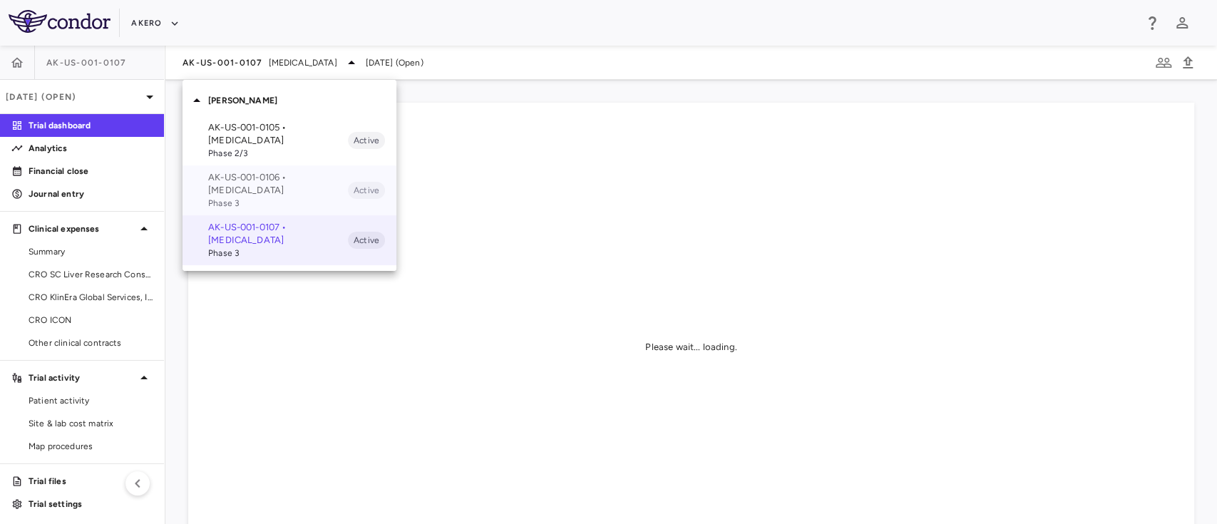
click at [220, 203] on span "Phase 3" at bounding box center [278, 203] width 140 height 13
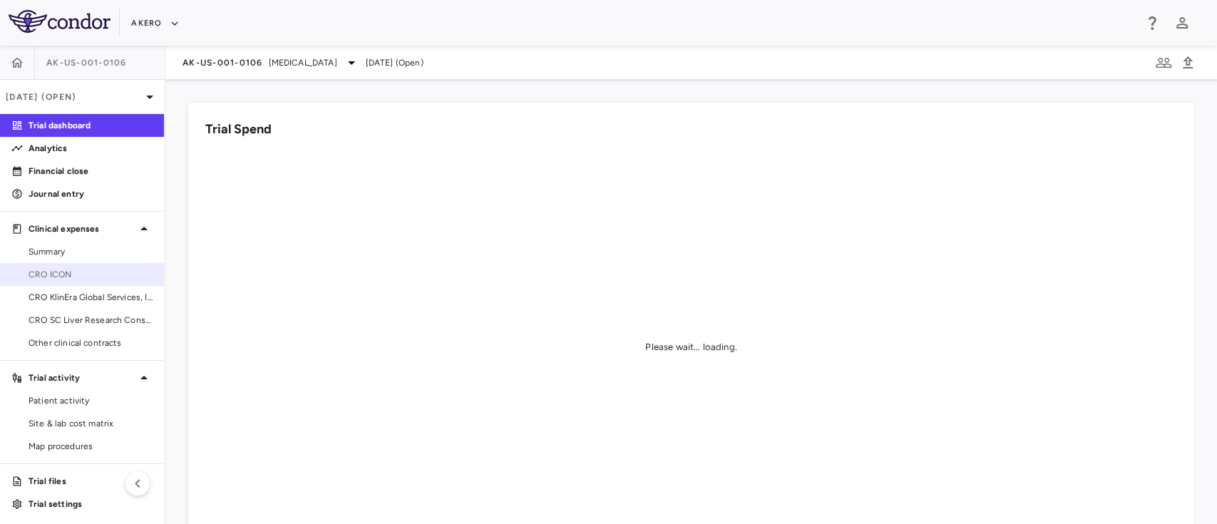
click at [67, 273] on span "CRO ICON" at bounding box center [91, 274] width 124 height 13
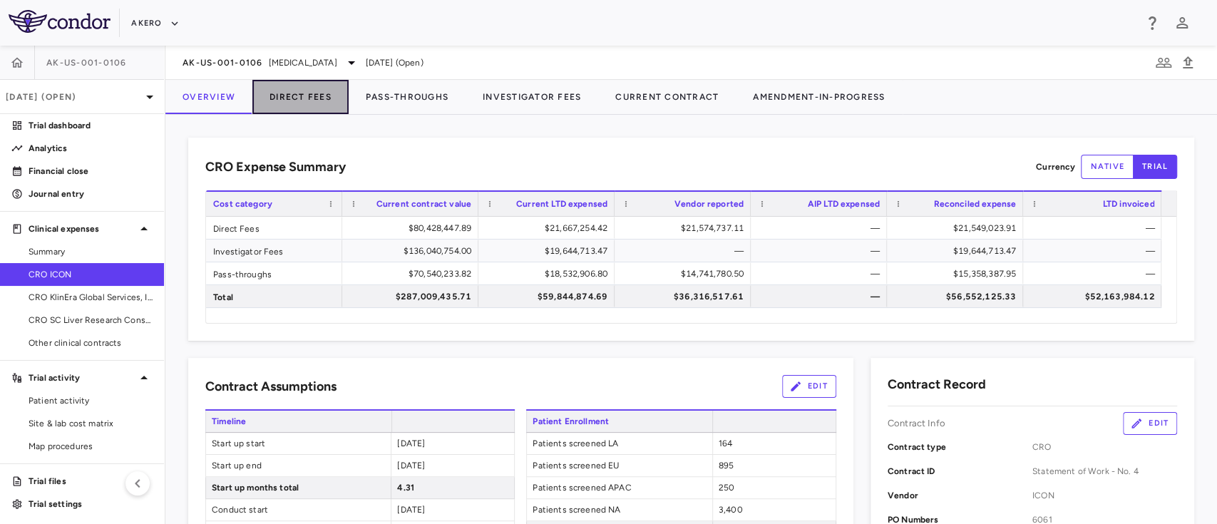
click at [299, 98] on button "Direct Fees" at bounding box center [300, 97] width 96 height 34
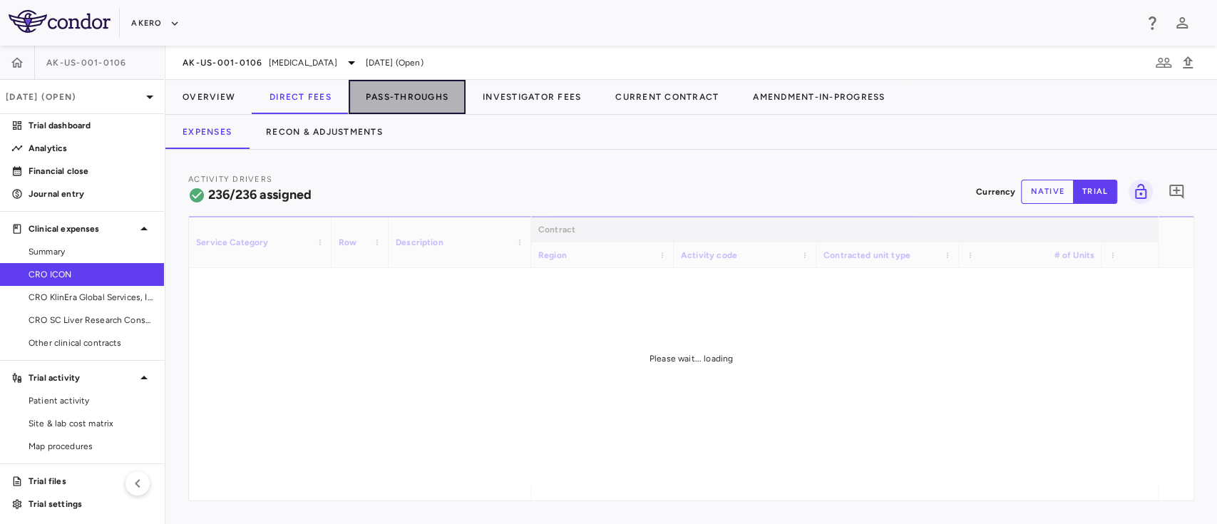
click at [373, 88] on button "Pass-Throughs" at bounding box center [407, 97] width 117 height 34
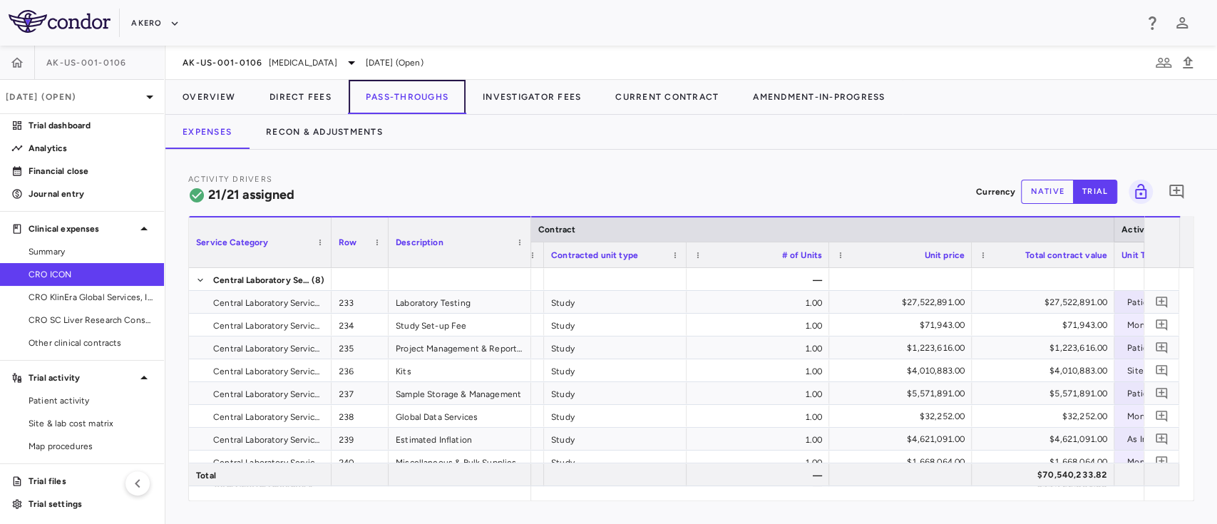
scroll to position [0, 707]
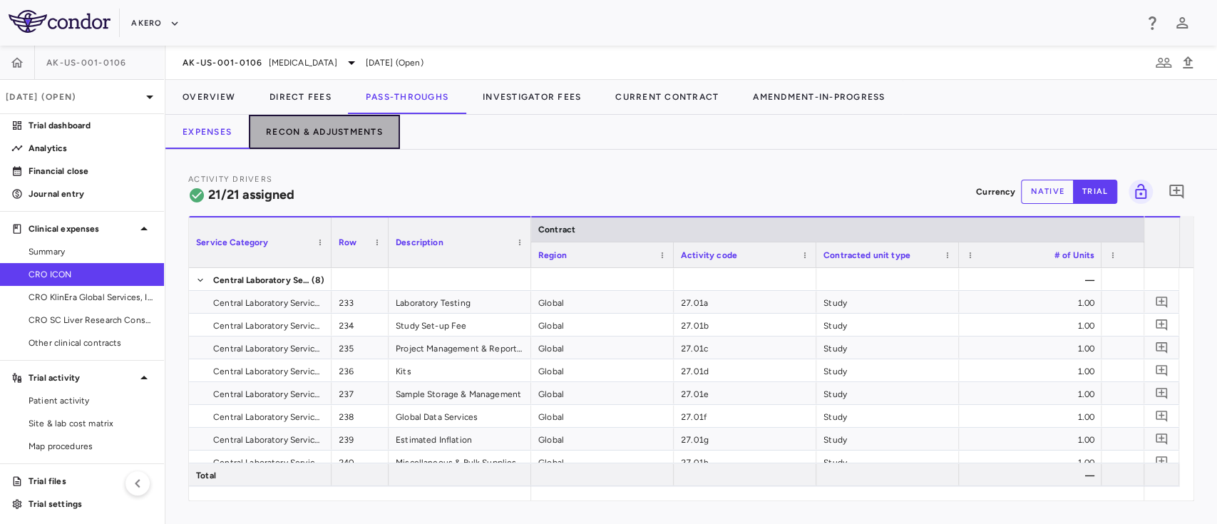
click at [318, 116] on button "Recon & Adjustments" at bounding box center [324, 132] width 151 height 34
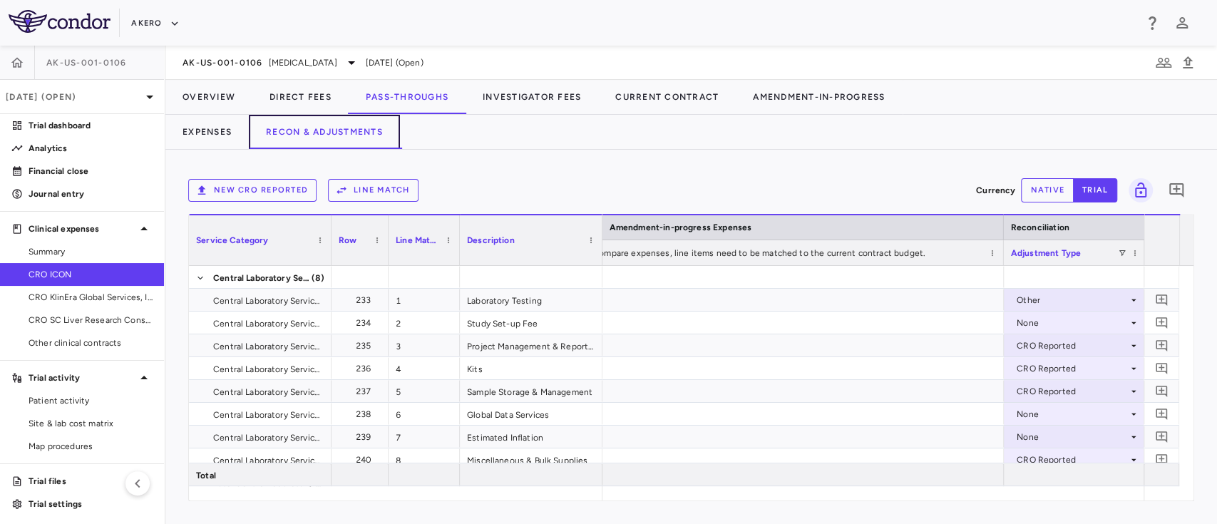
scroll to position [0, 2706]
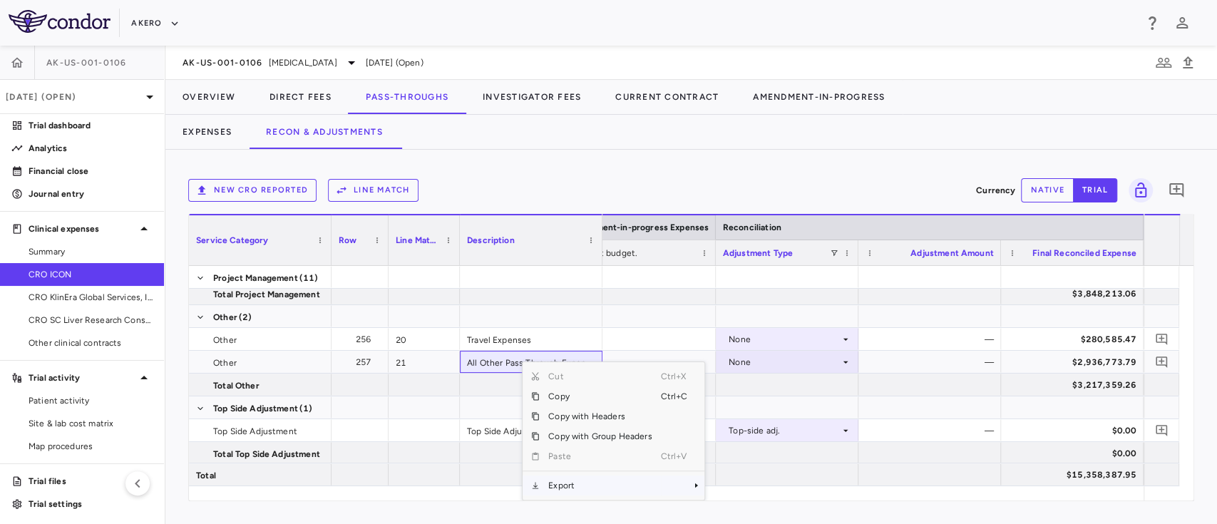
click at [573, 478] on span "Export" at bounding box center [600, 486] width 121 height 20
click at [725, 486] on span "Excel Export" at bounding box center [752, 486] width 67 height 20
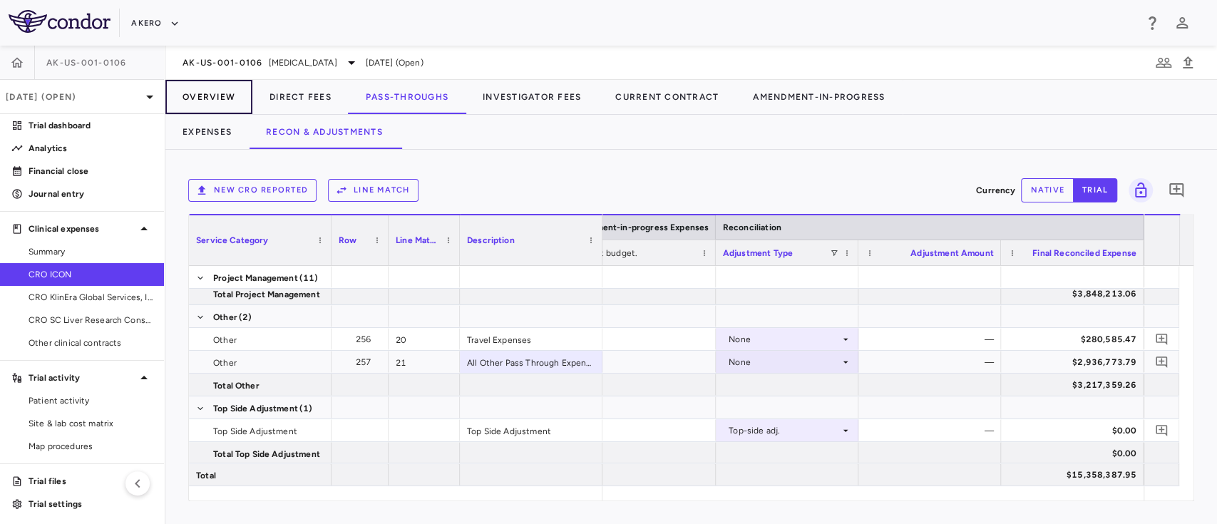
click at [210, 96] on button "Overview" at bounding box center [208, 97] width 87 height 34
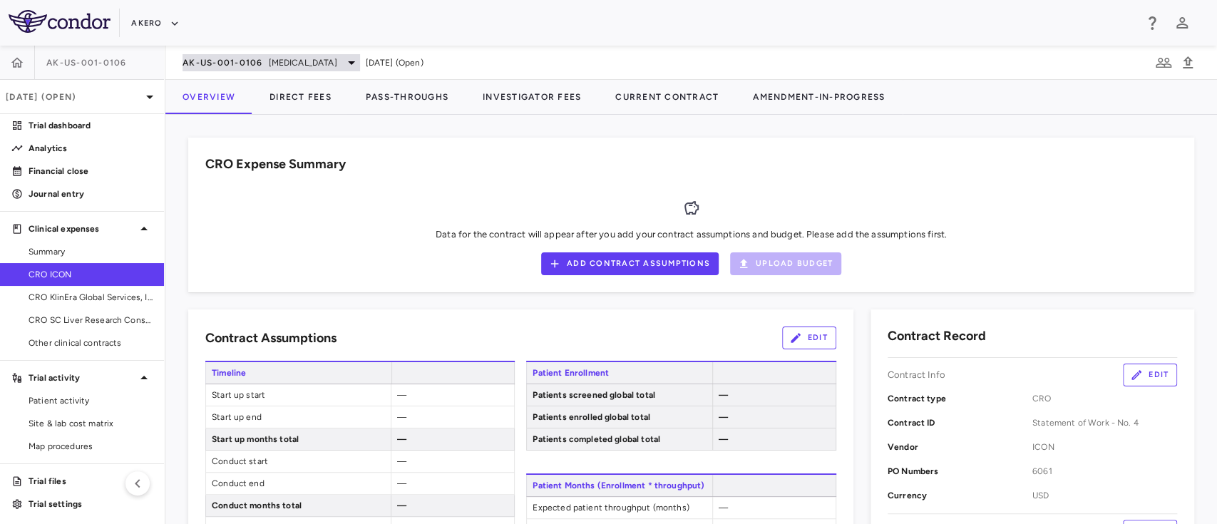
click at [280, 60] on span "[MEDICAL_DATA]" at bounding box center [303, 62] width 68 height 13
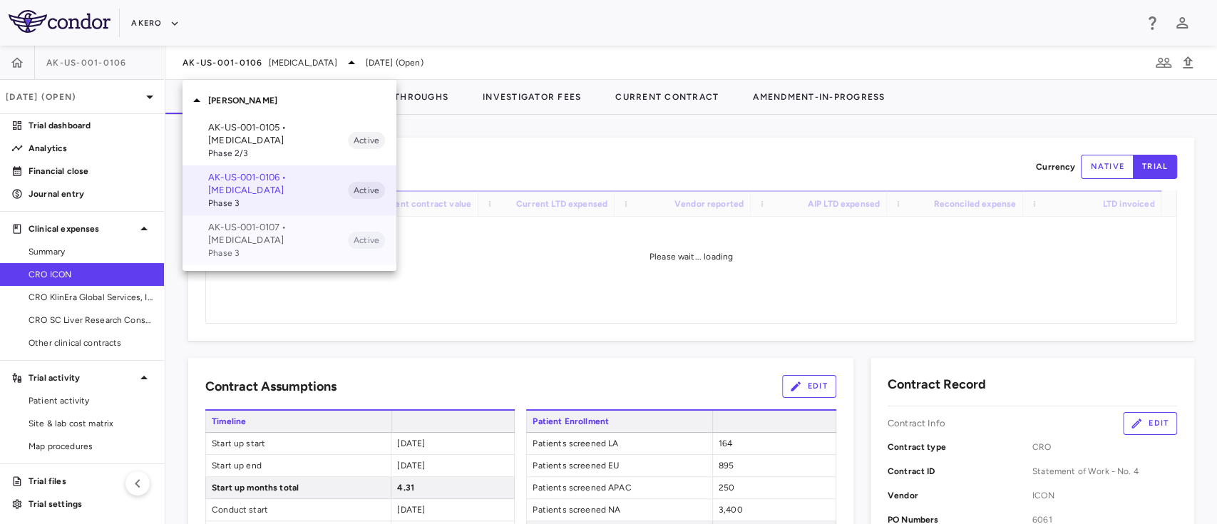
click at [255, 240] on p "AK-US-001-0107 • [MEDICAL_DATA]" at bounding box center [278, 234] width 140 height 26
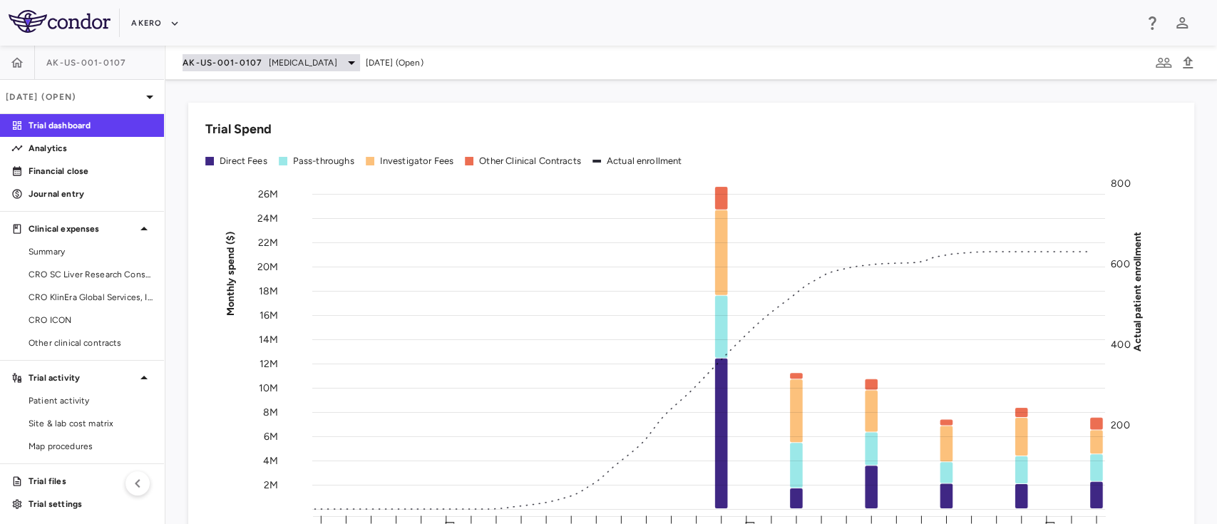
click at [233, 57] on span "AK-US-001-0107" at bounding box center [223, 62] width 81 height 11
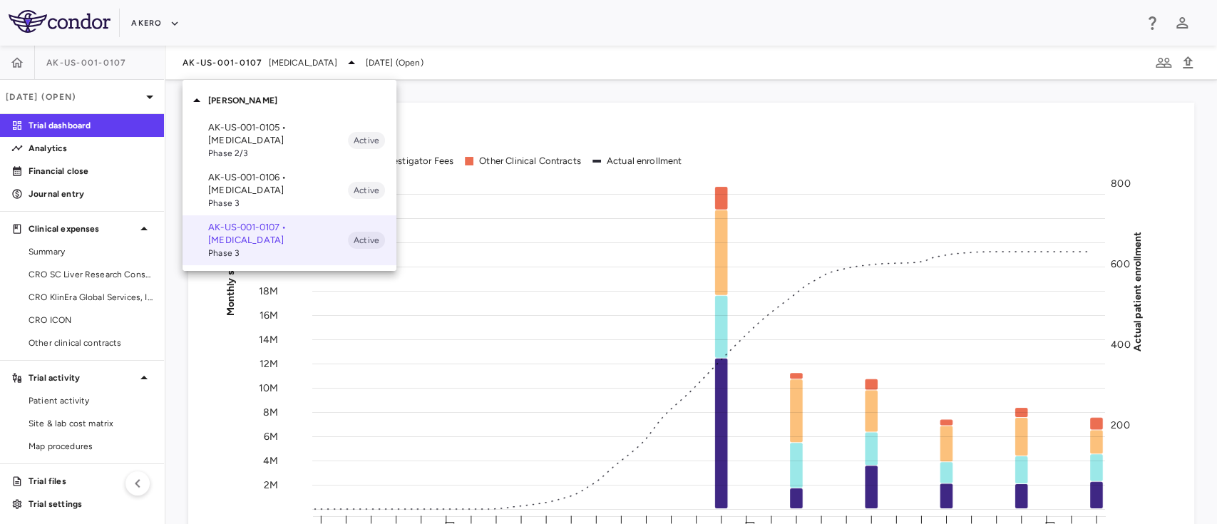
click at [247, 179] on p "AK-US-001-0106 • [MEDICAL_DATA]" at bounding box center [278, 184] width 140 height 26
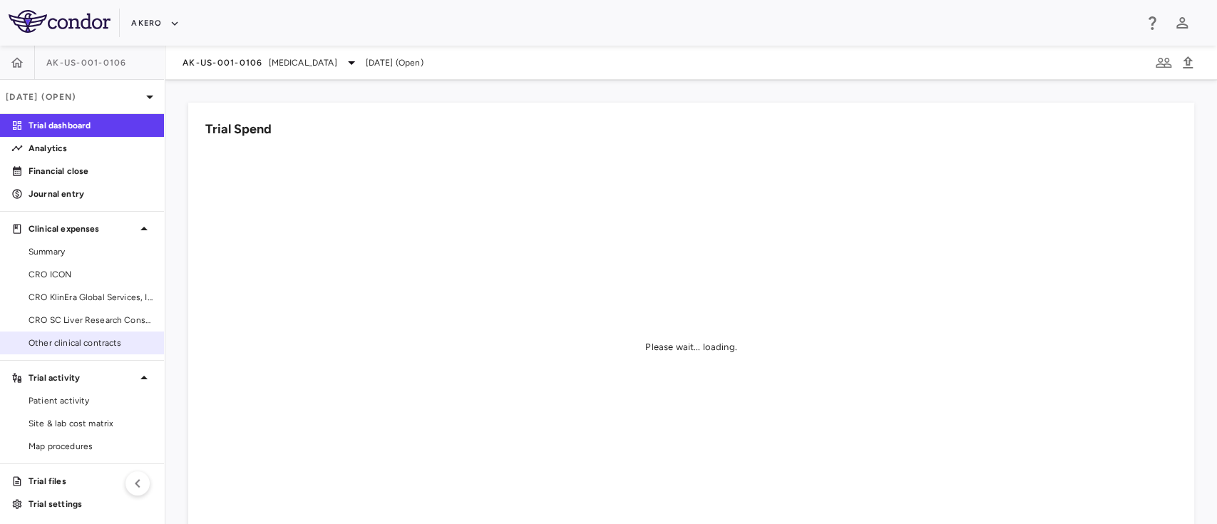
click at [51, 338] on span "Other clinical contracts" at bounding box center [91, 343] width 124 height 13
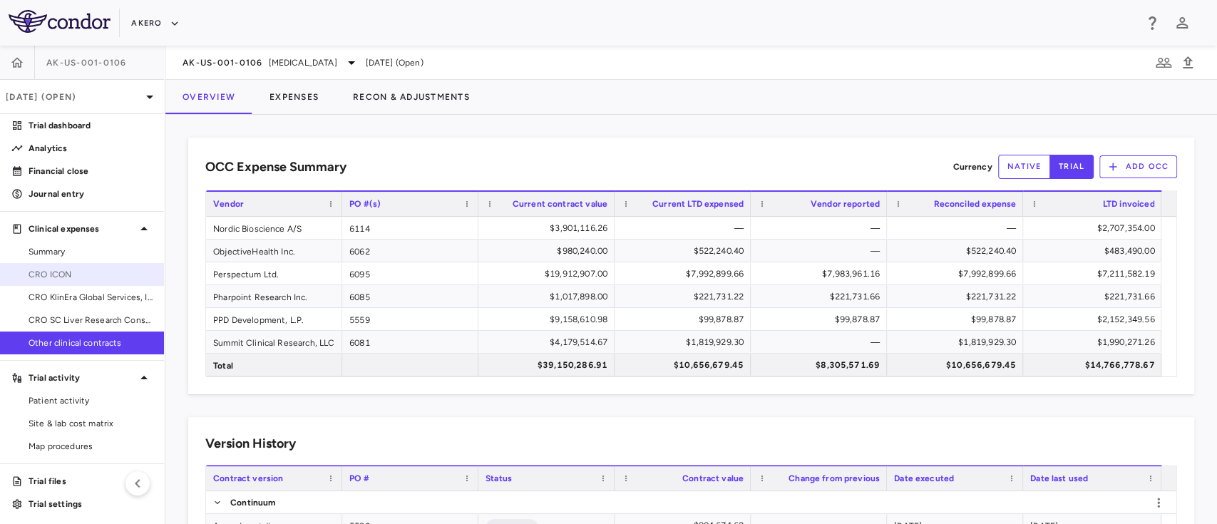
click at [53, 274] on span "CRO ICON" at bounding box center [91, 274] width 124 height 13
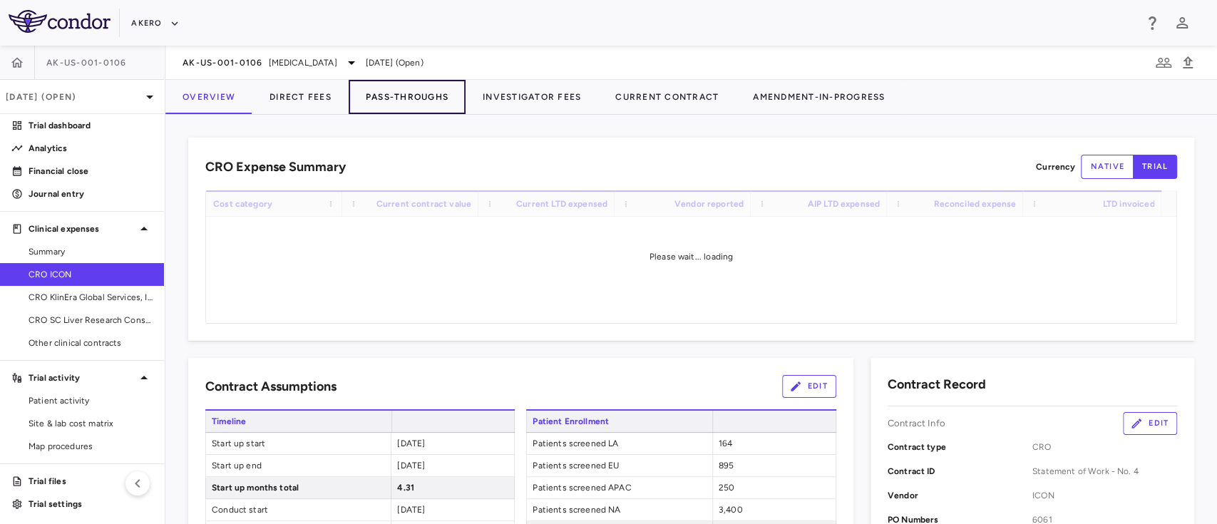
click at [444, 110] on button "Pass-Throughs" at bounding box center [407, 97] width 117 height 34
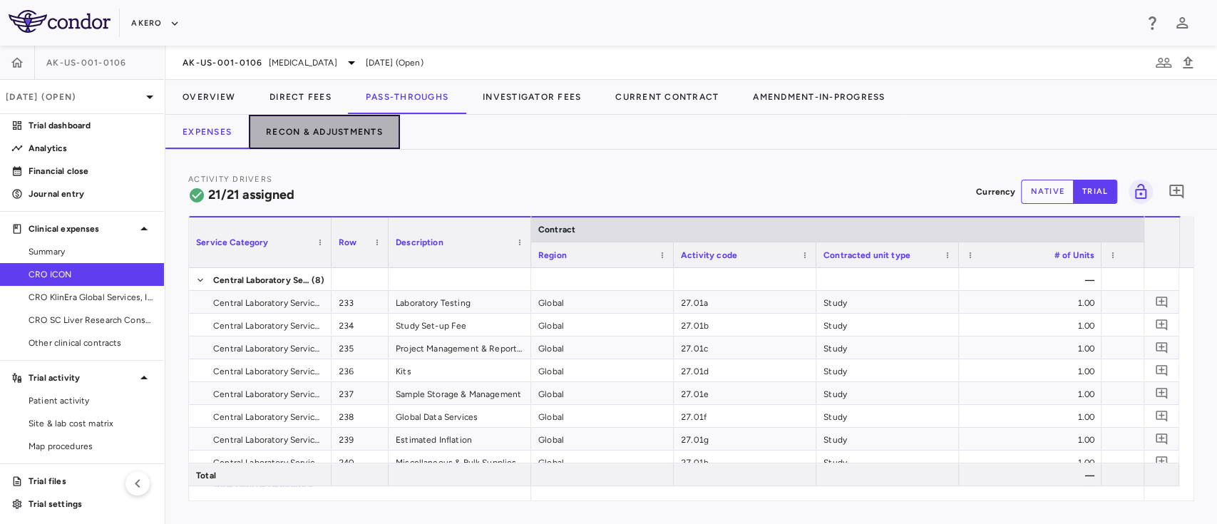
click at [339, 133] on button "Recon & Adjustments" at bounding box center [324, 132] width 151 height 34
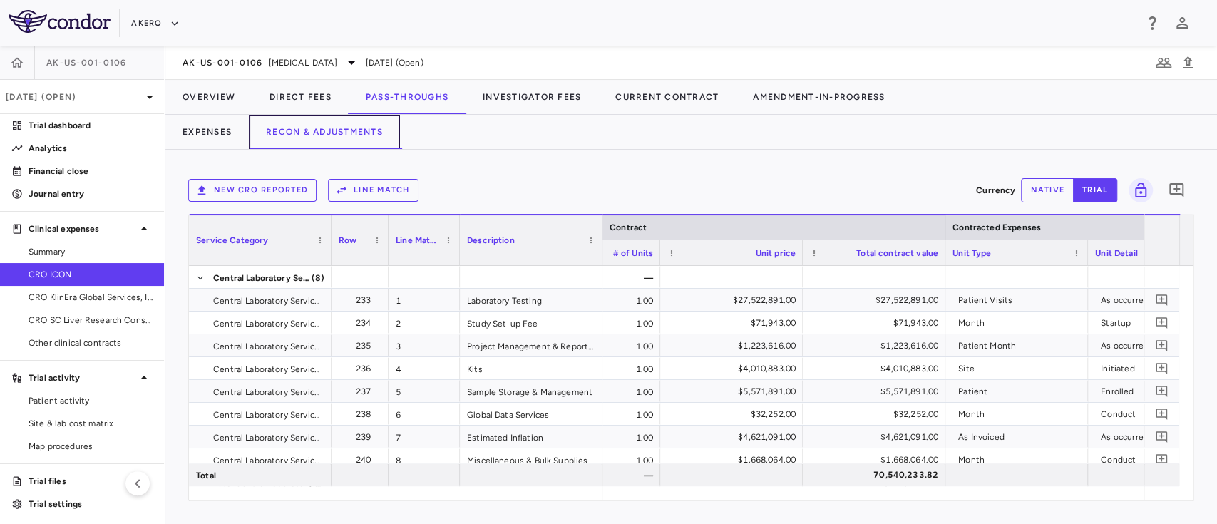
scroll to position [0, 633]
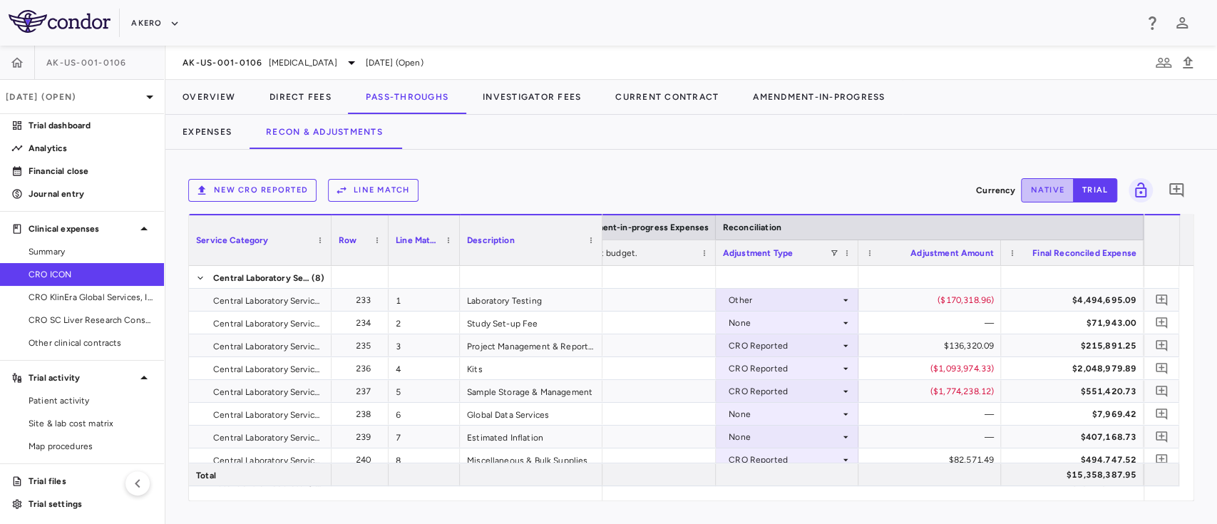
click at [1032, 180] on button "native" at bounding box center [1047, 190] width 53 height 24
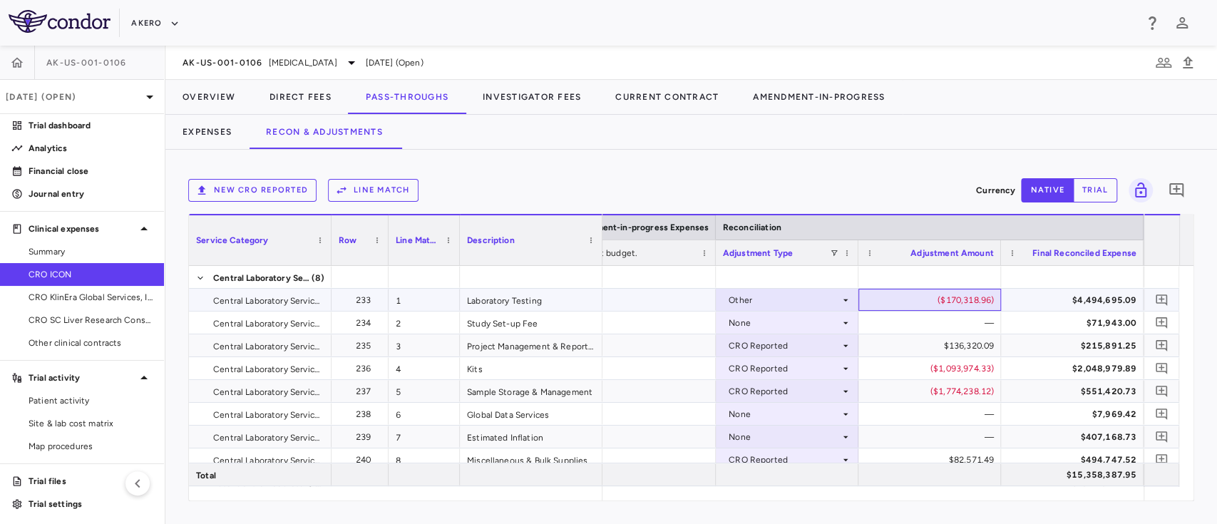
click at [969, 296] on div "($170,318.96)" at bounding box center [933, 300] width 123 height 23
type input "**"
type input "**********"
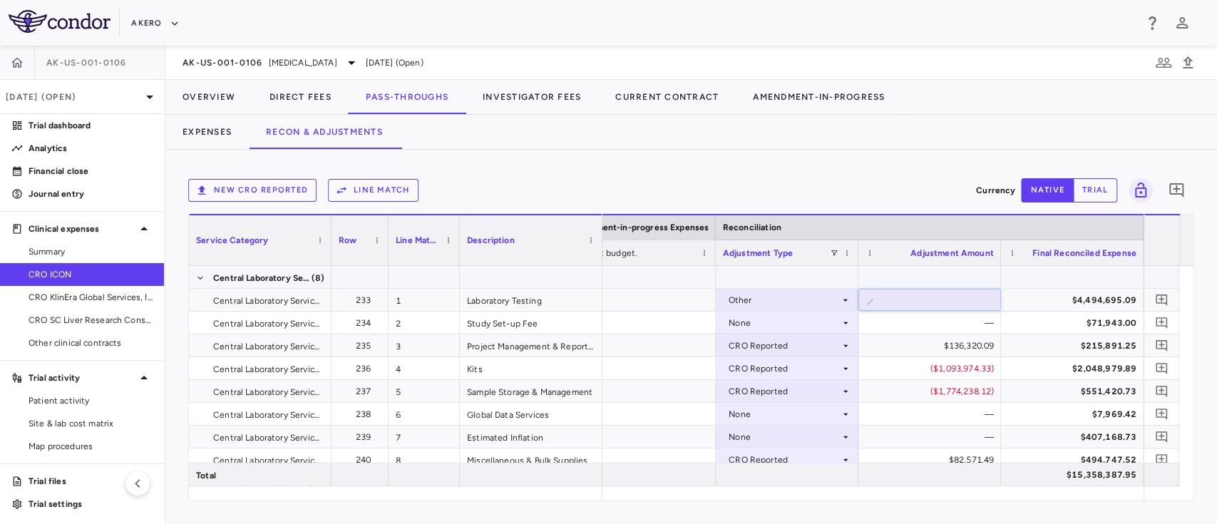
click at [1027, 273] on div at bounding box center [1072, 277] width 128 height 21
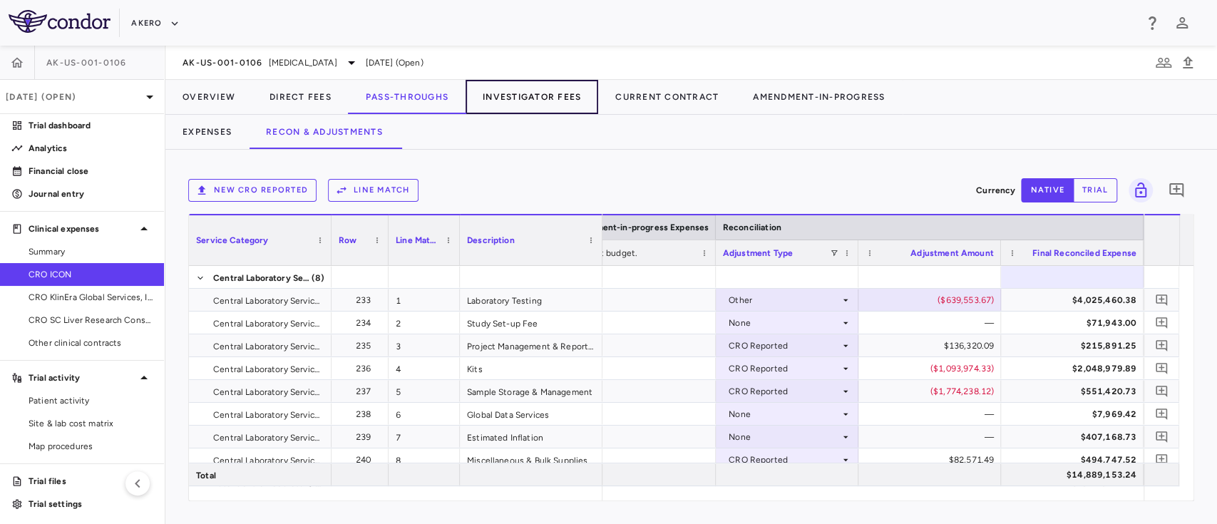
click at [527, 91] on button "Investigator Fees" at bounding box center [532, 97] width 133 height 34
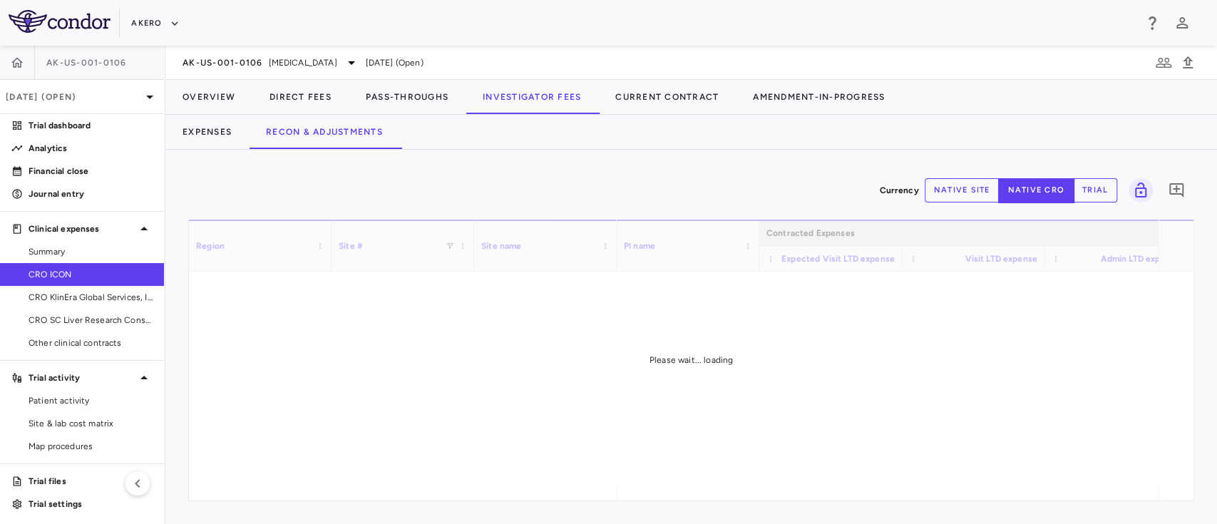
drag, startPoint x: 709, startPoint y: 498, endPoint x: 736, endPoint y: 494, distance: 27.4
click at [736, 494] on div "Region Site # Site name Contracted Expenses" at bounding box center [691, 360] width 1005 height 281
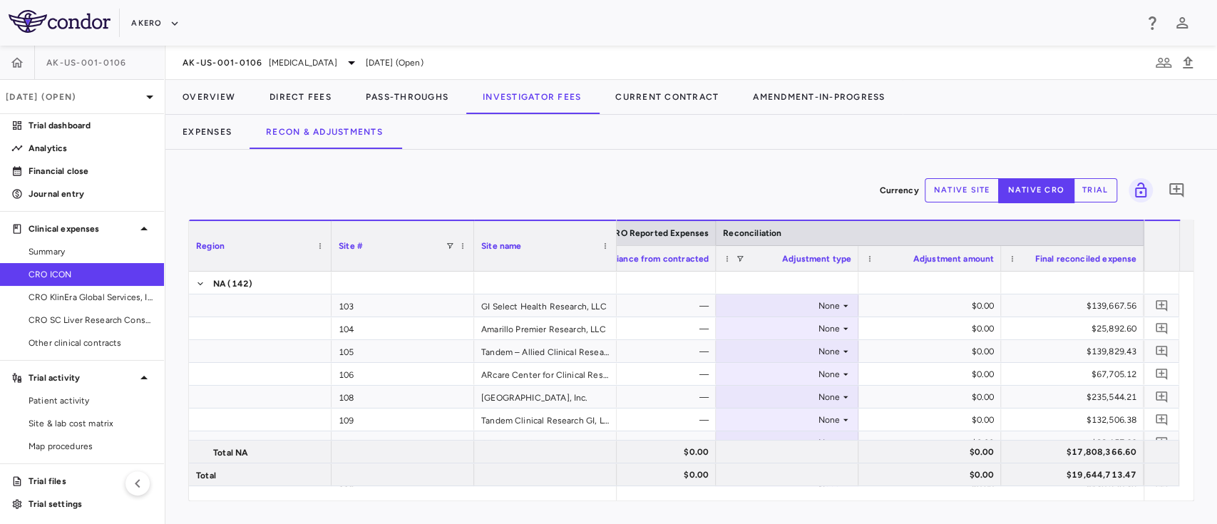
scroll to position [0, 1016]
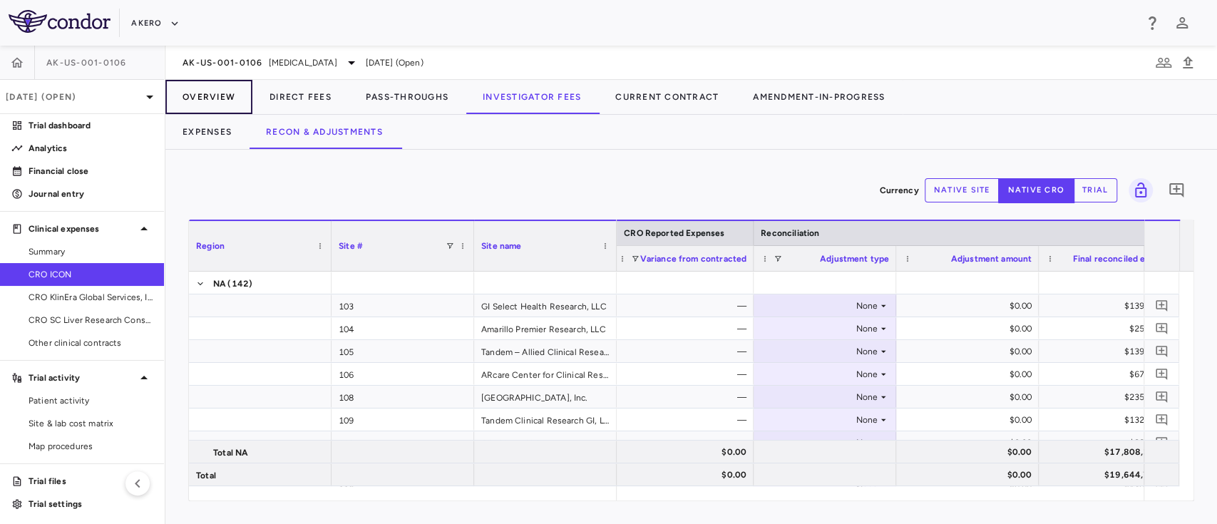
click at [216, 101] on button "Overview" at bounding box center [208, 97] width 87 height 34
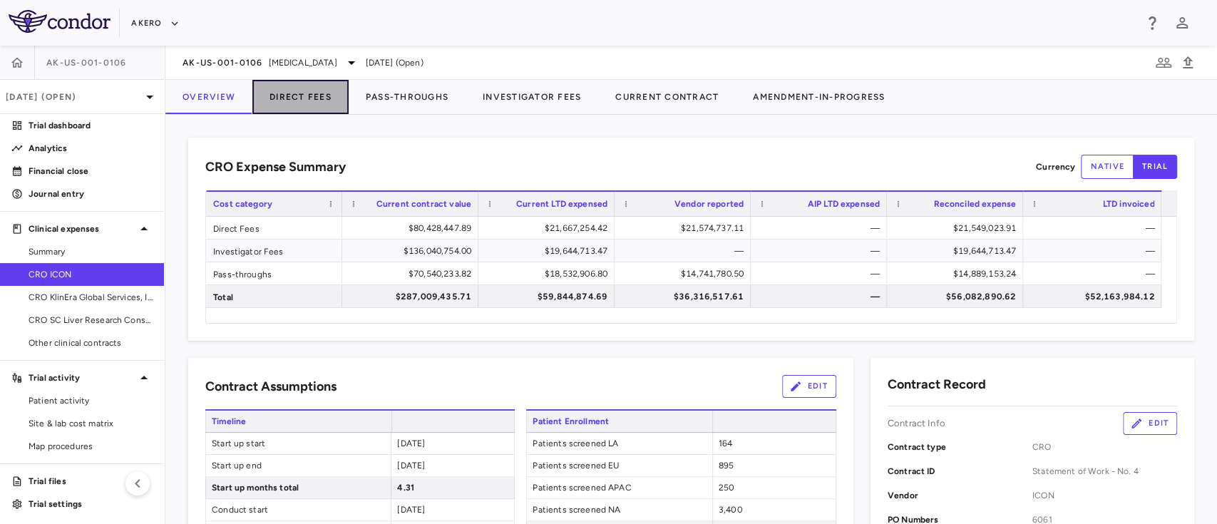
click at [290, 99] on button "Direct Fees" at bounding box center [300, 97] width 96 height 34
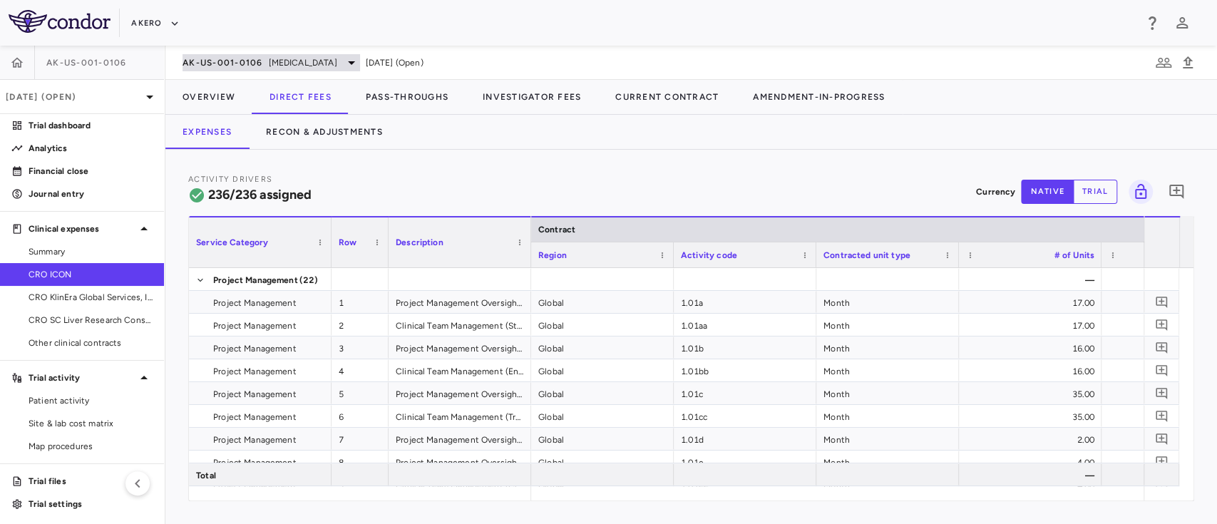
click at [260, 61] on span "AK-US-001-0106" at bounding box center [223, 62] width 81 height 11
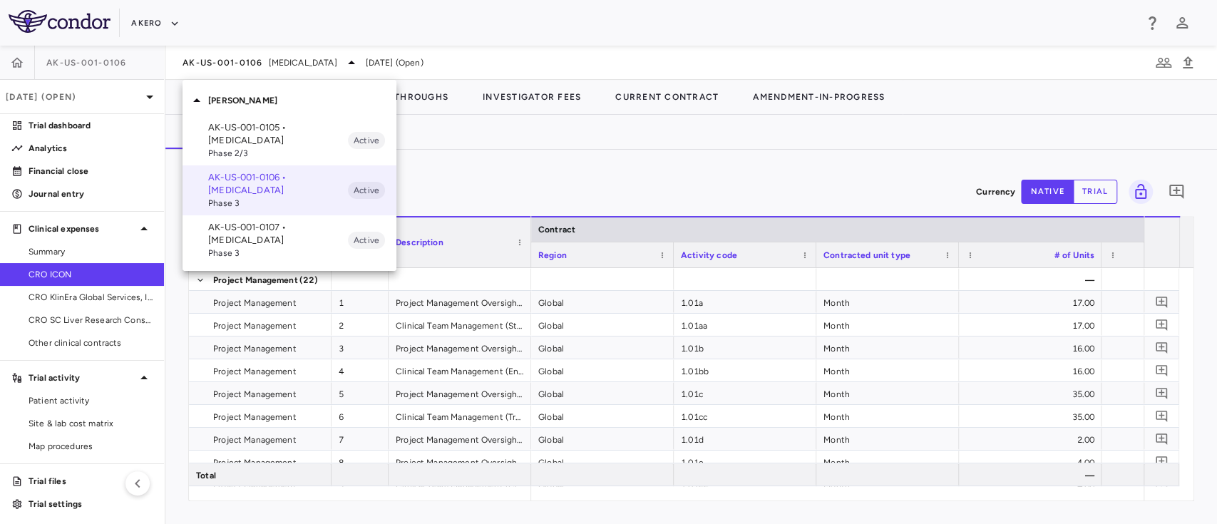
click at [230, 143] on p "AK-US-001-0105 • [MEDICAL_DATA]" at bounding box center [278, 134] width 140 height 26
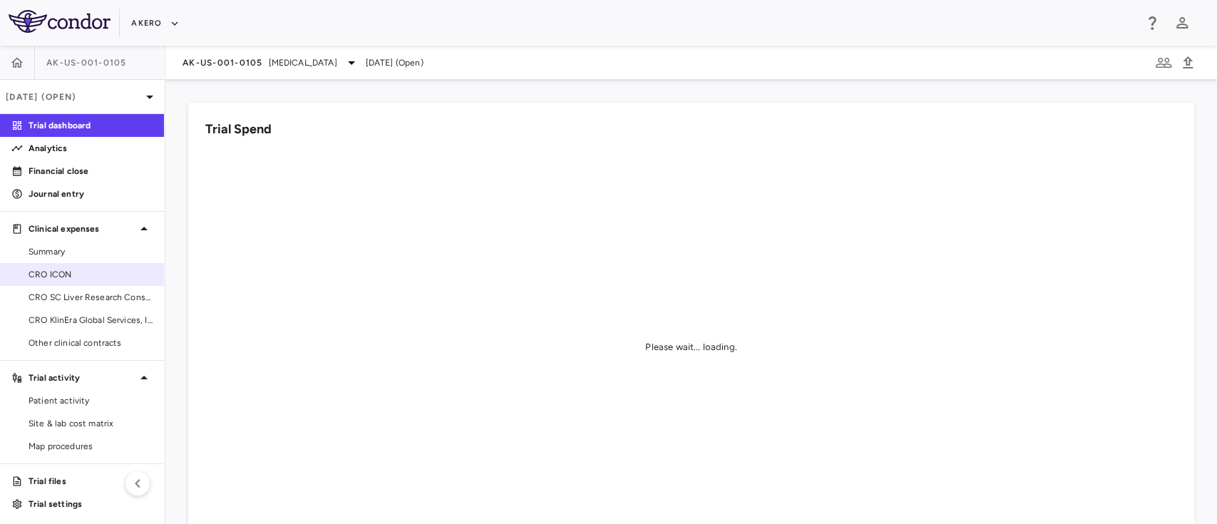
click at [63, 271] on span "CRO ICON" at bounding box center [91, 274] width 124 height 13
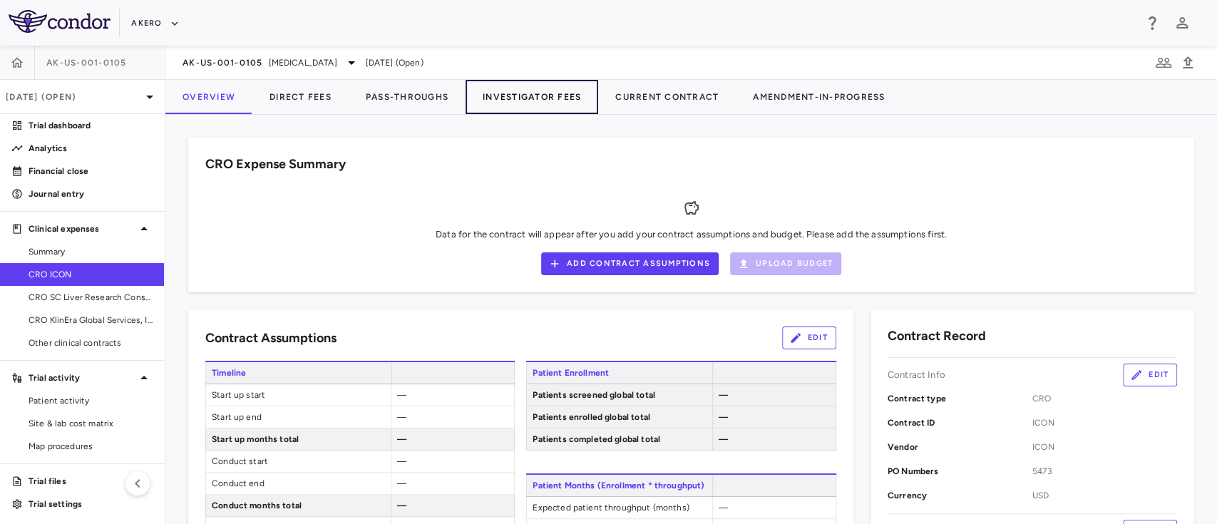
click at [496, 100] on button "Investigator Fees" at bounding box center [532, 97] width 133 height 34
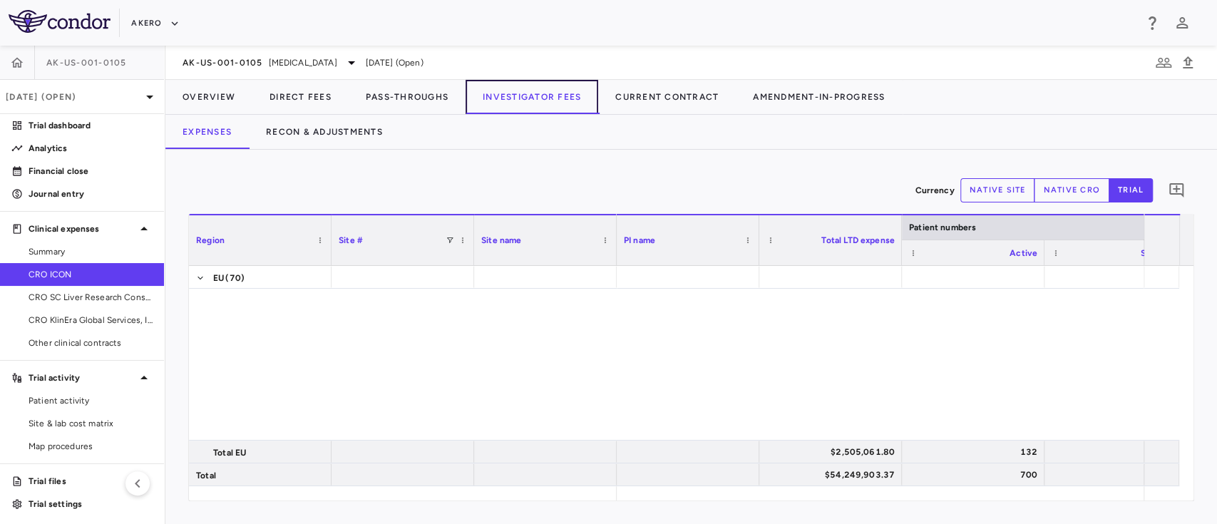
scroll to position [6511, 0]
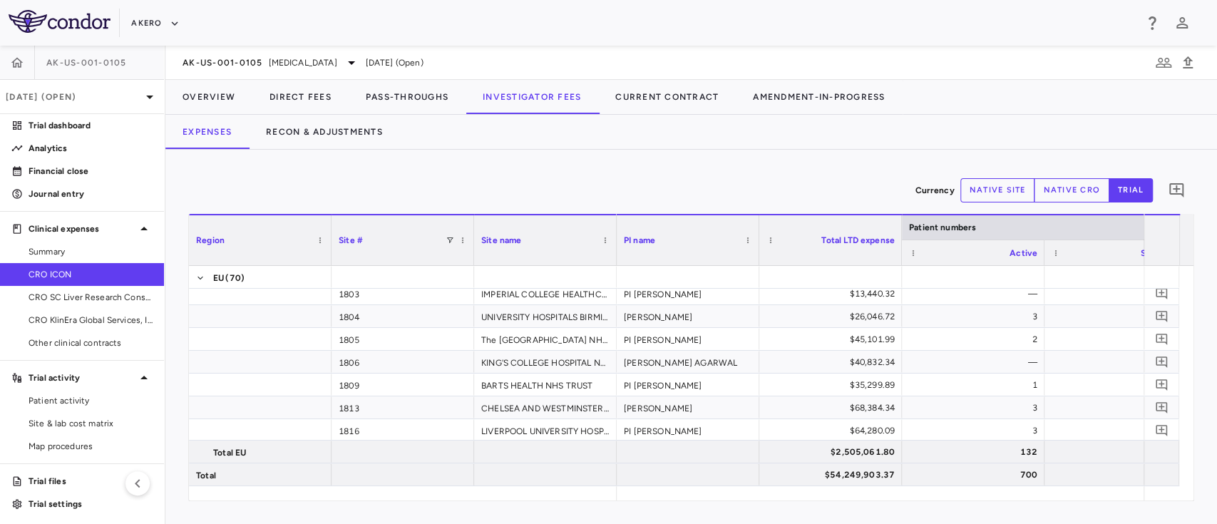
click at [1003, 193] on button "native site" at bounding box center [998, 190] width 75 height 24
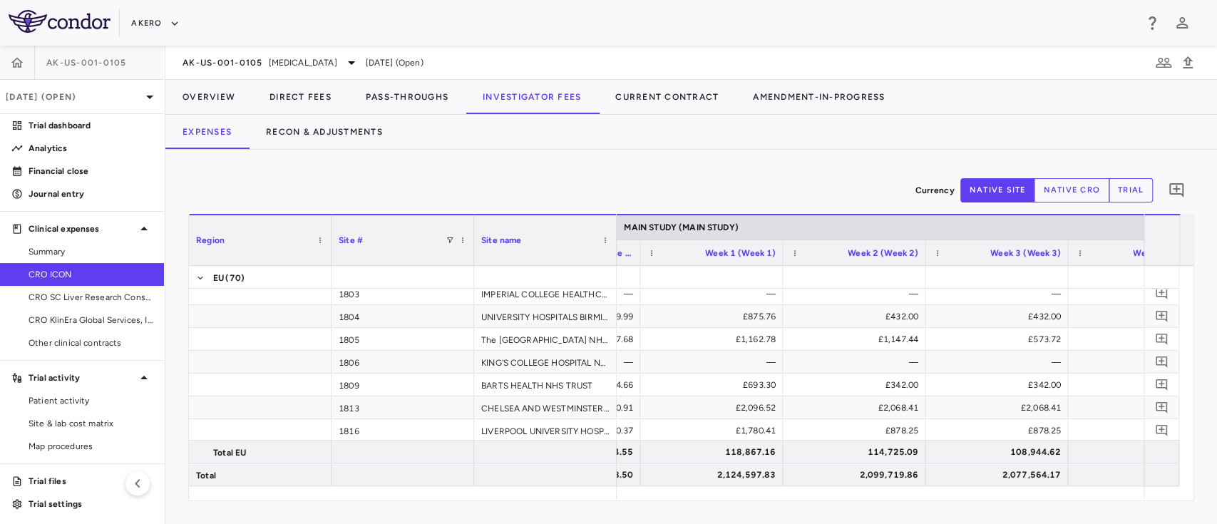
scroll to position [0, 1861]
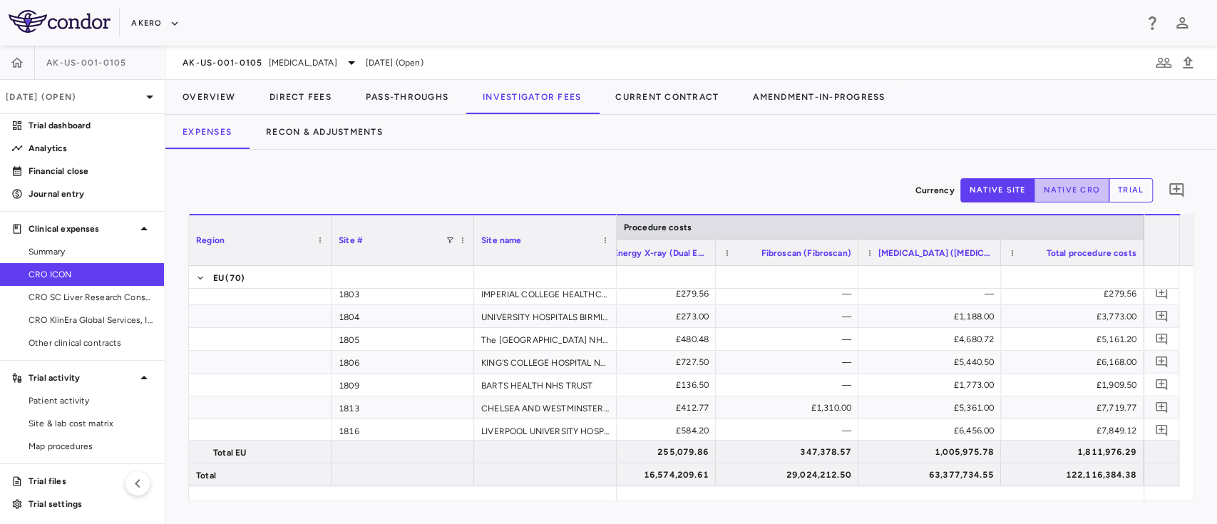
click at [1080, 191] on button "native cro" at bounding box center [1072, 190] width 76 height 24
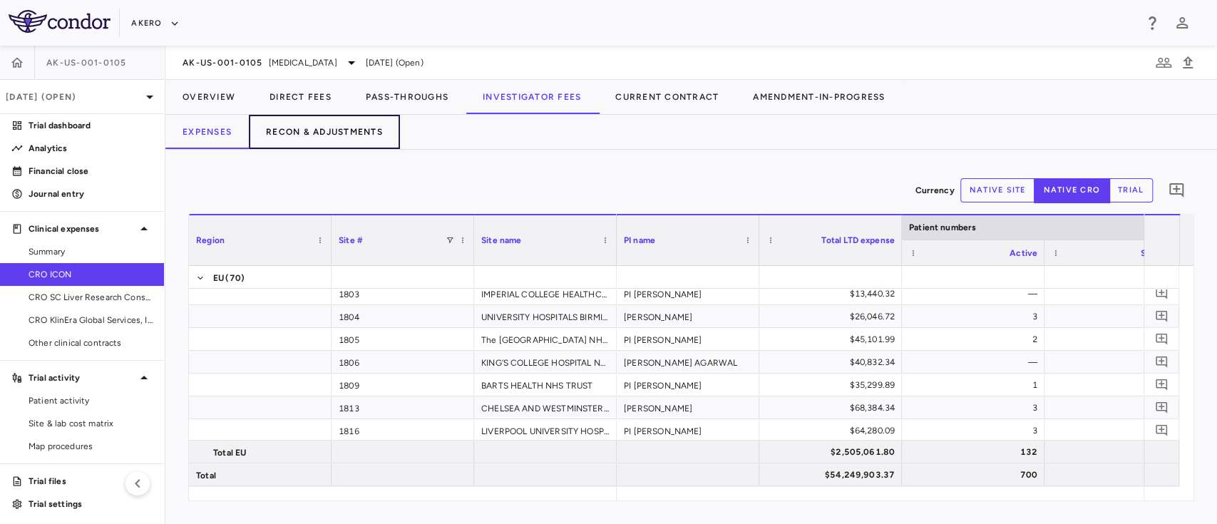
click at [312, 131] on button "Recon & Adjustments" at bounding box center [324, 132] width 151 height 34
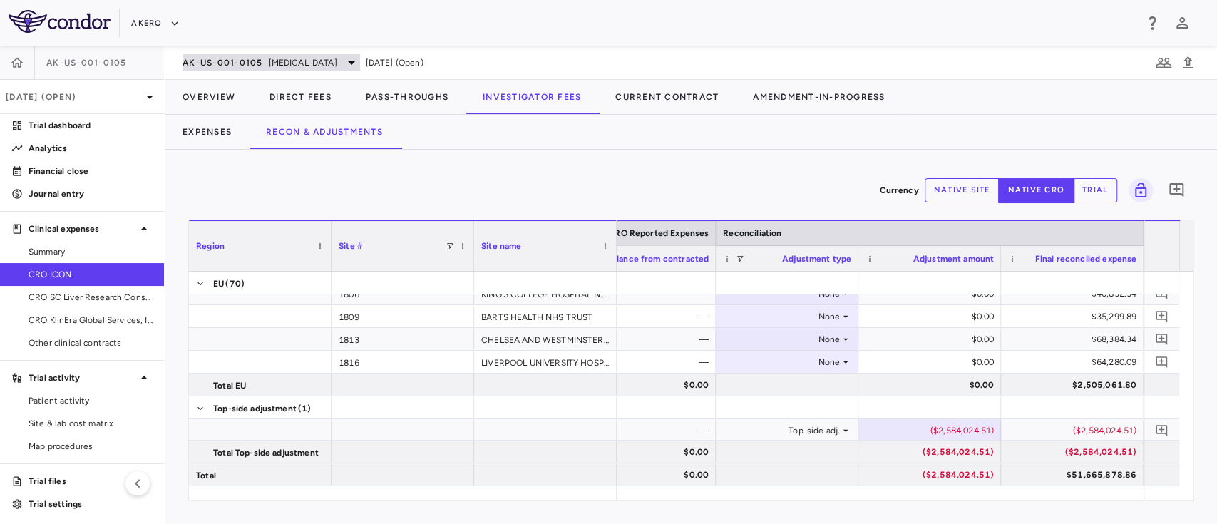
click at [285, 64] on span "[MEDICAL_DATA]" at bounding box center [303, 62] width 68 height 13
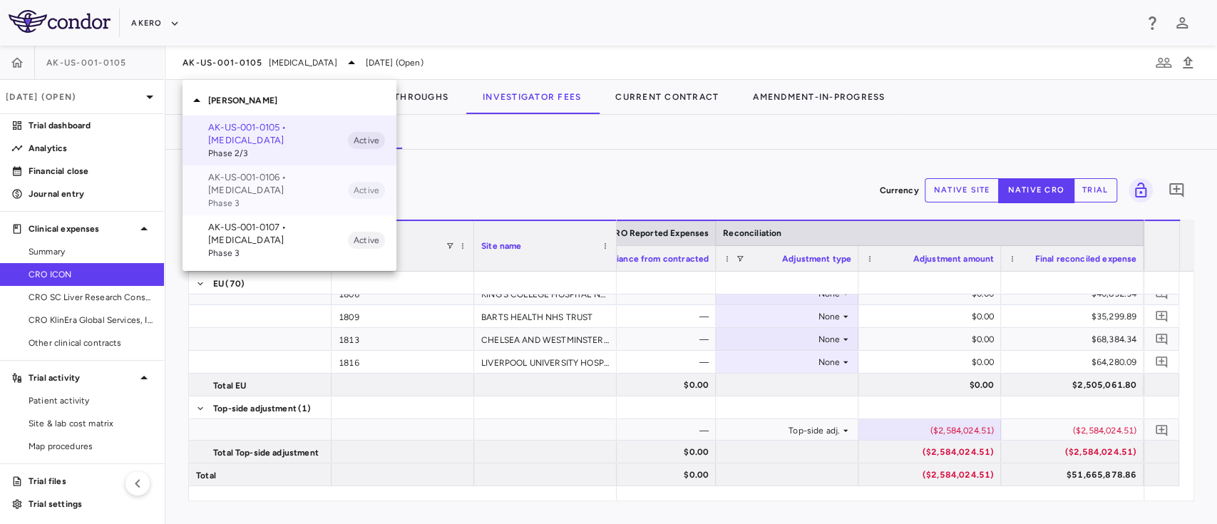
click at [265, 185] on p "AK-US-001-0106 • [MEDICAL_DATA]" at bounding box center [278, 184] width 140 height 26
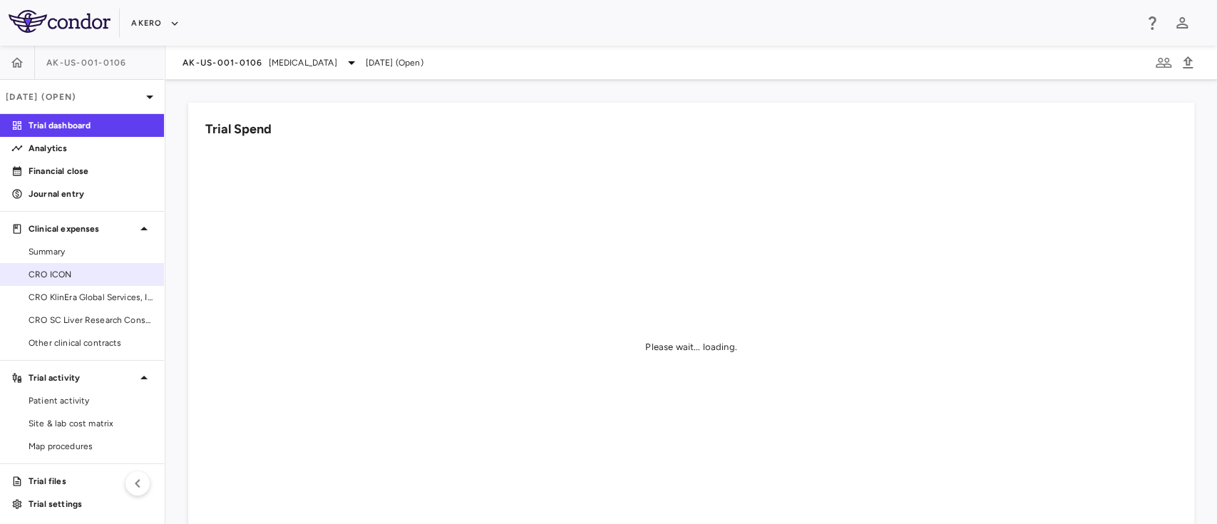
click at [63, 268] on span "CRO ICON" at bounding box center [91, 274] width 124 height 13
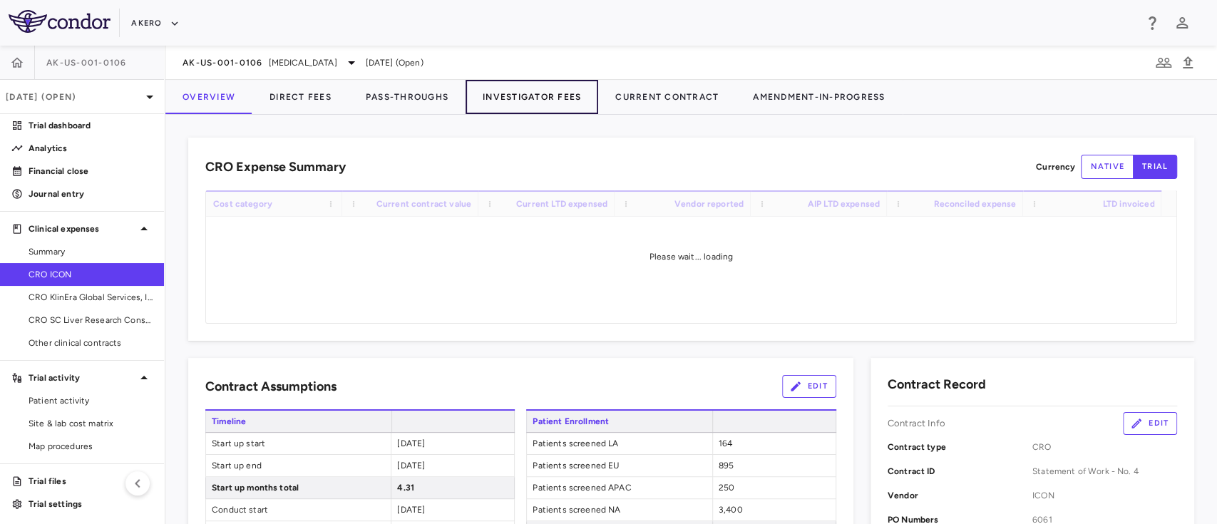
click at [540, 106] on button "Investigator Fees" at bounding box center [532, 97] width 133 height 34
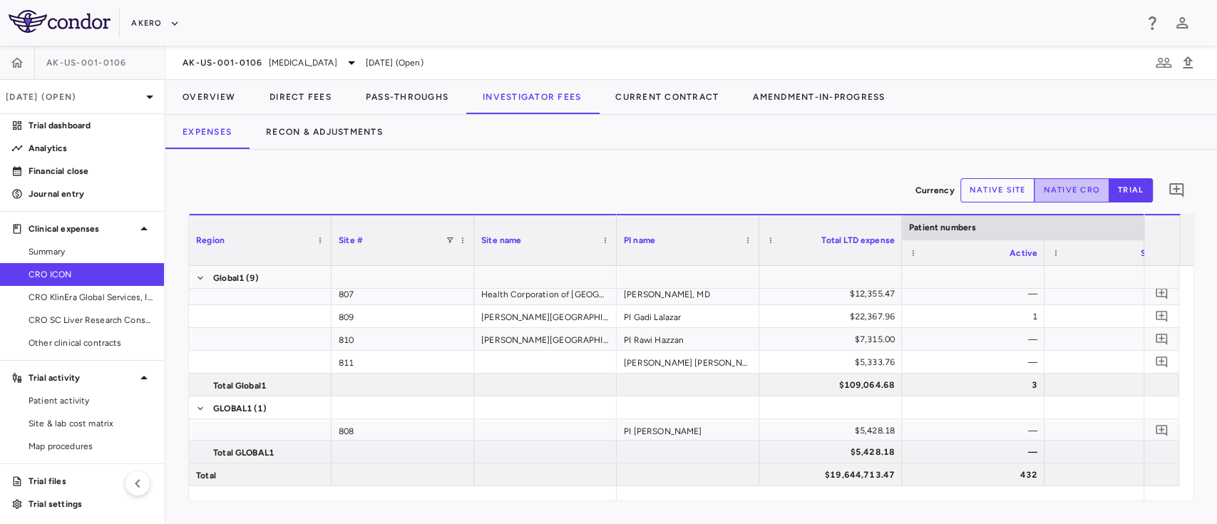
click at [1073, 195] on button "native cro" at bounding box center [1072, 190] width 76 height 24
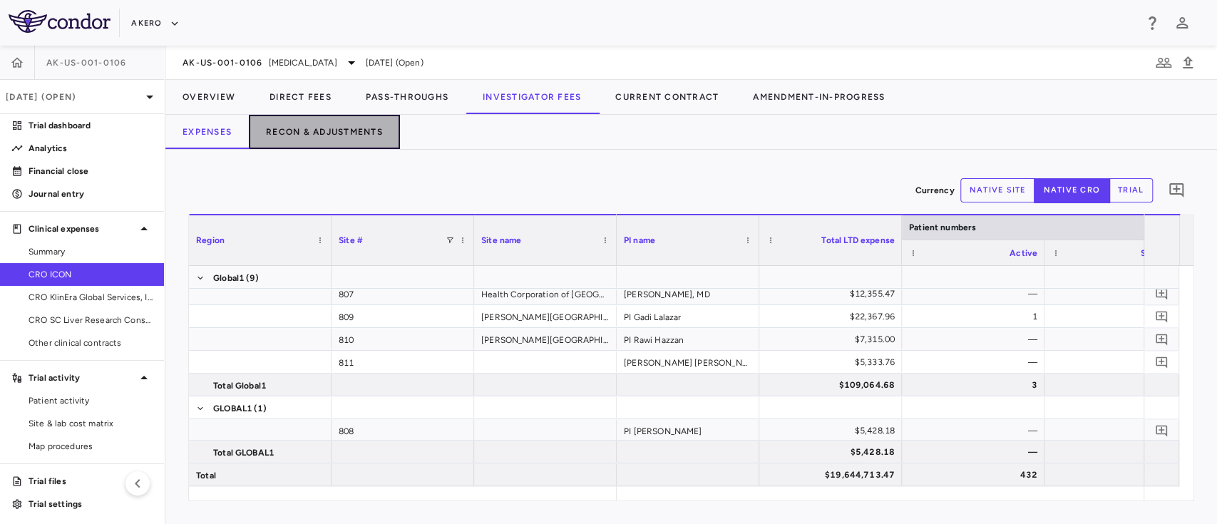
click at [341, 122] on button "Recon & Adjustments" at bounding box center [324, 132] width 151 height 34
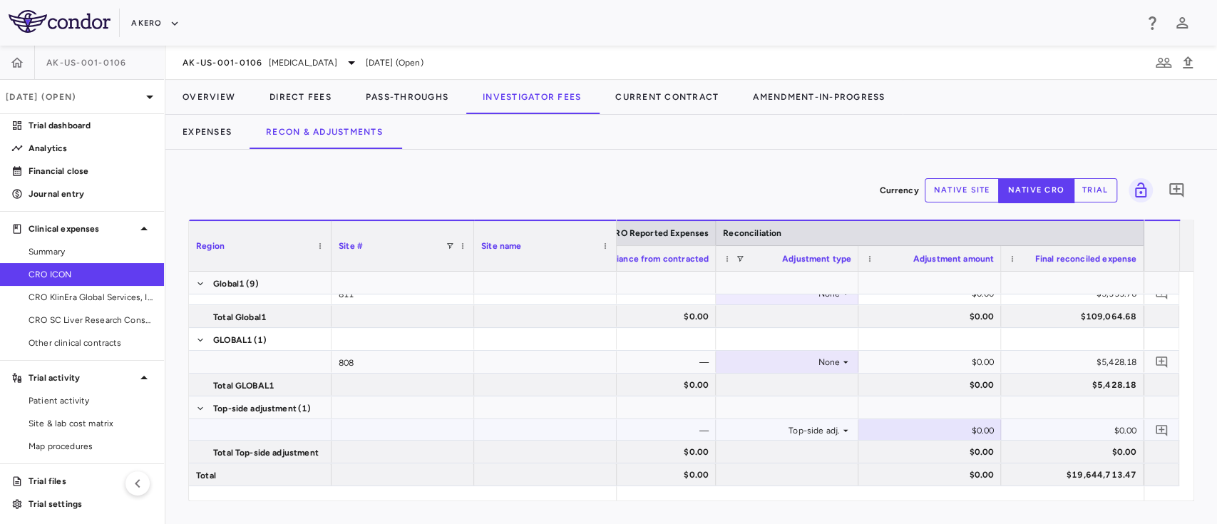
click at [965, 427] on div "$0.00" at bounding box center [933, 430] width 123 height 23
click at [930, 431] on input "*********" at bounding box center [941, 432] width 120 height 24
type input "**********"
click at [555, 170] on div "Currency native site native cro trial 0 Region Drag here to set column labels R…" at bounding box center [691, 337] width 1052 height 374
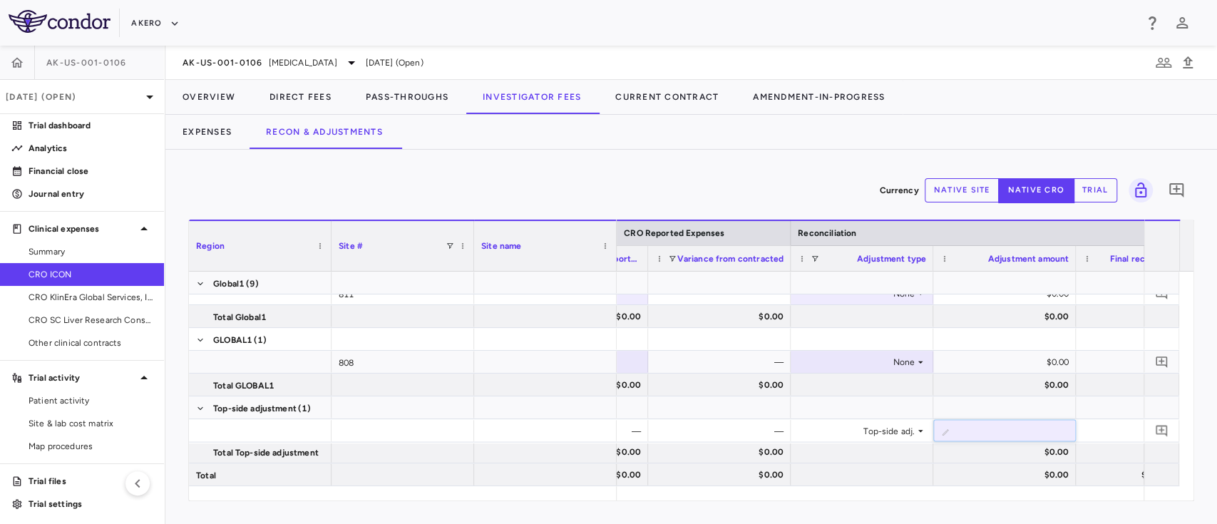
click at [822, 208] on div "Currency native site native cro trial 0 Region Drag here to set column labels R…" at bounding box center [691, 337] width 1006 height 329
click at [956, 459] on div "$0.00" at bounding box center [1007, 452] width 123 height 23
click at [58, 297] on span "CRO KlinEra Global Services, Inc" at bounding box center [91, 297] width 124 height 13
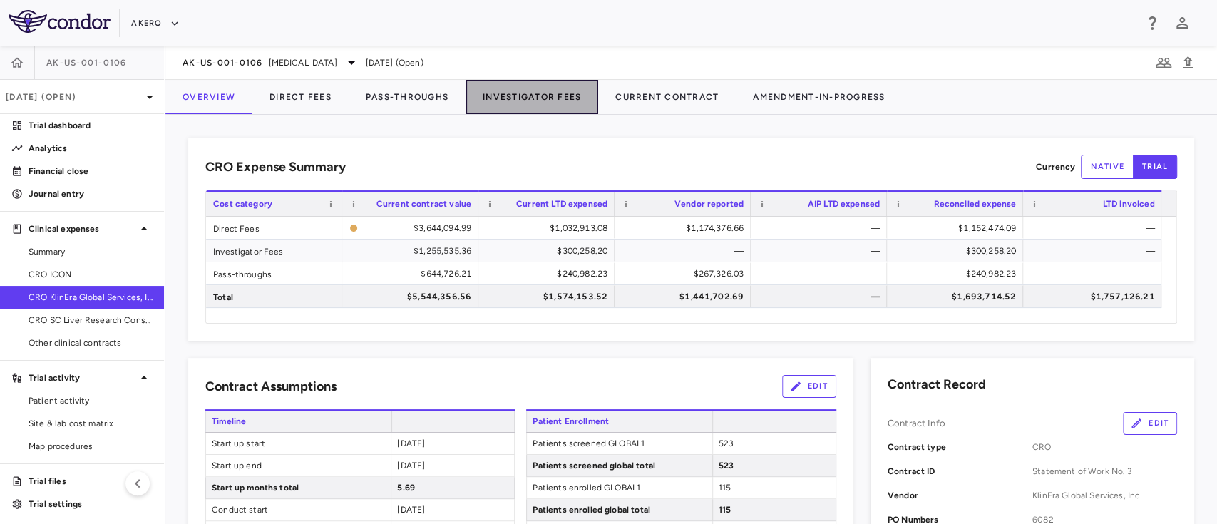
click at [534, 94] on button "Investigator Fees" at bounding box center [532, 97] width 133 height 34
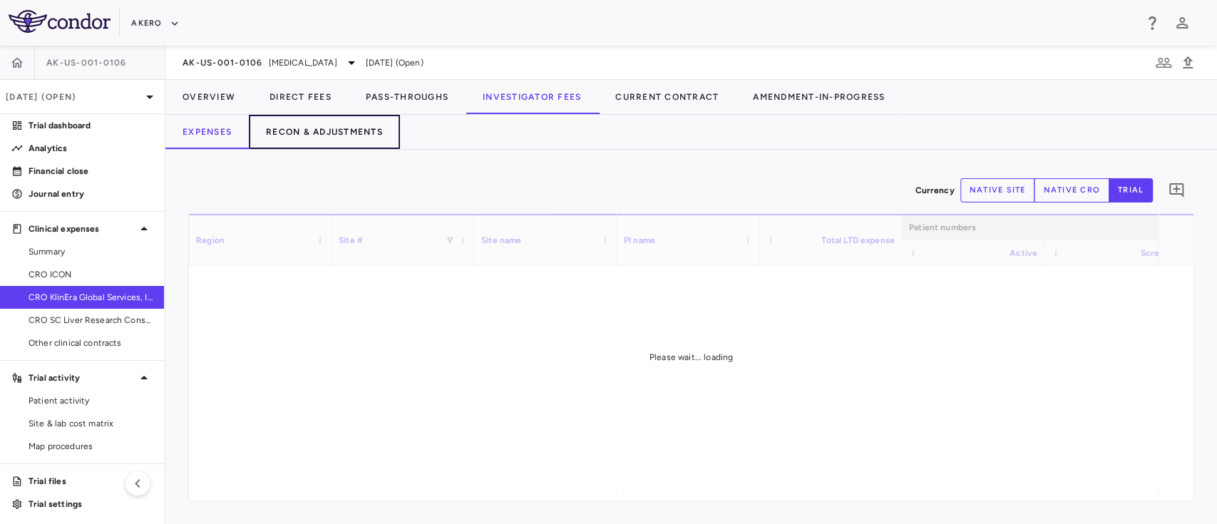
click at [337, 136] on button "Recon & Adjustments" at bounding box center [324, 132] width 151 height 34
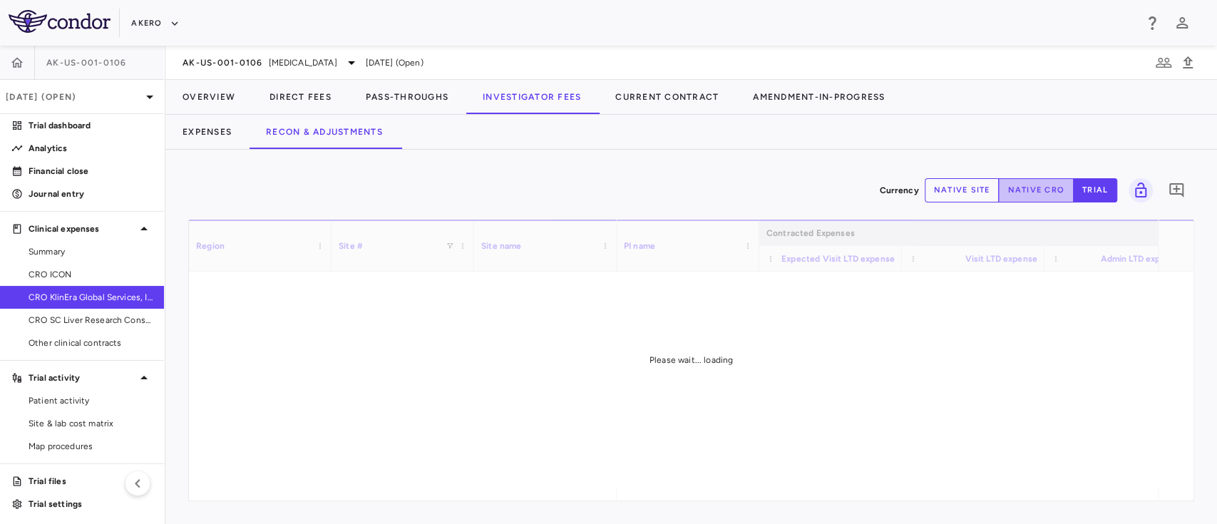
click at [1019, 185] on button "native cro" at bounding box center [1036, 190] width 76 height 24
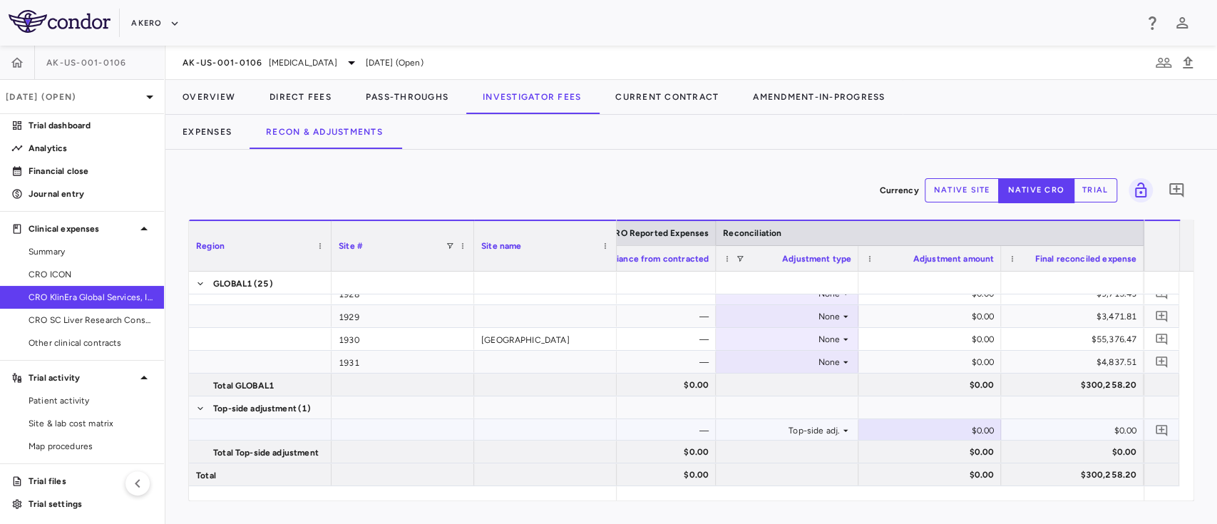
click at [970, 431] on div "$0.00" at bounding box center [933, 430] width 123 height 23
click at [922, 431] on input "********" at bounding box center [941, 432] width 120 height 24
type input "*********"
click at [887, 455] on div "$0.00" at bounding box center [933, 452] width 123 height 23
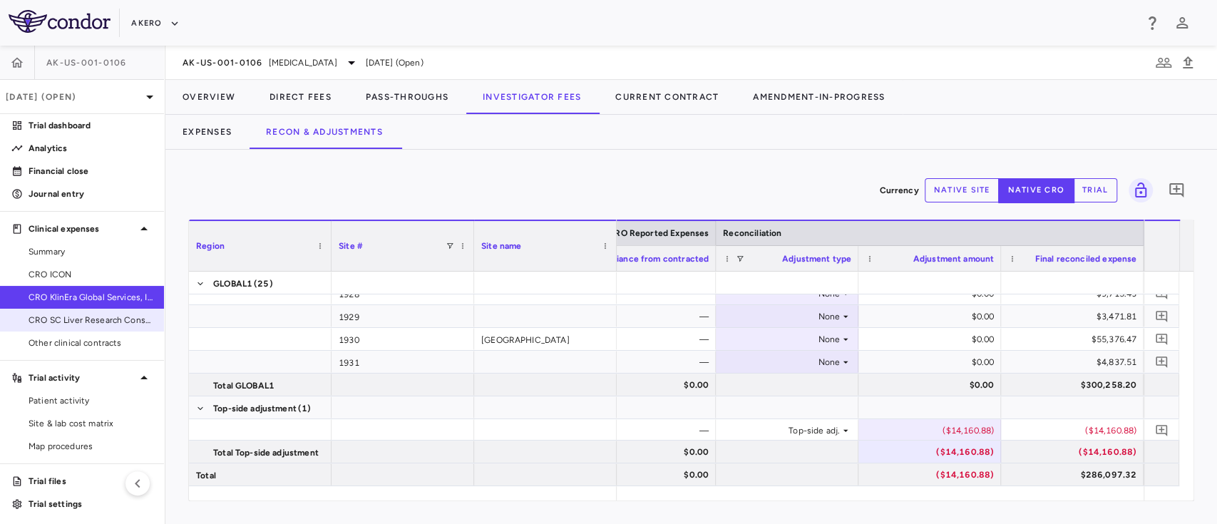
click at [78, 317] on span "CRO SC Liver Research Consortium LLC" at bounding box center [91, 320] width 124 height 13
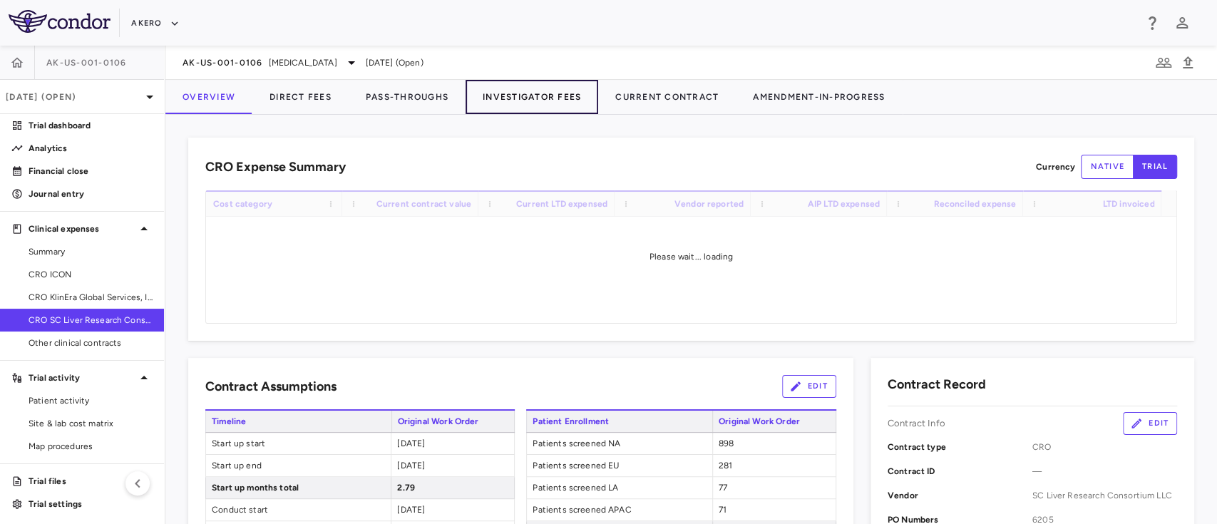
click at [532, 98] on button "Investigator Fees" at bounding box center [532, 97] width 133 height 34
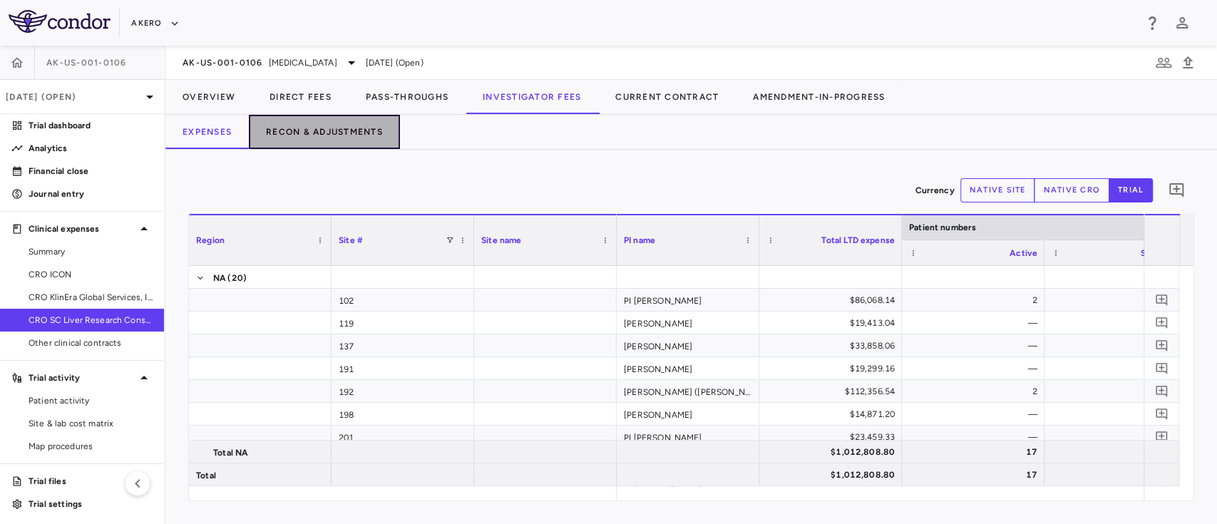
click at [344, 130] on button "Recon & Adjustments" at bounding box center [324, 132] width 151 height 34
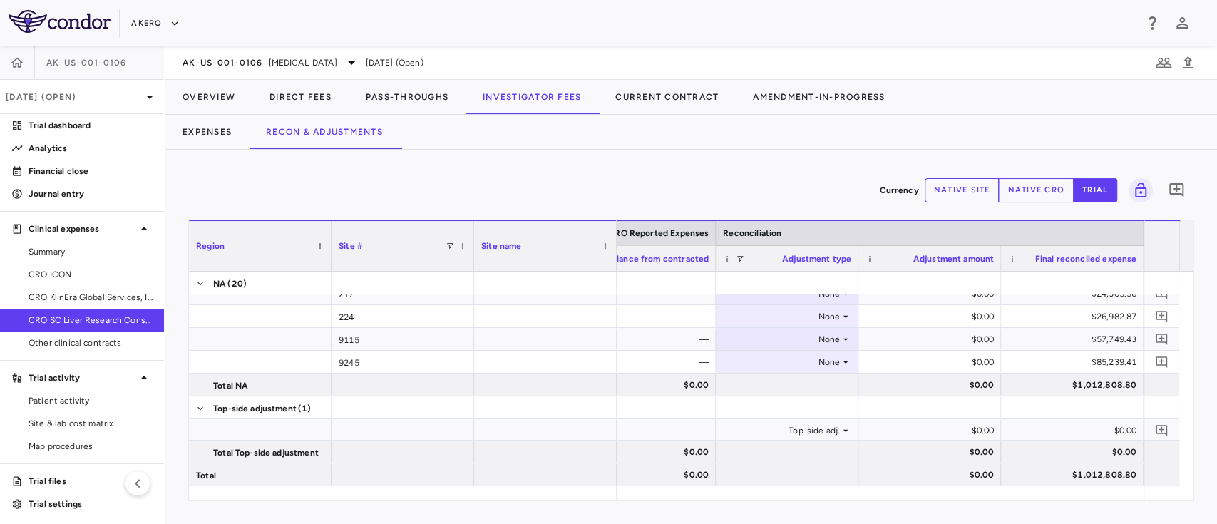
click at [1038, 190] on button "native cro" at bounding box center [1036, 190] width 76 height 24
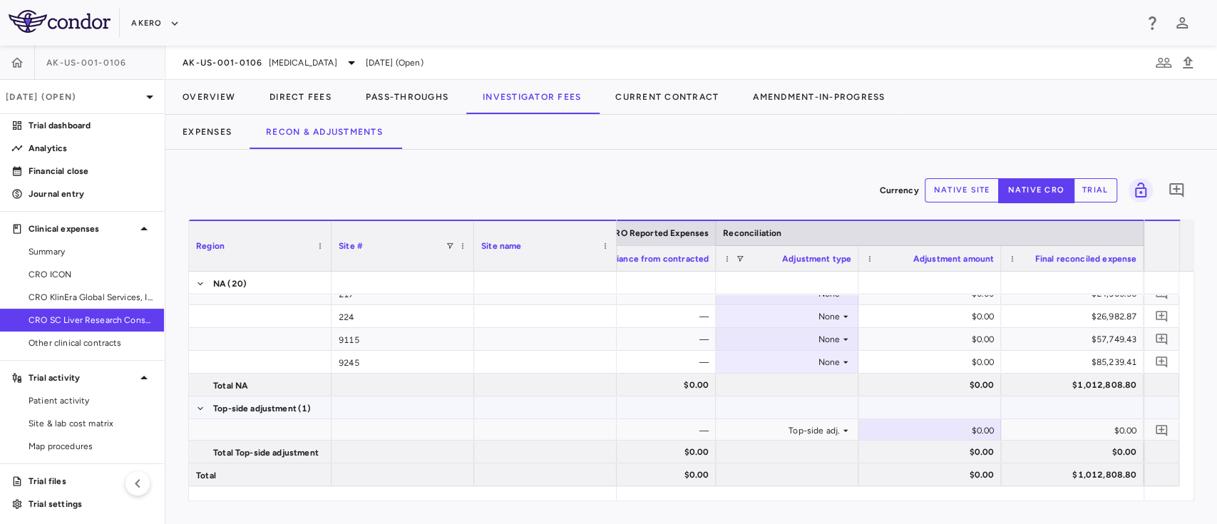
type button "native"
click at [916, 426] on div "$0.00" at bounding box center [933, 430] width 123 height 23
click at [916, 426] on input "number" at bounding box center [941, 432] width 120 height 24
click at [918, 435] on input "********" at bounding box center [941, 432] width 120 height 24
type input "*********"
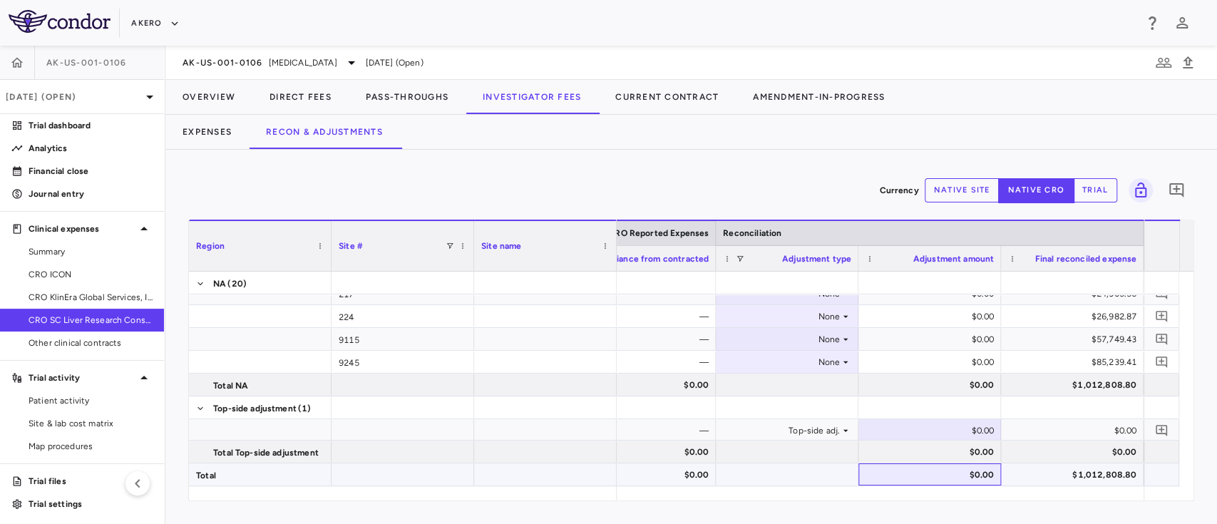
click at [879, 474] on div "$0.00" at bounding box center [933, 475] width 123 height 23
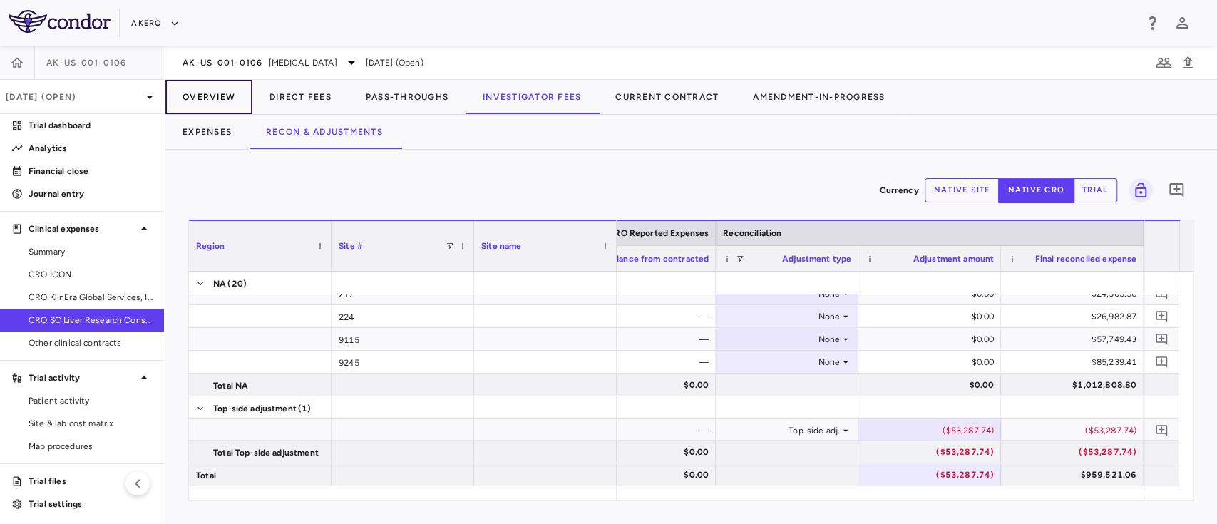
click at [198, 94] on button "Overview" at bounding box center [208, 97] width 87 height 34
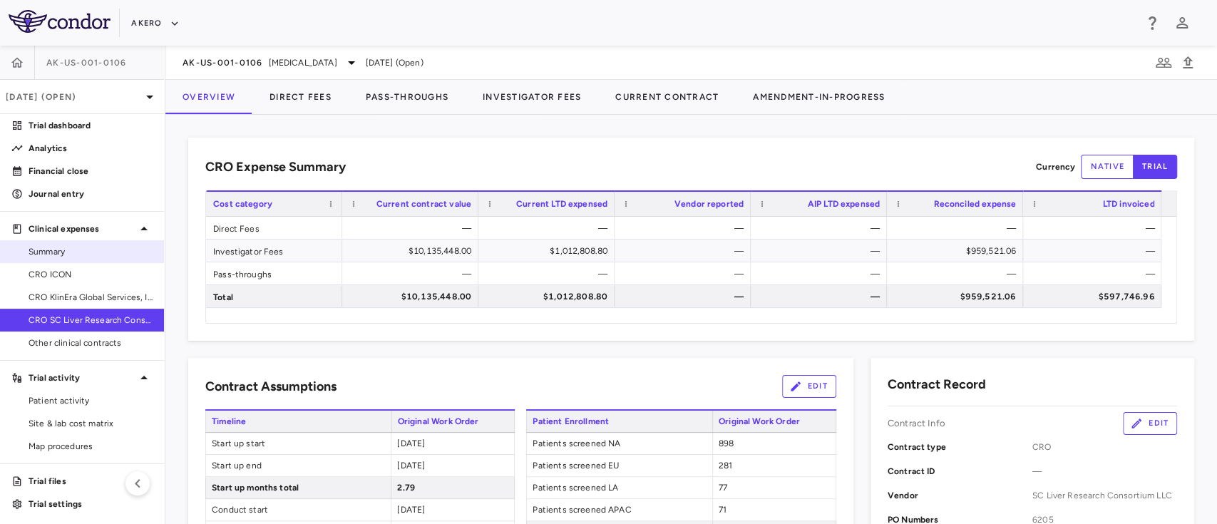
click at [81, 255] on span "Summary" at bounding box center [91, 251] width 124 height 13
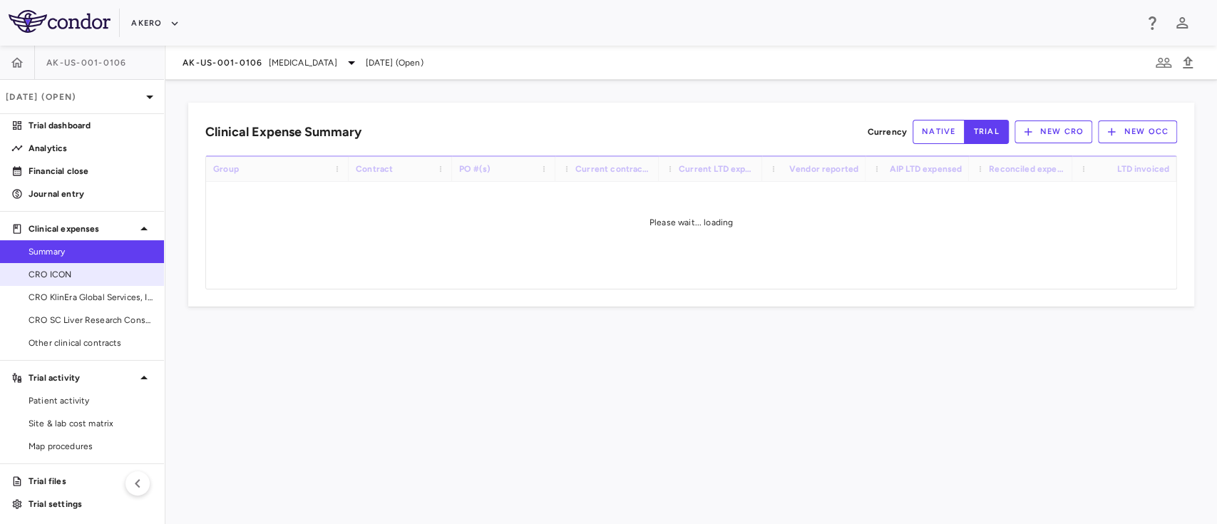
click at [64, 271] on span "CRO ICON" at bounding box center [91, 274] width 124 height 13
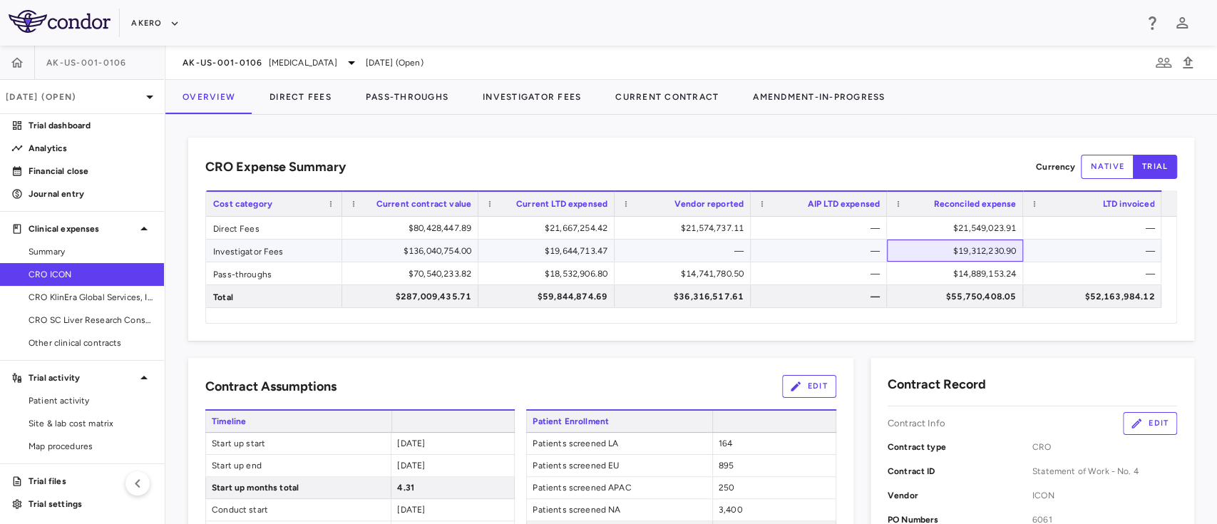
click at [981, 242] on div "$19,312,230.90" at bounding box center [958, 251] width 116 height 23
click at [605, 481] on span "Patients screened APAC" at bounding box center [619, 487] width 185 height 21
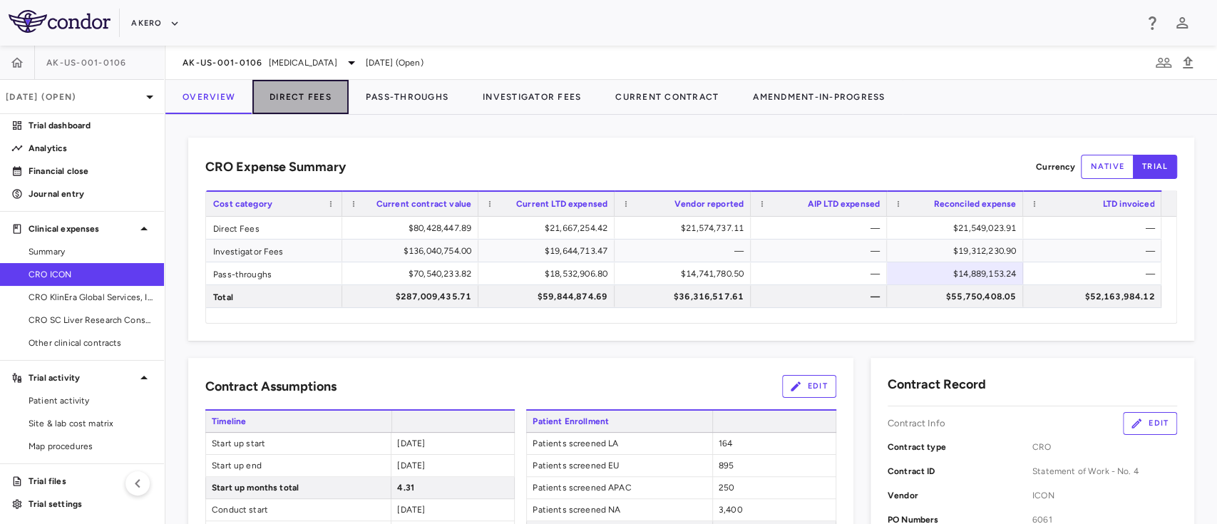
click at [307, 85] on button "Direct Fees" at bounding box center [300, 97] width 96 height 34
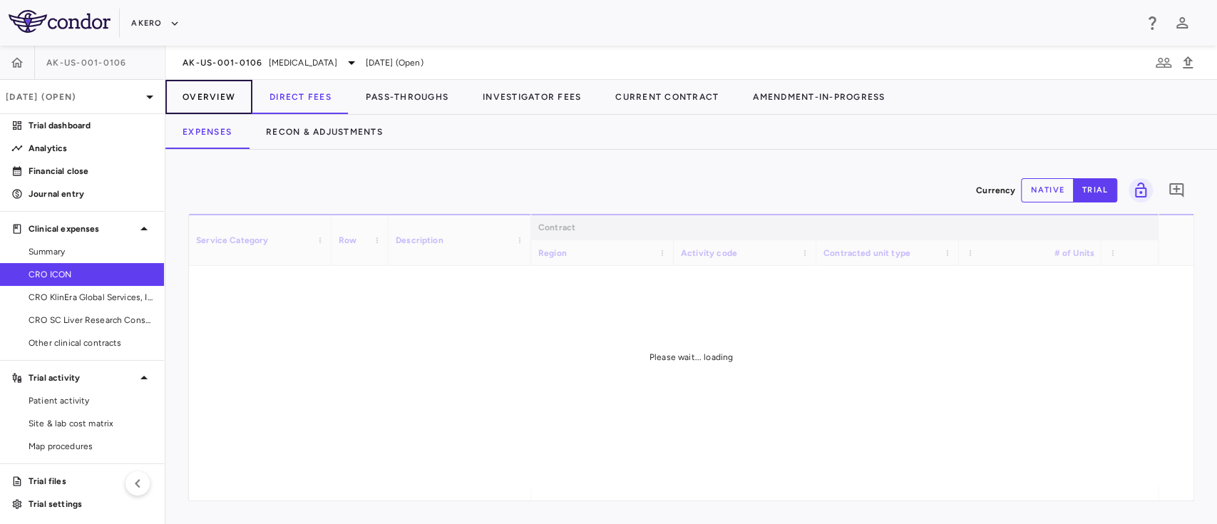
click at [214, 91] on button "Overview" at bounding box center [208, 97] width 87 height 34
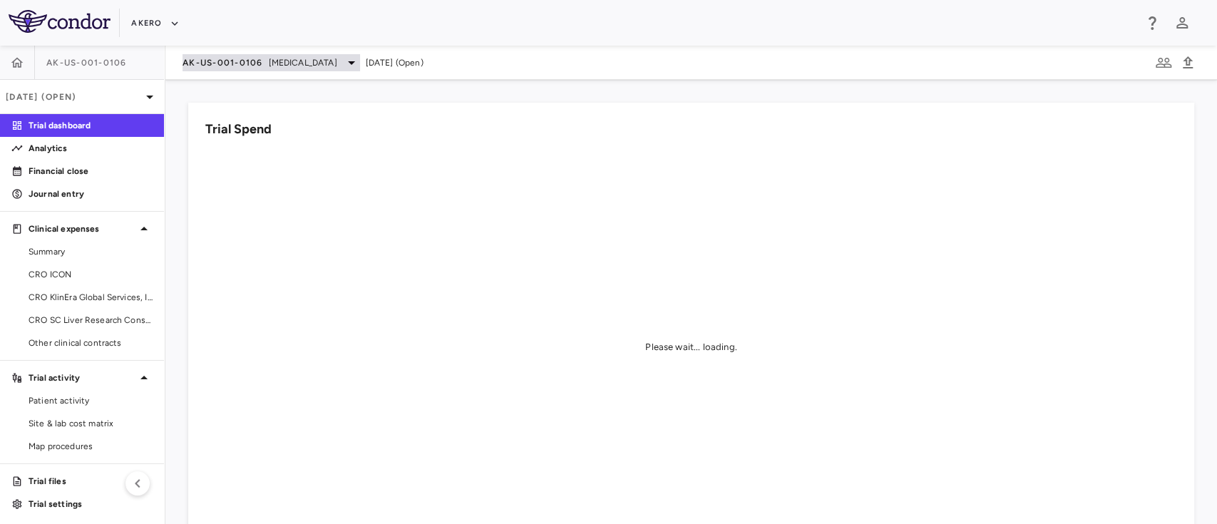
click at [337, 60] on span "[MEDICAL_DATA]" at bounding box center [303, 62] width 68 height 13
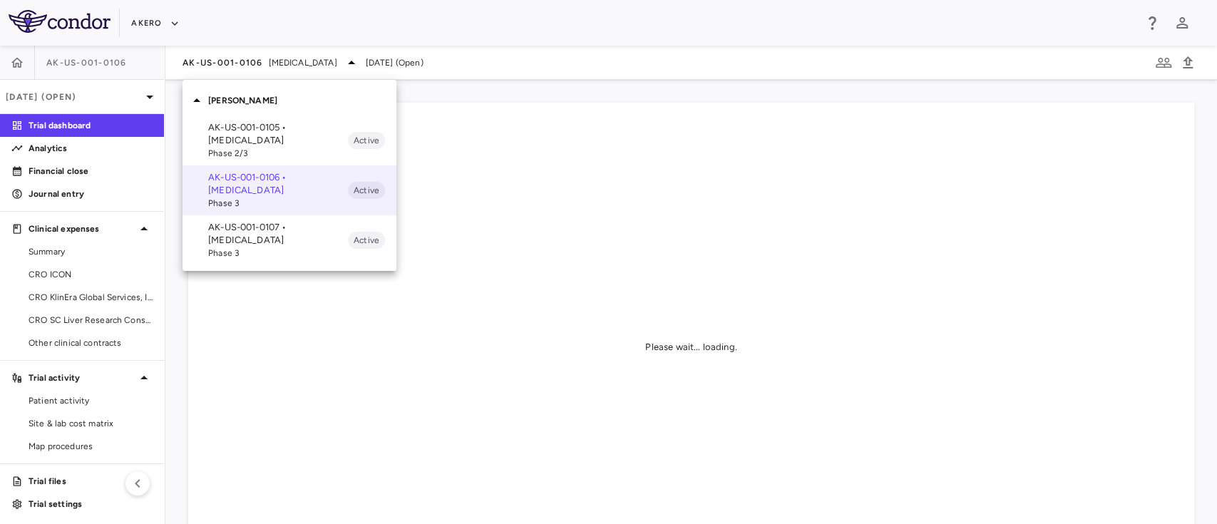
click at [295, 126] on p "AK-US-001-0105 • [MEDICAL_DATA]" at bounding box center [278, 134] width 140 height 26
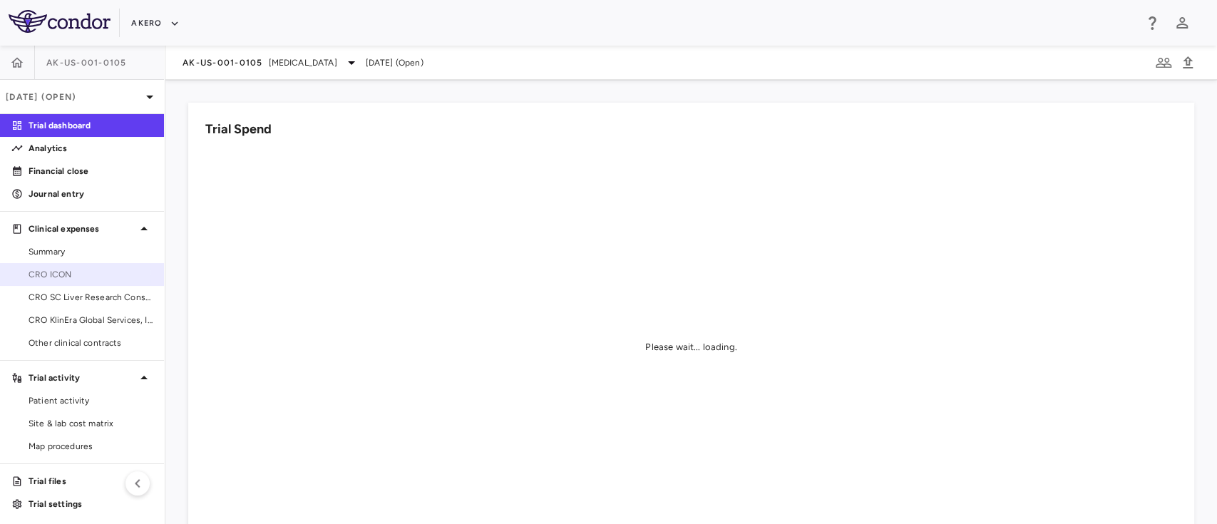
click at [41, 273] on span "CRO ICON" at bounding box center [91, 274] width 124 height 13
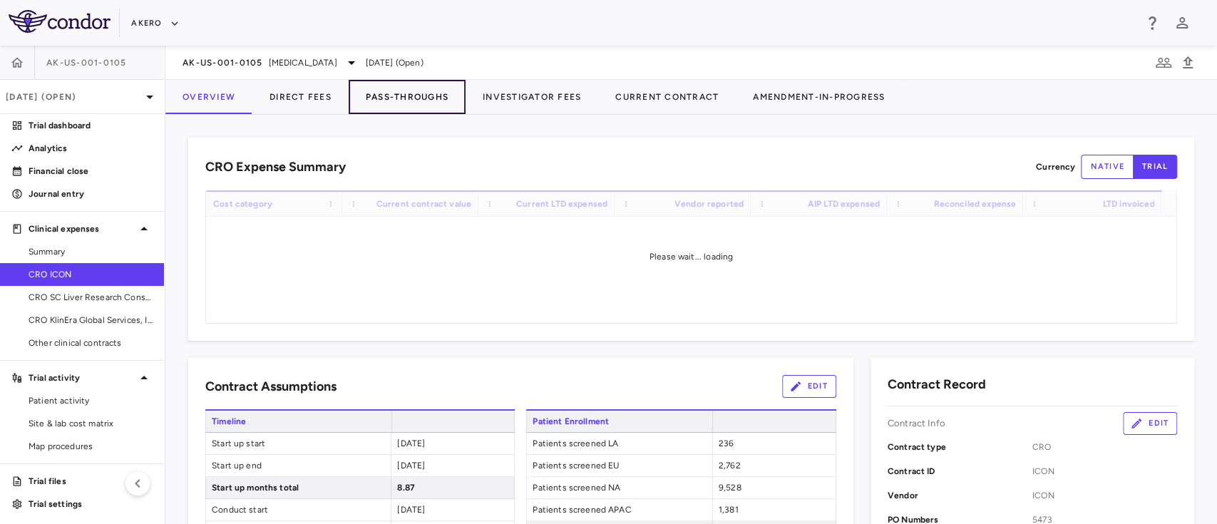
click at [384, 101] on button "Pass-Throughs" at bounding box center [407, 97] width 117 height 34
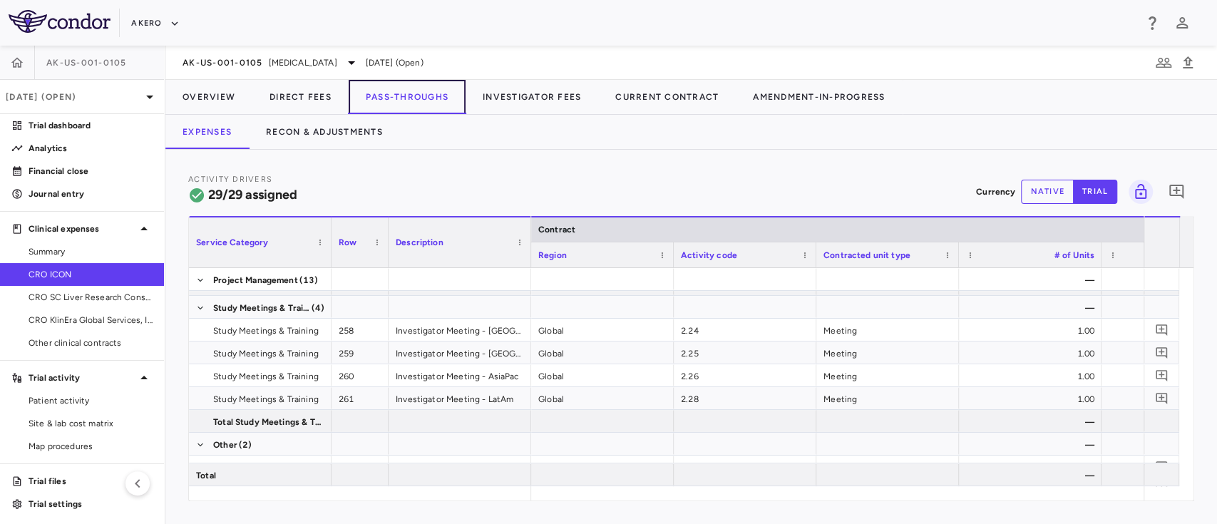
scroll to position [583, 0]
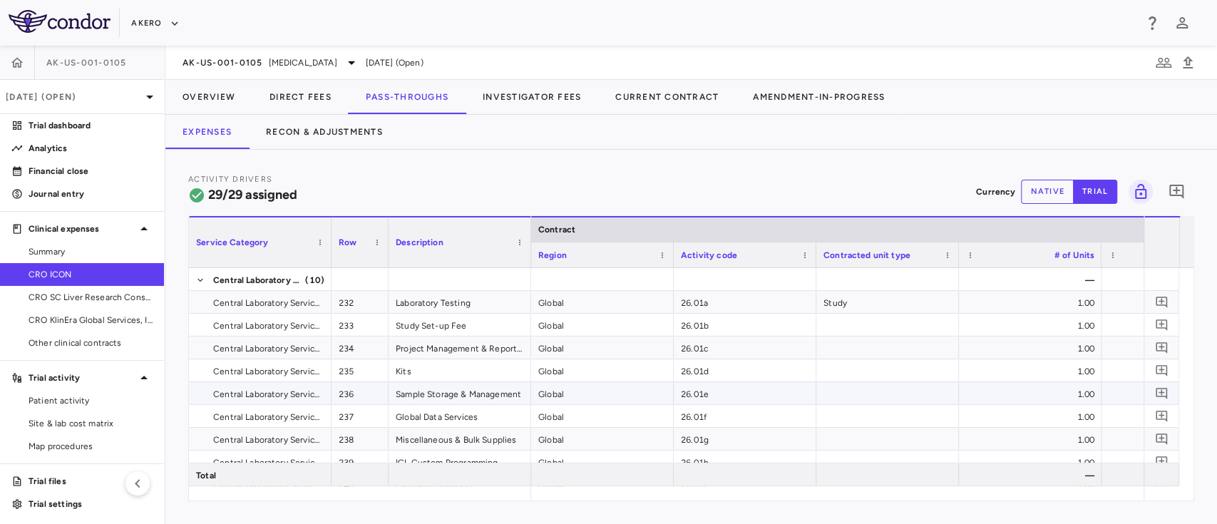
click at [451, 391] on div "Sample Storage & Management" at bounding box center [460, 393] width 143 height 22
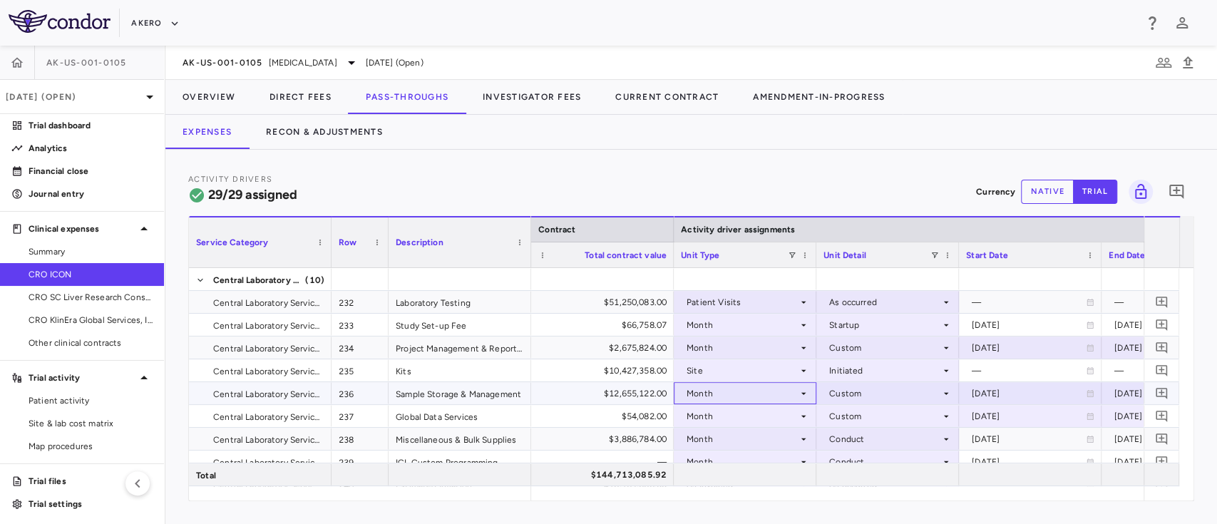
click at [712, 392] on div "Month" at bounding box center [742, 393] width 111 height 23
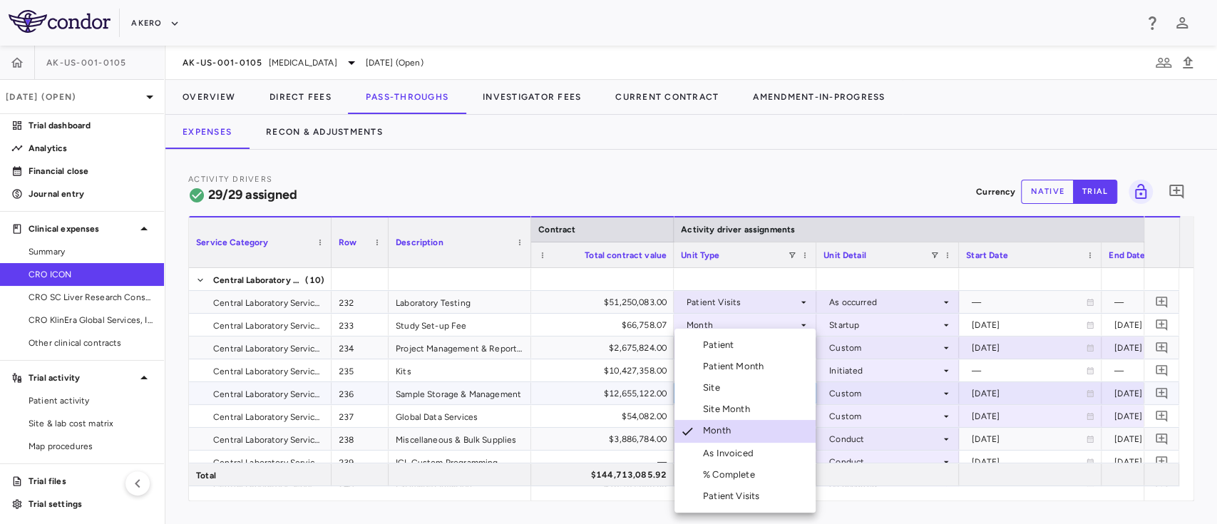
click at [742, 361] on div "Patient Month" at bounding box center [736, 366] width 66 height 13
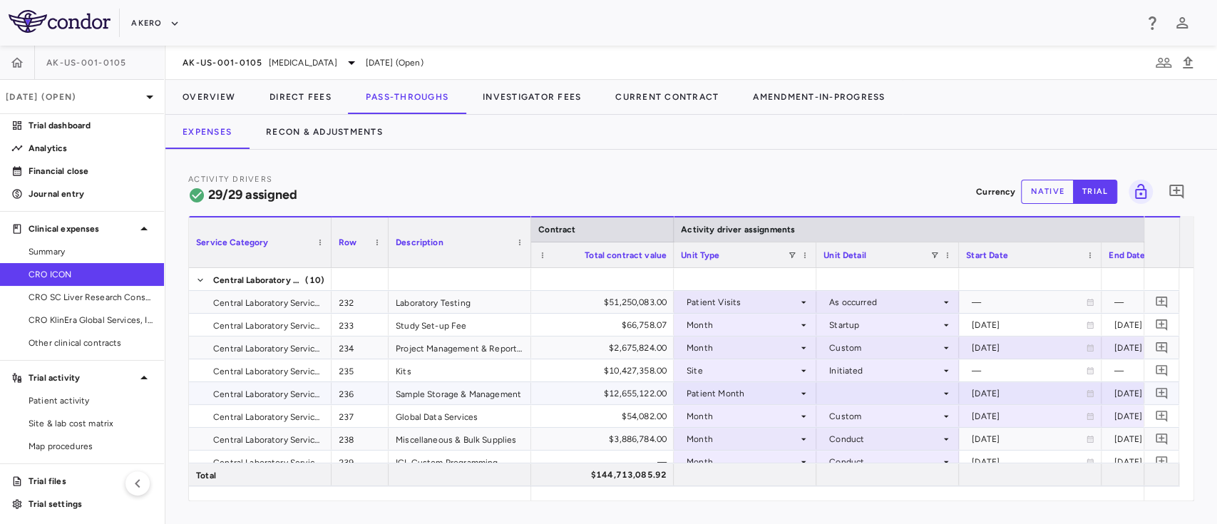
click at [881, 397] on div at bounding box center [888, 393] width 128 height 21
click at [875, 429] on li "As occurred" at bounding box center [887, 419] width 141 height 21
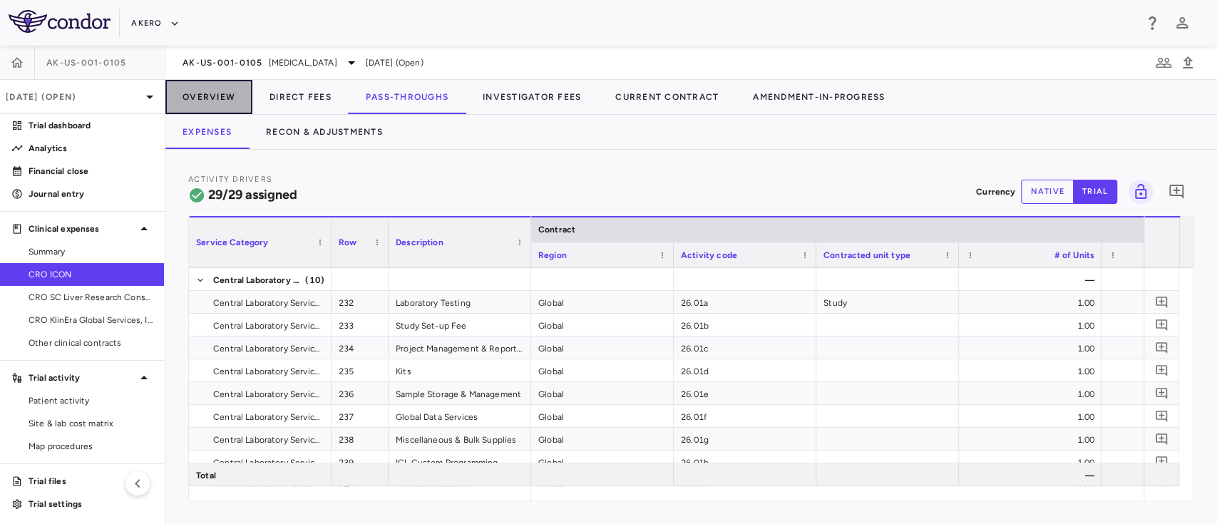
click at [179, 83] on button "Overview" at bounding box center [208, 97] width 87 height 34
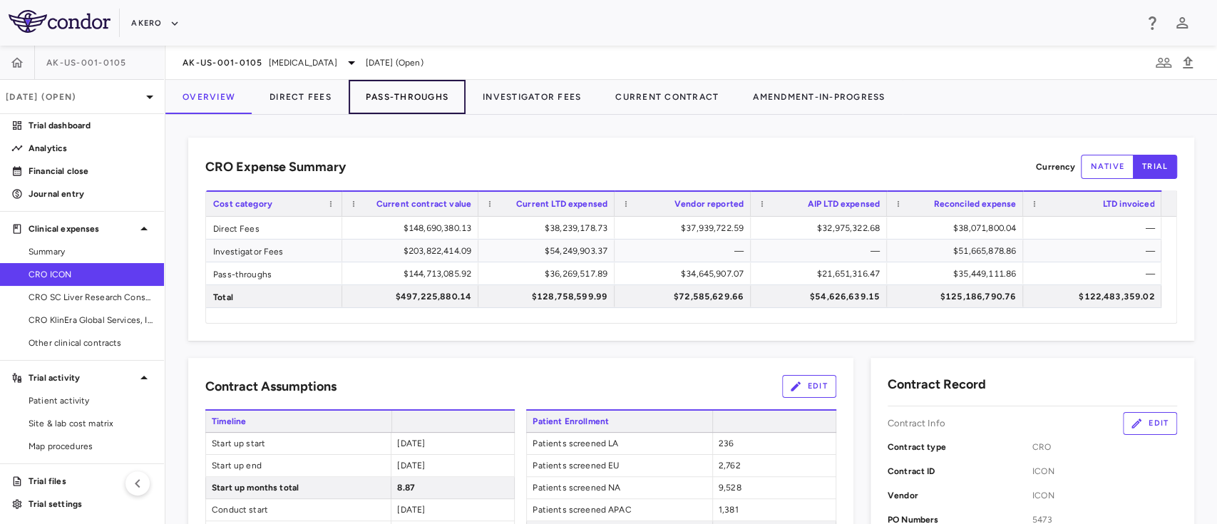
click at [407, 84] on button "Pass-Throughs" at bounding box center [407, 97] width 117 height 34
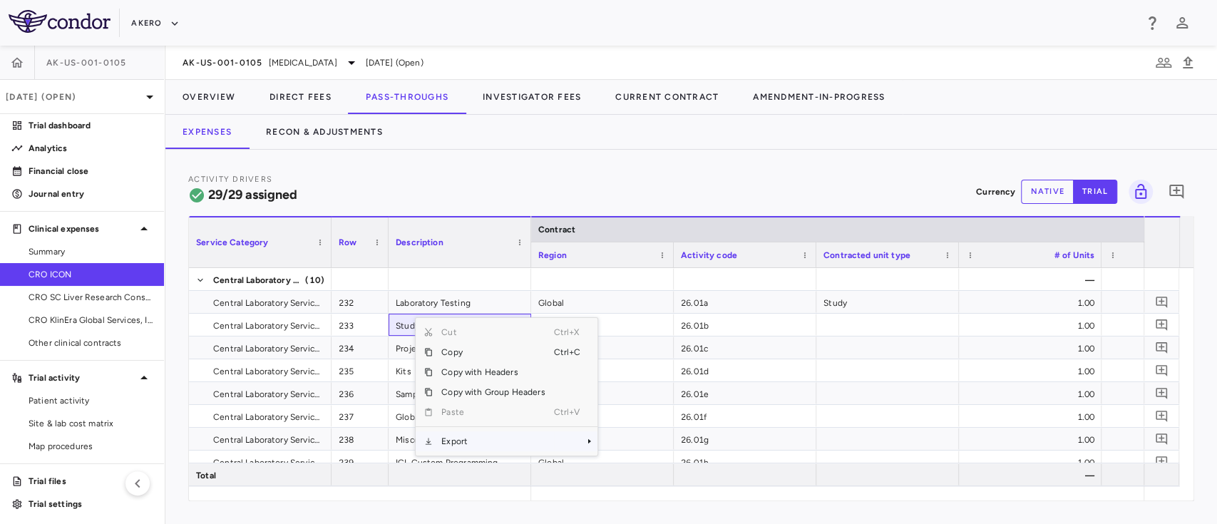
click at [459, 436] on span "Export" at bounding box center [493, 441] width 121 height 20
click at [614, 462] on span "Excel Export" at bounding box center [645, 466] width 67 height 20
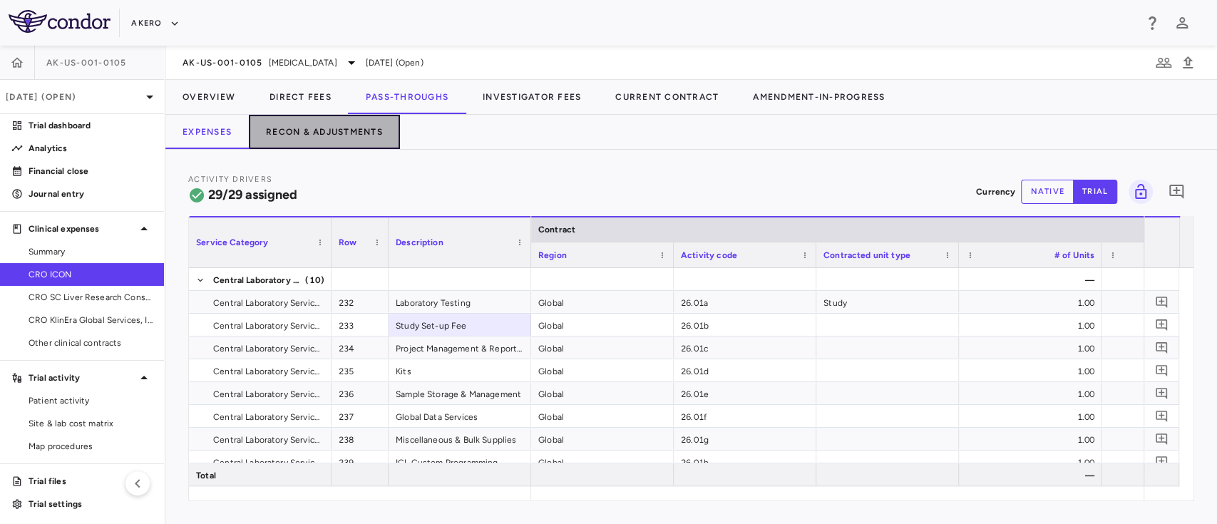
click at [354, 119] on button "Recon & Adjustments" at bounding box center [324, 132] width 151 height 34
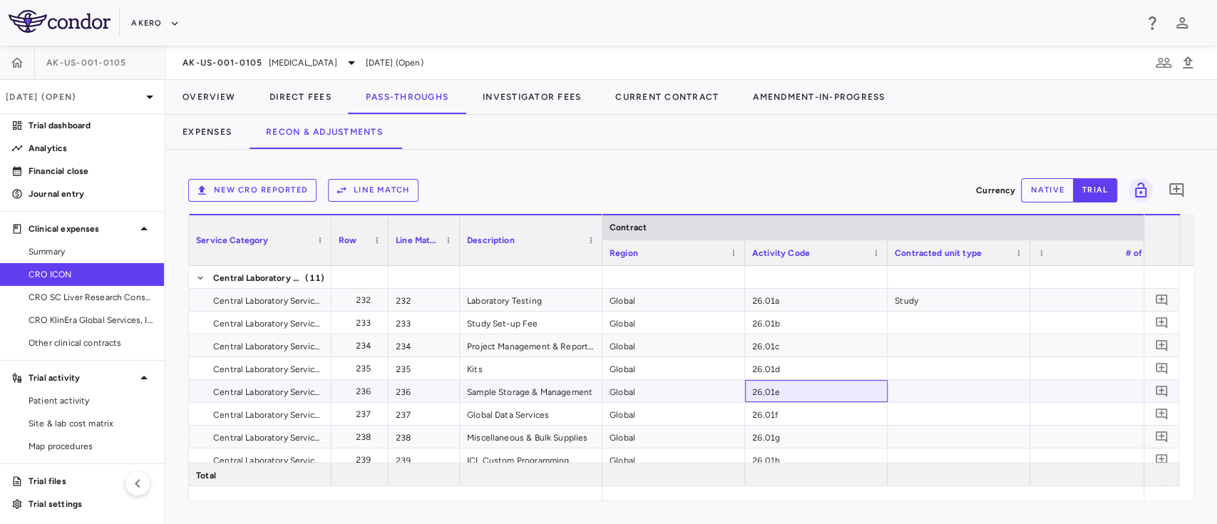
click at [877, 384] on div "26.01e" at bounding box center [816, 391] width 143 height 22
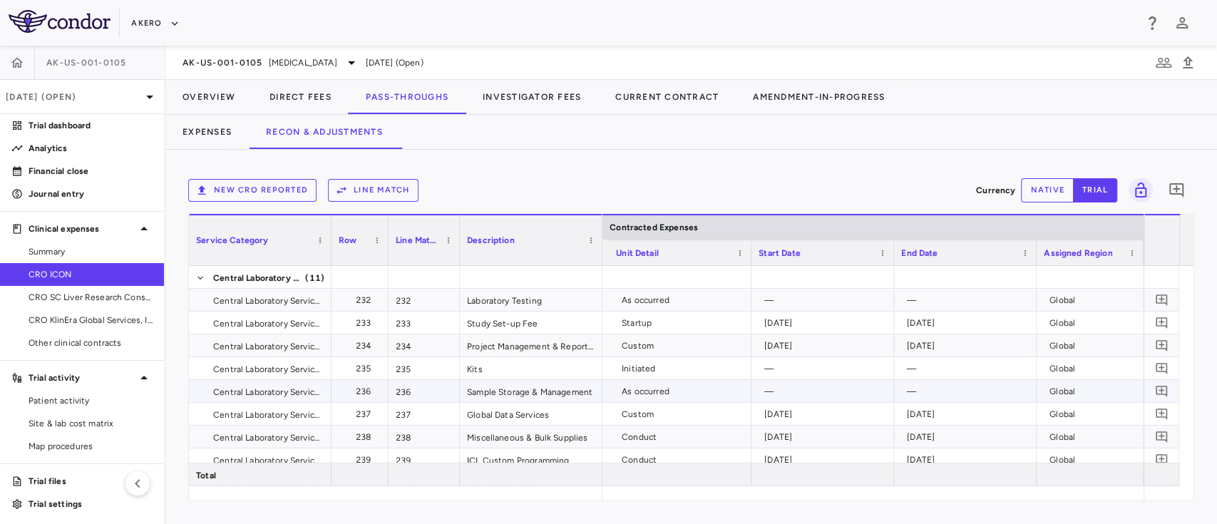
scroll to position [0, 1705]
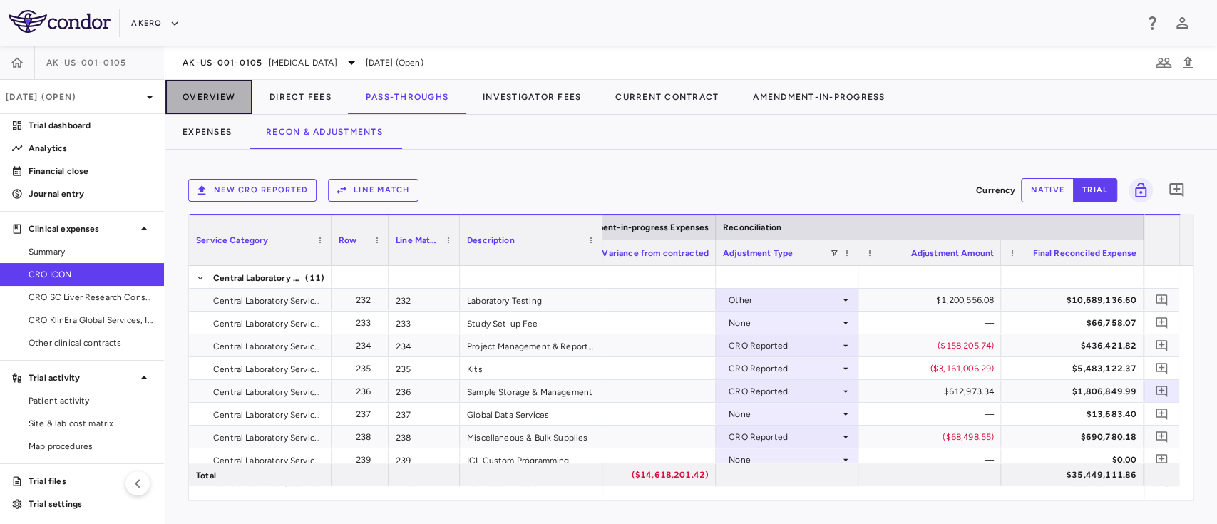
click at [213, 88] on button "Overview" at bounding box center [208, 97] width 87 height 34
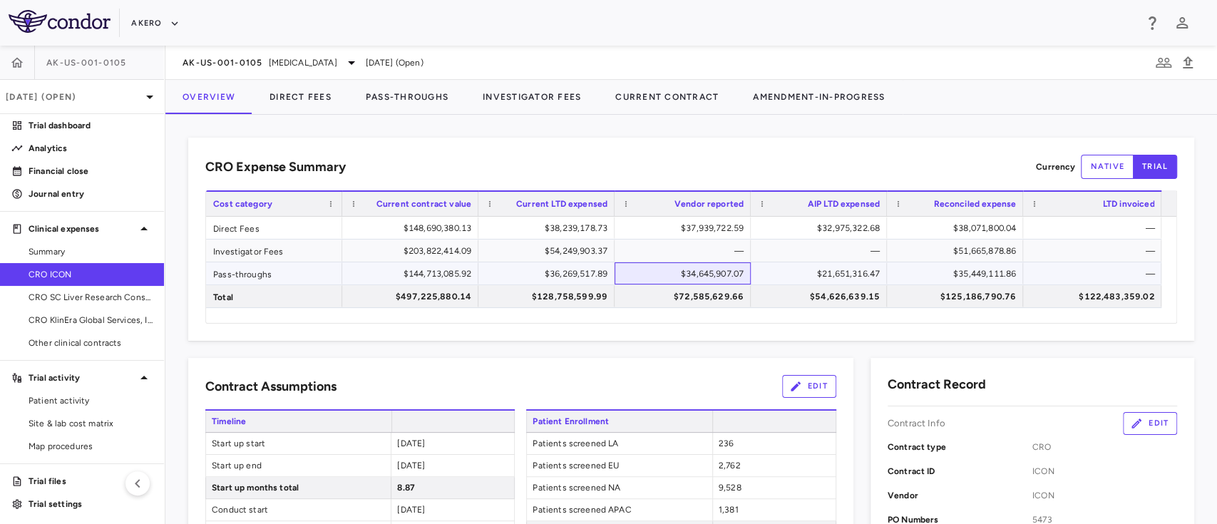
click at [703, 275] on div "$34,645,907.07" at bounding box center [686, 273] width 116 height 23
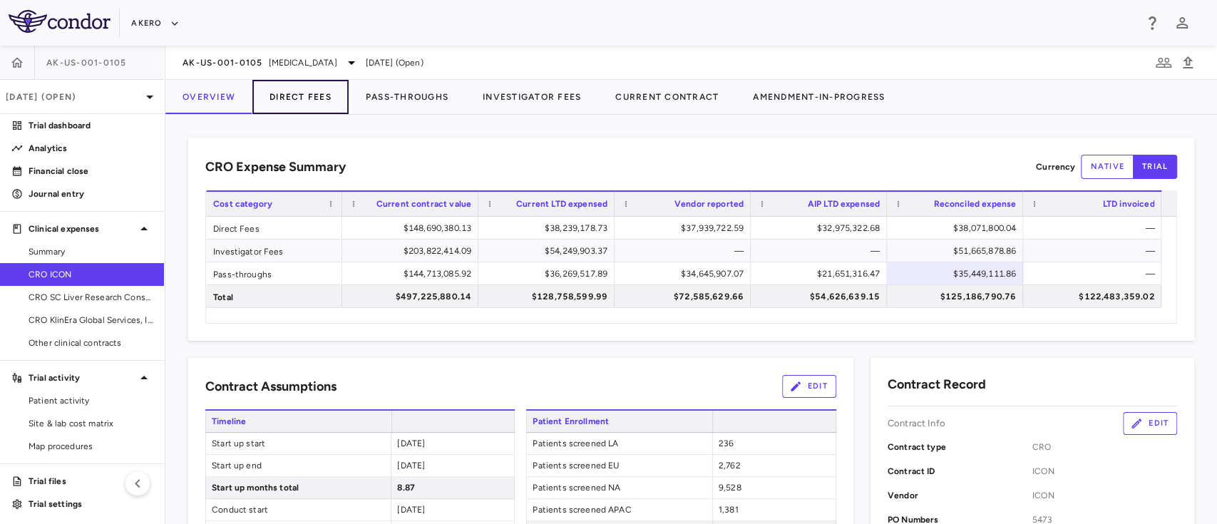
click at [303, 108] on button "Direct Fees" at bounding box center [300, 97] width 96 height 34
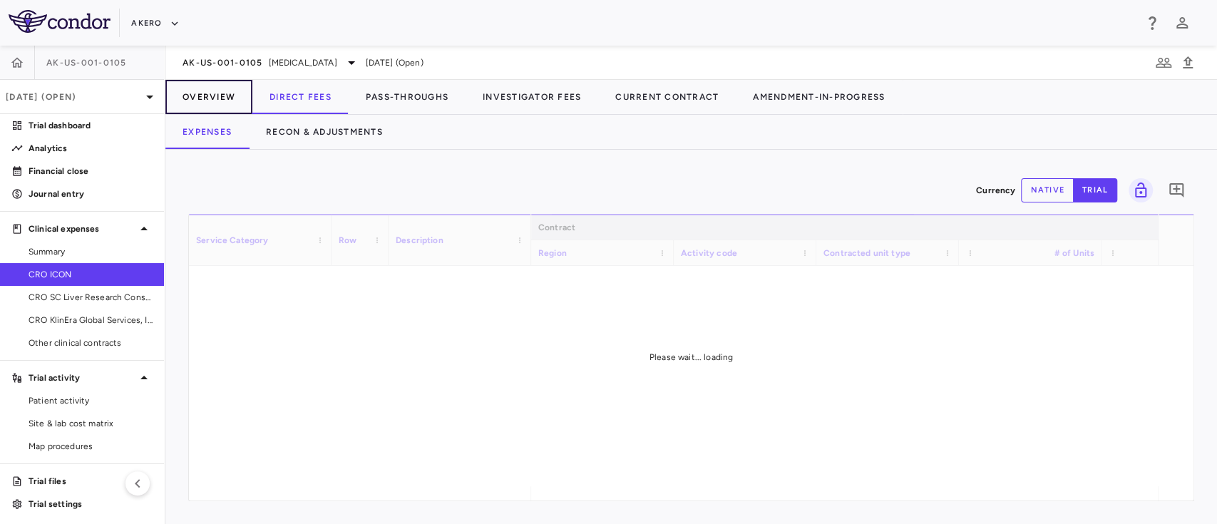
click at [207, 91] on button "Overview" at bounding box center [208, 97] width 87 height 34
